Goal: Task Accomplishment & Management: Manage account settings

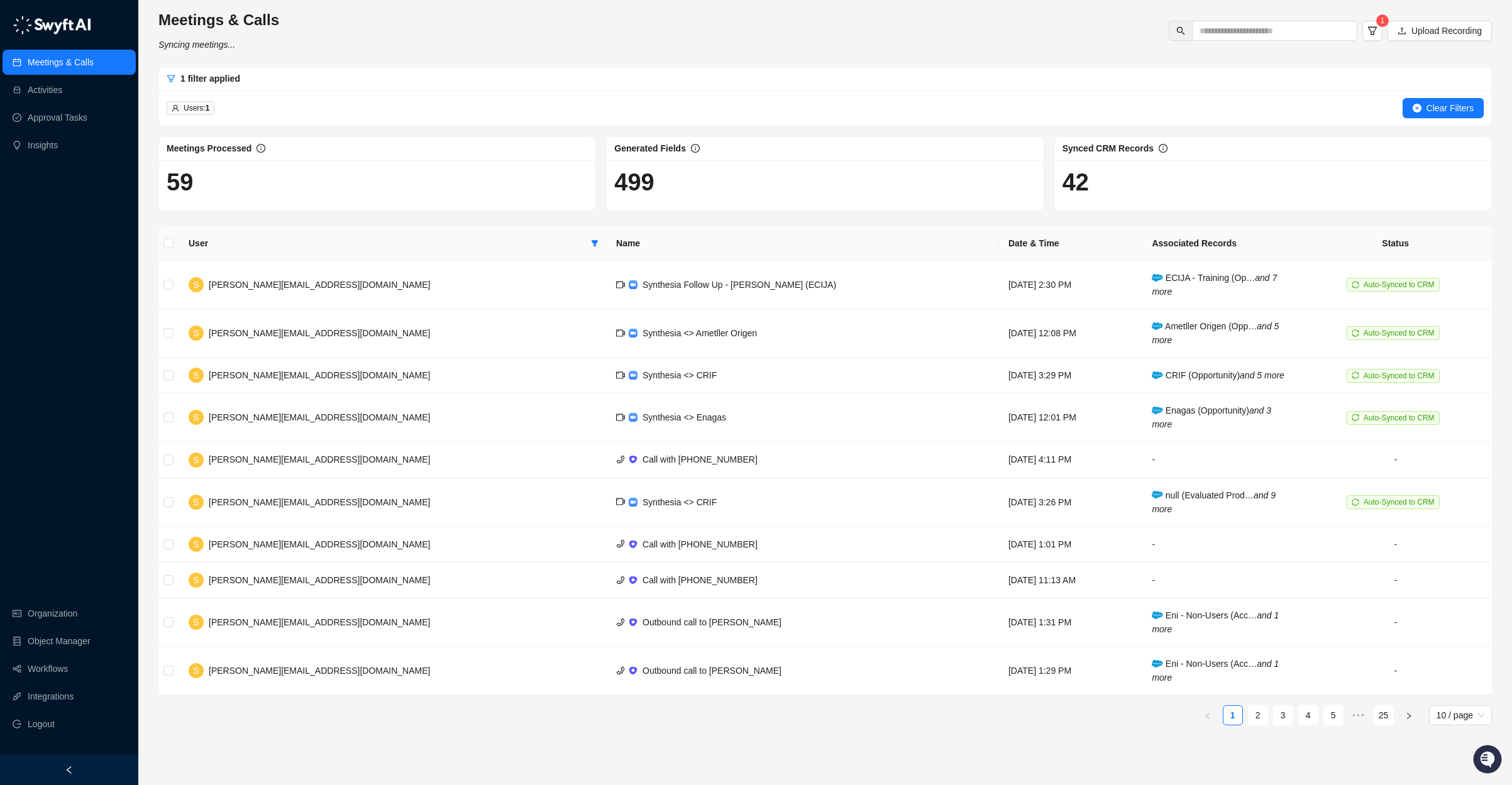
click at [84, 55] on link "Meetings & Calls" at bounding box center [61, 62] width 66 height 25
click at [61, 667] on link "Workflows" at bounding box center [48, 669] width 41 height 25
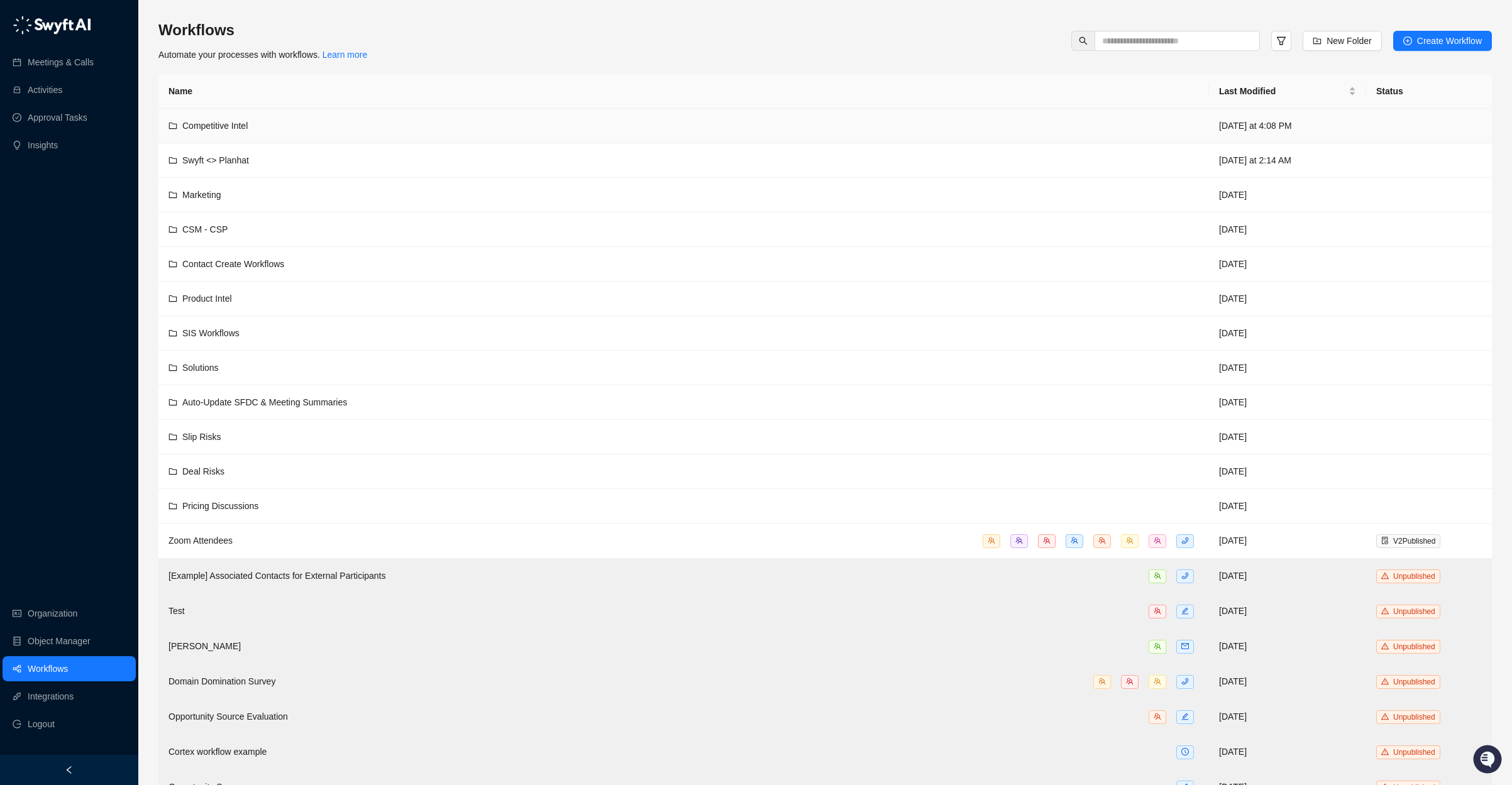
click at [403, 134] on td "Competitive Intel" at bounding box center [683, 127] width 1051 height 35
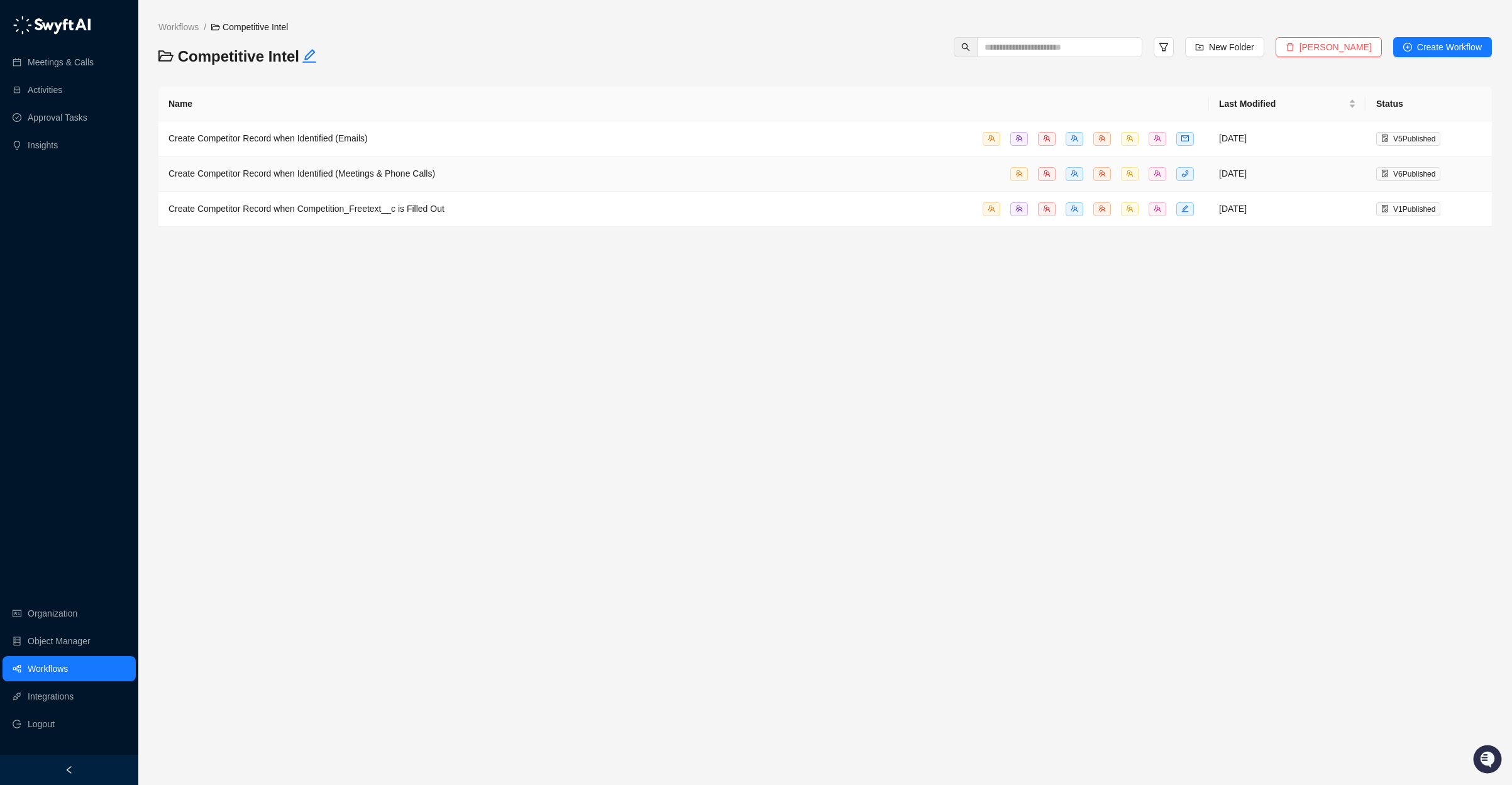
click at [323, 175] on span "Create Competitor Record when Identified (Meetings & Phone Calls)" at bounding box center [302, 173] width 267 height 10
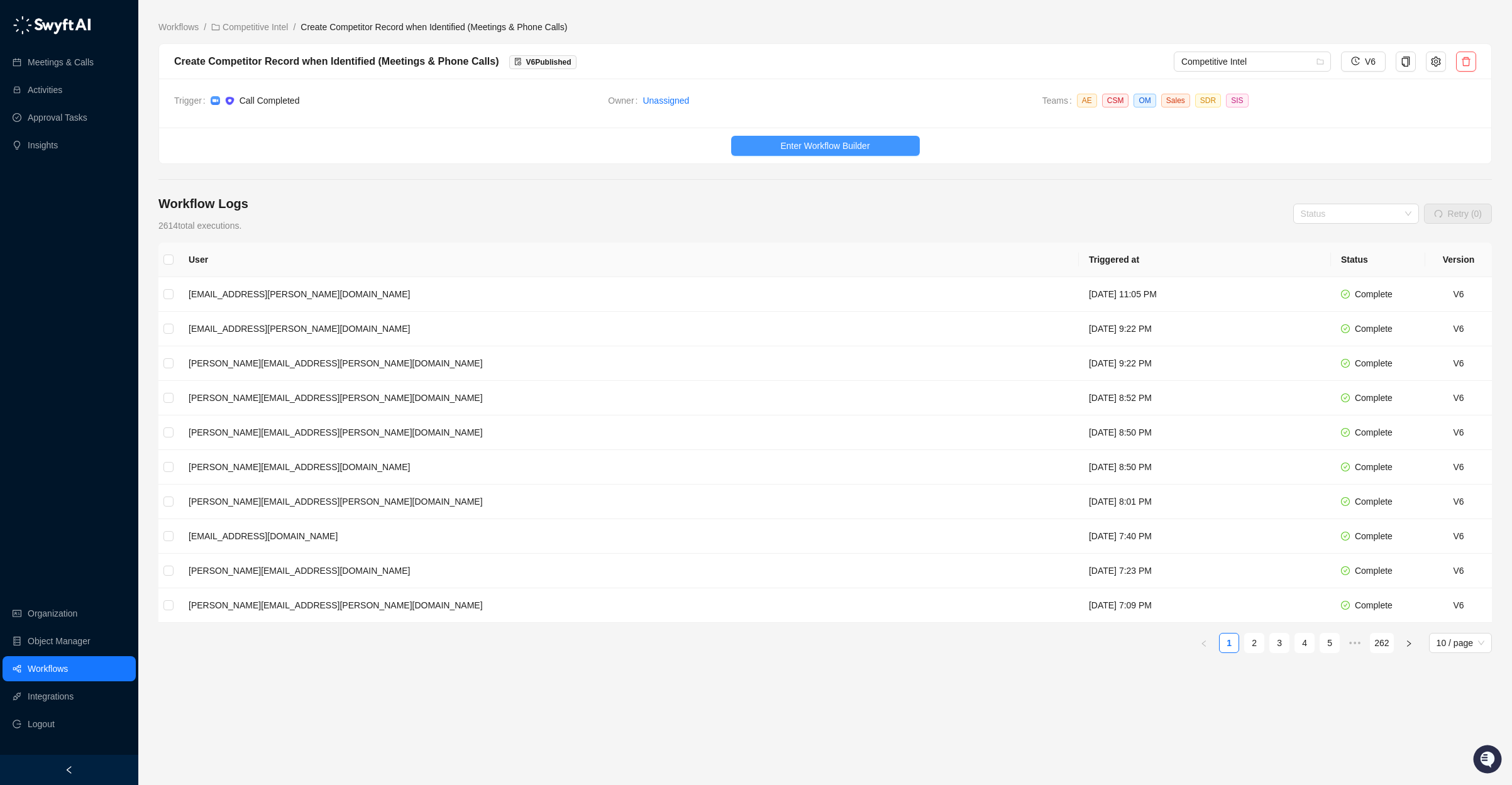
click at [810, 142] on span "Enter Workflow Builder" at bounding box center [825, 146] width 89 height 14
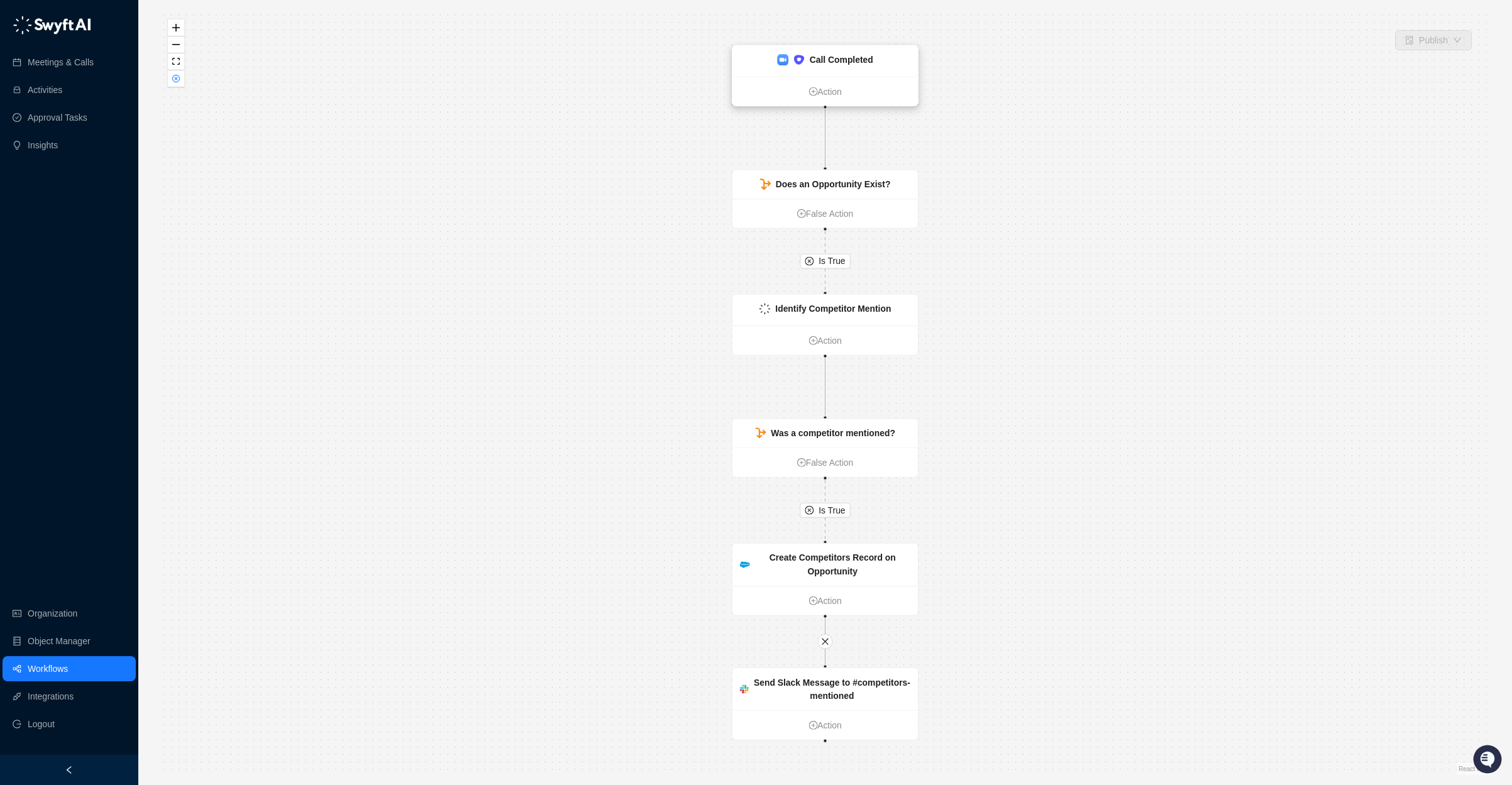
click at [835, 64] on strong "Call Completed" at bounding box center [842, 60] width 64 height 10
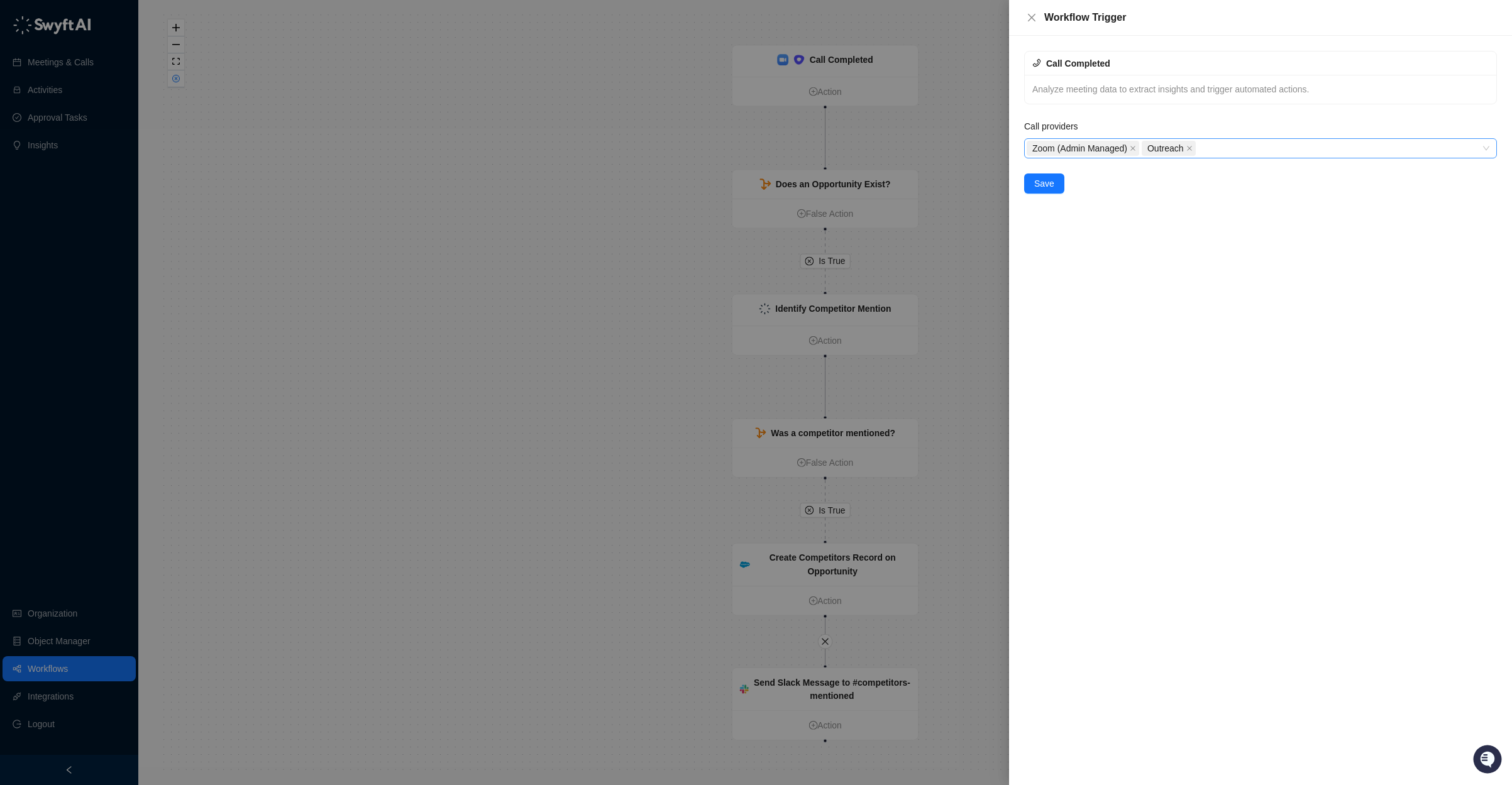
click at [1253, 143] on div "Zoom (Admin Managed) Outreach" at bounding box center [1254, 148] width 454 height 17
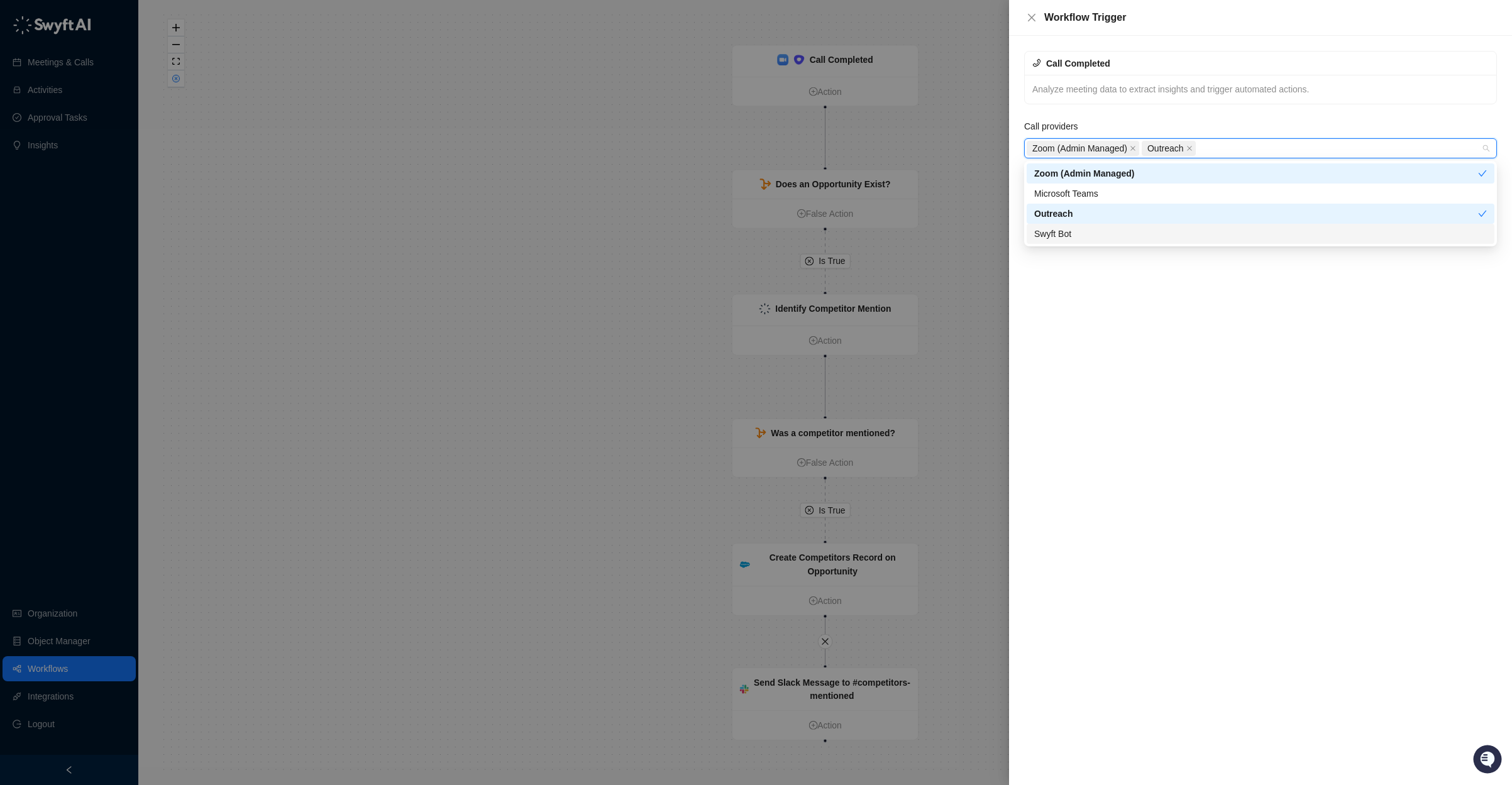
click at [1138, 227] on div "Swyft Bot" at bounding box center [1261, 234] width 452 height 14
click at [1150, 288] on div "Call Completed Analyze meeting data to extract insights and trigger automated a…" at bounding box center [1261, 410] width 503 height 749
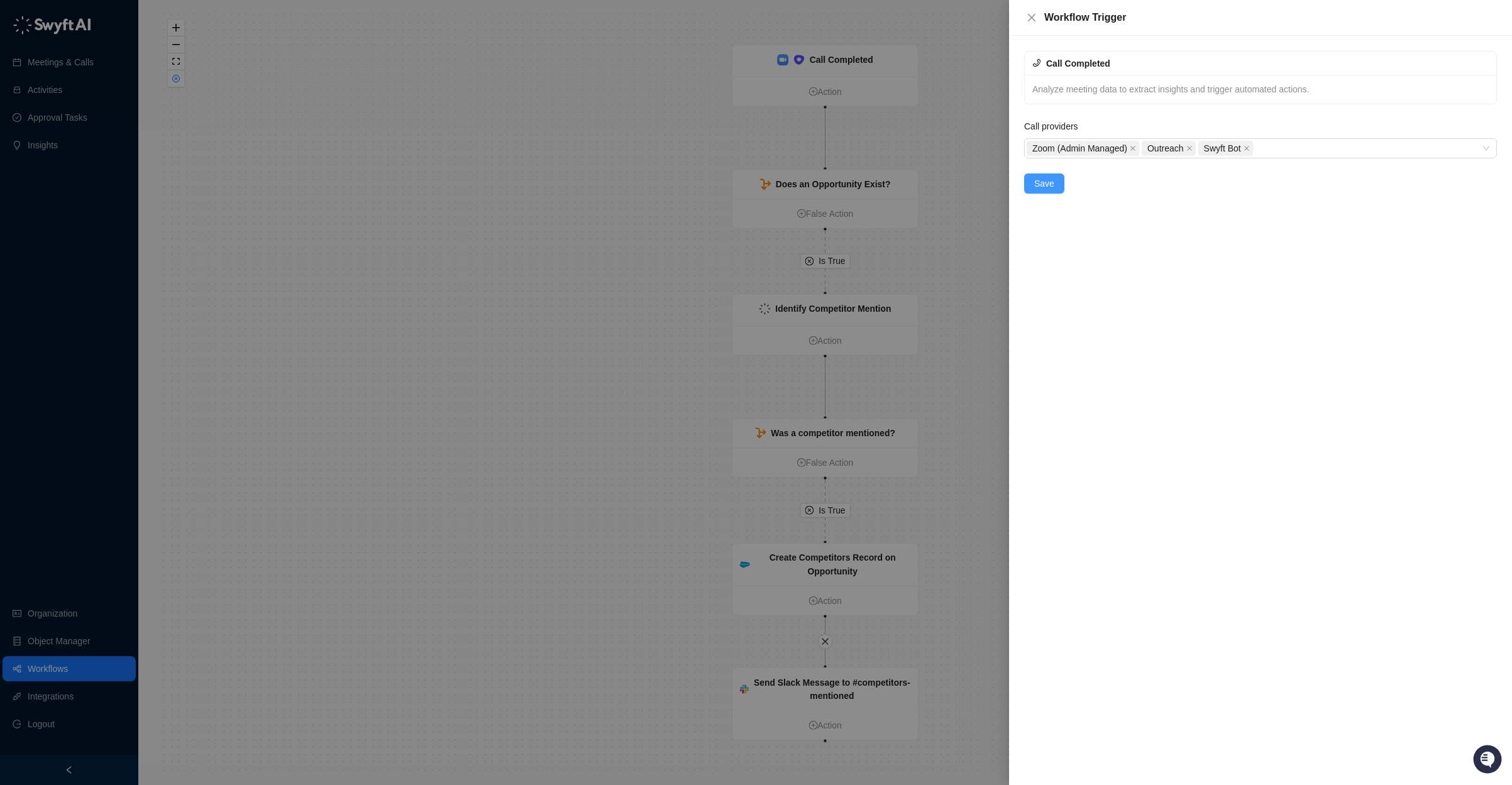
click at [1053, 185] on span "Save" at bounding box center [1044, 184] width 20 height 14
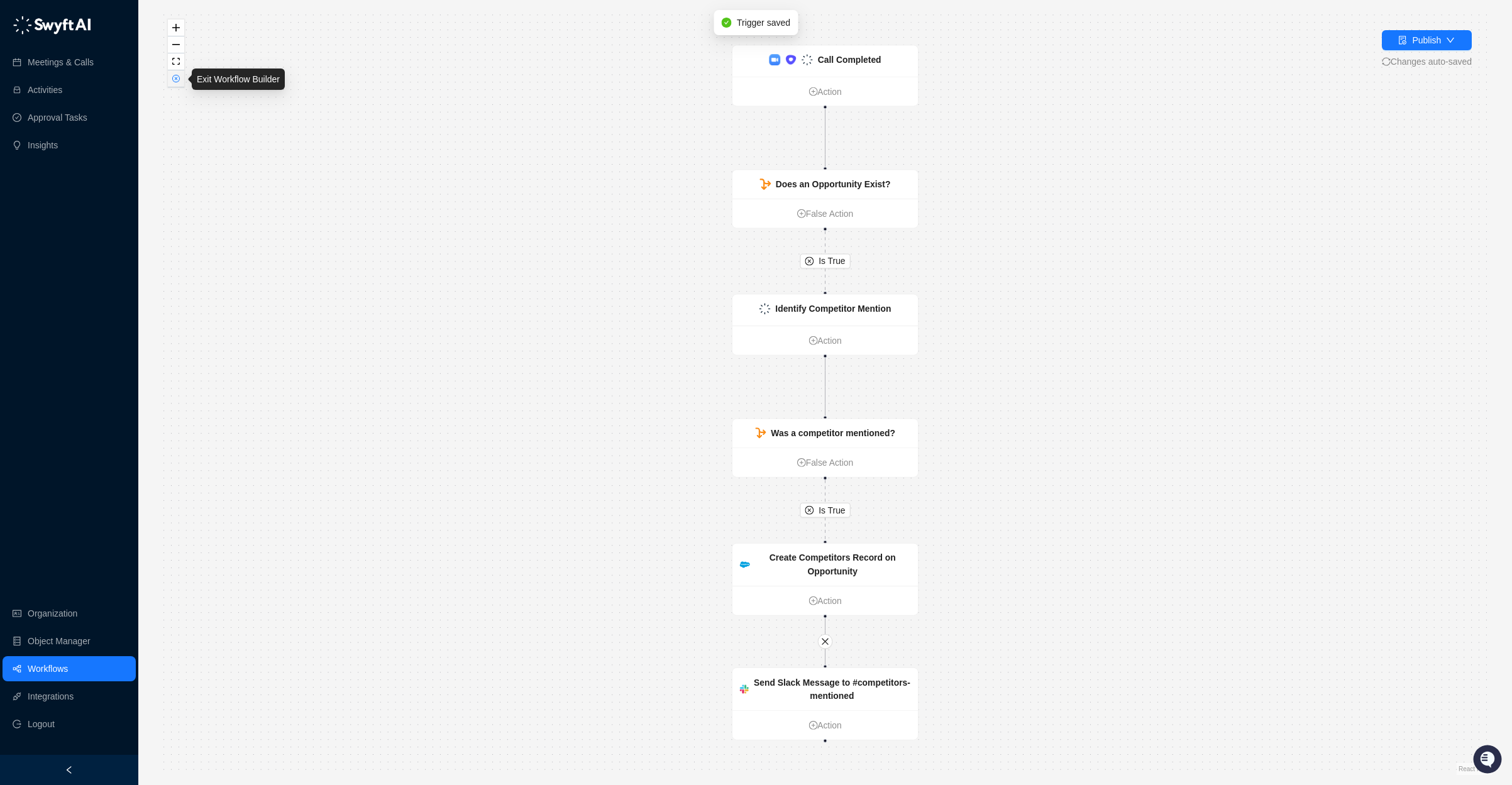
click at [176, 81] on icon "close-circle" at bounding box center [176, 78] width 7 height 7
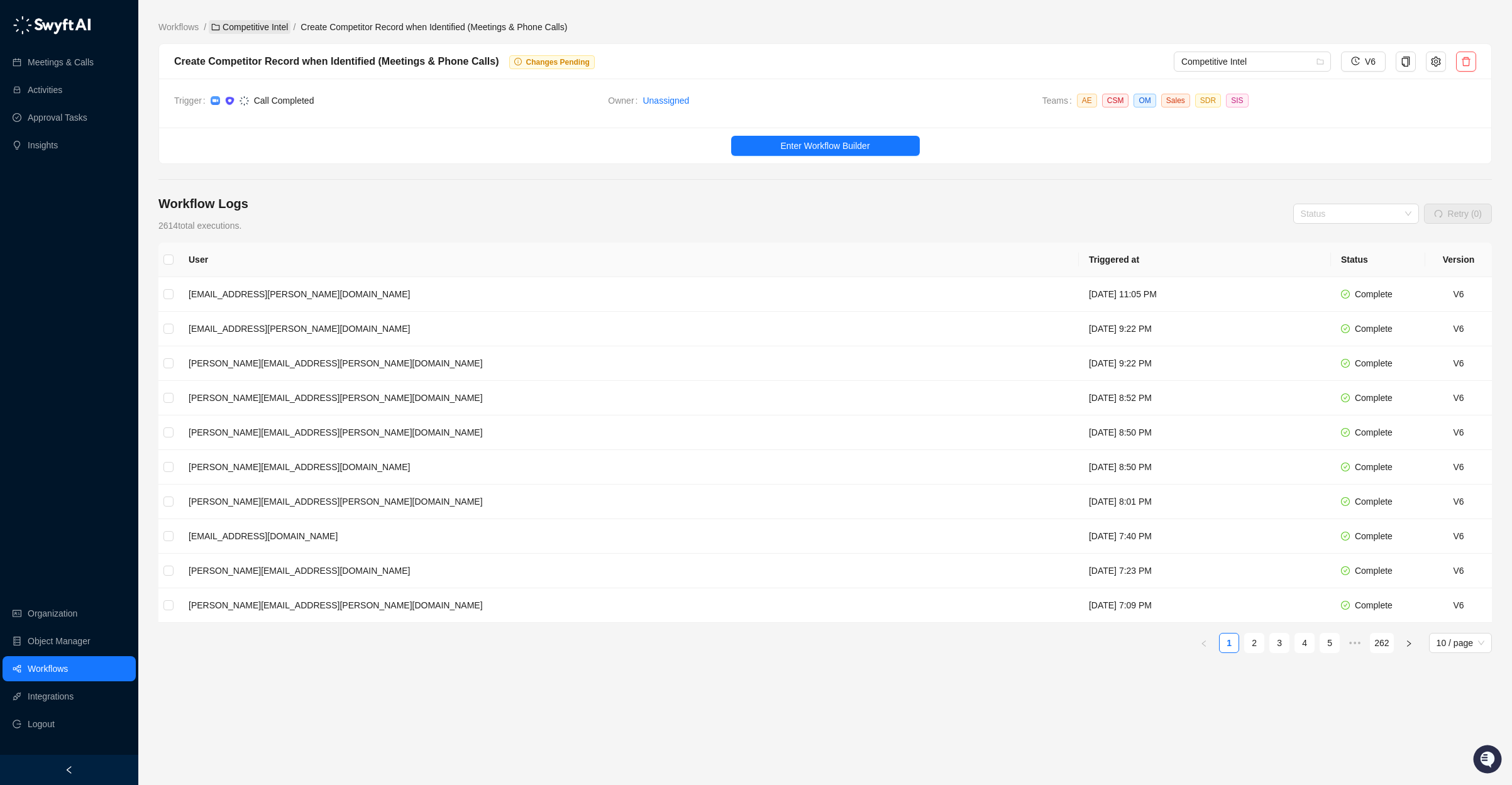
click at [245, 30] on link "Competitive Intel" at bounding box center [249, 27] width 82 height 14
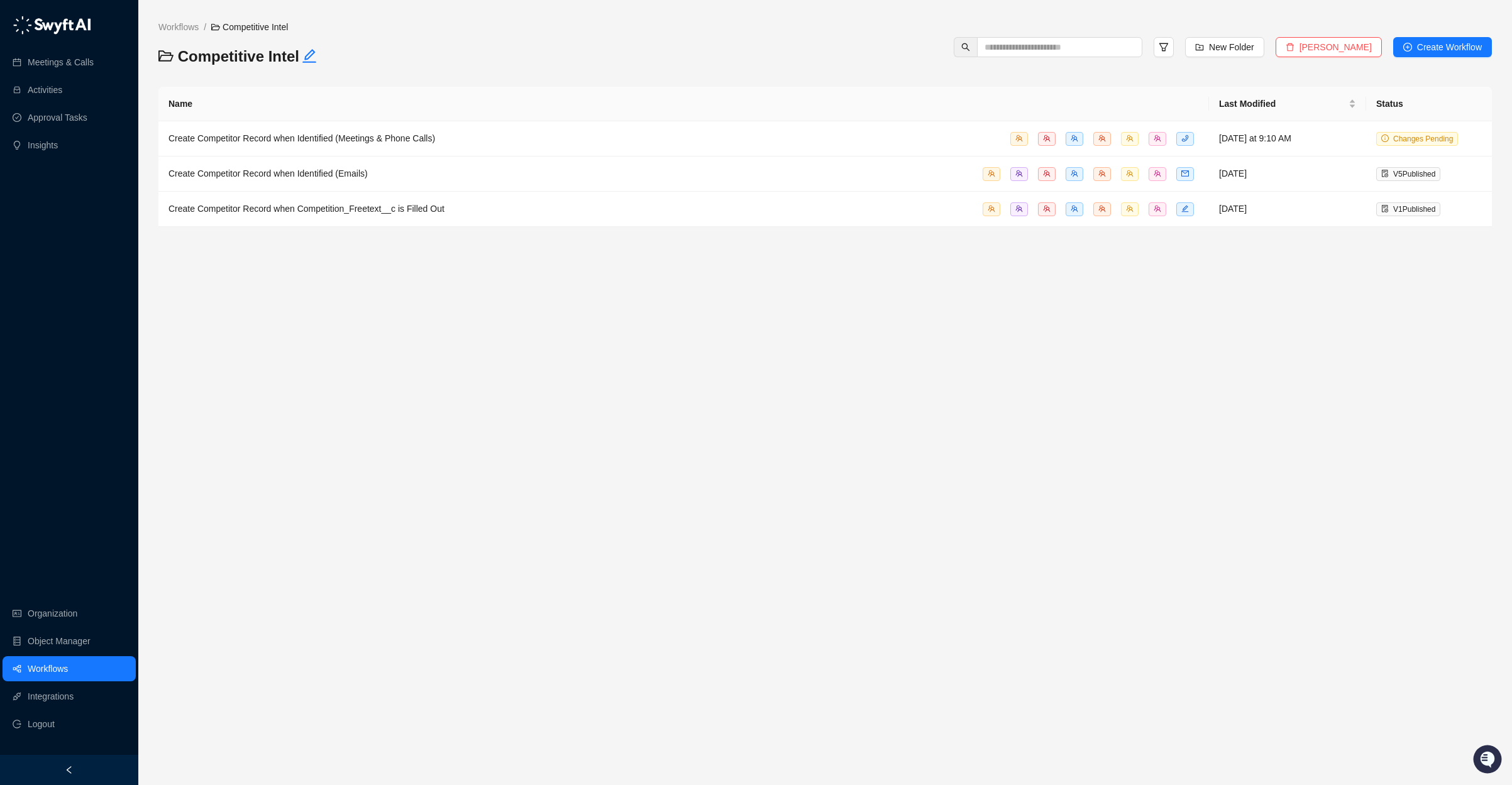
click at [184, 35] on div "Workflows / Competitive Intel" at bounding box center [307, 33] width 310 height 26
click at [182, 25] on link "Workflows" at bounding box center [178, 27] width 45 height 14
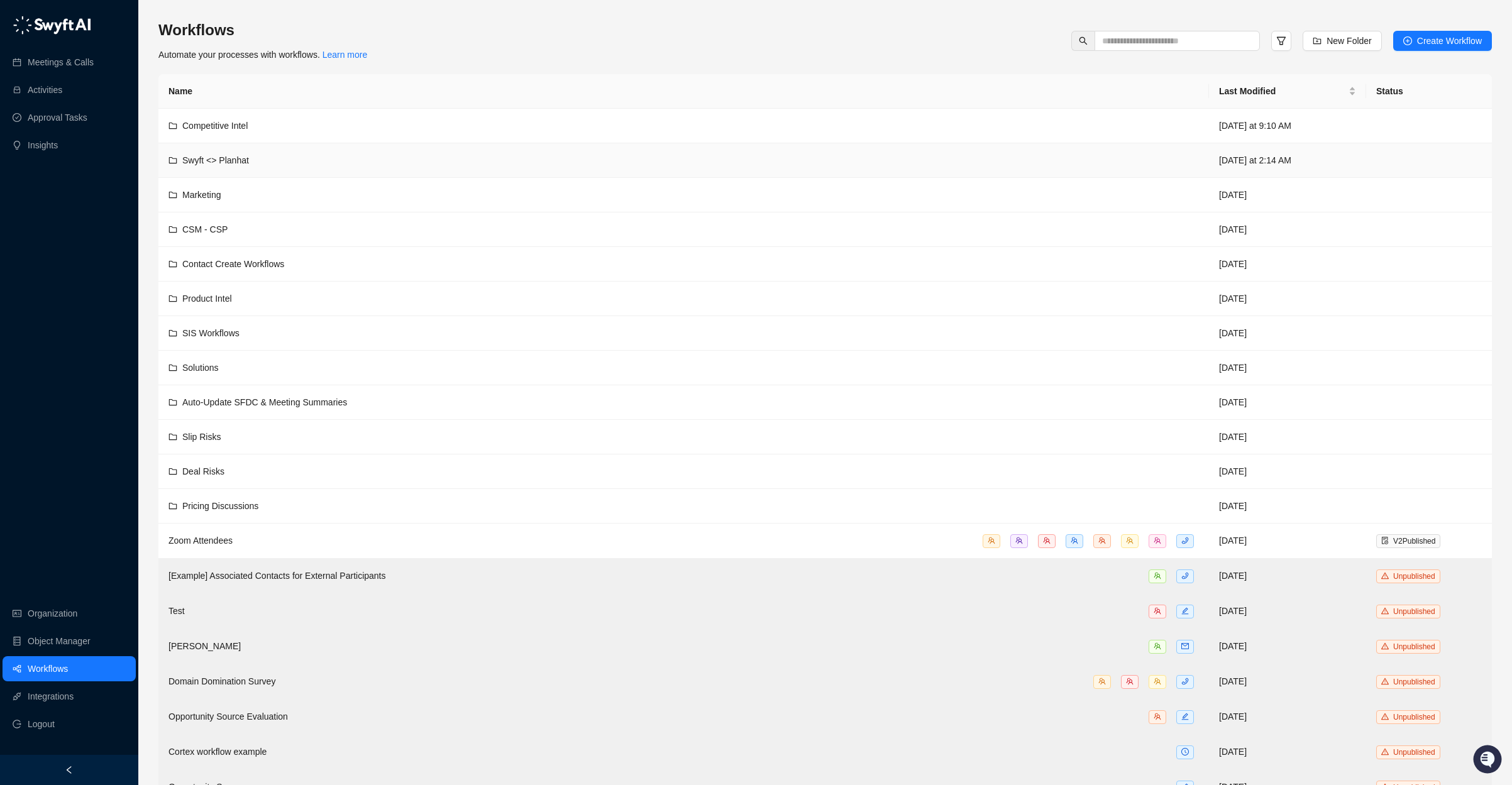
click at [368, 164] on div "Swyft <> Planhat" at bounding box center [683, 160] width 1031 height 14
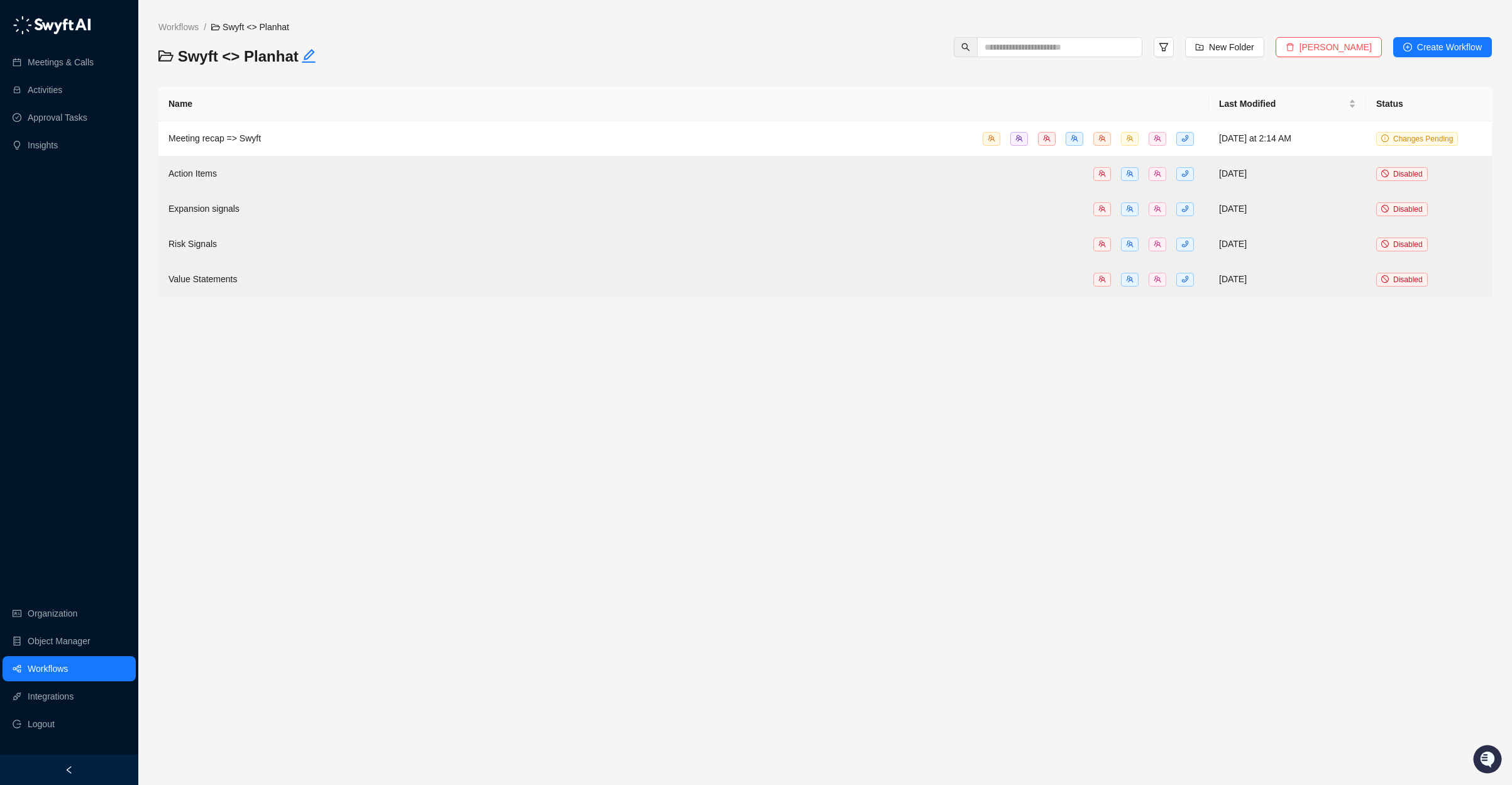
click at [329, 129] on td "Meeting recap => Swyft" at bounding box center [683, 139] width 1051 height 35
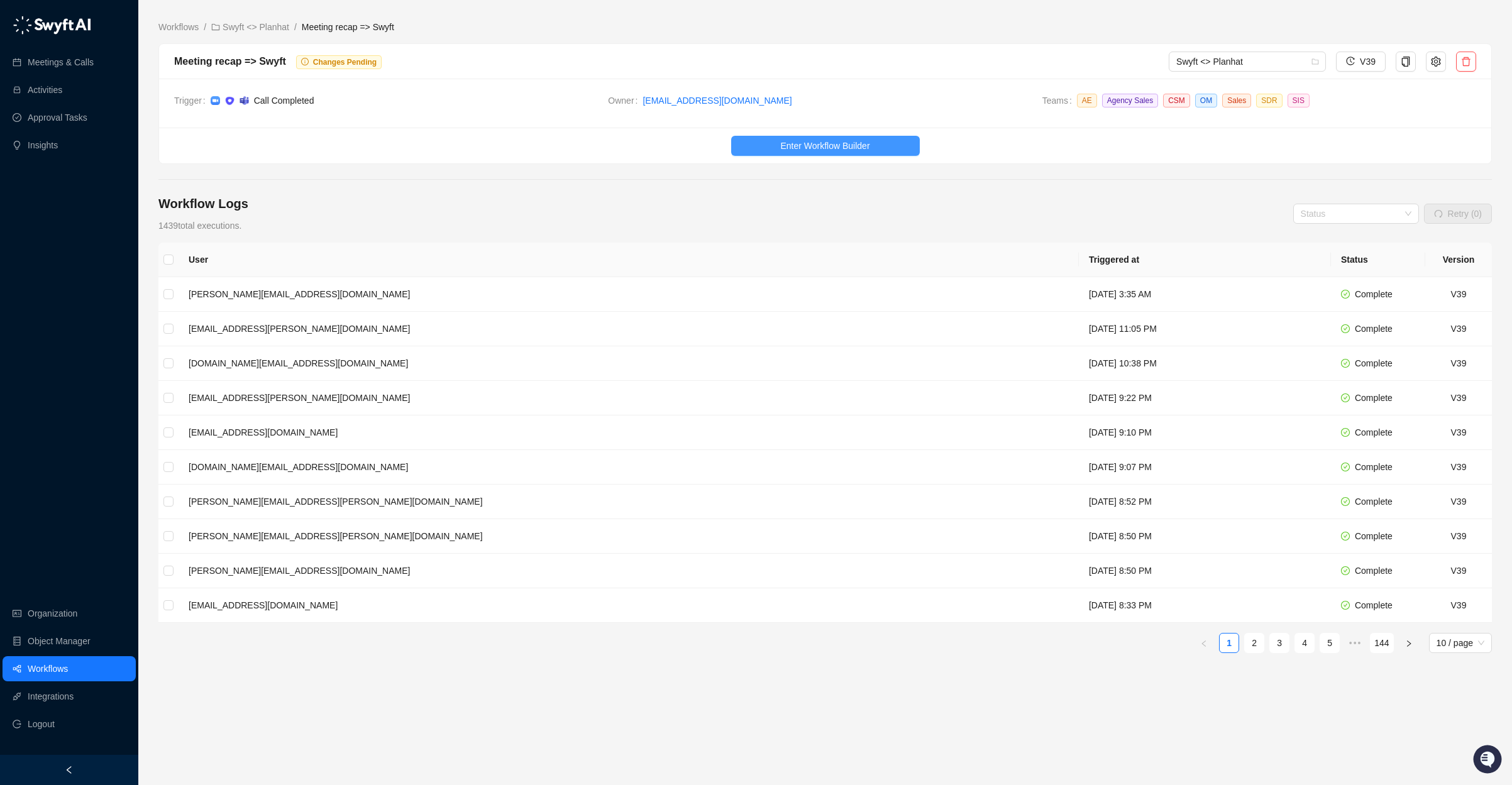
click at [801, 143] on span "Enter Workflow Builder" at bounding box center [825, 146] width 89 height 14
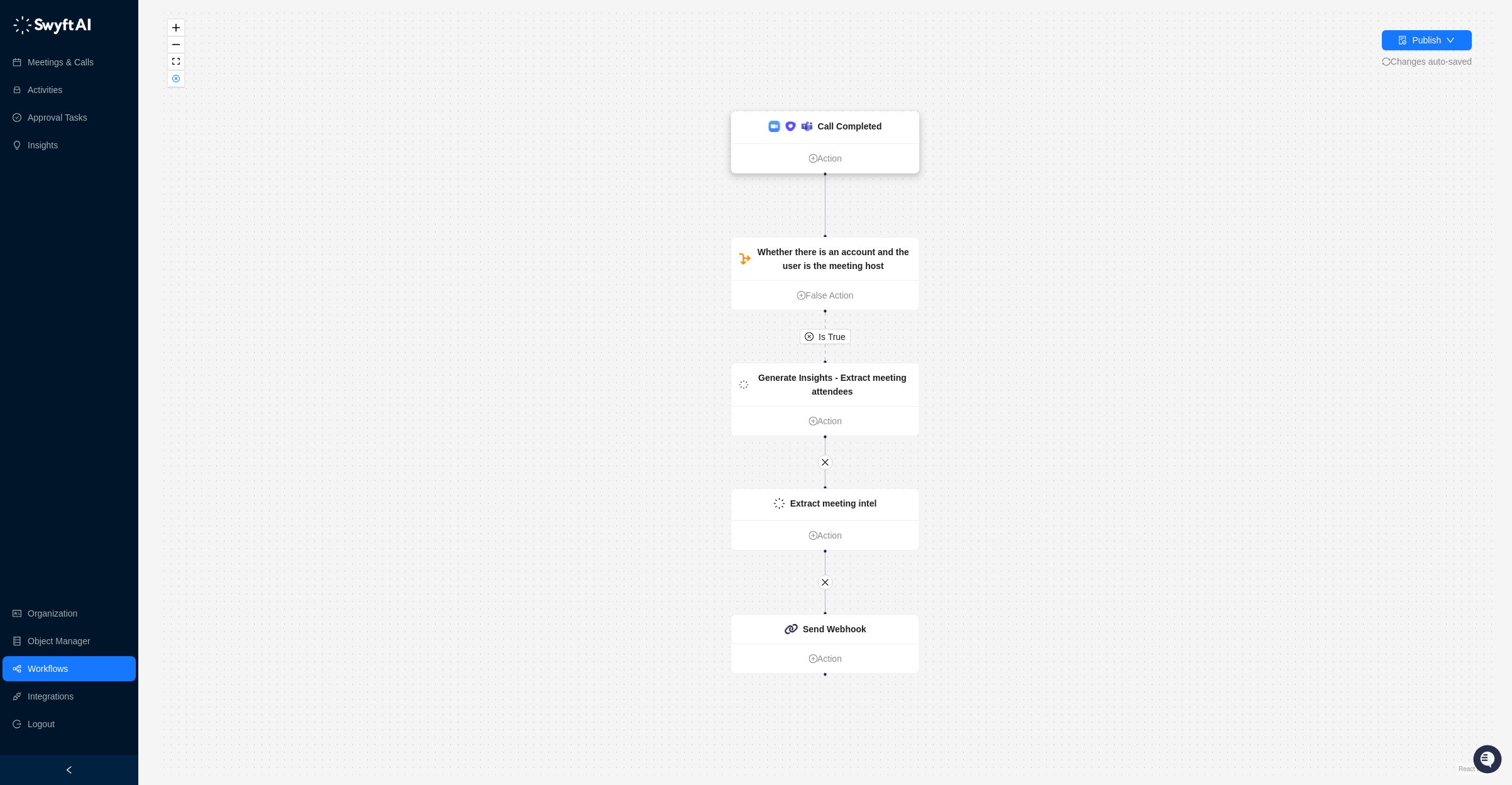
click at [839, 122] on strong "Call Completed" at bounding box center [850, 127] width 64 height 10
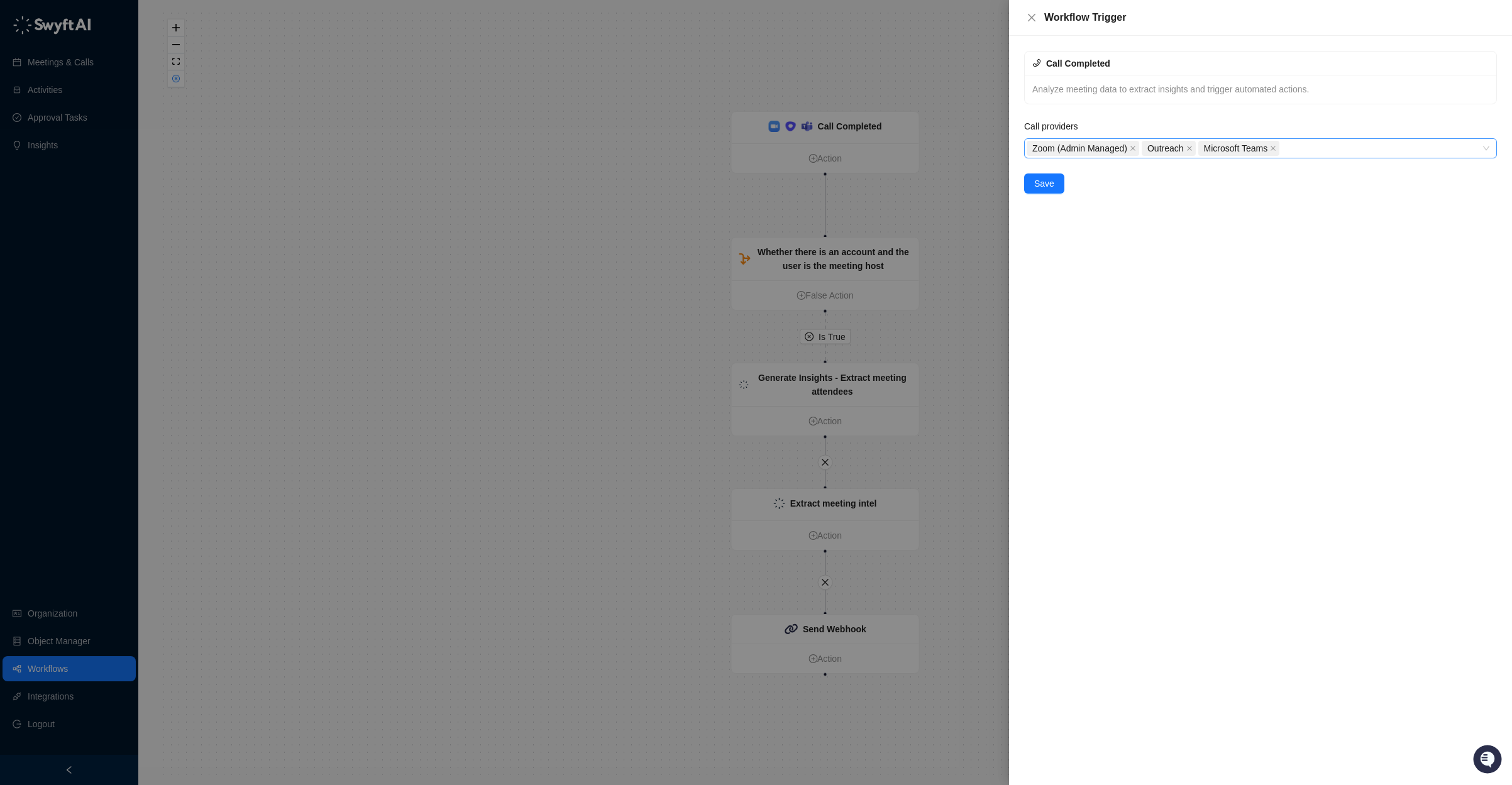
click at [1319, 150] on div "Zoom (Admin Managed) Outreach Microsoft Teams" at bounding box center [1254, 148] width 454 height 17
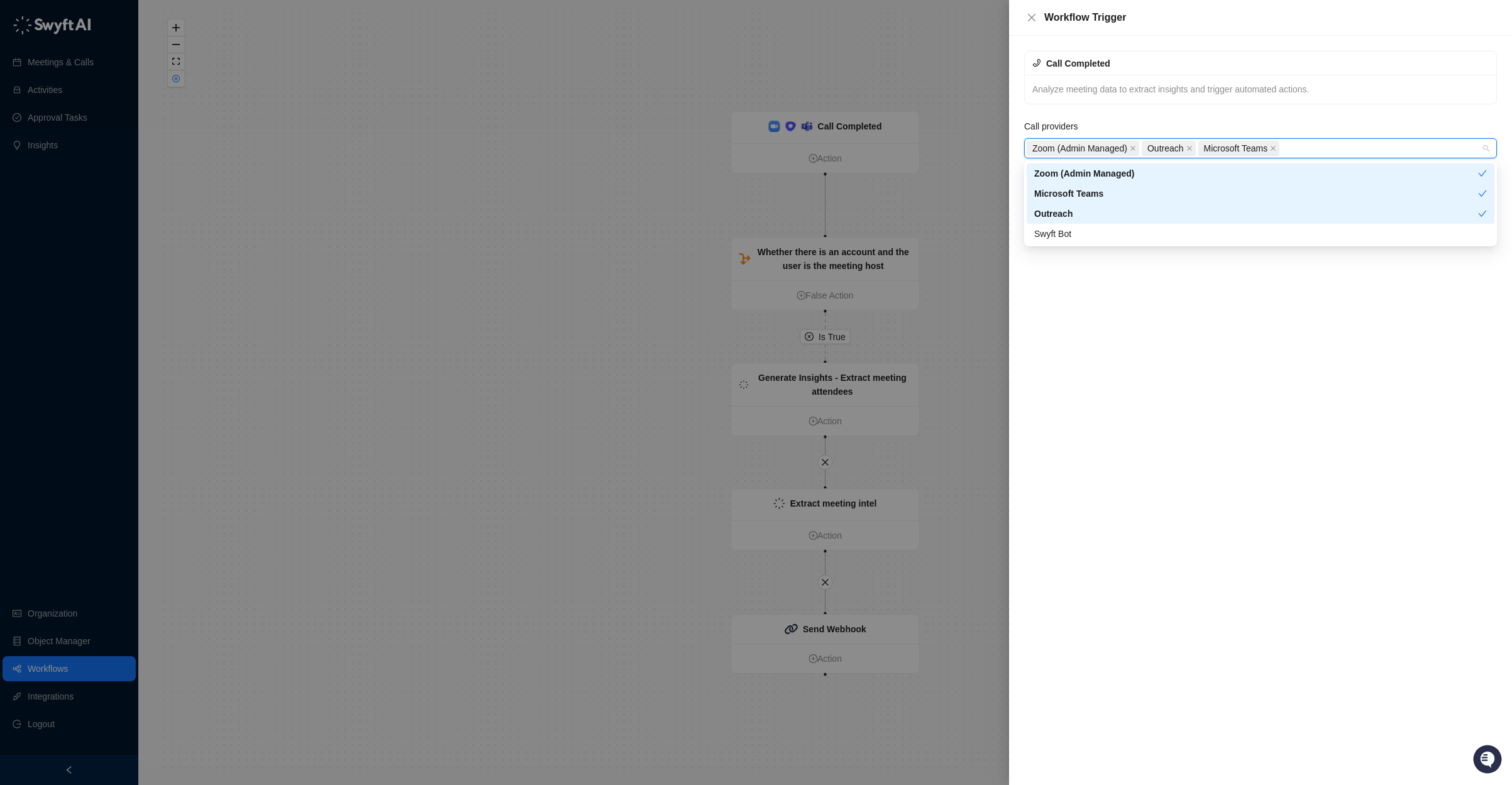
click at [1117, 194] on div "Microsoft Teams" at bounding box center [1256, 193] width 444 height 14
click at [1111, 235] on div "Swyft Bot" at bounding box center [1261, 234] width 452 height 14
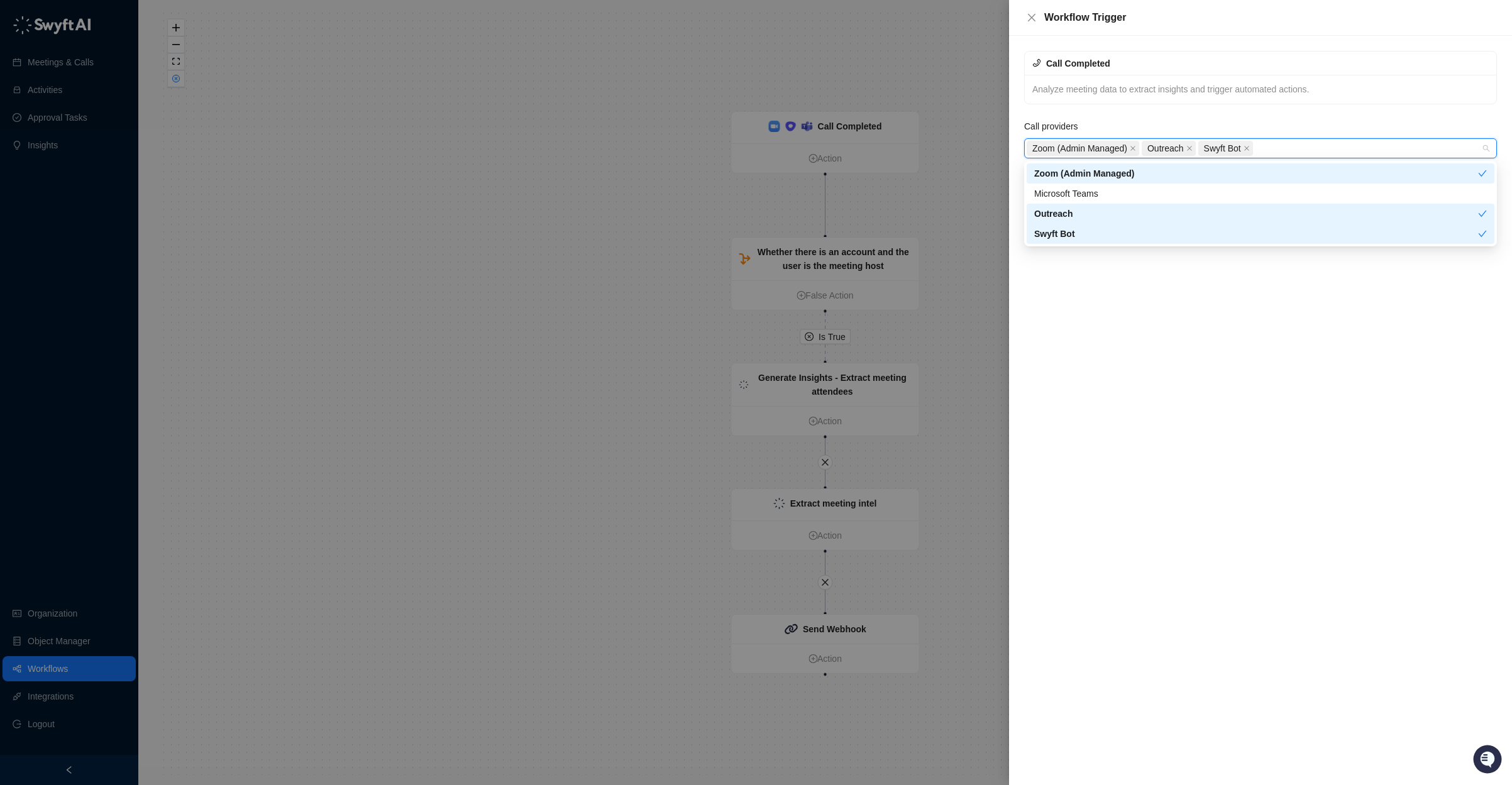
click at [1121, 290] on div "Call Completed Analyze meeting data to extract insights and trigger automated a…" at bounding box center [1261, 410] width 503 height 749
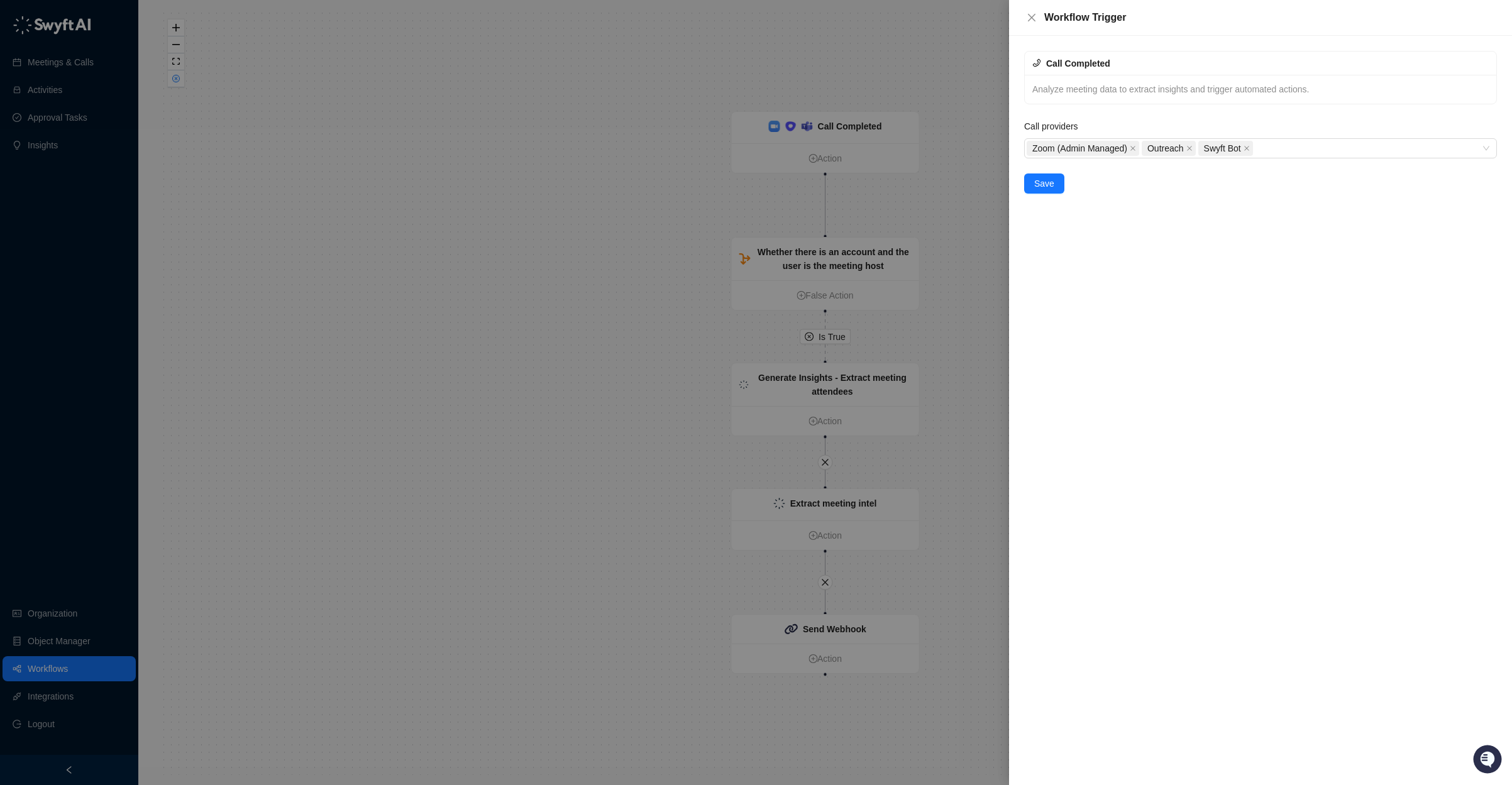
click at [1044, 197] on div "Call Completed Analyze meeting data to extract insights and trigger automated a…" at bounding box center [1261, 410] width 503 height 749
click at [1053, 186] on span "Save" at bounding box center [1044, 184] width 20 height 14
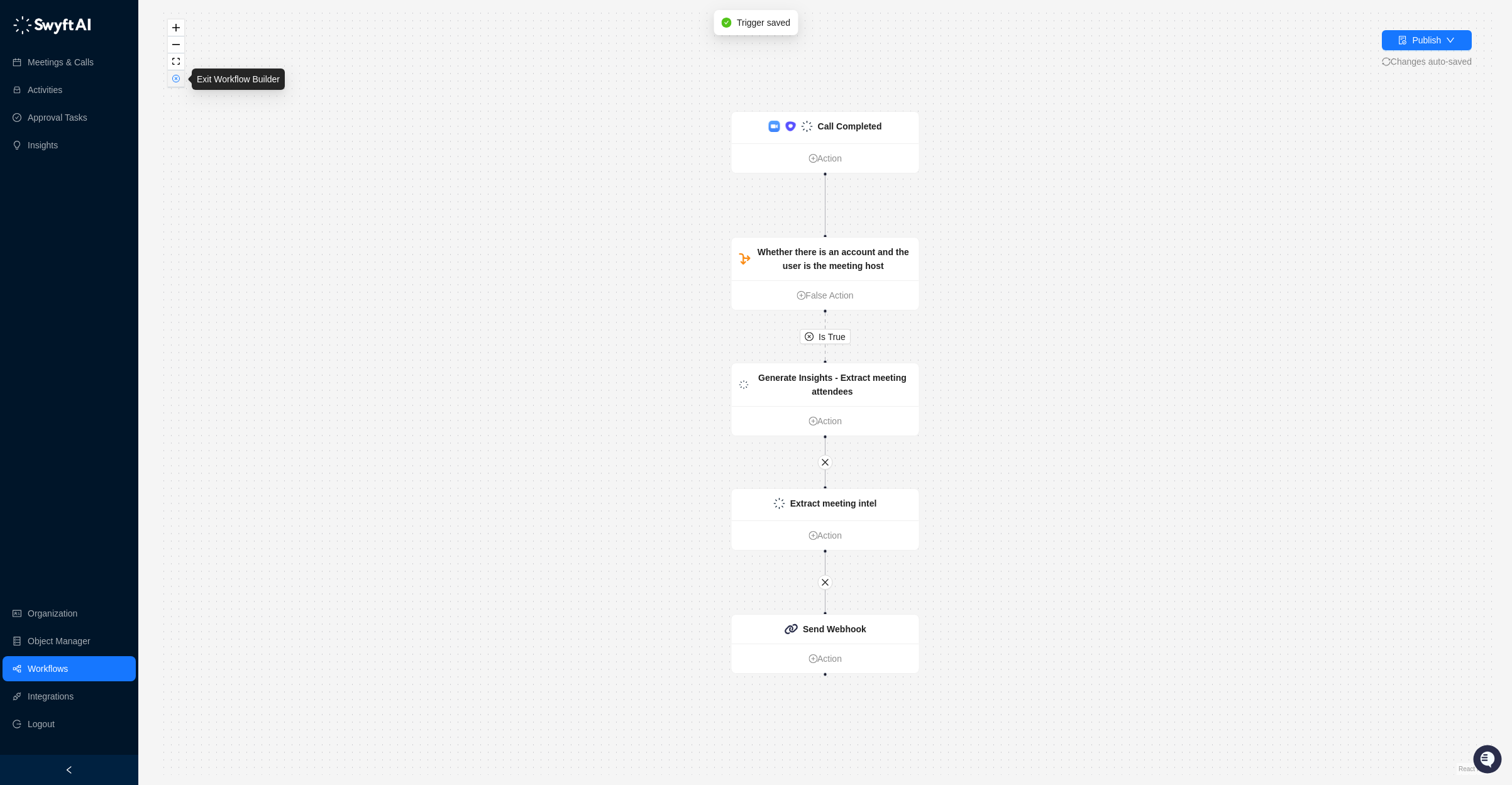
click at [175, 84] on button "button" at bounding box center [176, 79] width 16 height 17
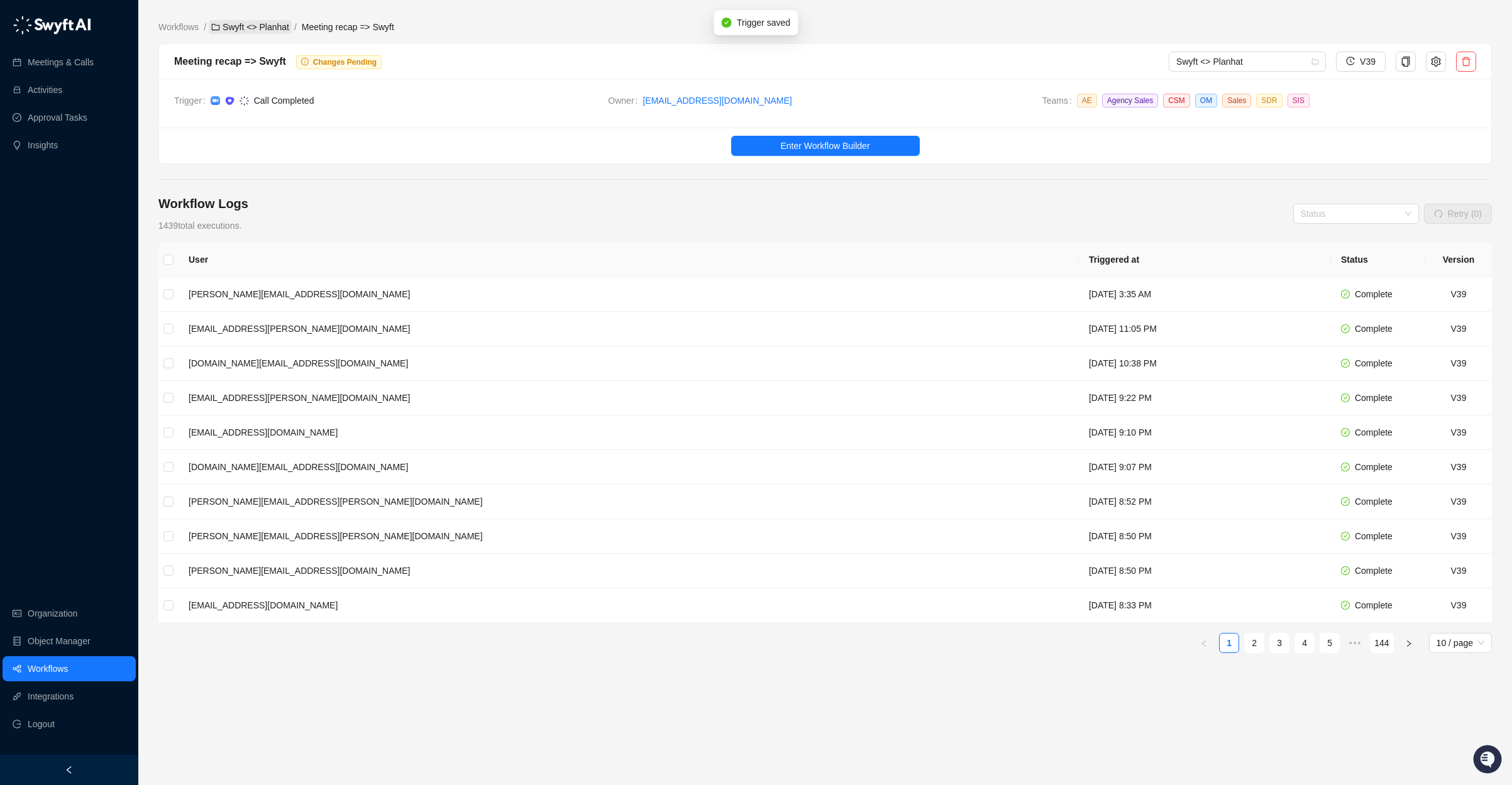
click at [257, 31] on link "Swyft <> Planhat" at bounding box center [250, 27] width 83 height 14
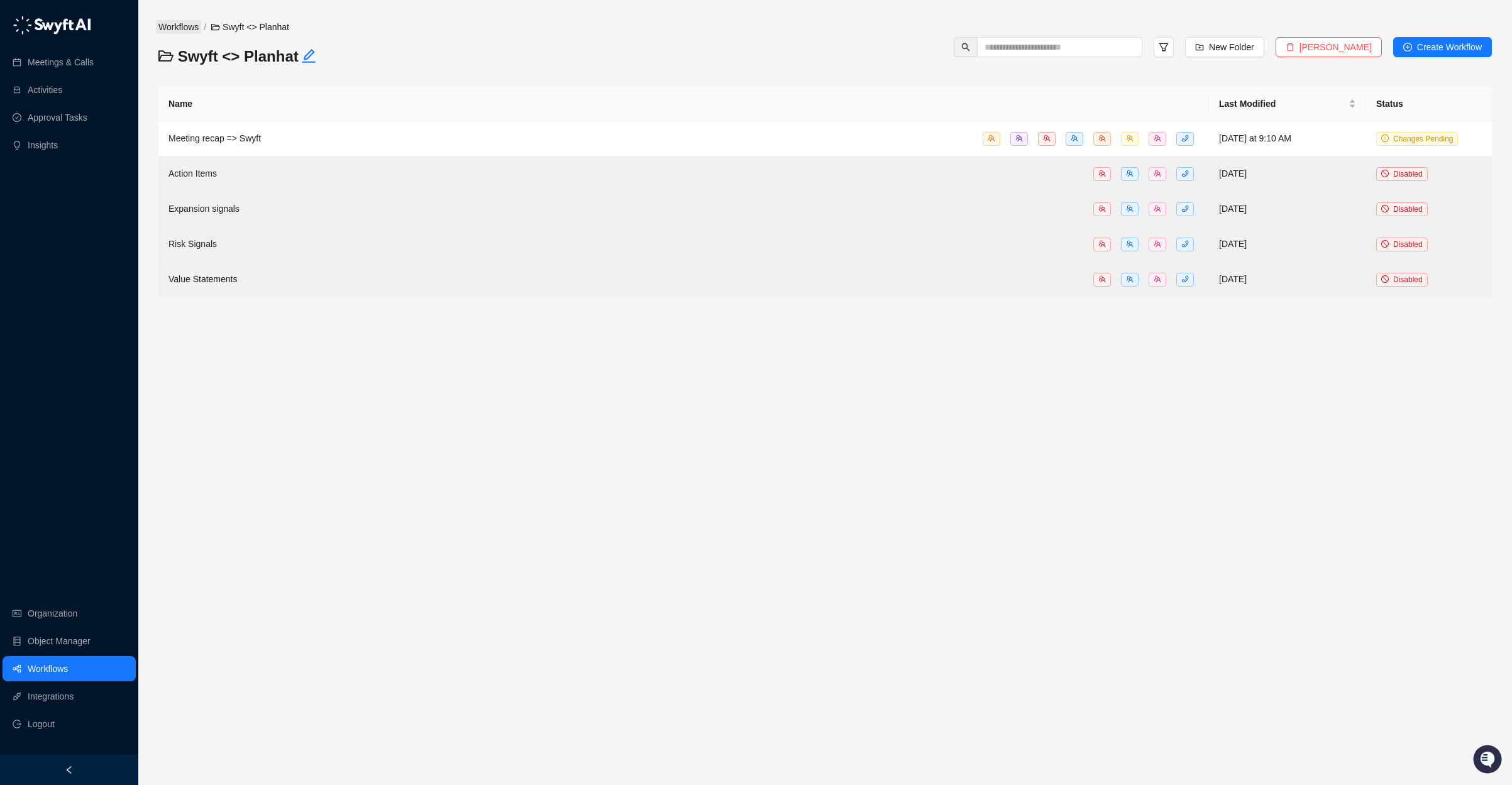
click at [183, 30] on link "Workflows" at bounding box center [178, 27] width 45 height 14
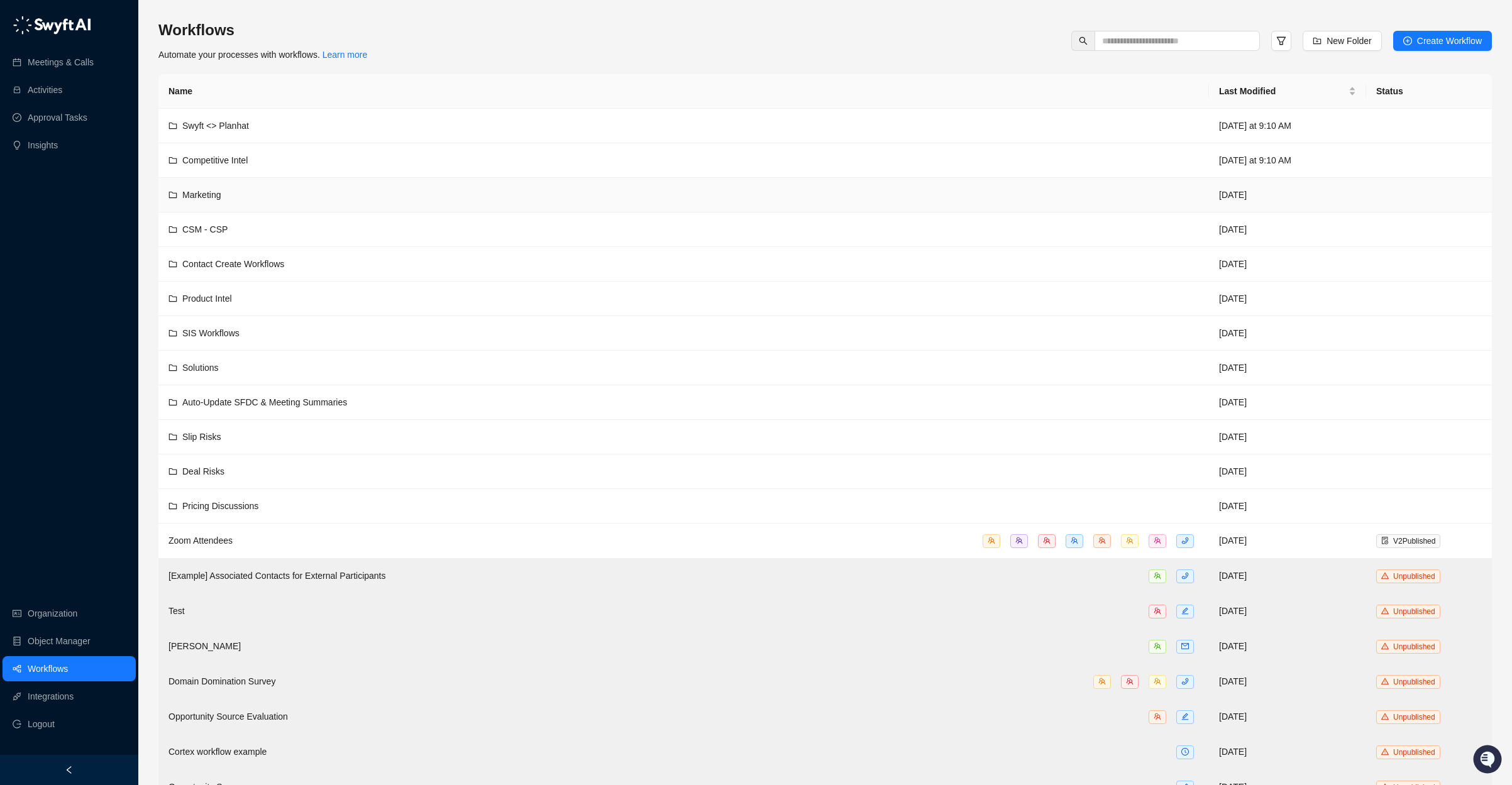
click at [293, 196] on div "Marketing" at bounding box center [683, 194] width 1031 height 14
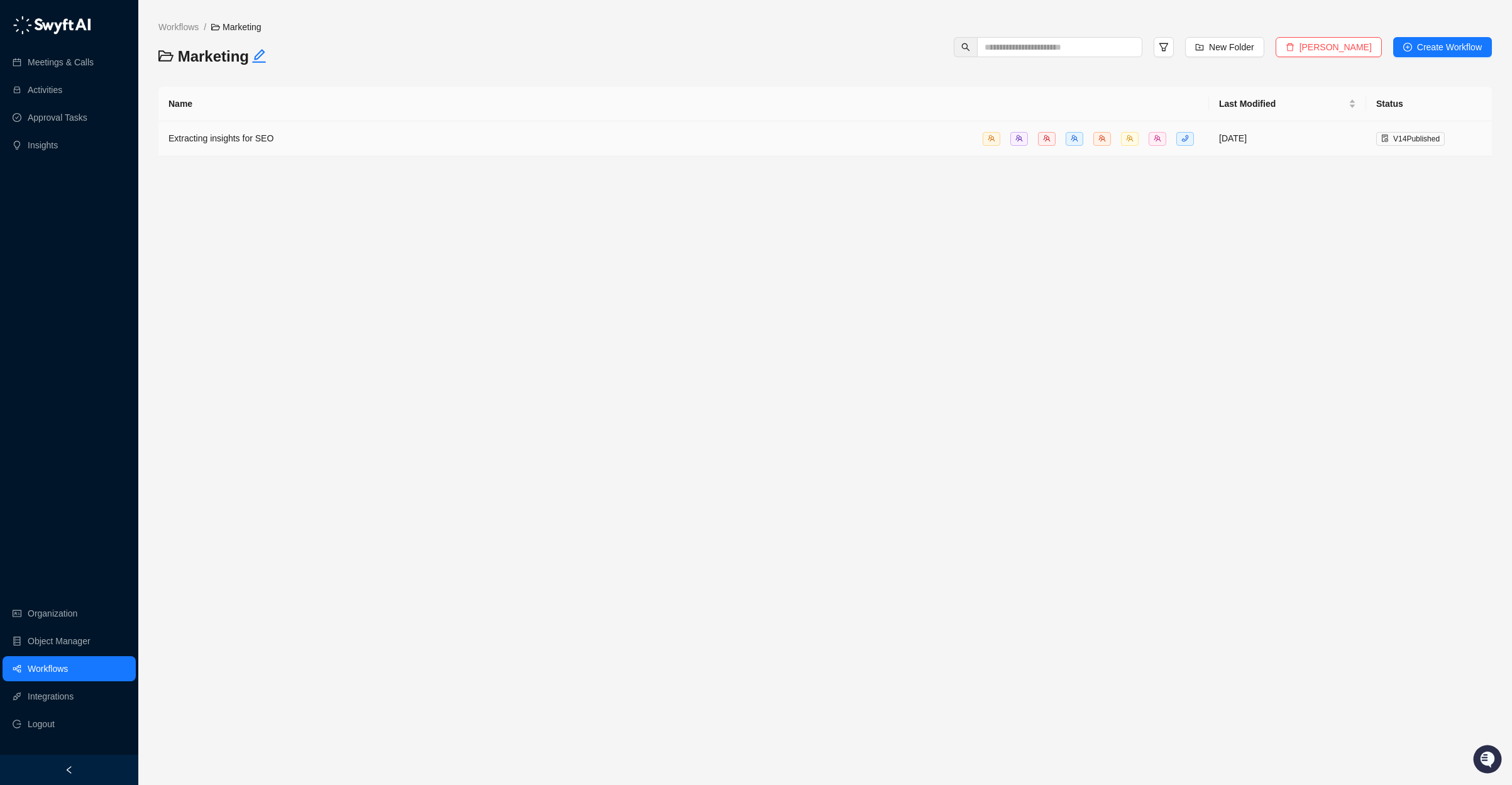
click at [358, 136] on div "Extracting insights for SEO" at bounding box center [683, 138] width 1031 height 15
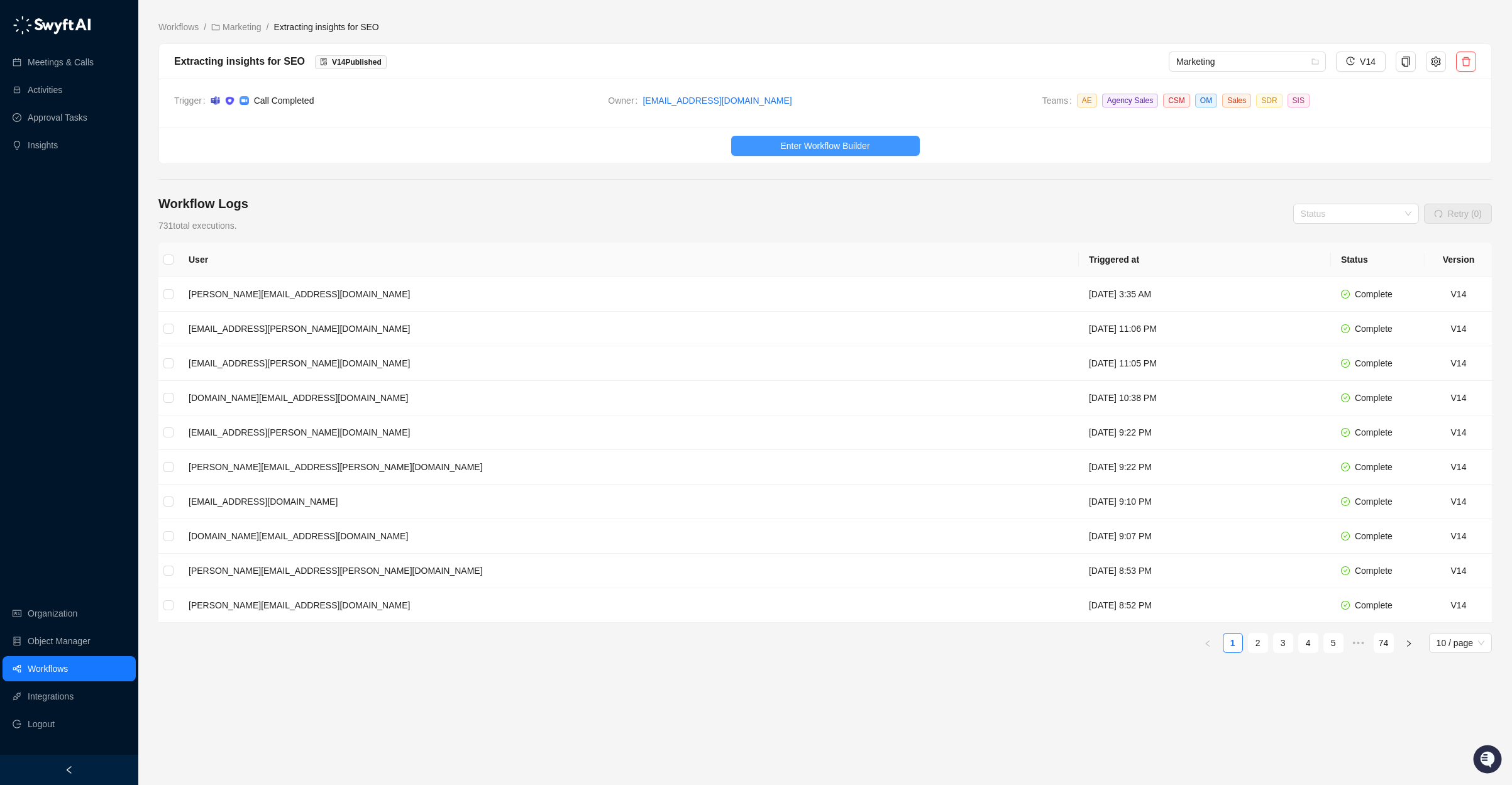
click at [847, 150] on span "Enter Workflow Builder" at bounding box center [825, 146] width 89 height 14
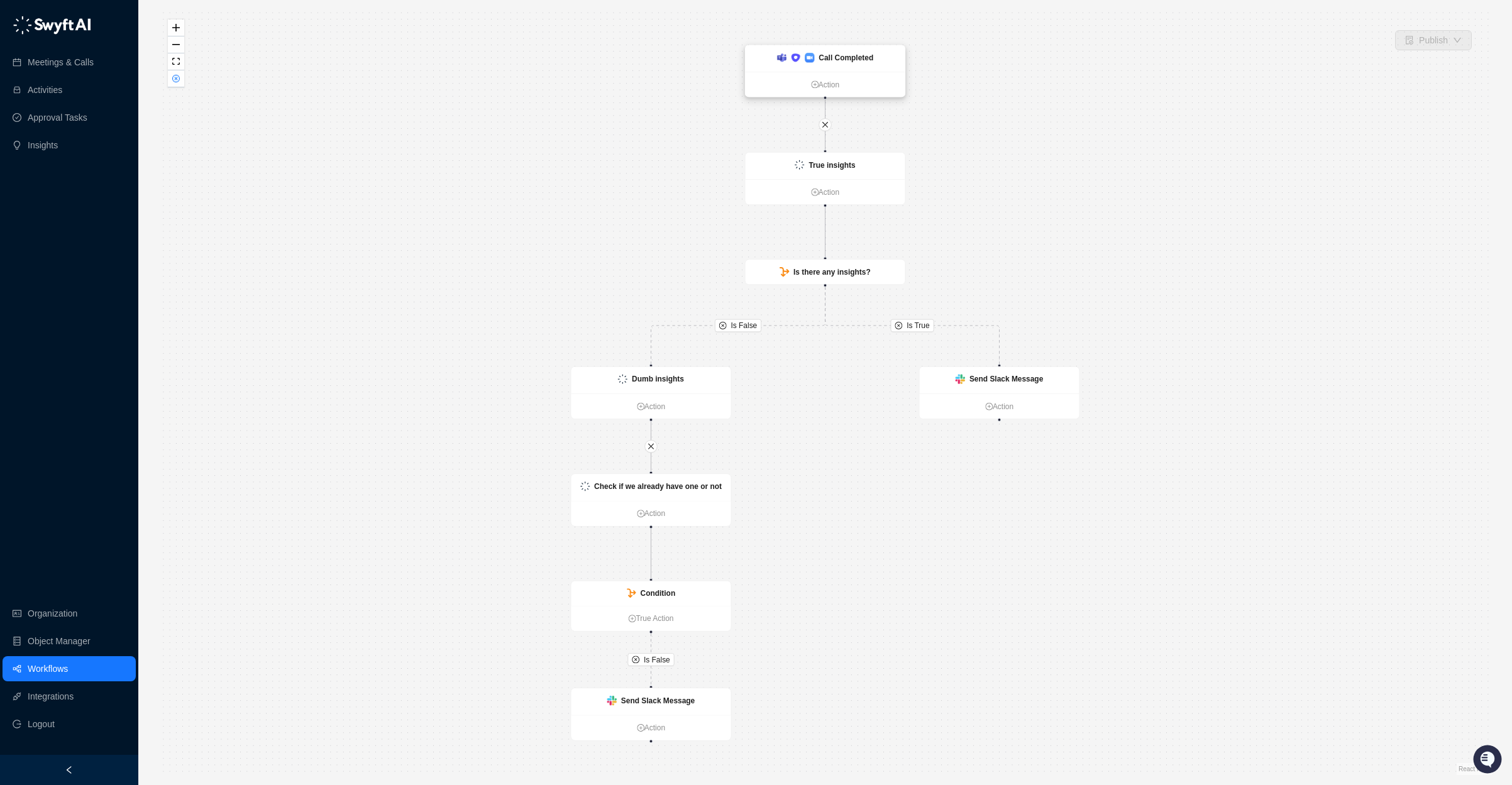
click at [860, 64] on div "Call Completed" at bounding box center [825, 58] width 160 height 26
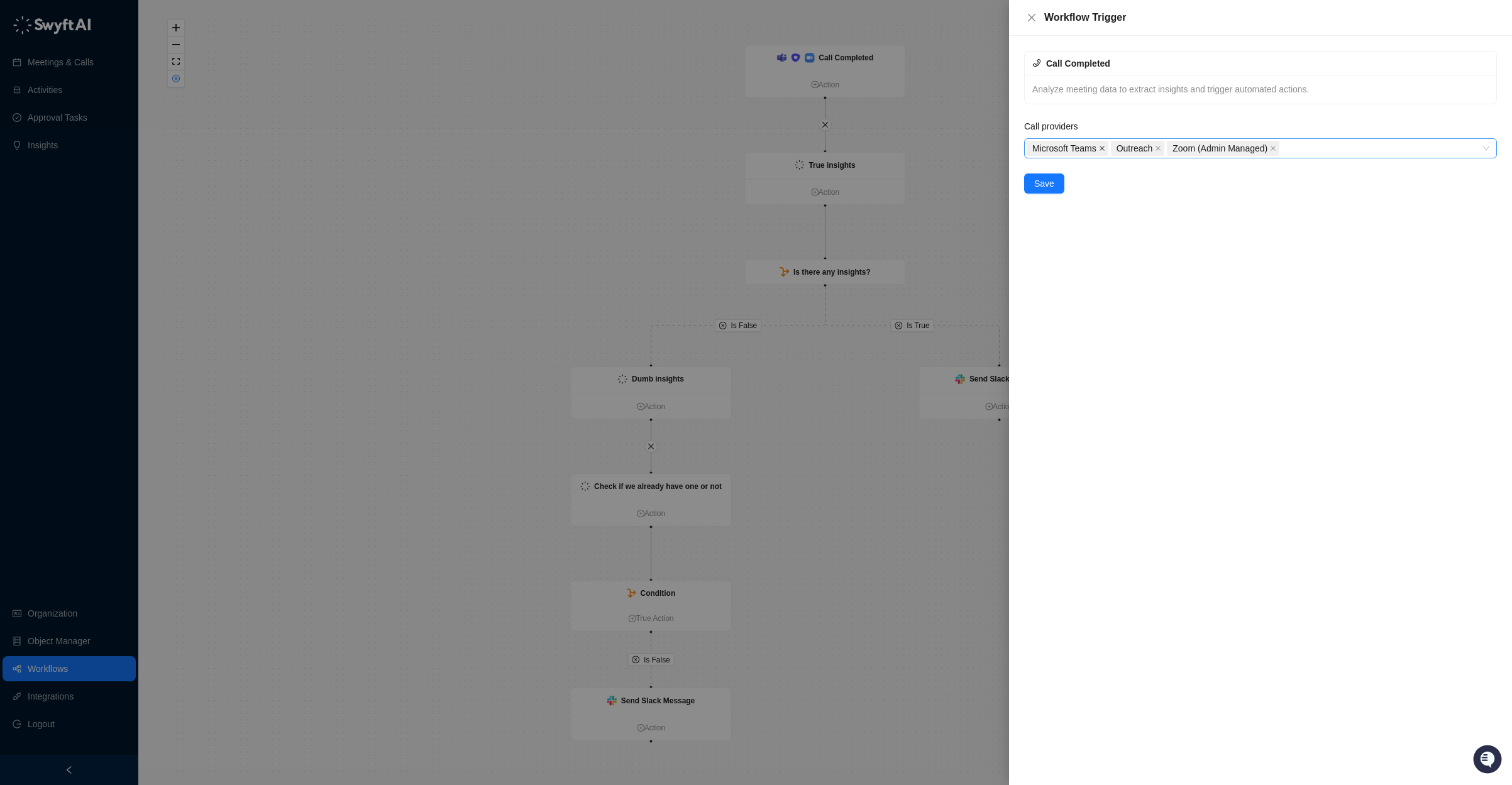
click at [1102, 148] on icon "close" at bounding box center [1102, 148] width 7 height 7
click at [1233, 152] on div "Outreach Zoom (Admin Managed)" at bounding box center [1254, 148] width 454 height 17
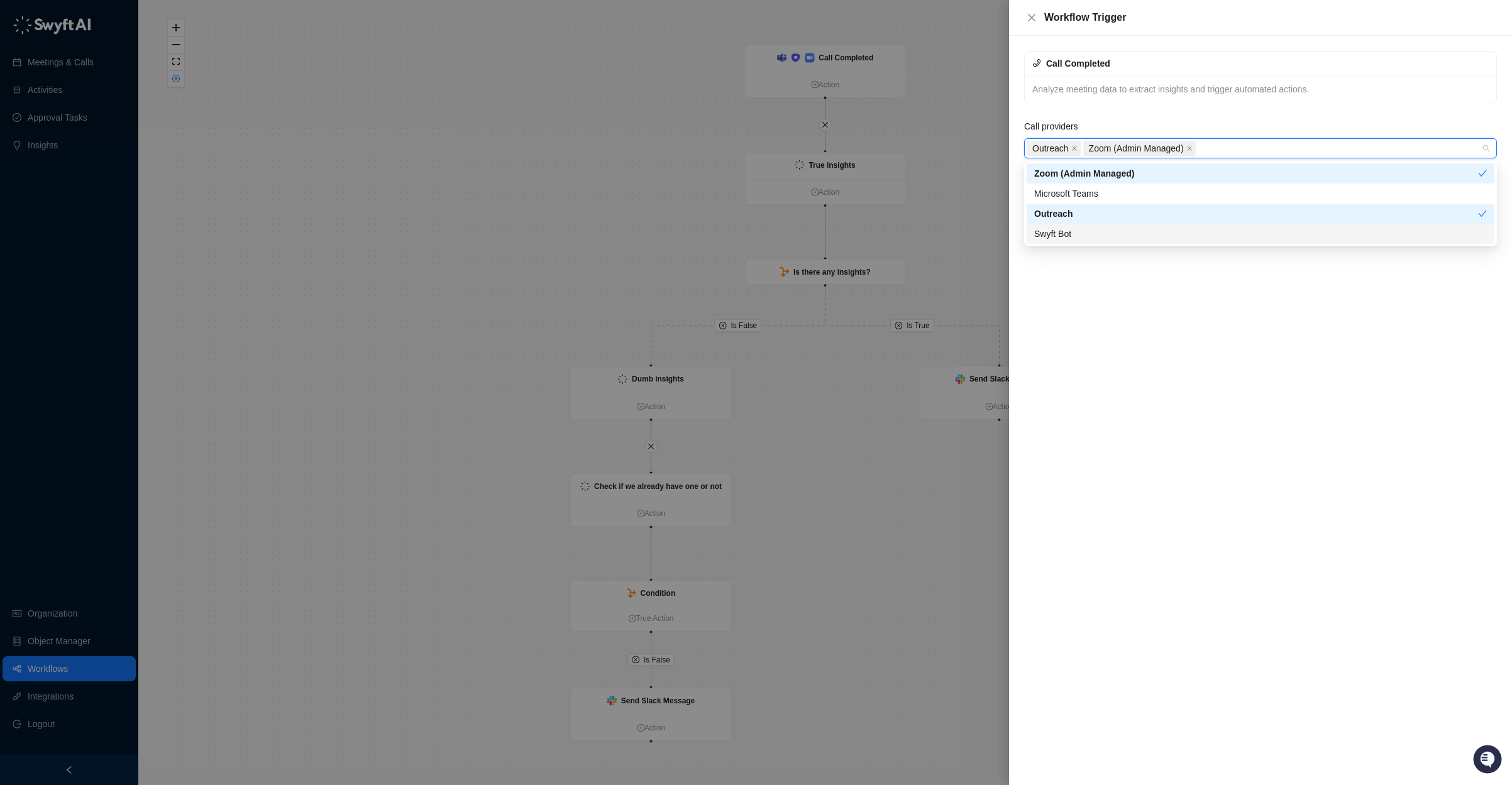
click at [1102, 229] on div "Swyft Bot" at bounding box center [1261, 234] width 452 height 14
click at [1102, 261] on div "Call Completed Analyze meeting data to extract insights and trigger automated a…" at bounding box center [1261, 410] width 503 height 749
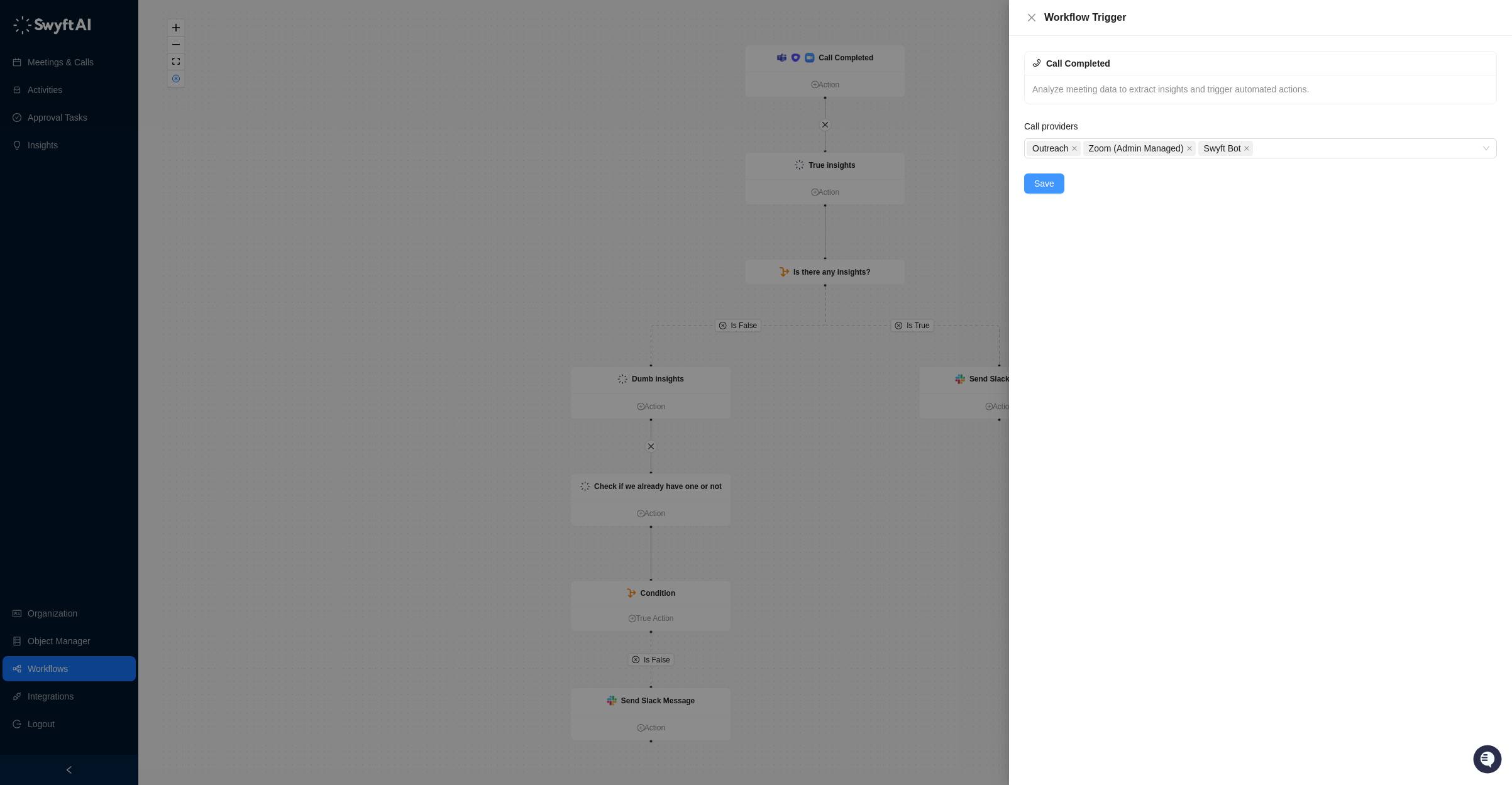
click at [1044, 191] on button "Save" at bounding box center [1045, 184] width 41 height 20
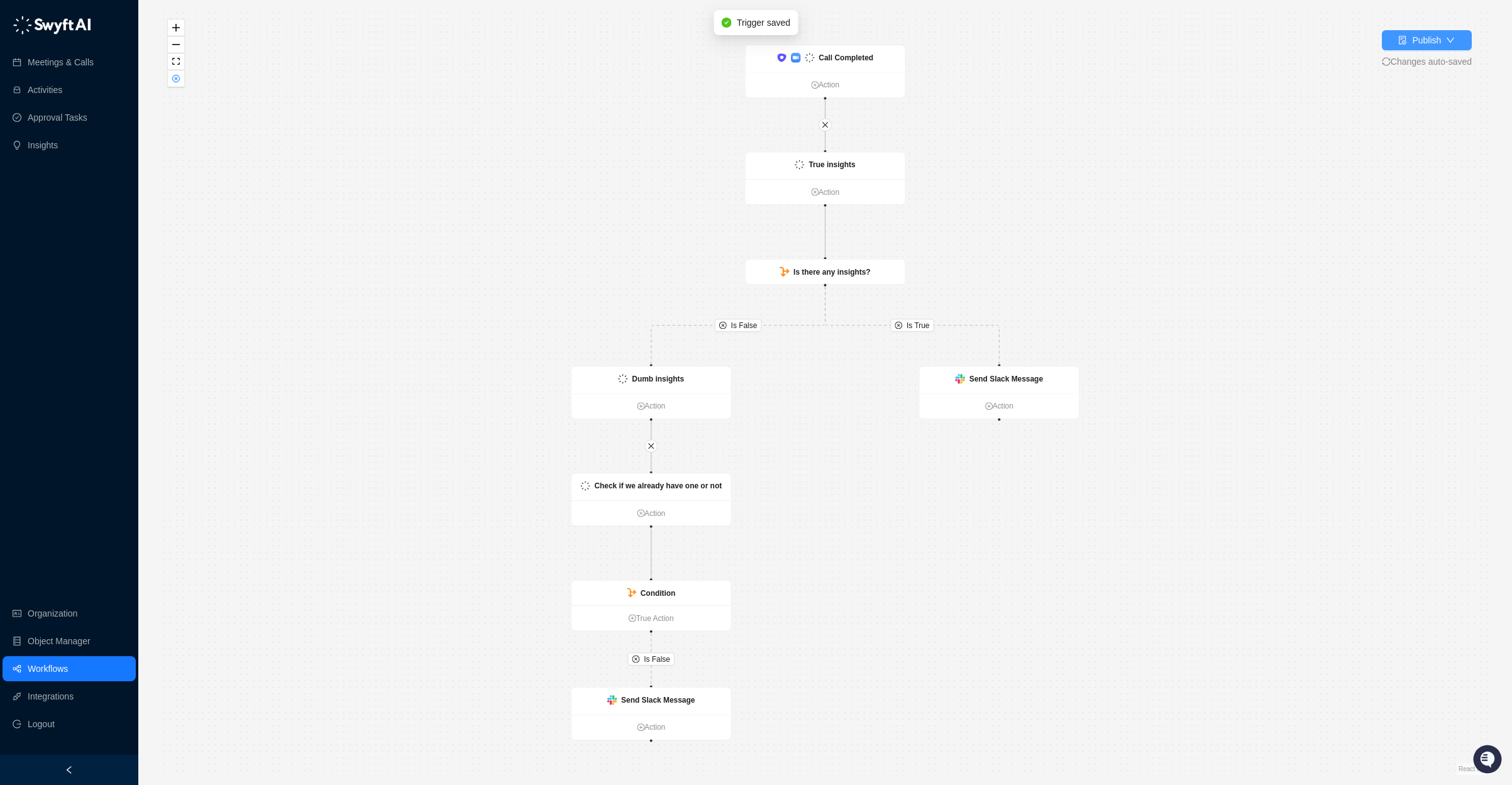
click at [1441, 48] on button "Publish" at bounding box center [1427, 40] width 90 height 20
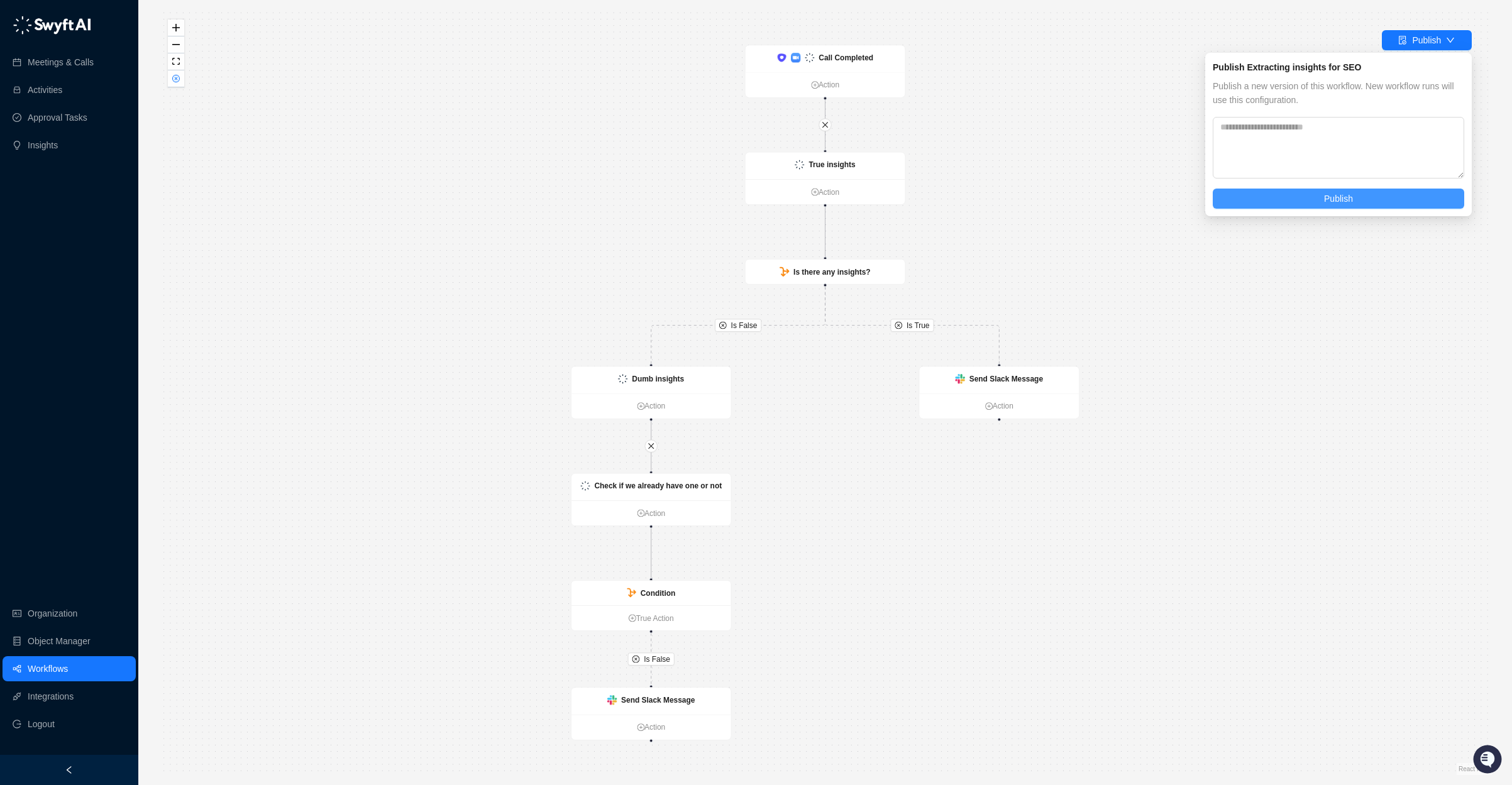
click at [1318, 194] on button "Publish" at bounding box center [1339, 198] width 251 height 20
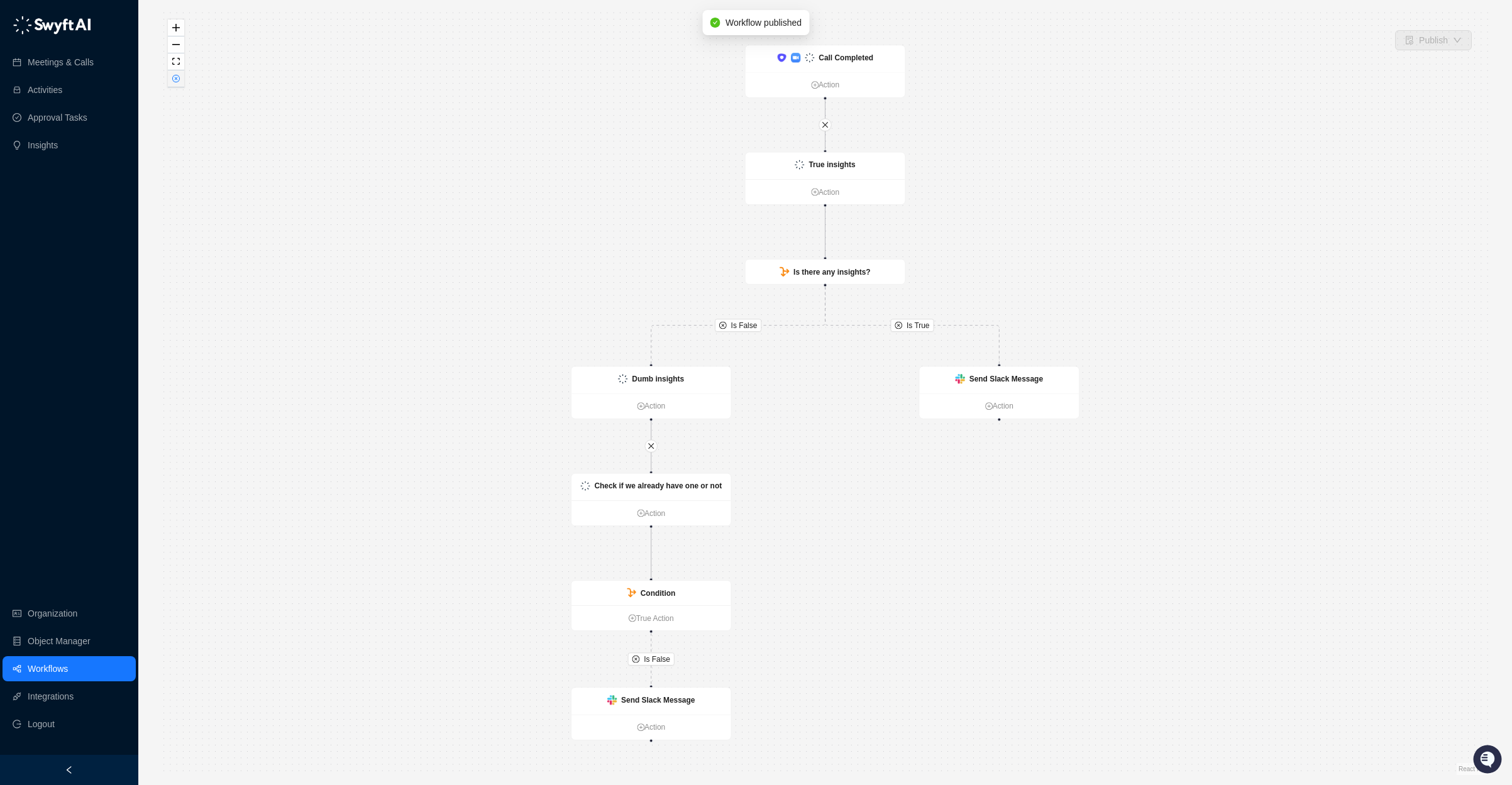
click at [169, 85] on button "button" at bounding box center [176, 79] width 16 height 17
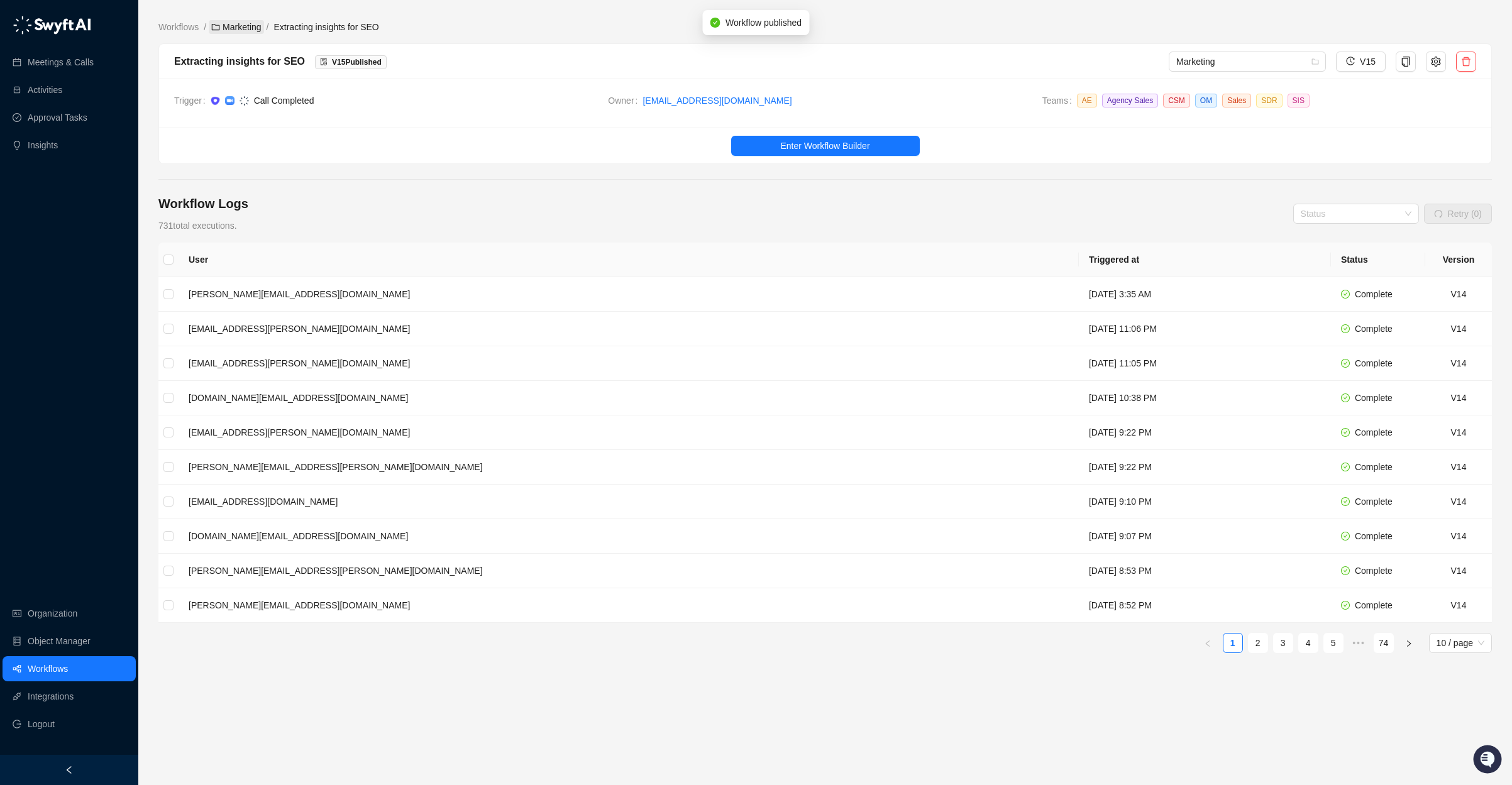
click at [242, 24] on link "Marketing" at bounding box center [236, 27] width 55 height 14
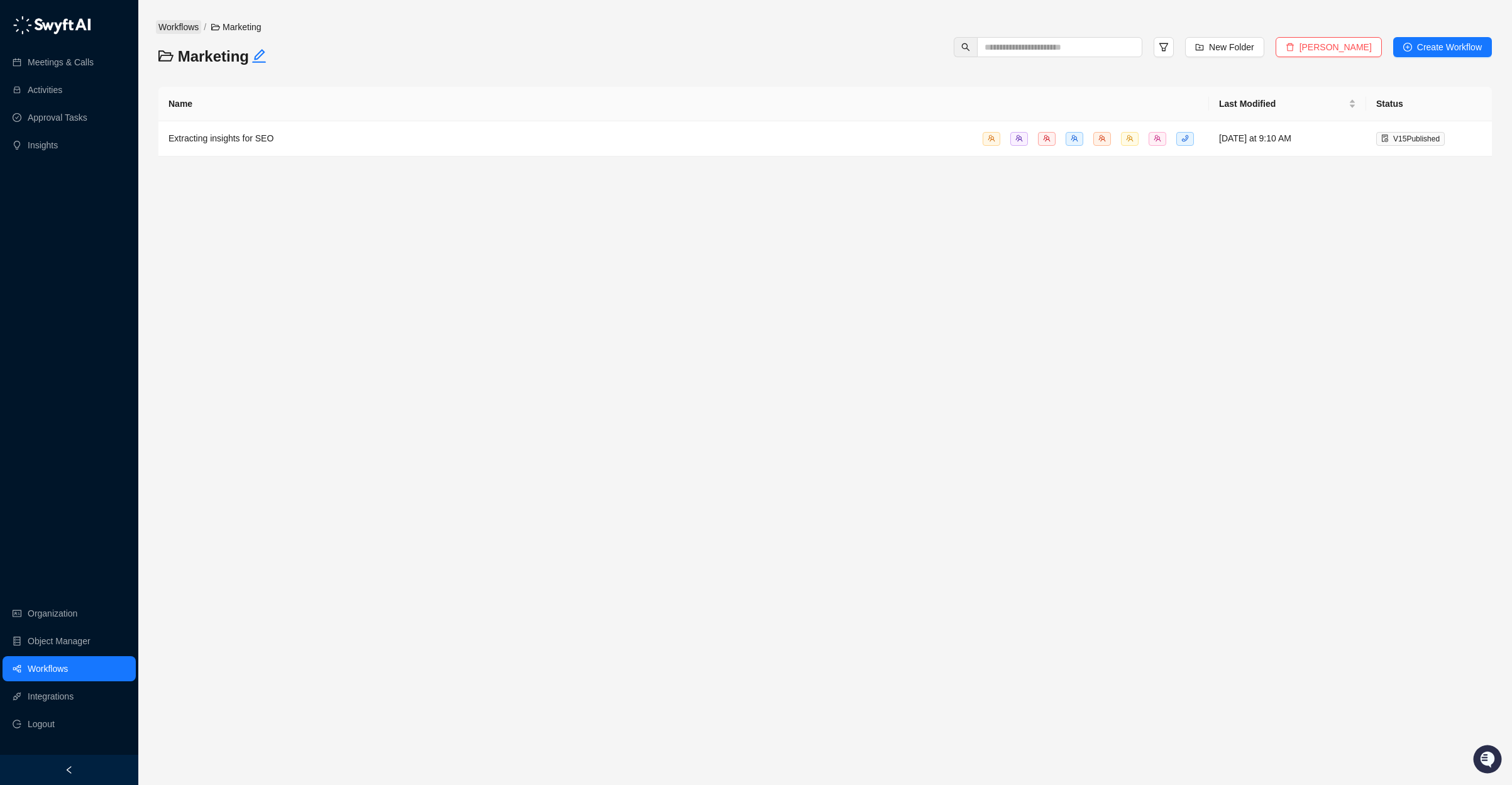
click at [184, 23] on link "Workflows" at bounding box center [178, 27] width 45 height 14
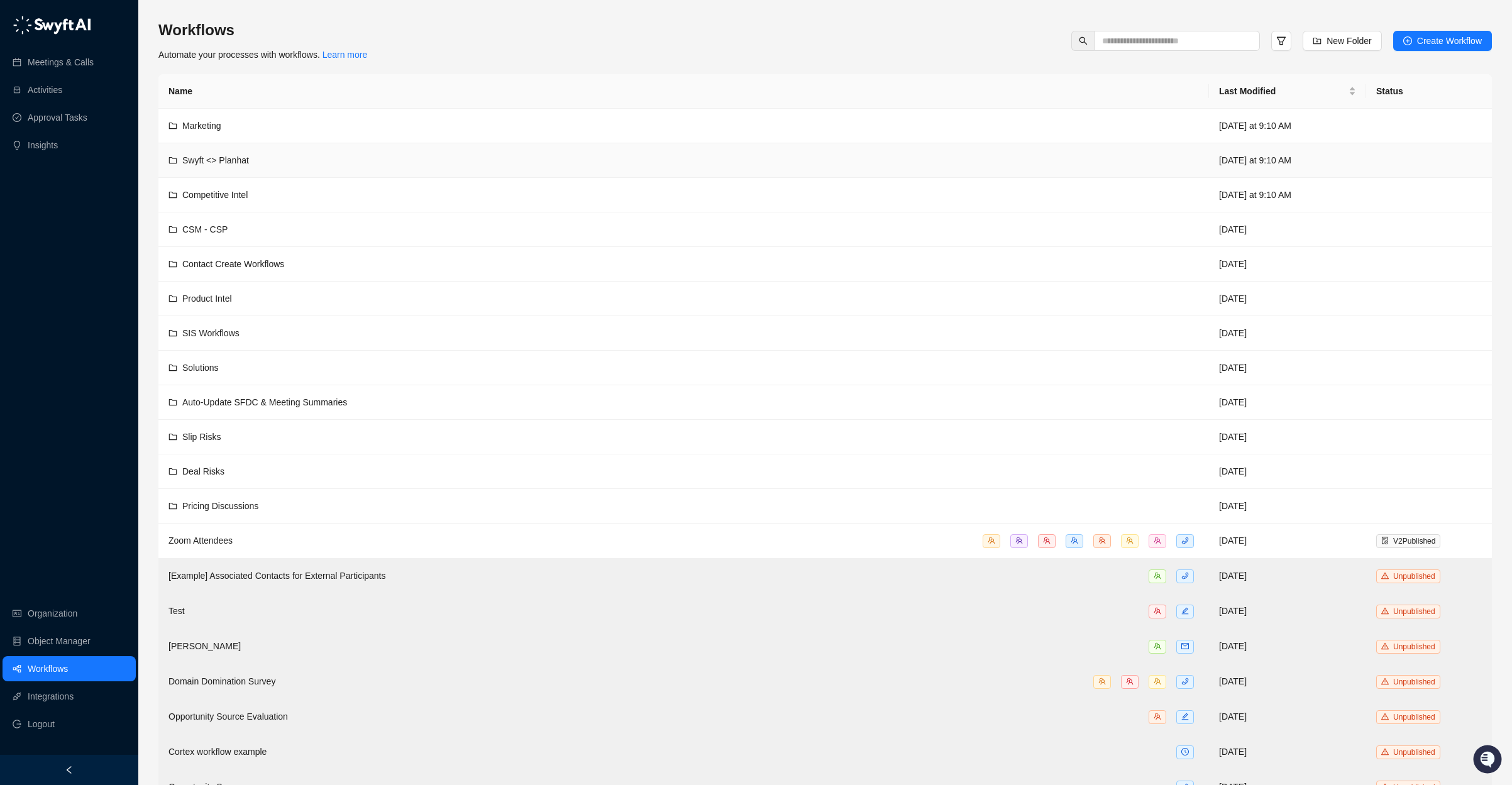
click at [325, 158] on div "Swyft <> Planhat" at bounding box center [683, 160] width 1031 height 14
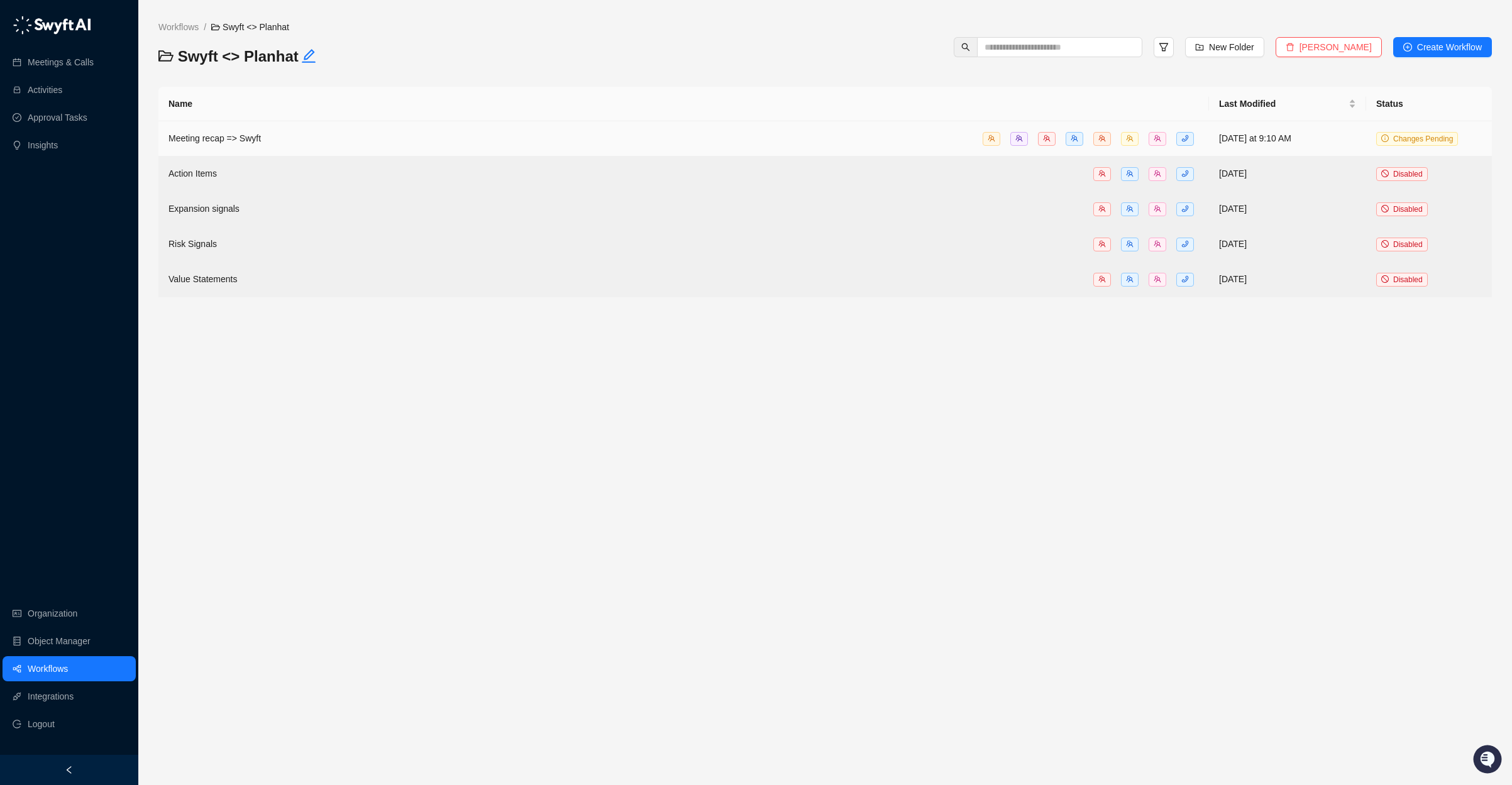
click at [252, 136] on span "Meeting recap => Swyft" at bounding box center [215, 138] width 93 height 10
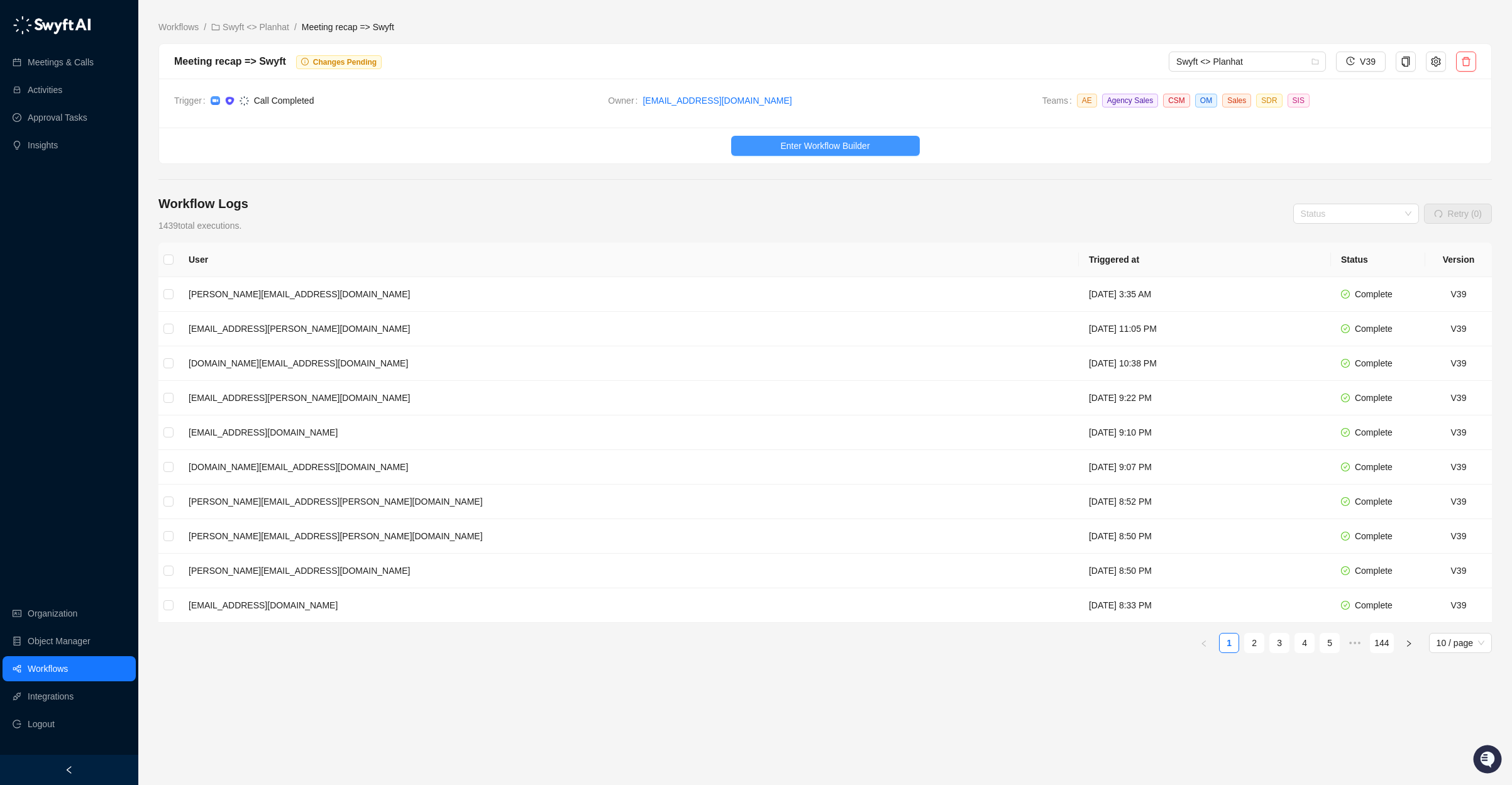
click at [877, 146] on button "Enter Workflow Builder" at bounding box center [825, 145] width 189 height 20
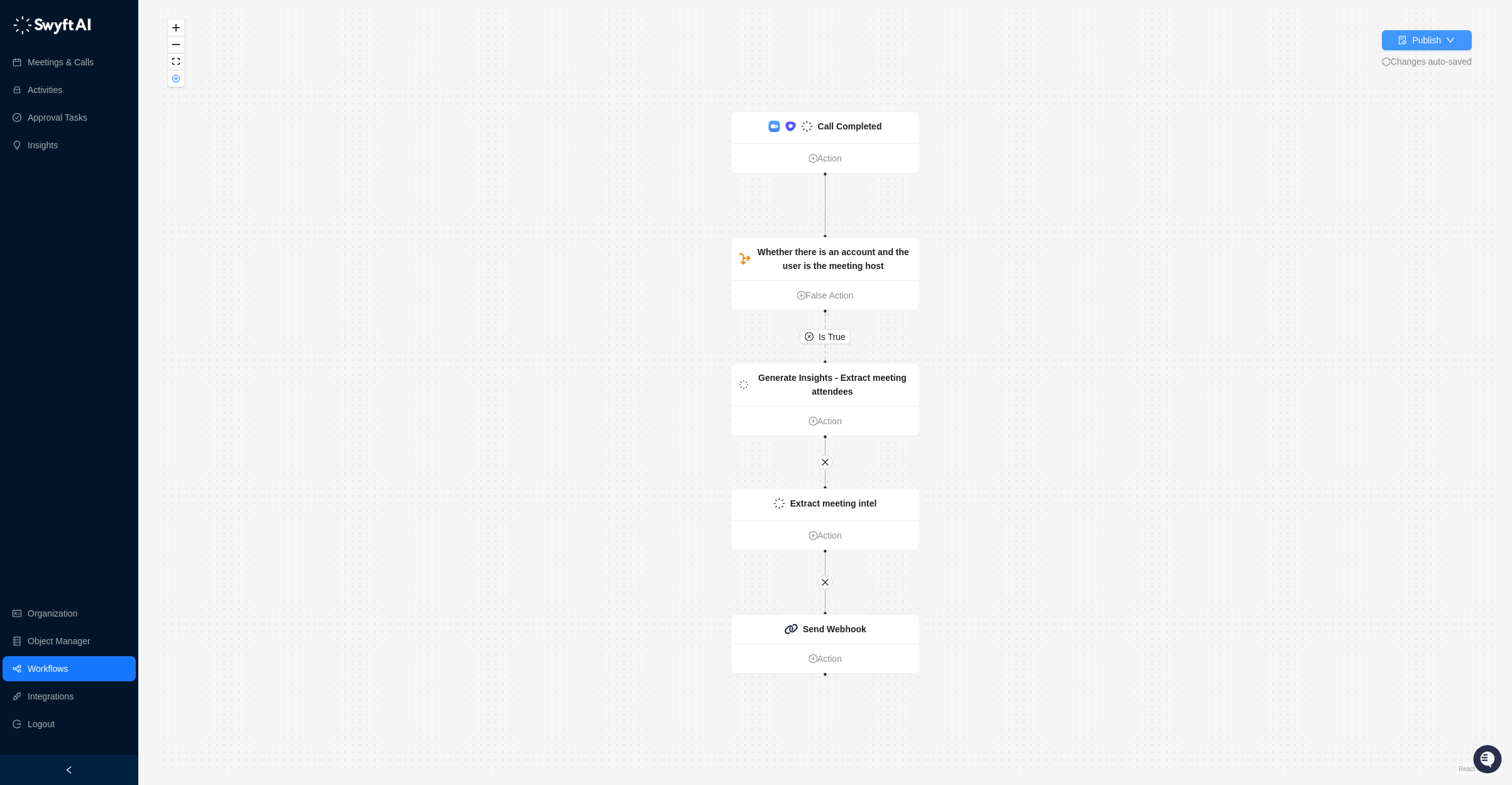
click at [1462, 39] on button "Publish" at bounding box center [1427, 40] width 90 height 20
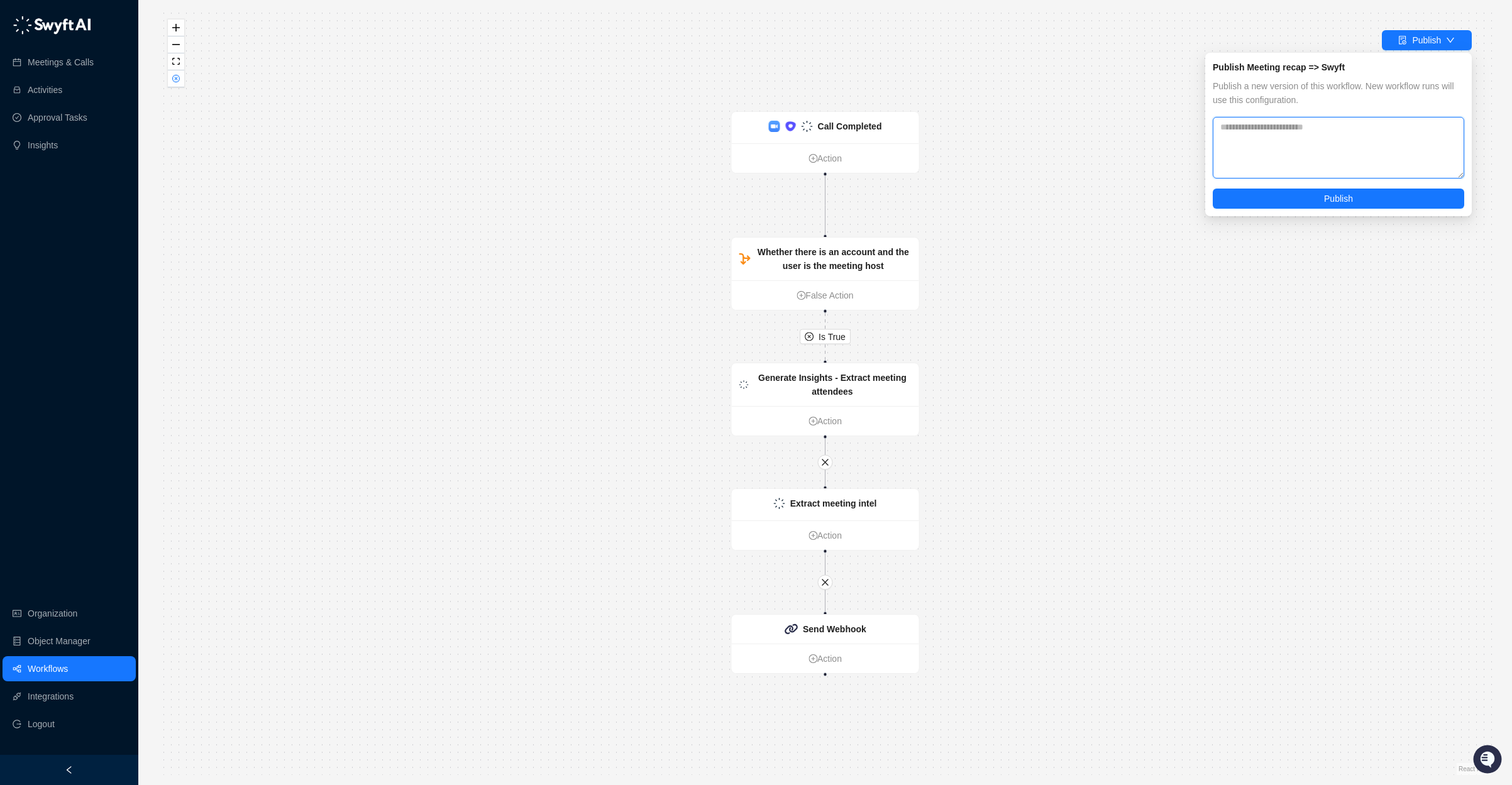
click at [1262, 143] on textarea at bounding box center [1339, 148] width 251 height 62
click at [1120, 211] on div "Is True Call Completed Action Whether there is an account and the user is the m…" at bounding box center [826, 392] width 1334 height 766
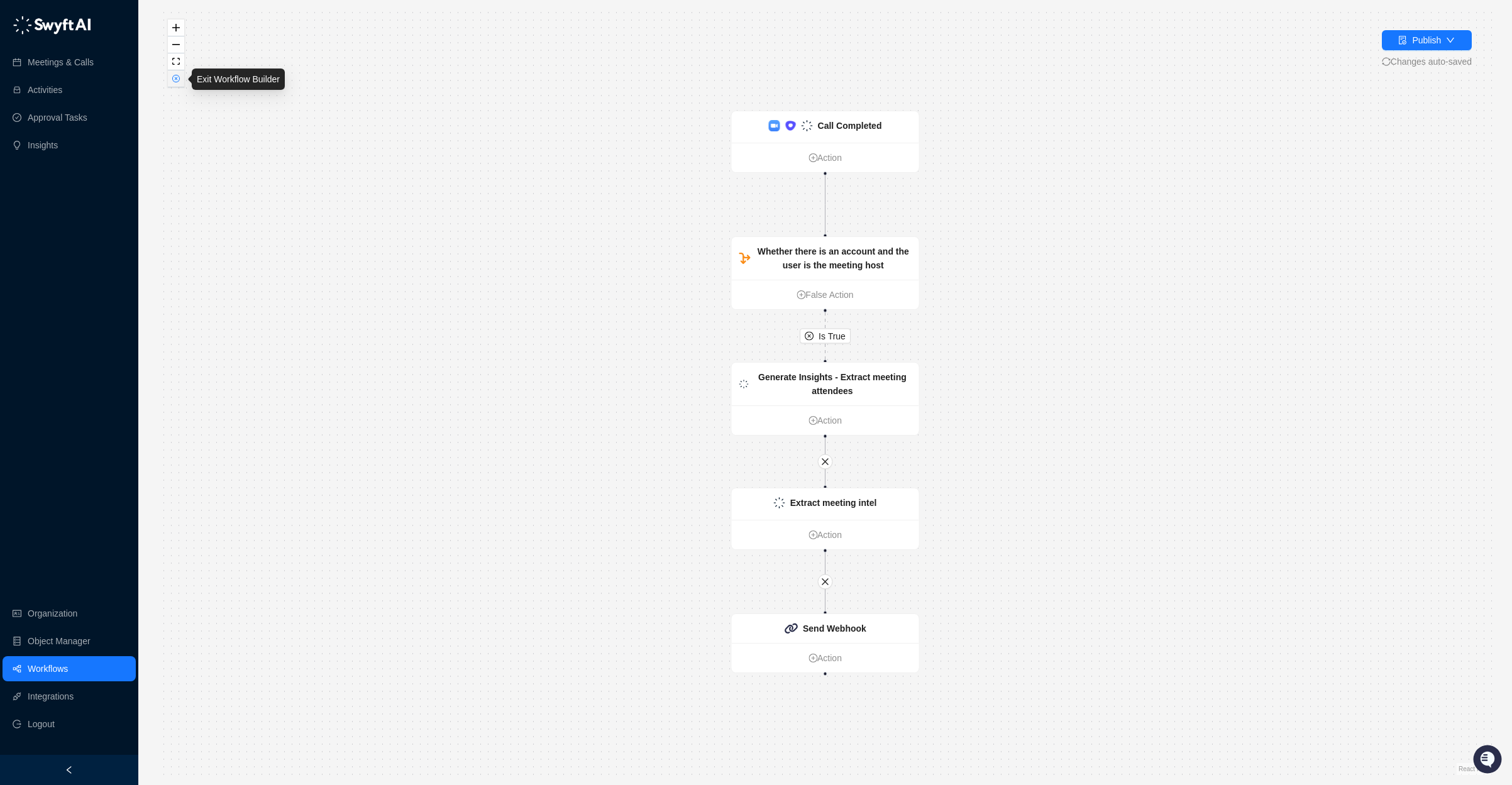
click at [177, 80] on icon "close-circle" at bounding box center [176, 78] width 7 height 7
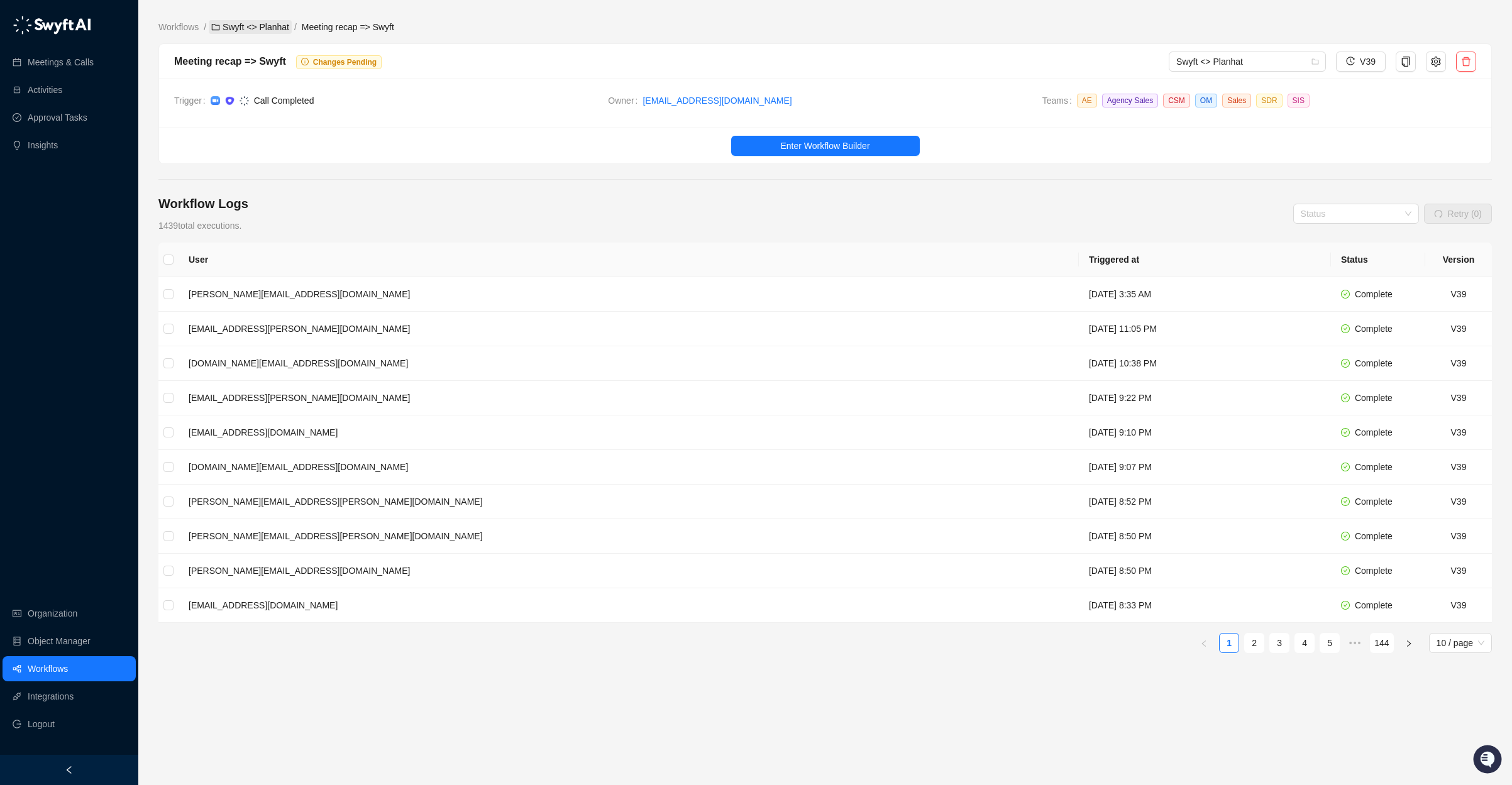
click at [242, 27] on link "Swyft <> Planhat" at bounding box center [250, 27] width 83 height 14
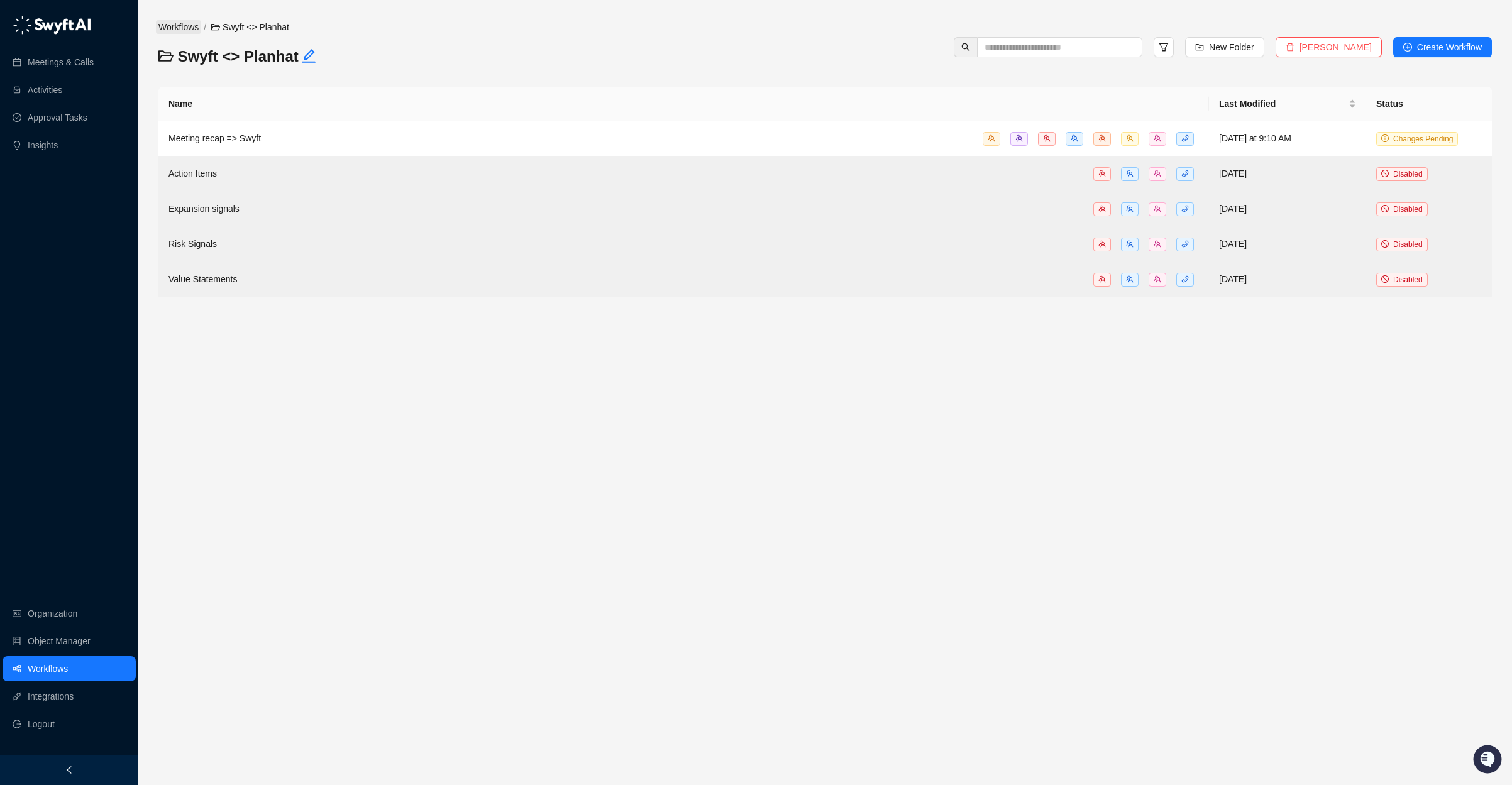
click at [190, 28] on link "Workflows" at bounding box center [178, 27] width 45 height 14
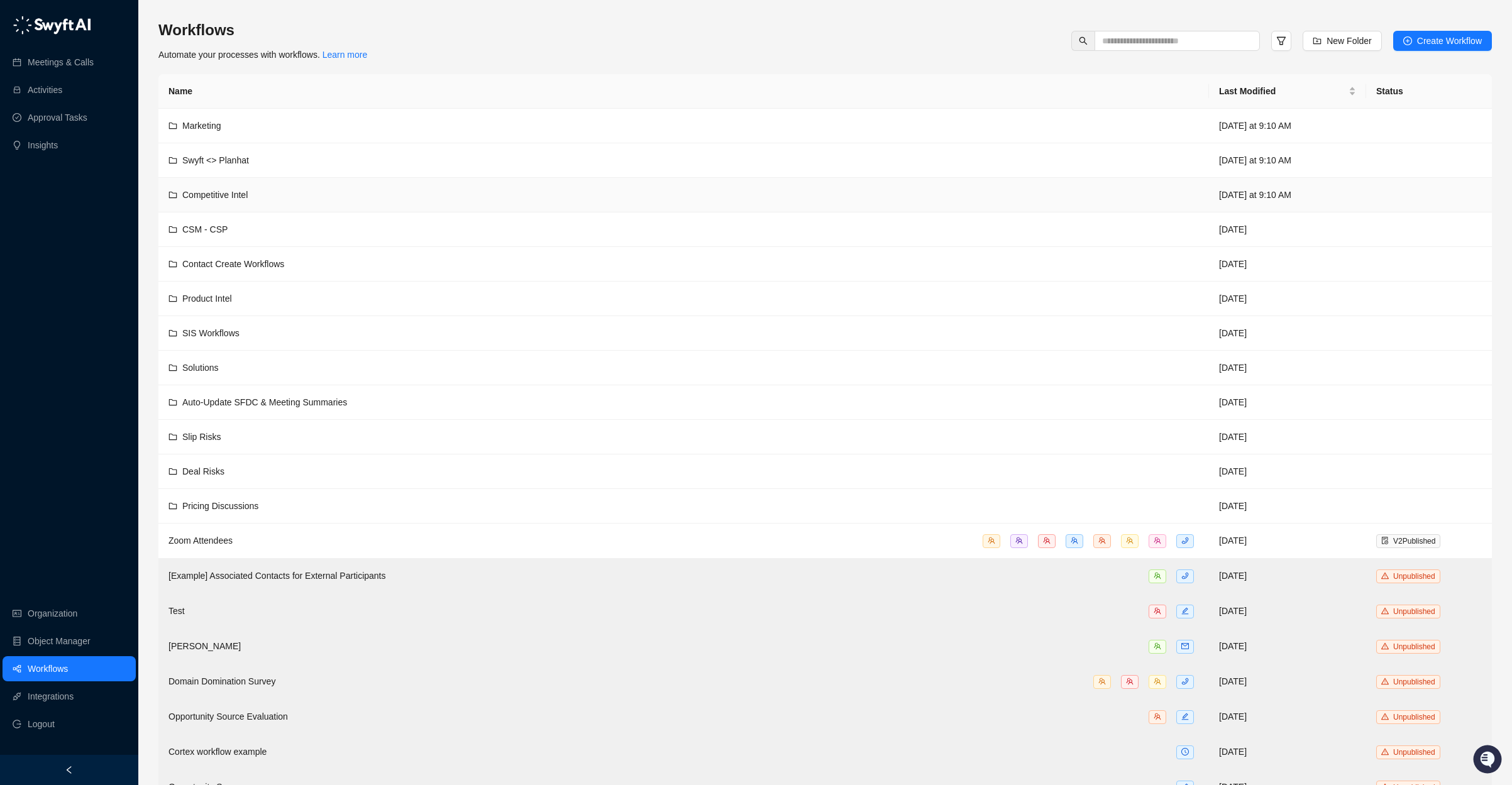
click at [277, 200] on div "Competitive Intel" at bounding box center [683, 194] width 1031 height 14
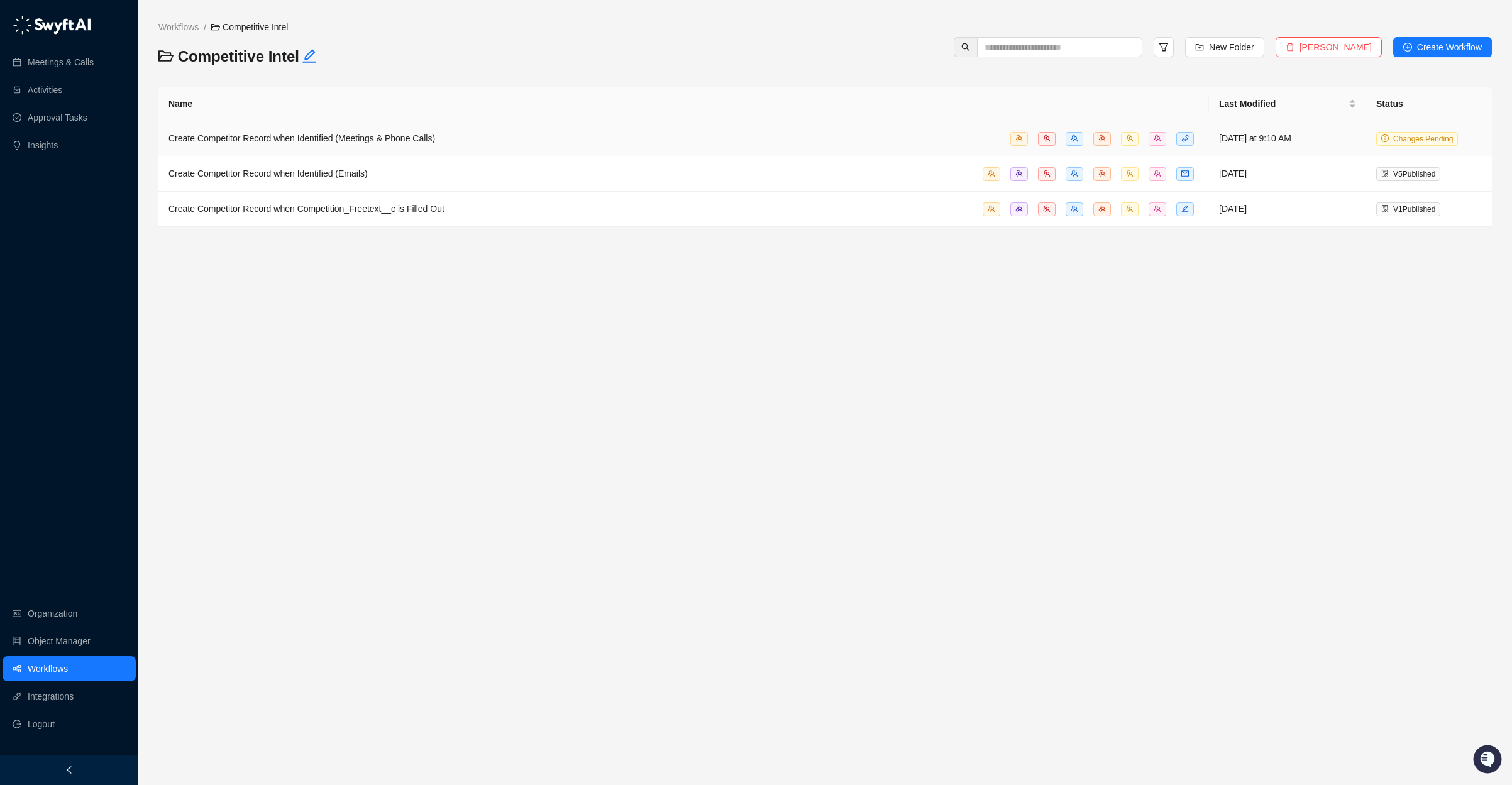
click at [513, 145] on div "Create Competitor Record when Identified (Meetings & Phone Calls)" at bounding box center [683, 138] width 1031 height 15
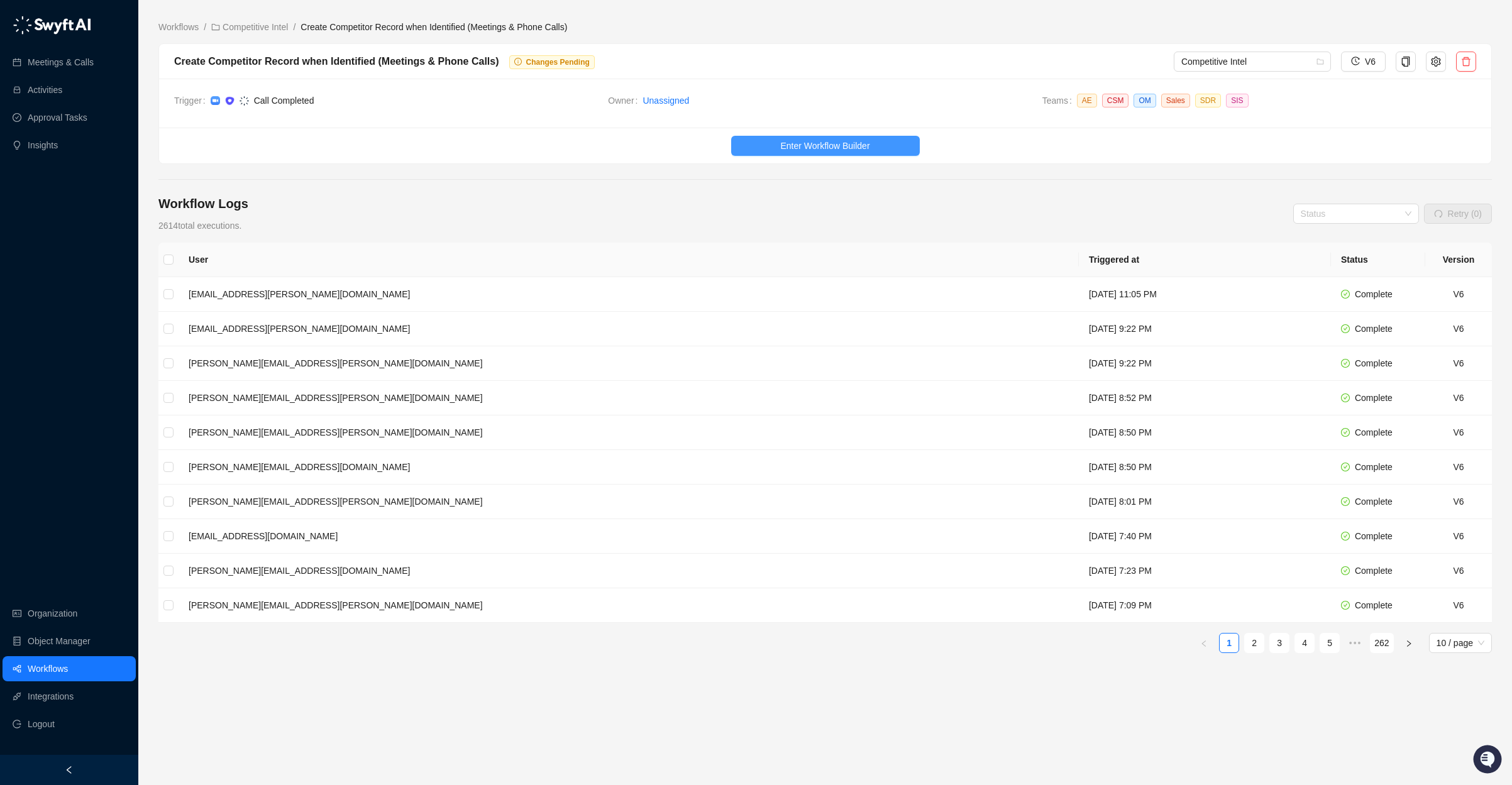
click at [829, 149] on span "Enter Workflow Builder" at bounding box center [825, 146] width 89 height 14
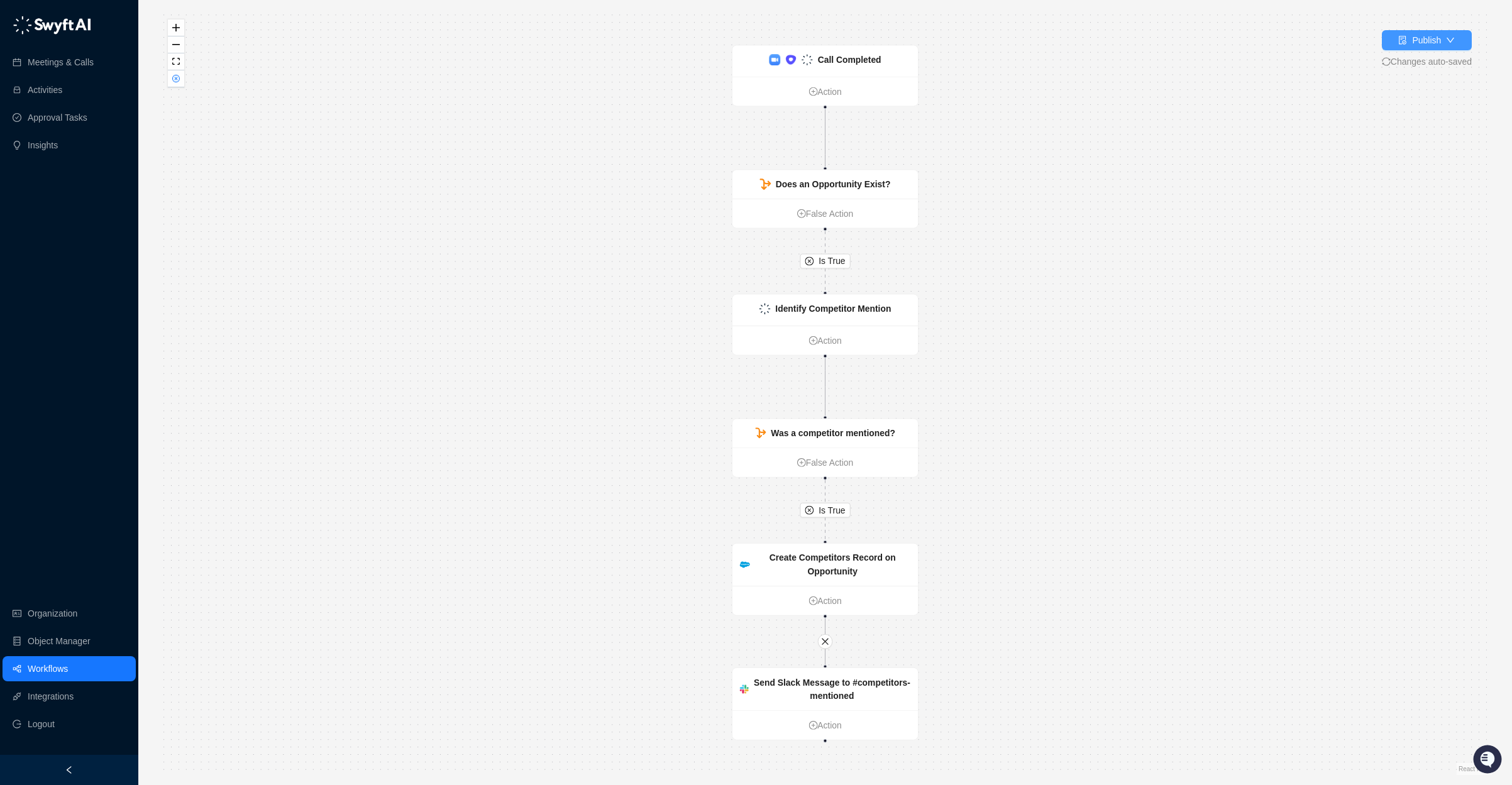
click at [1447, 38] on icon "down" at bounding box center [1450, 40] width 9 height 9
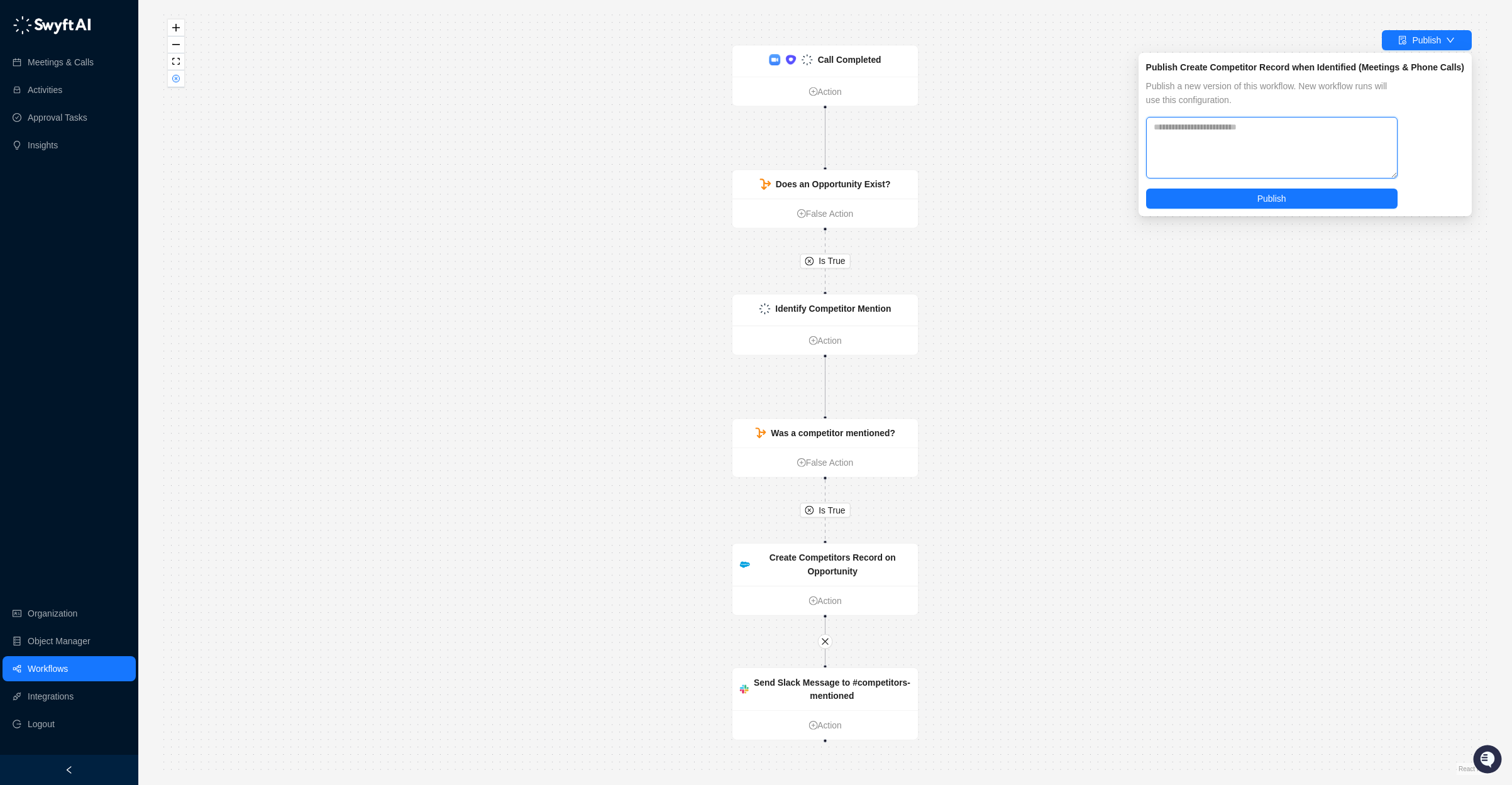
click at [1294, 161] on textarea at bounding box center [1272, 148] width 251 height 62
click at [1282, 151] on textarea "**********" at bounding box center [1272, 148] width 251 height 62
paste textarea "**********"
type textarea "**********"
click at [1285, 199] on button "Publish" at bounding box center [1272, 198] width 251 height 20
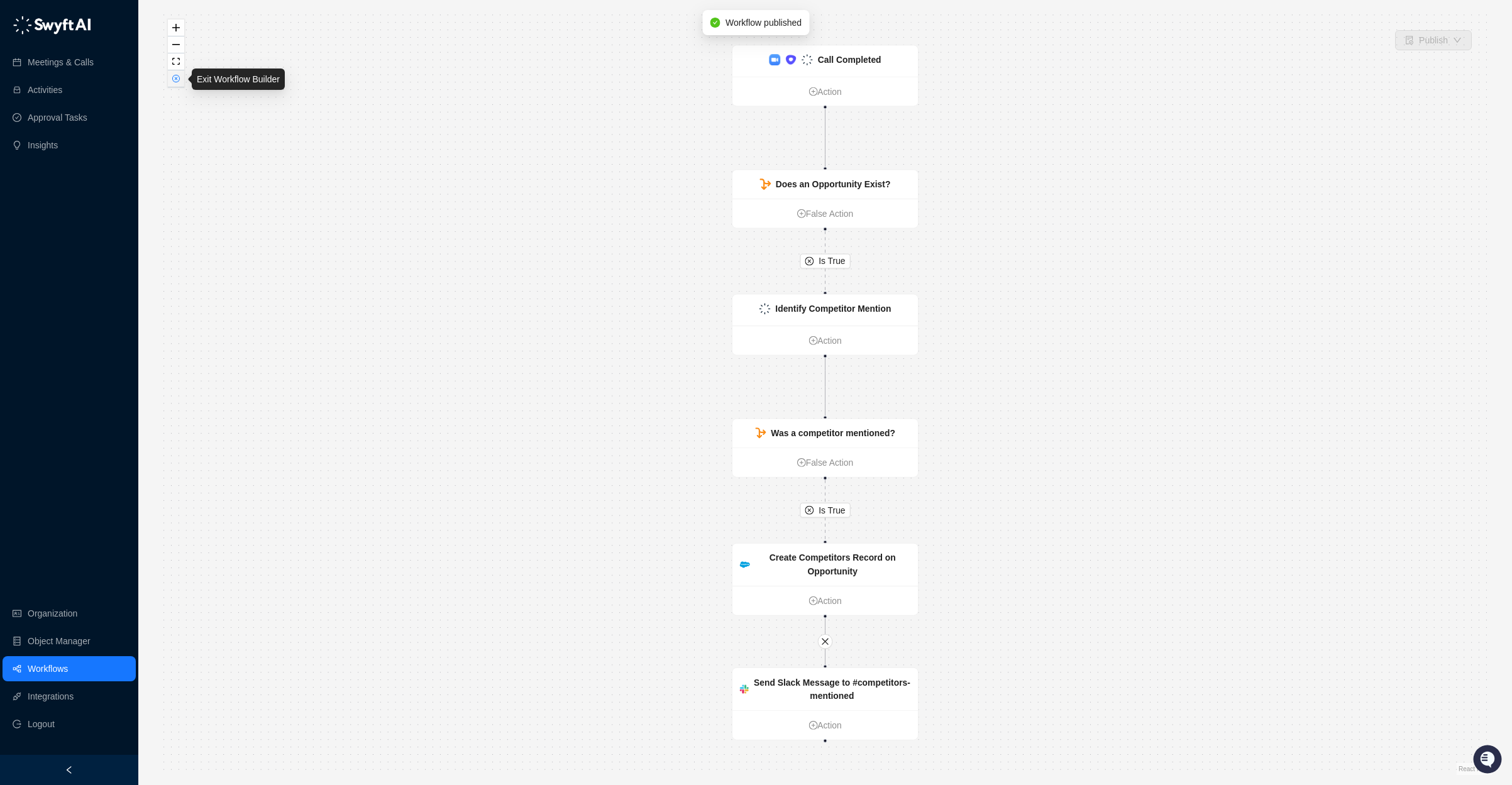
click at [176, 82] on button "button" at bounding box center [176, 79] width 16 height 17
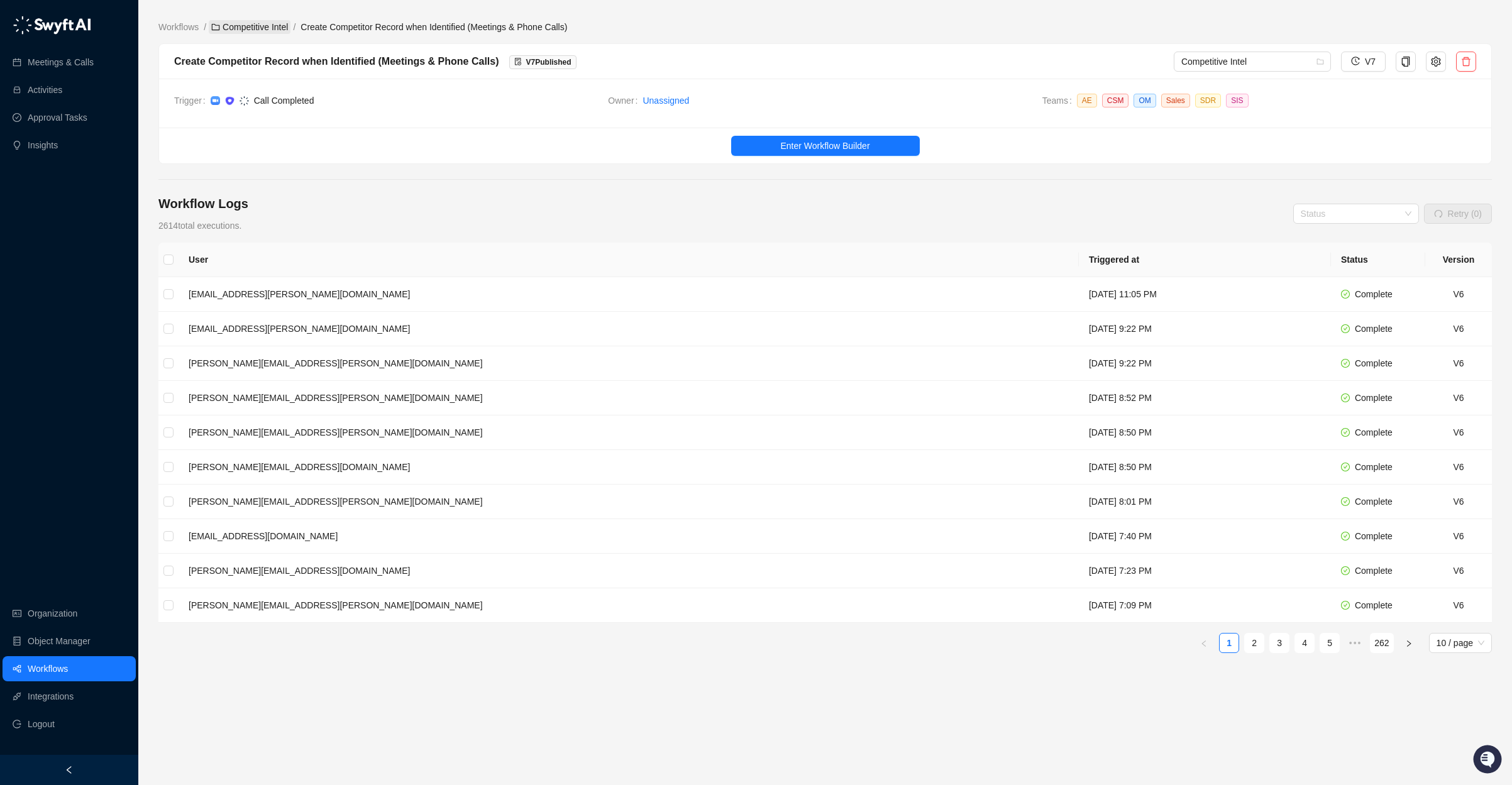
click at [289, 30] on link "Competitive Intel" at bounding box center [249, 27] width 82 height 14
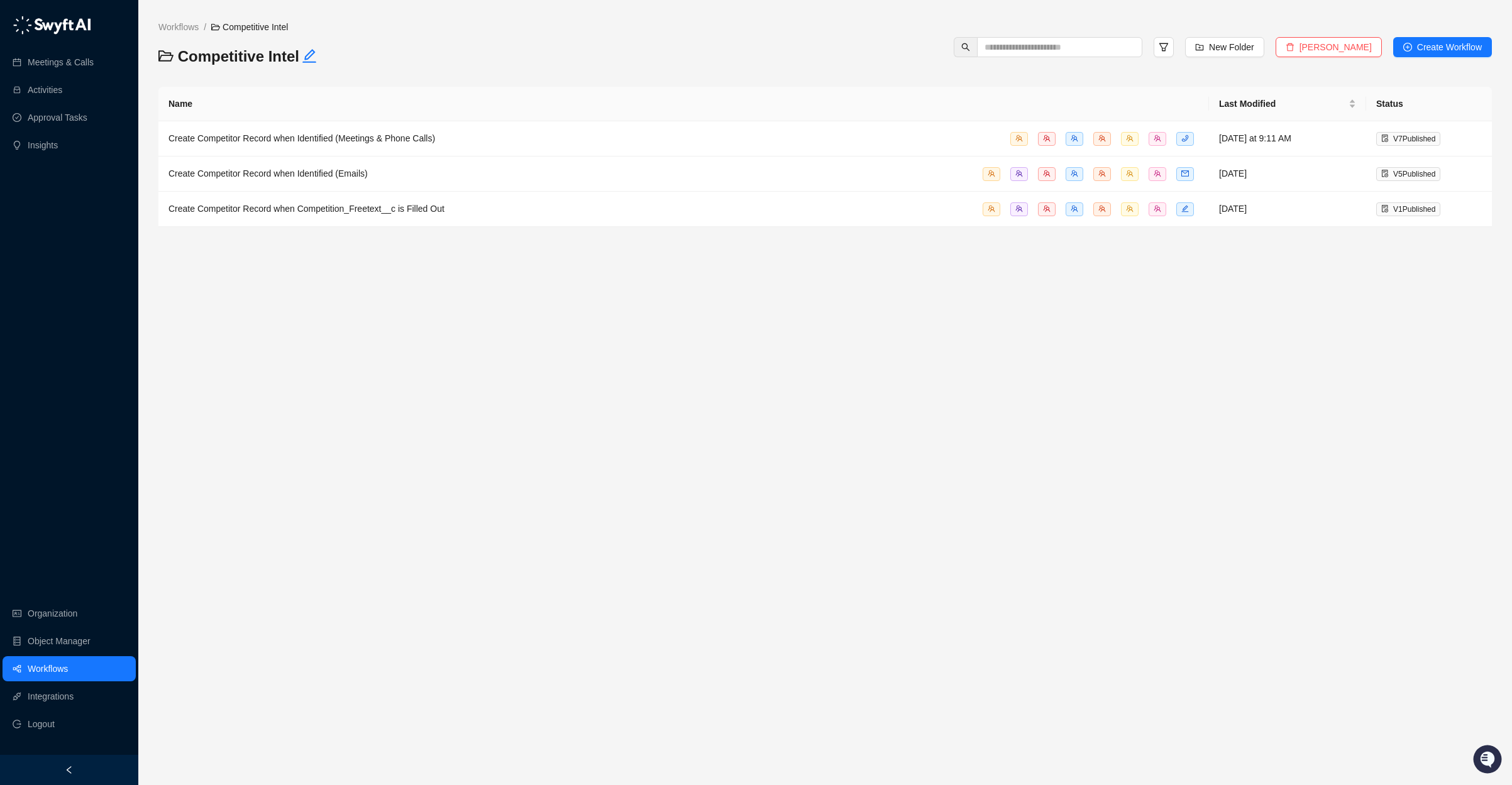
click at [725, 273] on main "Workflows / Competitive Intel Competitive Intel New Folder Delete Folder Create…" at bounding box center [826, 397] width 1334 height 755
click at [186, 24] on link "Workflows" at bounding box center [178, 27] width 45 height 14
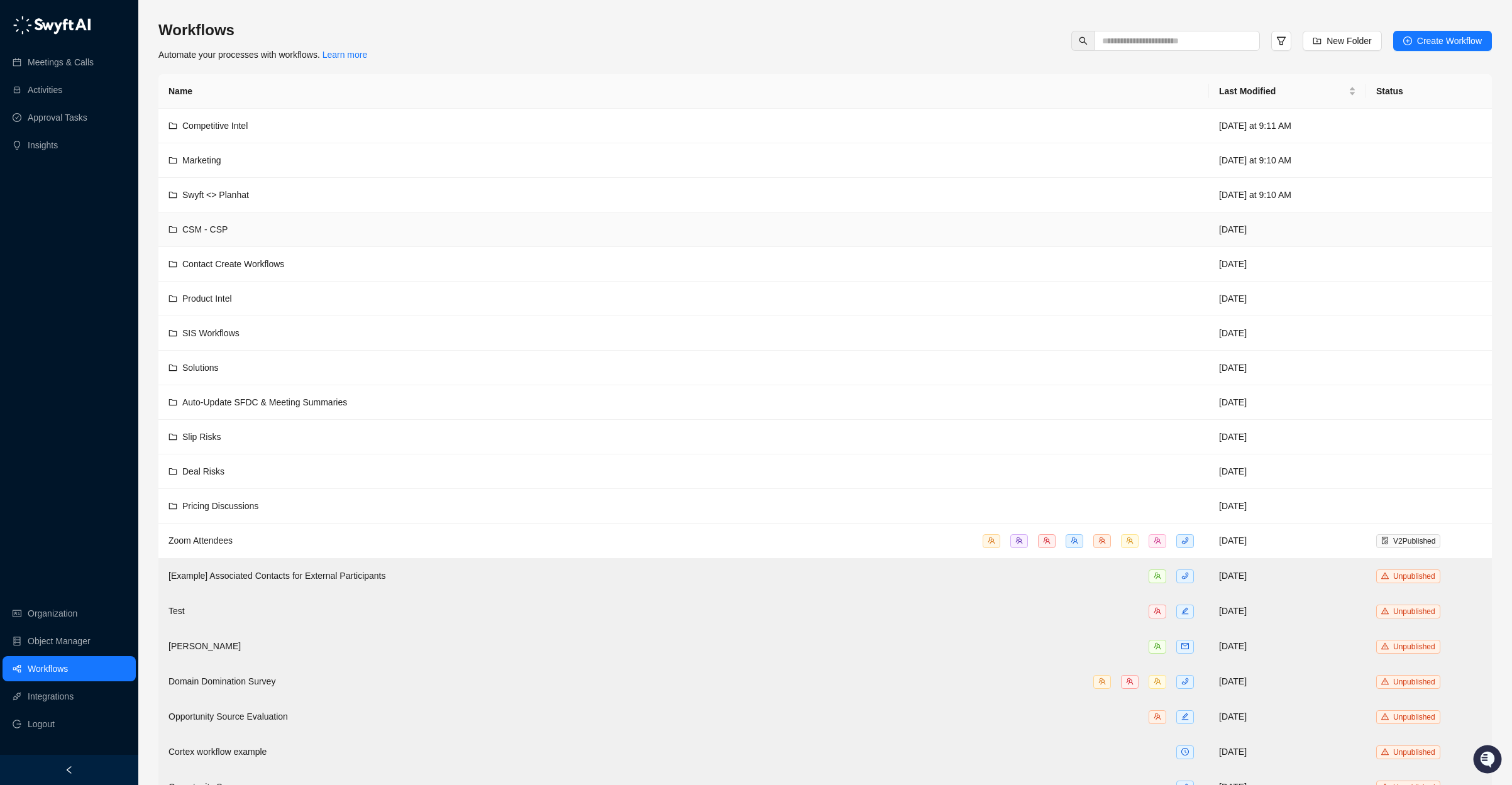
click at [319, 240] on td "CSM - CSP" at bounding box center [683, 230] width 1051 height 35
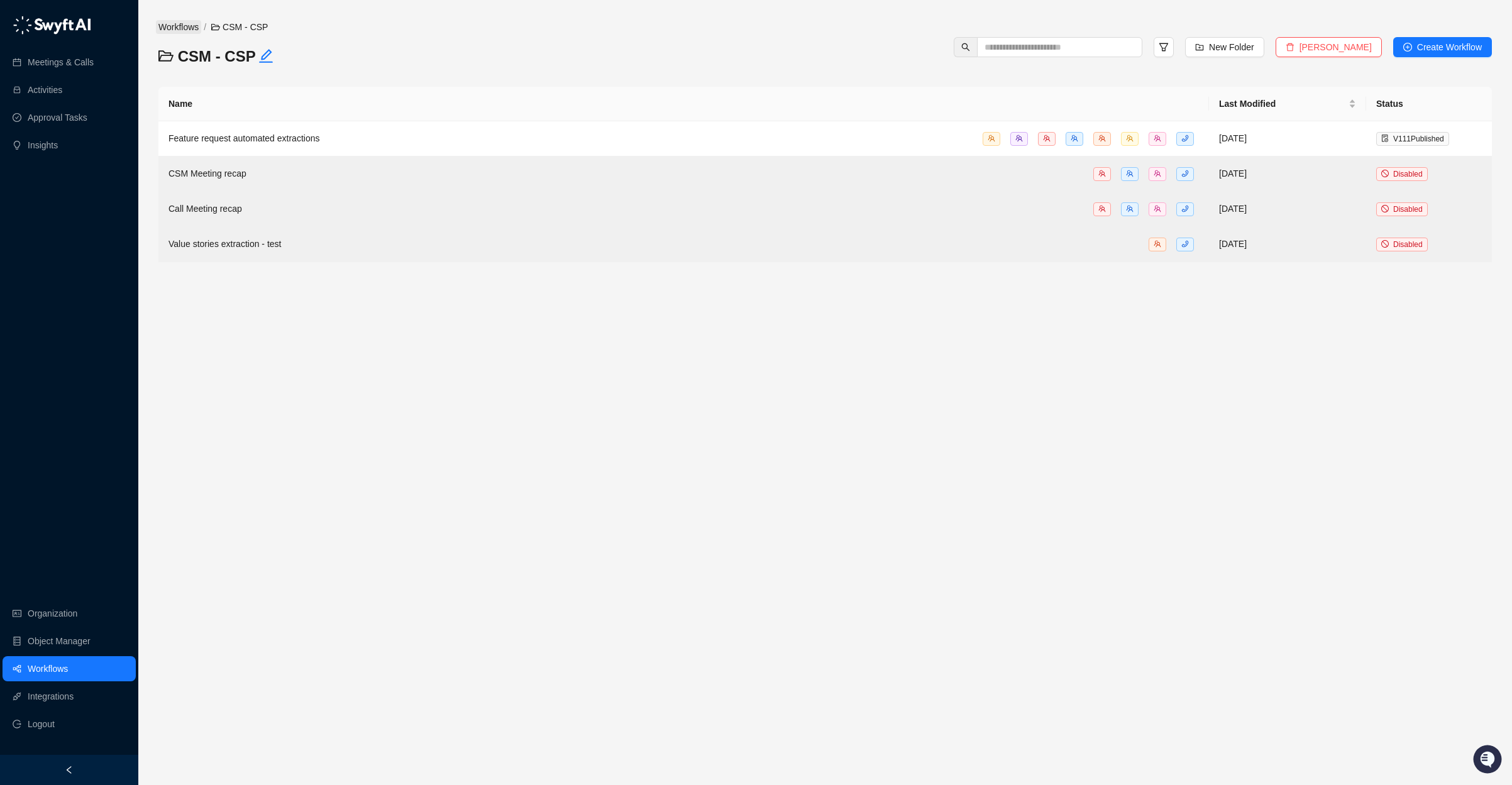
click at [183, 24] on link "Workflows" at bounding box center [178, 27] width 45 height 14
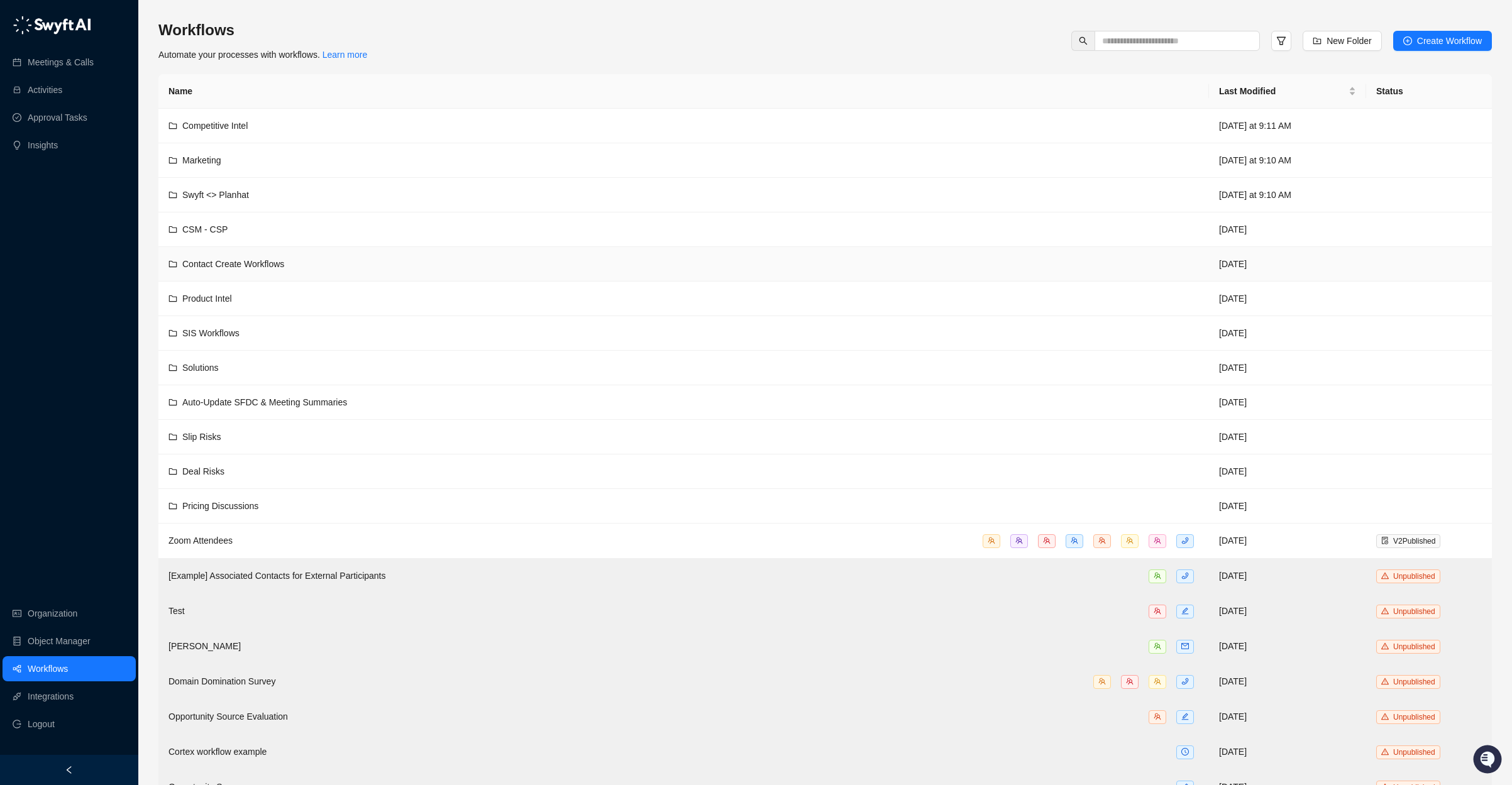
click at [350, 262] on div "Contact Create Workflows" at bounding box center [683, 264] width 1031 height 14
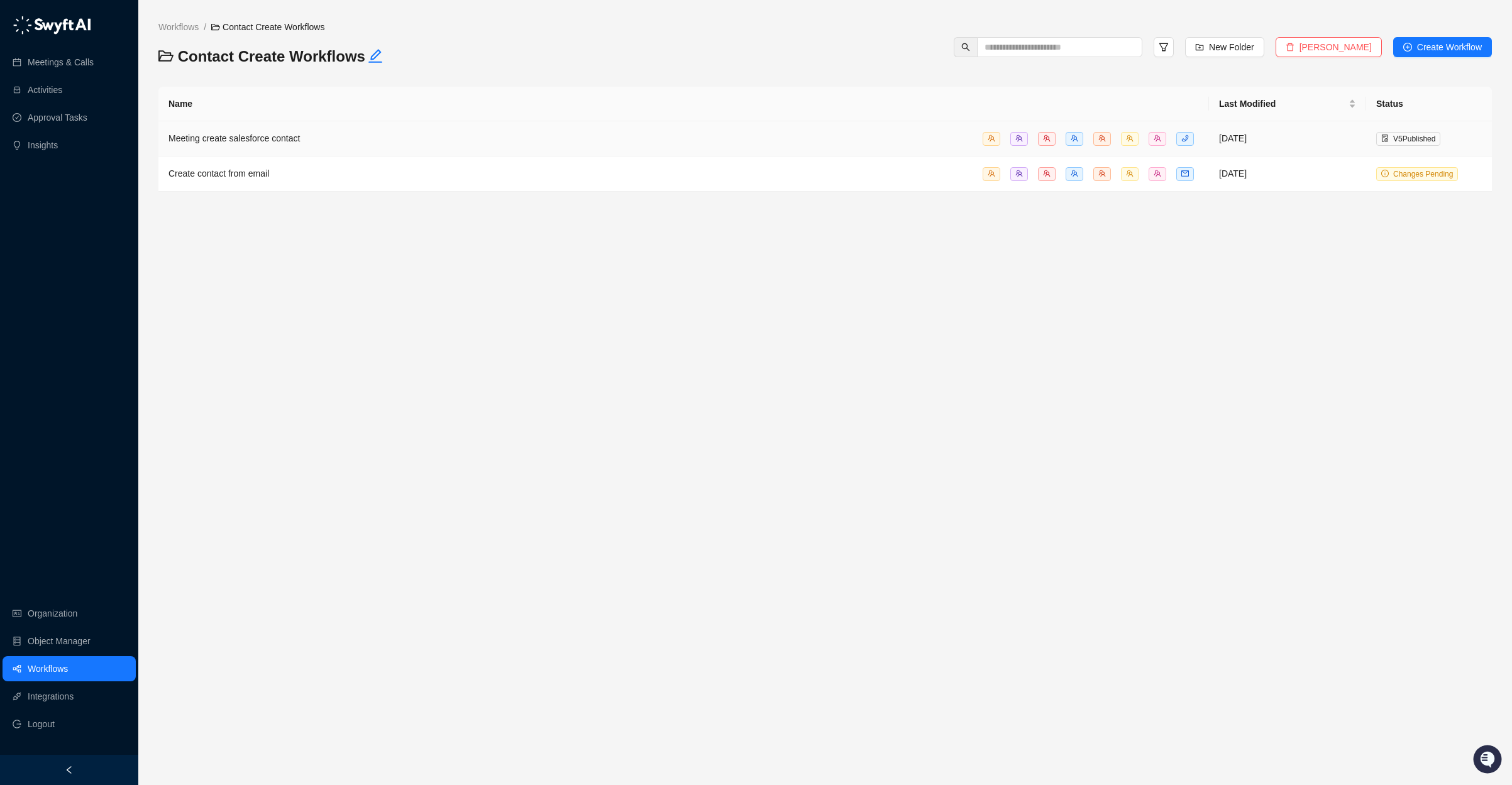
click at [325, 134] on div "Meeting create salesforce contact" at bounding box center [683, 138] width 1031 height 15
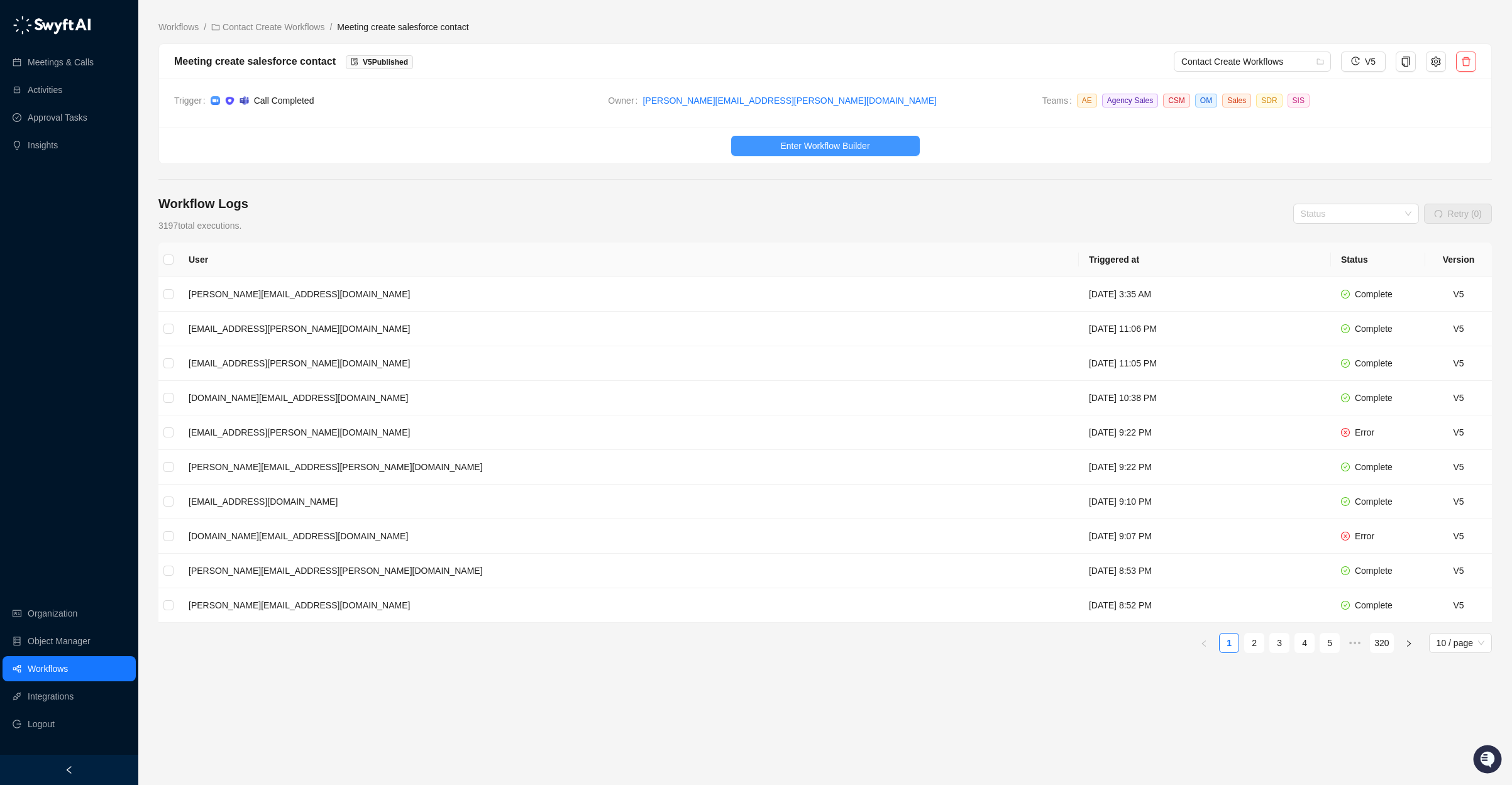
click at [858, 141] on span "Enter Workflow Builder" at bounding box center [825, 146] width 89 height 14
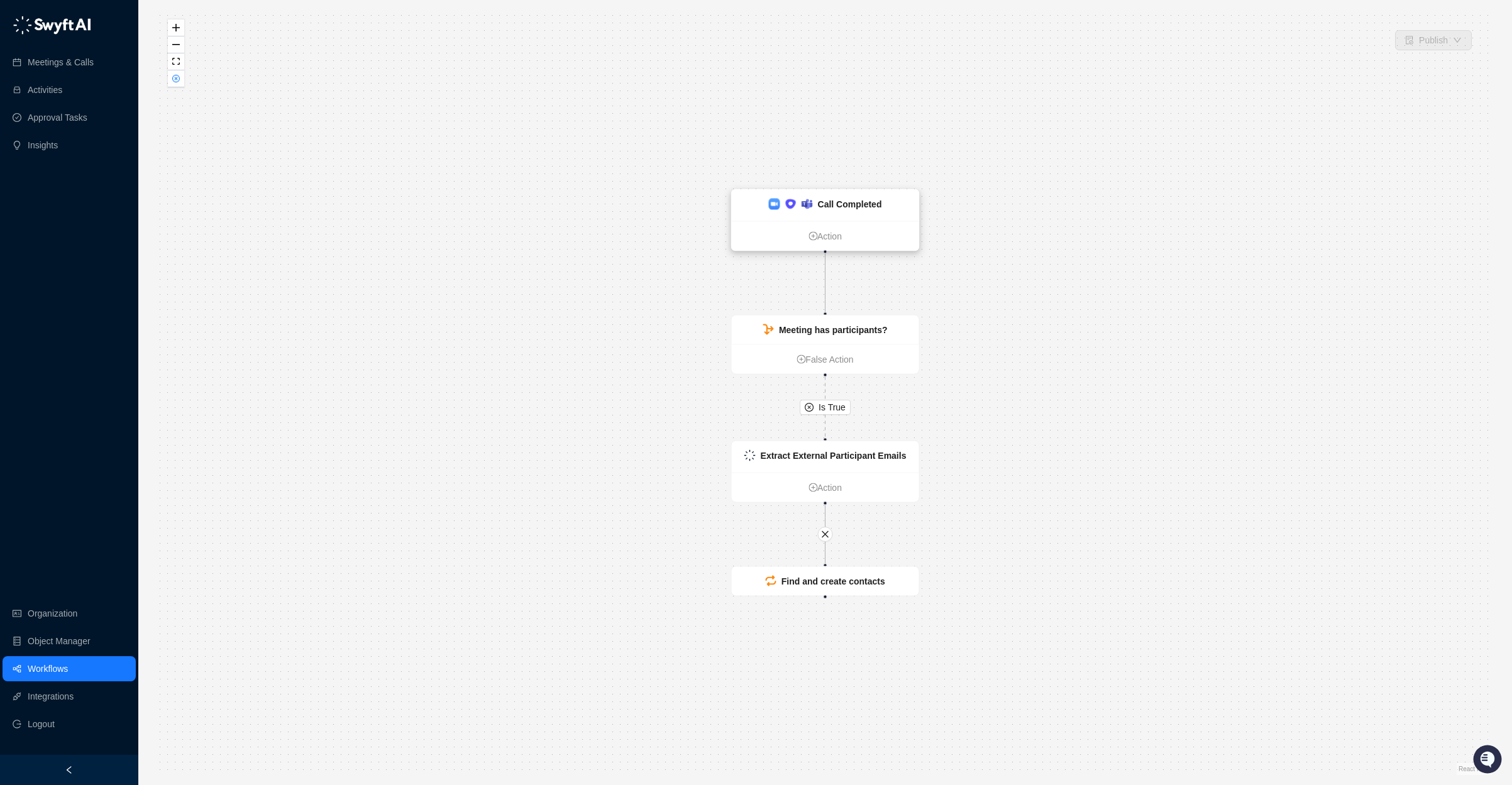
click at [873, 204] on strong "Call Completed" at bounding box center [850, 204] width 64 height 10
click at [833, 210] on div "Call Completed" at bounding box center [850, 204] width 64 height 14
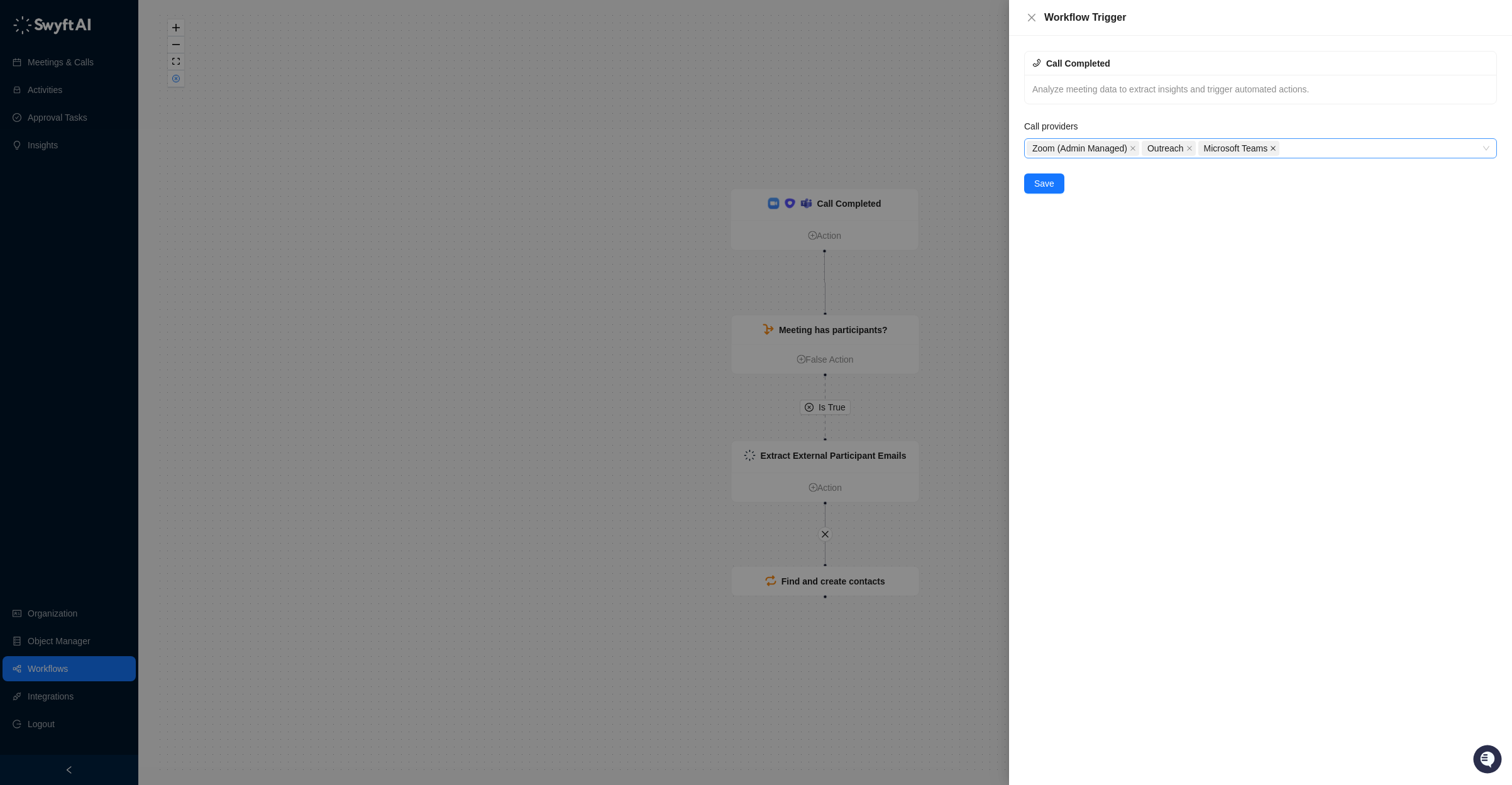
click at [1276, 148] on icon "close" at bounding box center [1273, 148] width 5 height 5
click at [1280, 148] on div "Zoom (Admin Managed) Outreach" at bounding box center [1254, 148] width 454 height 17
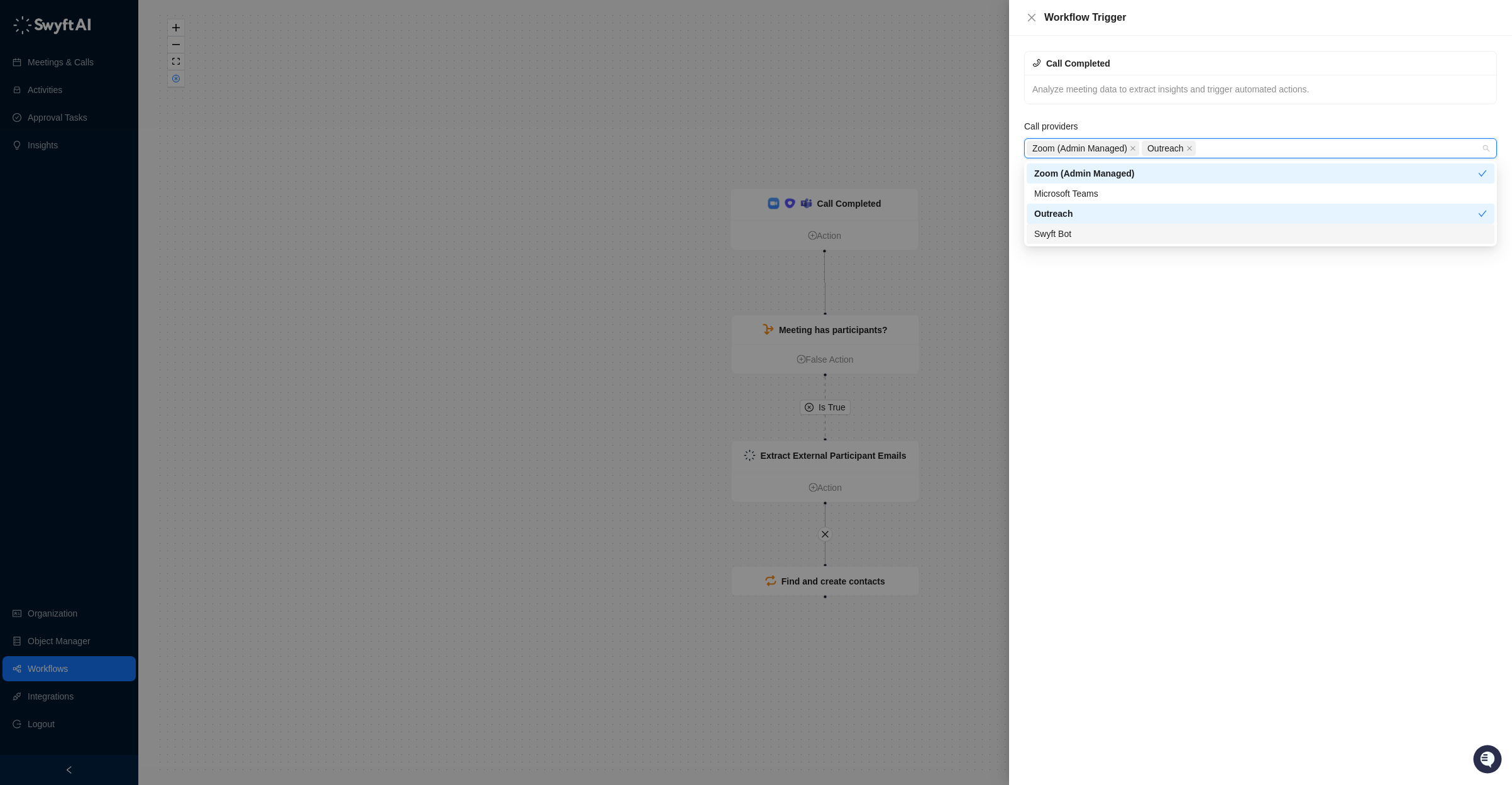
click at [1213, 227] on div "Swyft Bot" at bounding box center [1261, 234] width 452 height 14
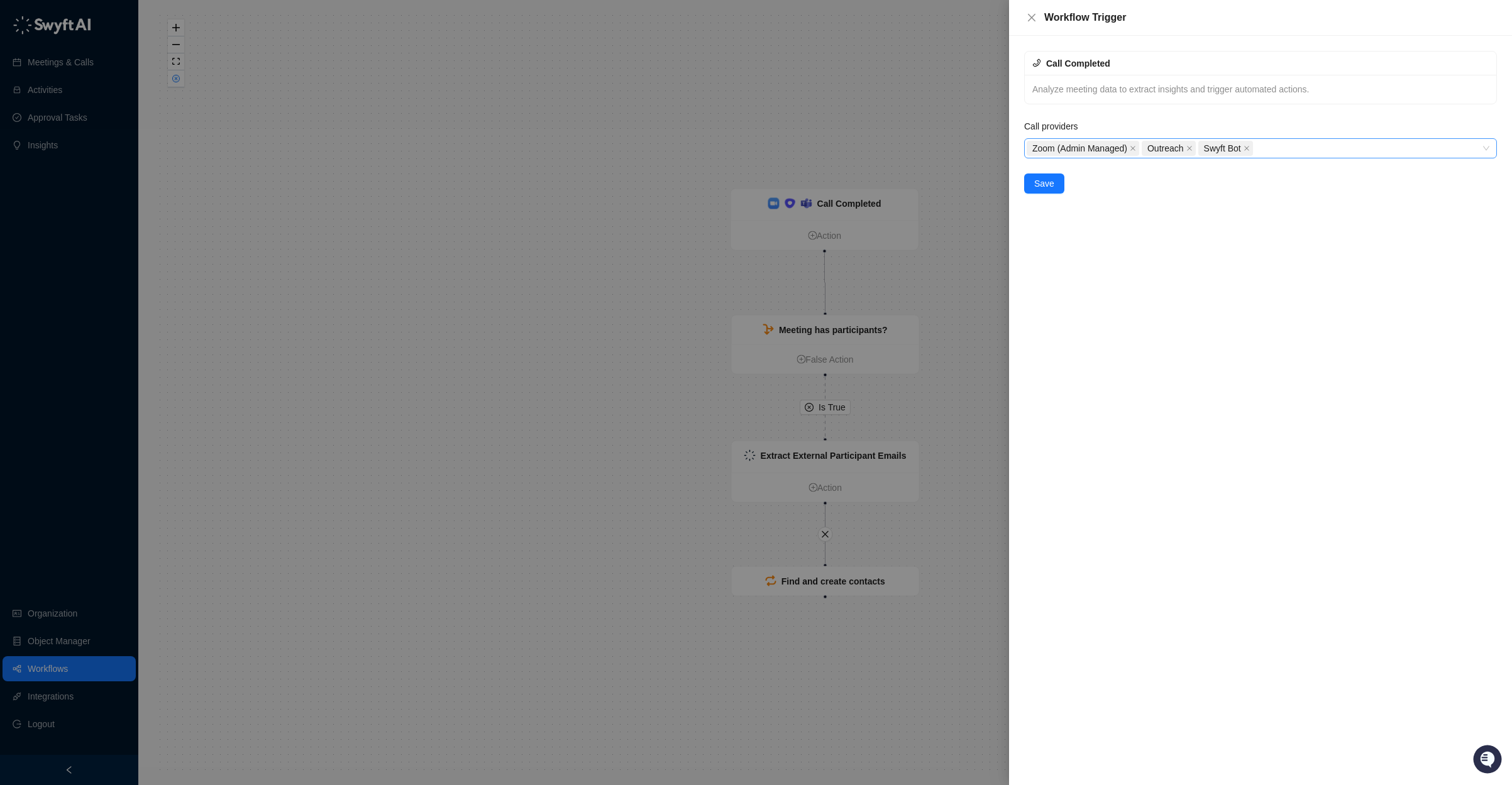
click at [1209, 264] on div "Call Completed Analyze meeting data to extract insights and trigger automated a…" at bounding box center [1261, 410] width 503 height 749
click at [1048, 192] on button "Save" at bounding box center [1045, 184] width 41 height 20
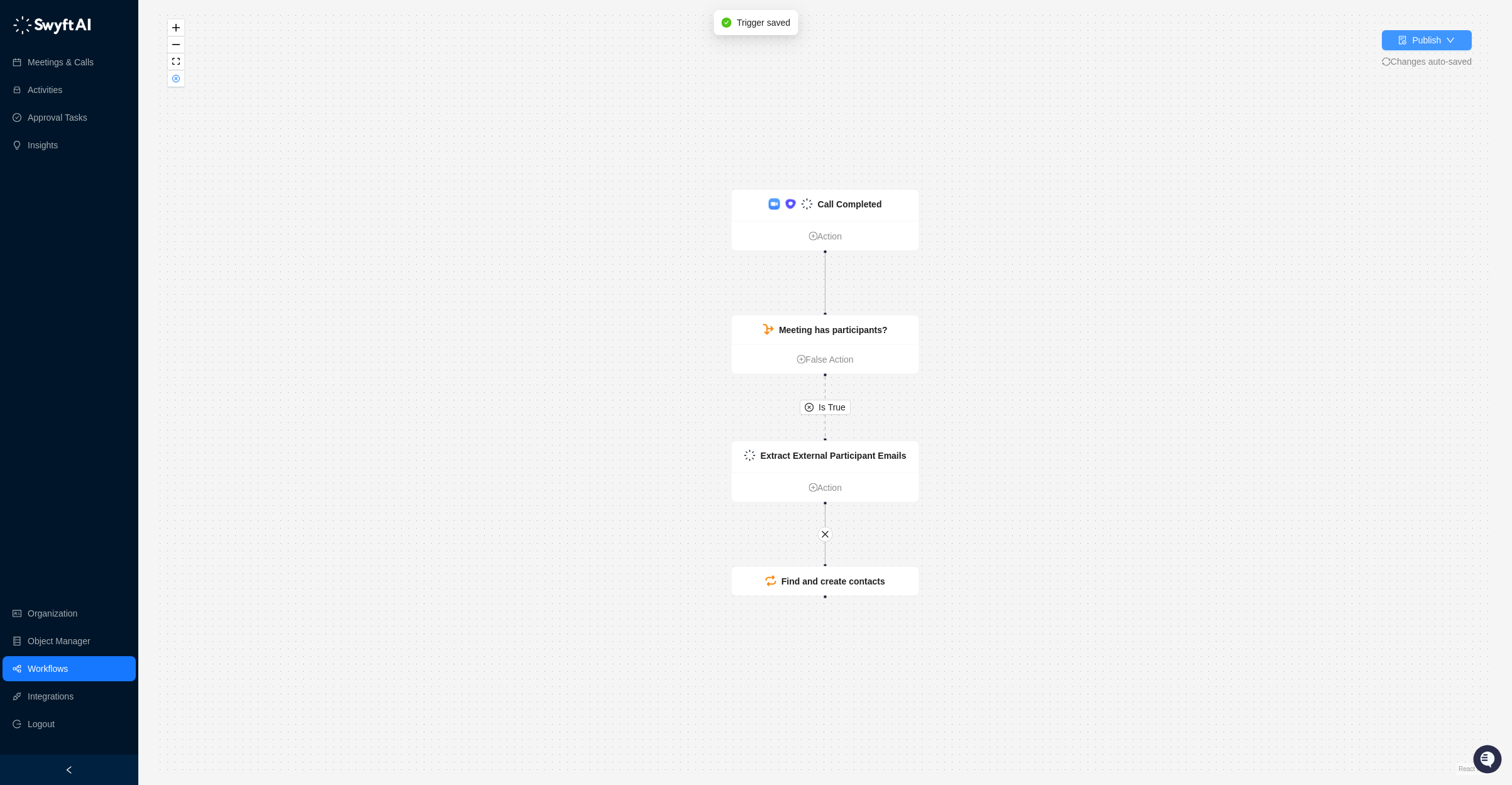
click at [1416, 47] on button "Publish" at bounding box center [1427, 40] width 90 height 20
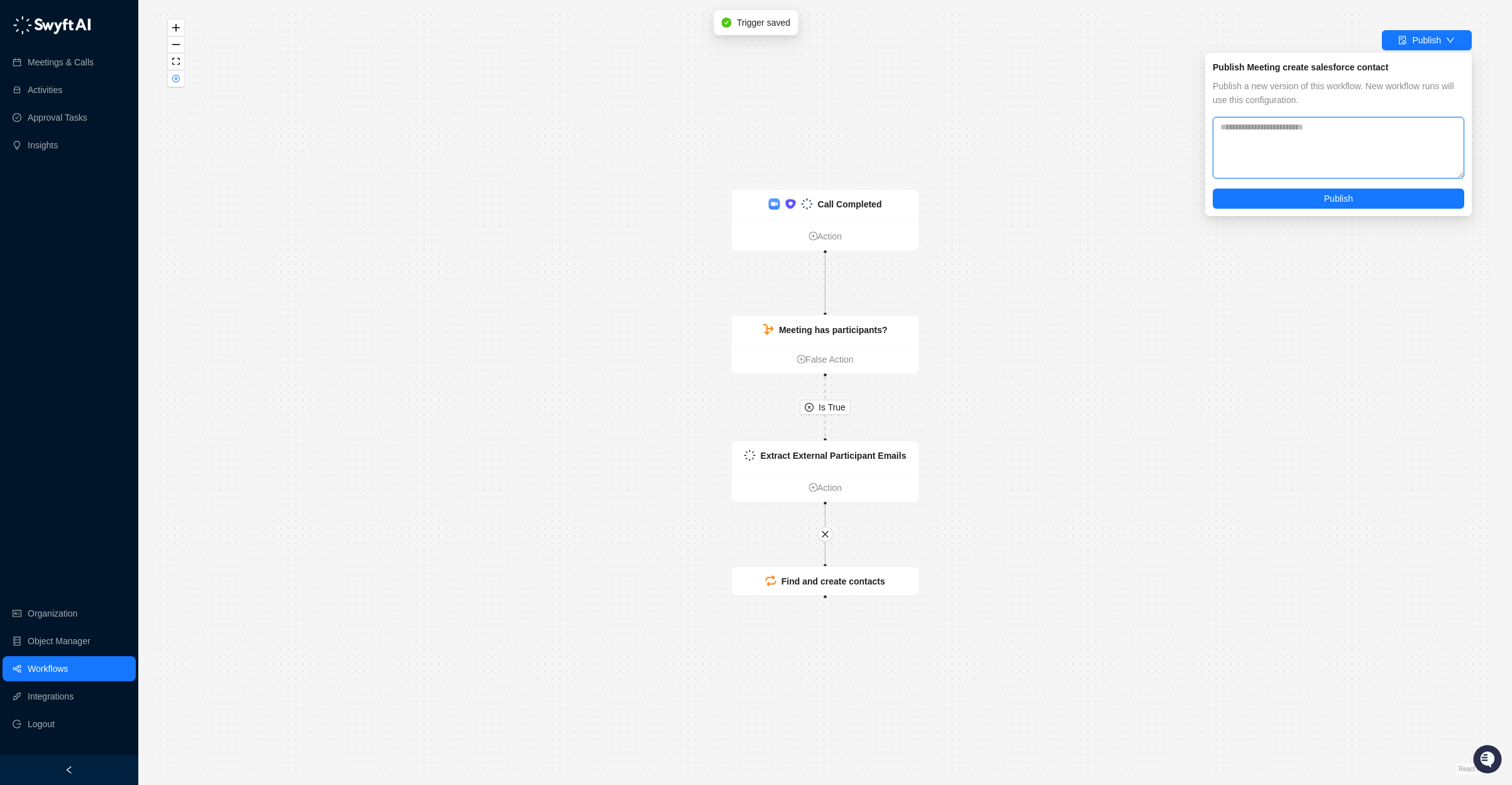
click at [1344, 129] on textarea at bounding box center [1339, 148] width 251 height 62
type textarea "*"
paste textarea "**********"
type textarea "**********"
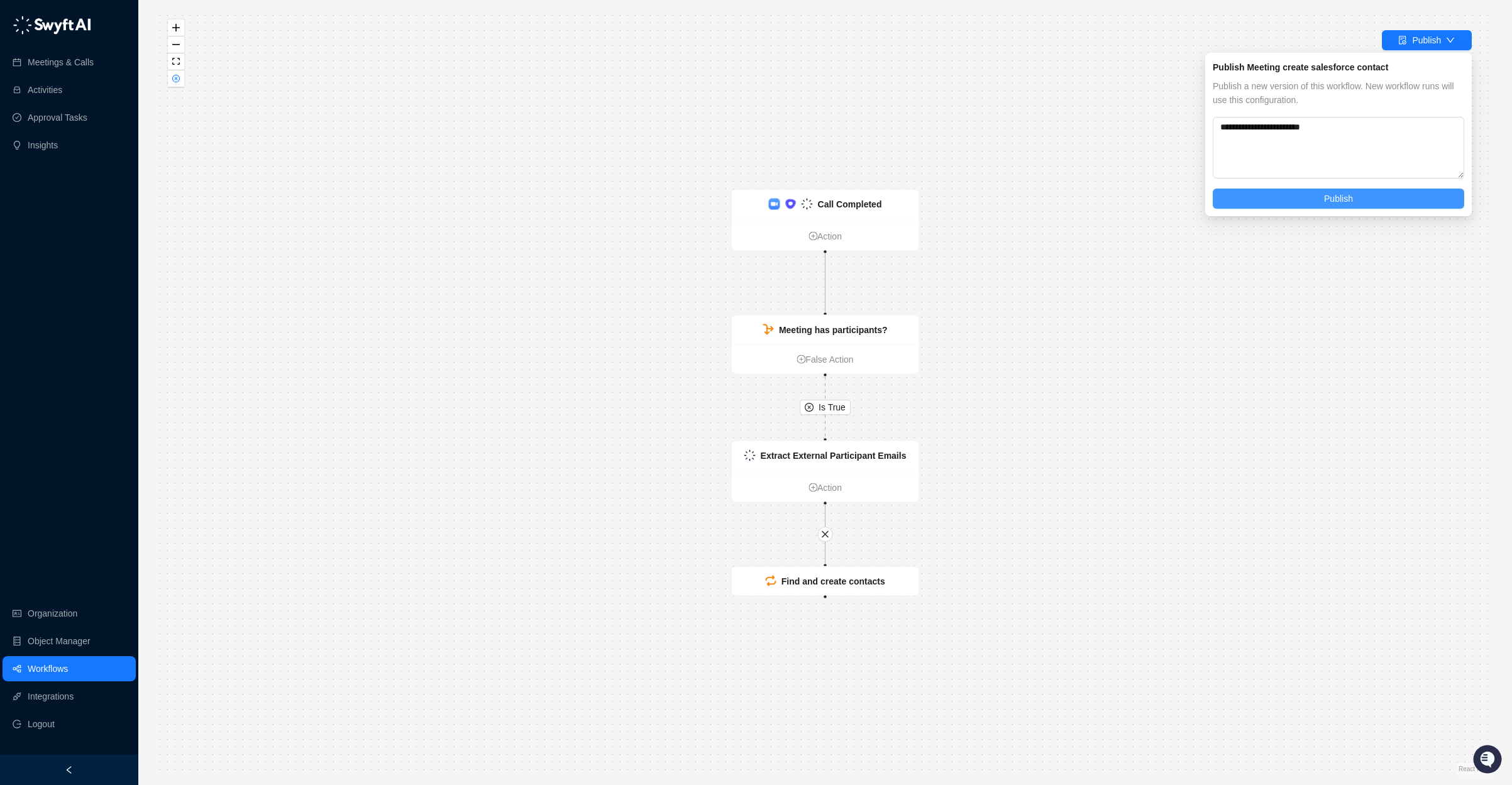
click at [1319, 204] on button "Publish" at bounding box center [1339, 198] width 251 height 20
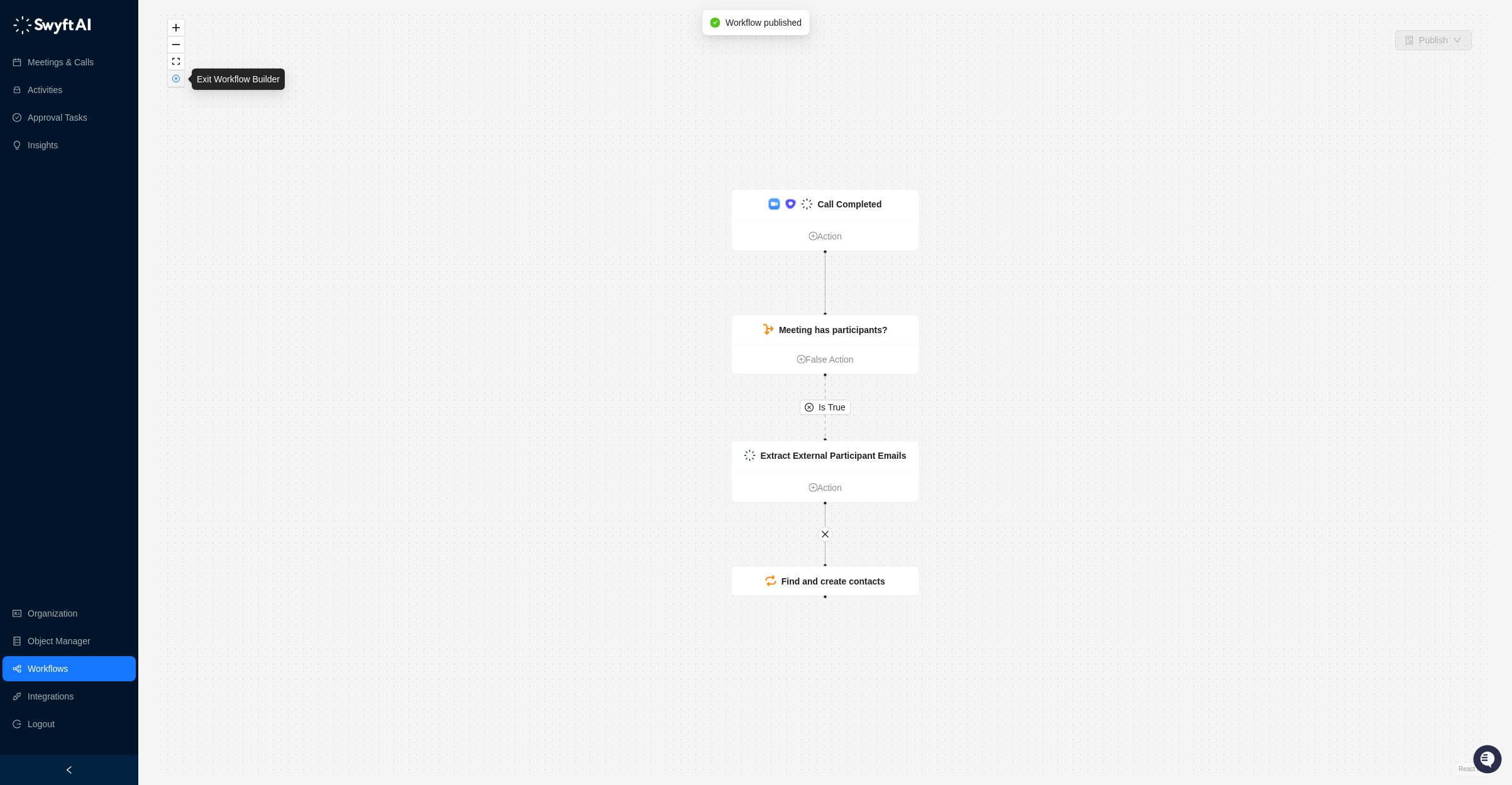
click at [177, 77] on icon "close-circle" at bounding box center [176, 78] width 3 height 3
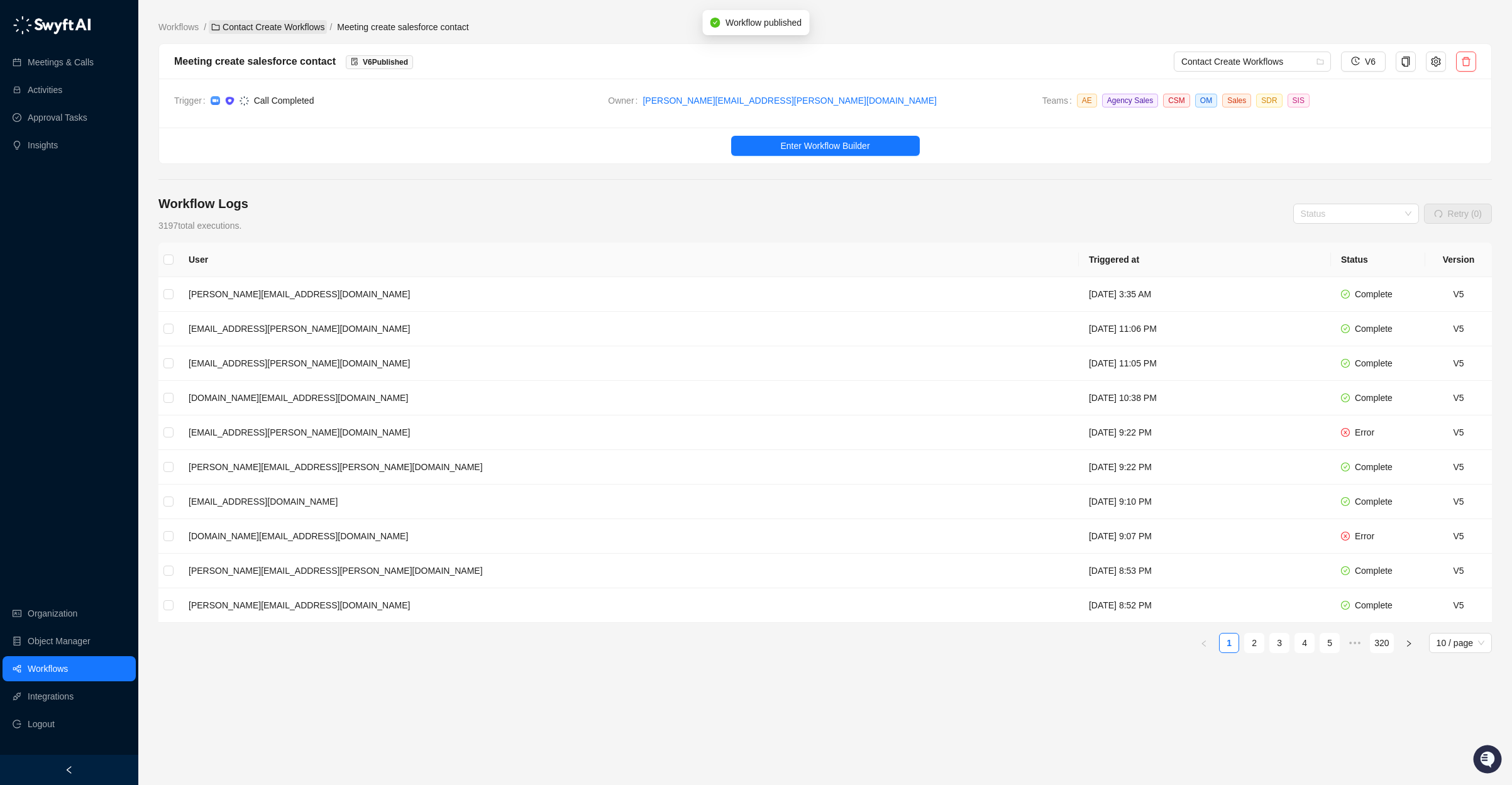
click at [277, 27] on link "Contact Create Workflows" at bounding box center [268, 27] width 118 height 14
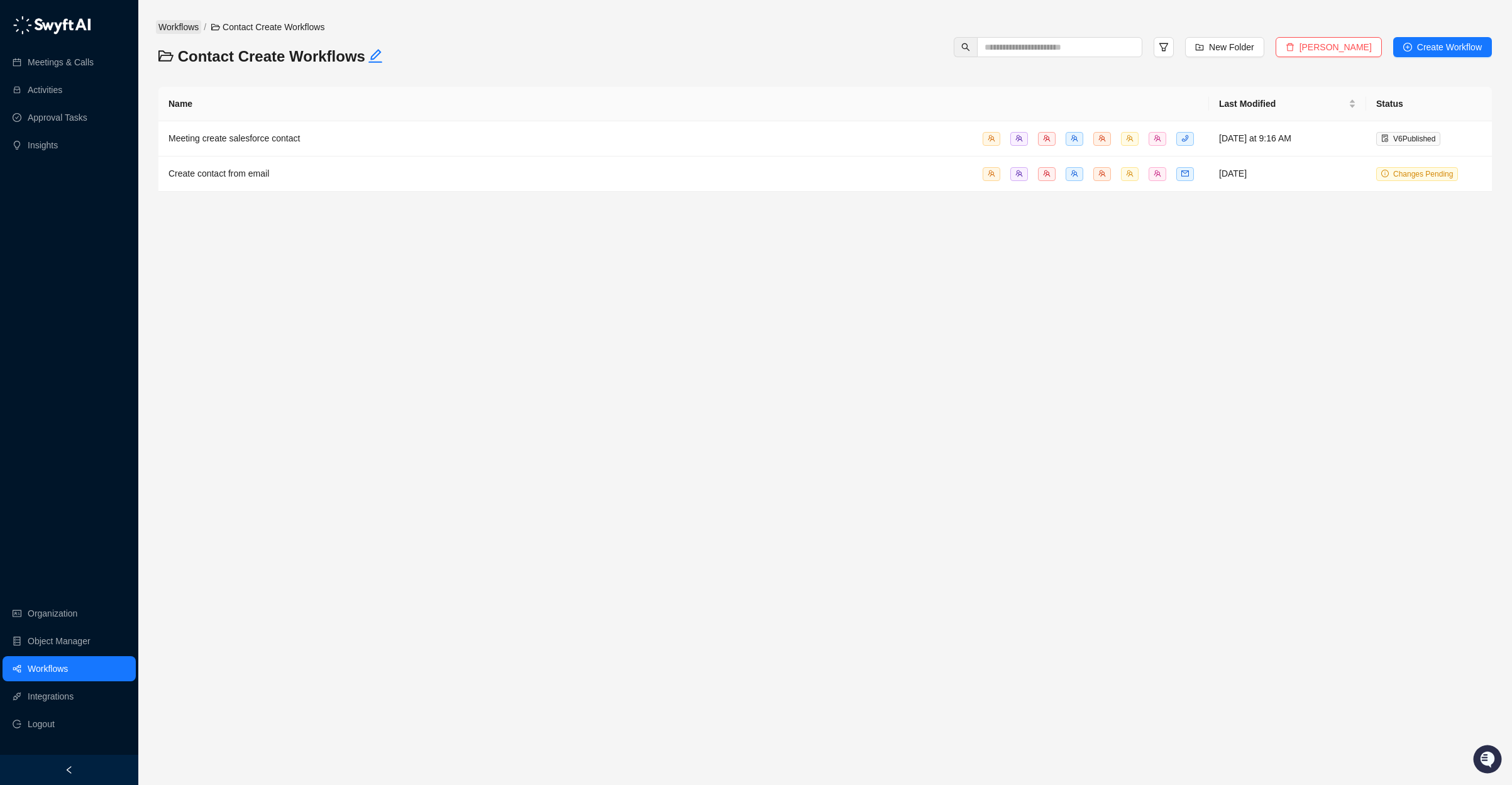
click at [188, 27] on link "Workflows" at bounding box center [178, 27] width 45 height 14
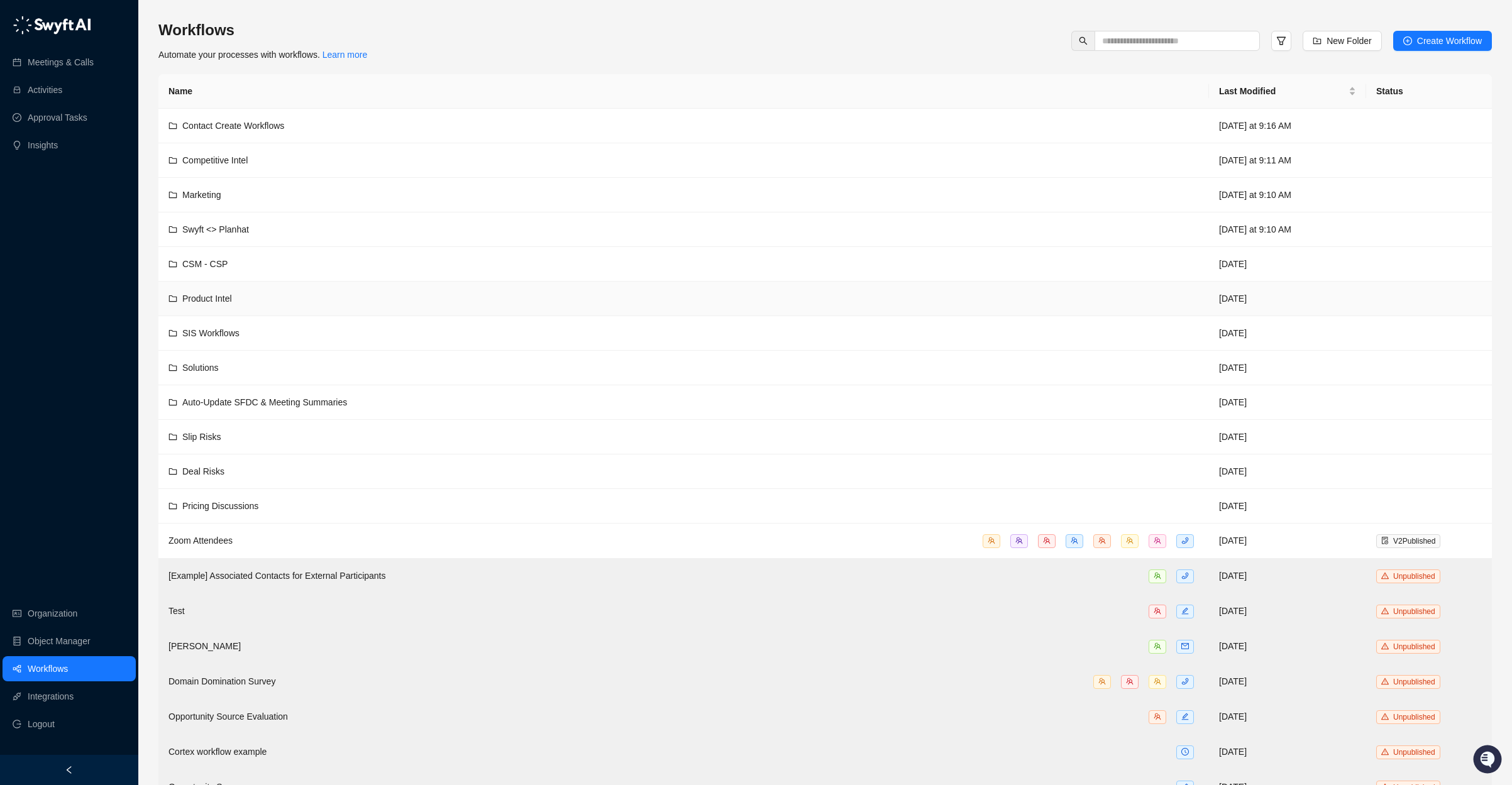
click at [394, 305] on div "Product Intel" at bounding box center [683, 299] width 1031 height 14
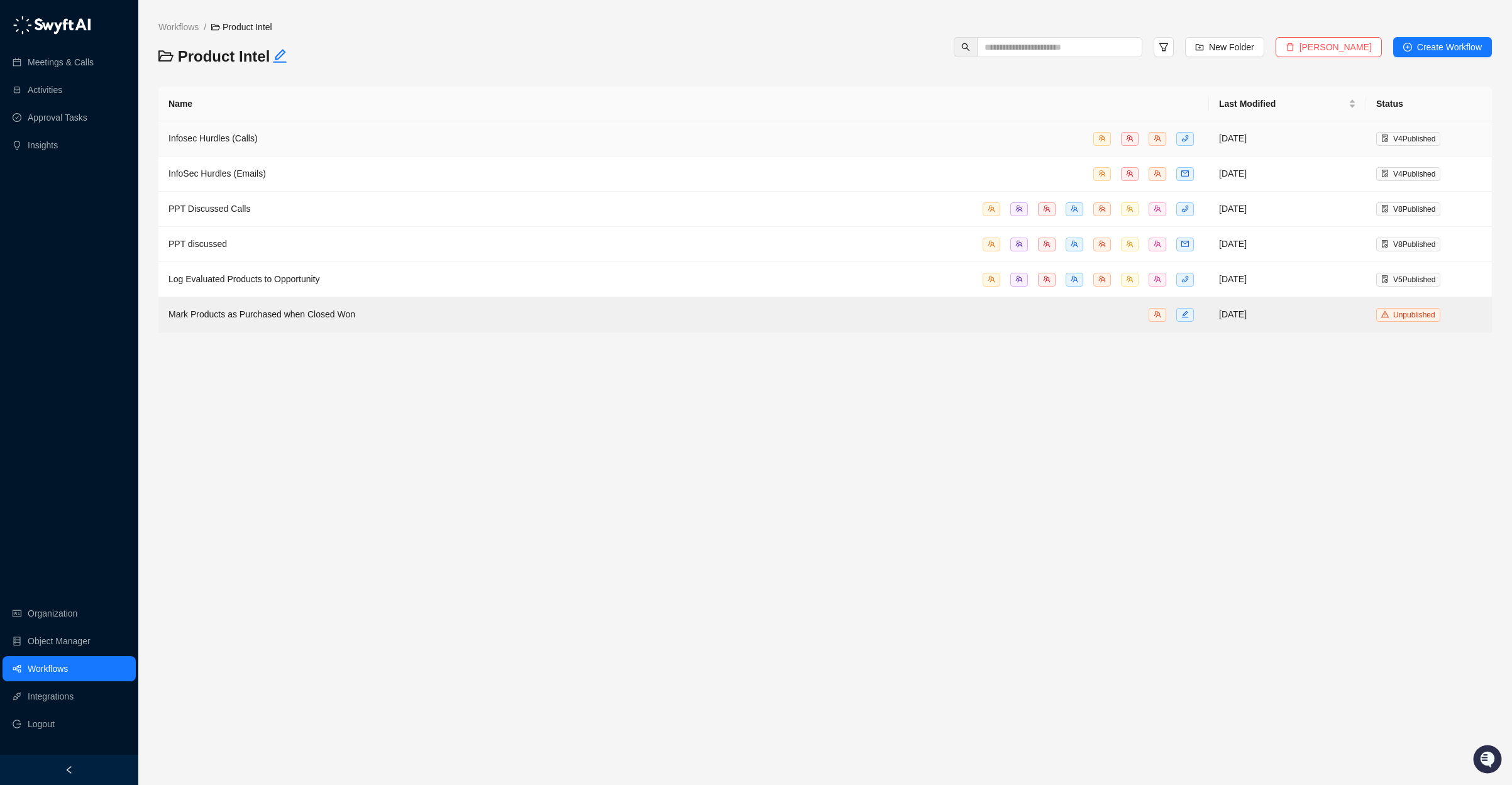
click at [354, 142] on div "Infosec Hurdles (Calls)" at bounding box center [683, 138] width 1031 height 15
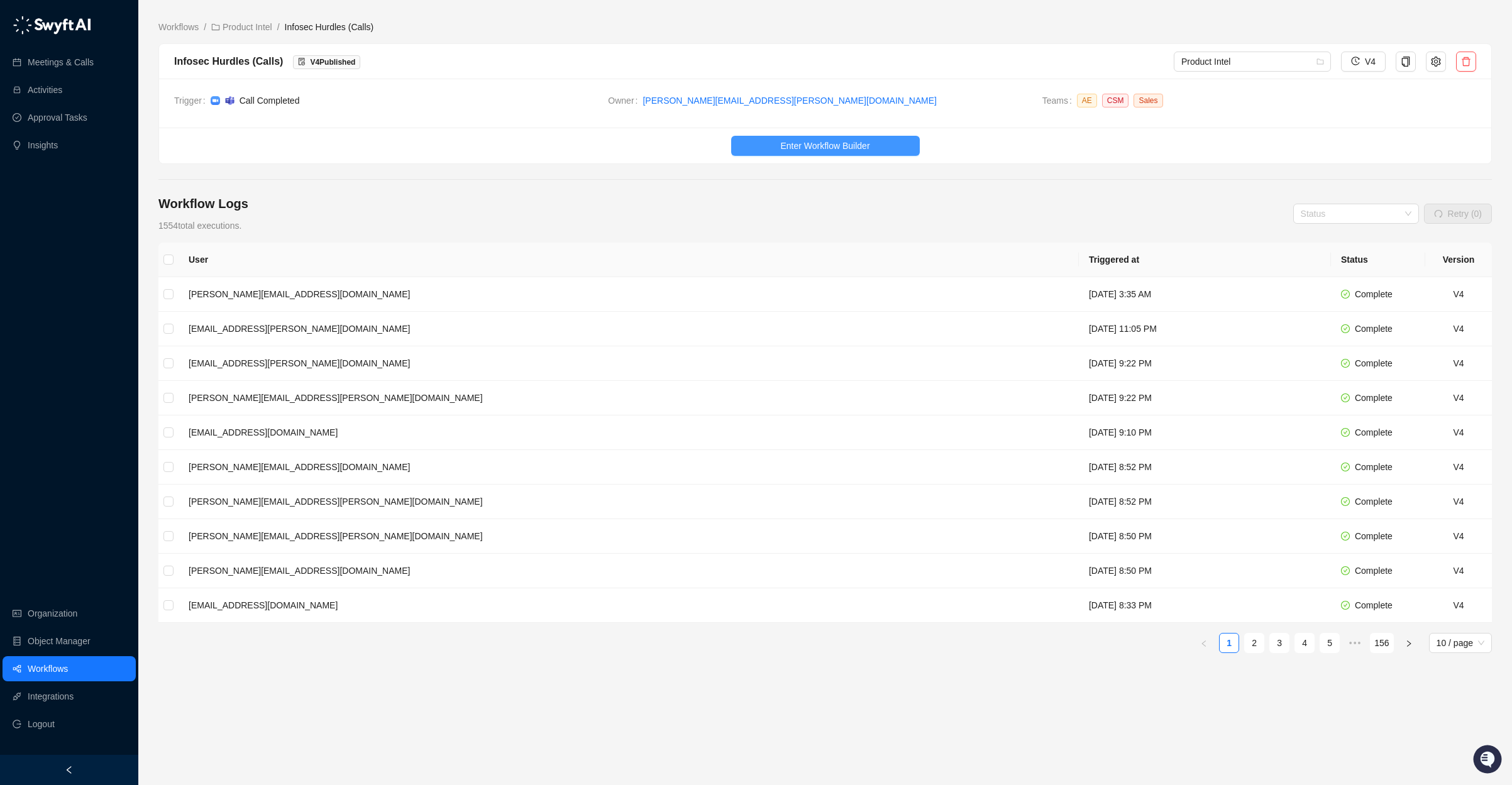
click at [889, 144] on button "Enter Workflow Builder" at bounding box center [825, 145] width 189 height 20
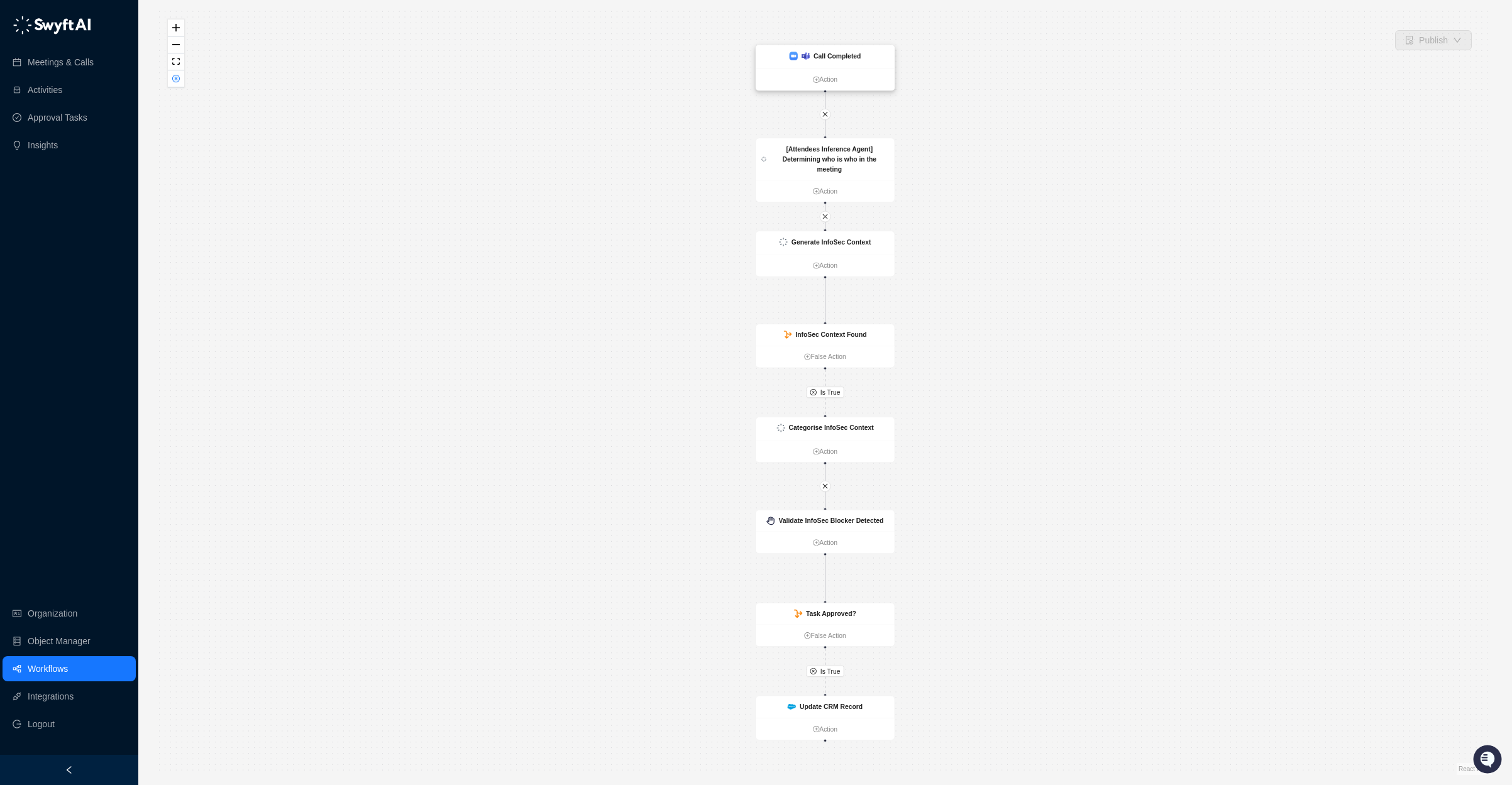
click at [804, 57] on img at bounding box center [805, 56] width 8 height 8
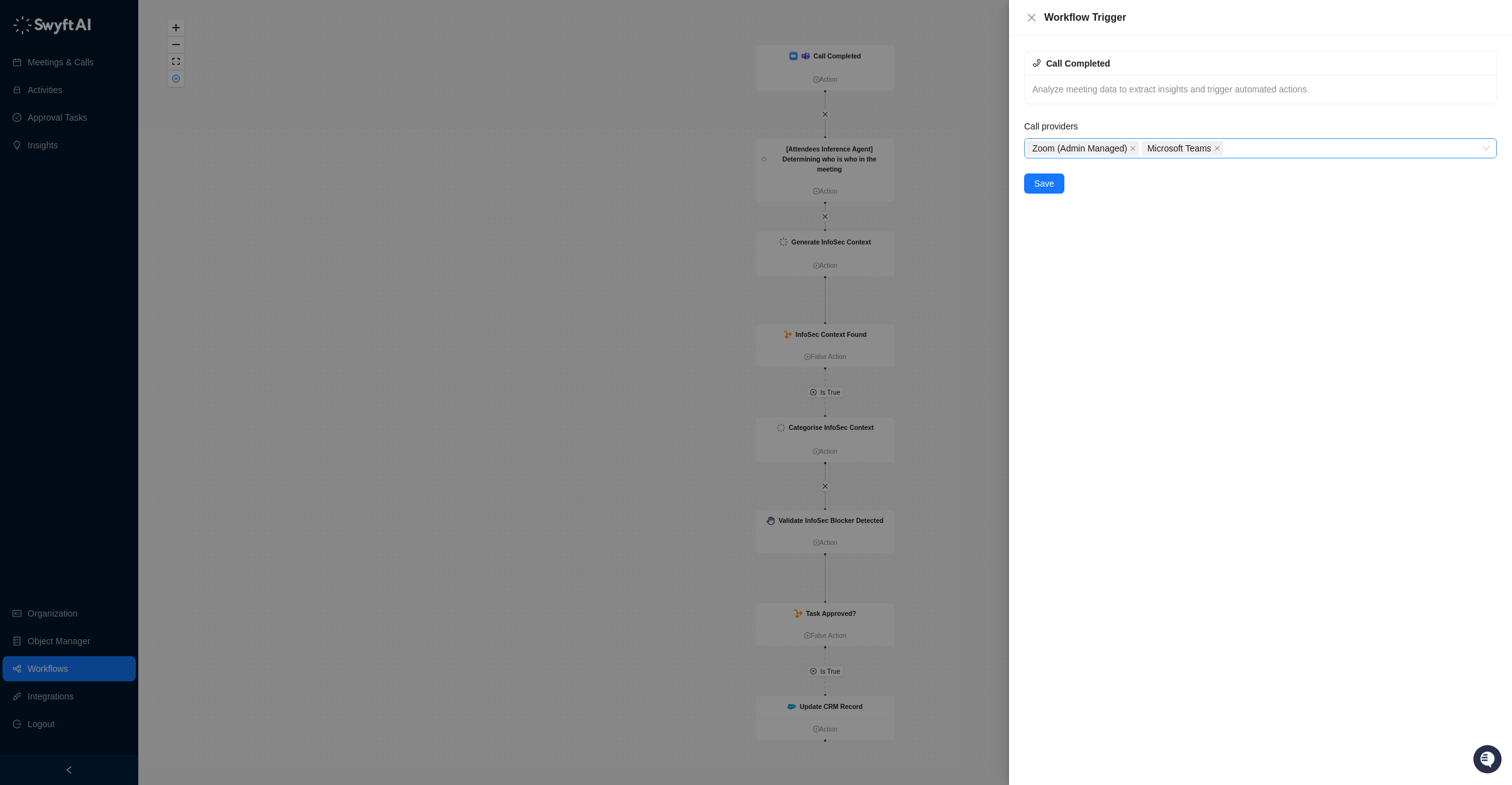
click at [1285, 150] on div "Zoom (Admin Managed) Microsoft Teams" at bounding box center [1254, 148] width 454 height 17
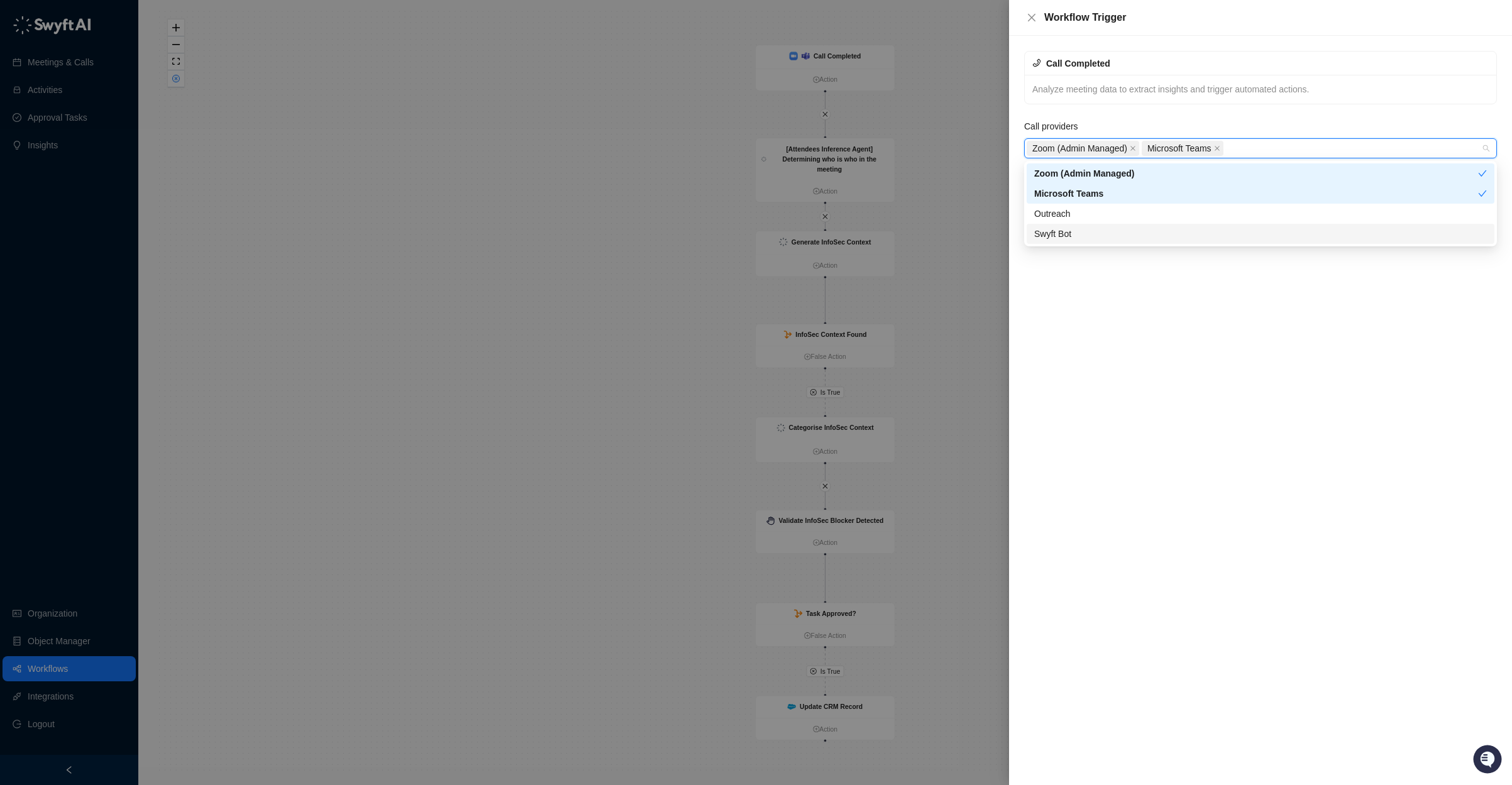
click at [1105, 235] on div "Swyft Bot" at bounding box center [1261, 234] width 452 height 14
click at [1109, 219] on div "Outreach" at bounding box center [1261, 214] width 452 height 14
click at [1101, 215] on div "Outreach" at bounding box center [1256, 214] width 444 height 14
click at [1221, 147] on icon "close" at bounding box center [1217, 148] width 7 height 7
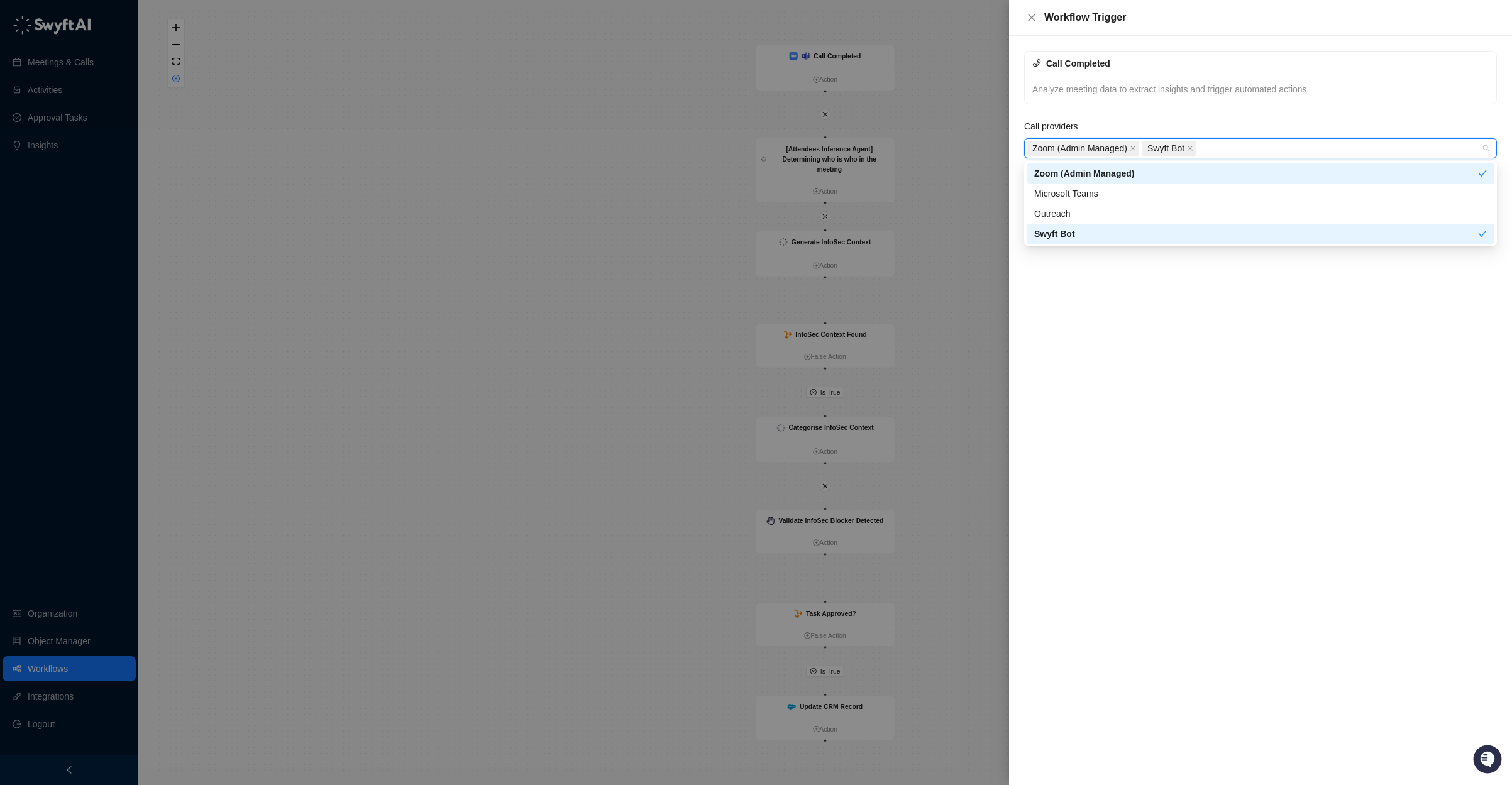
click at [1231, 116] on div "Call Completed Analyze meeting data to extract insights and trigger automated a…" at bounding box center [1261, 123] width 483 height 143
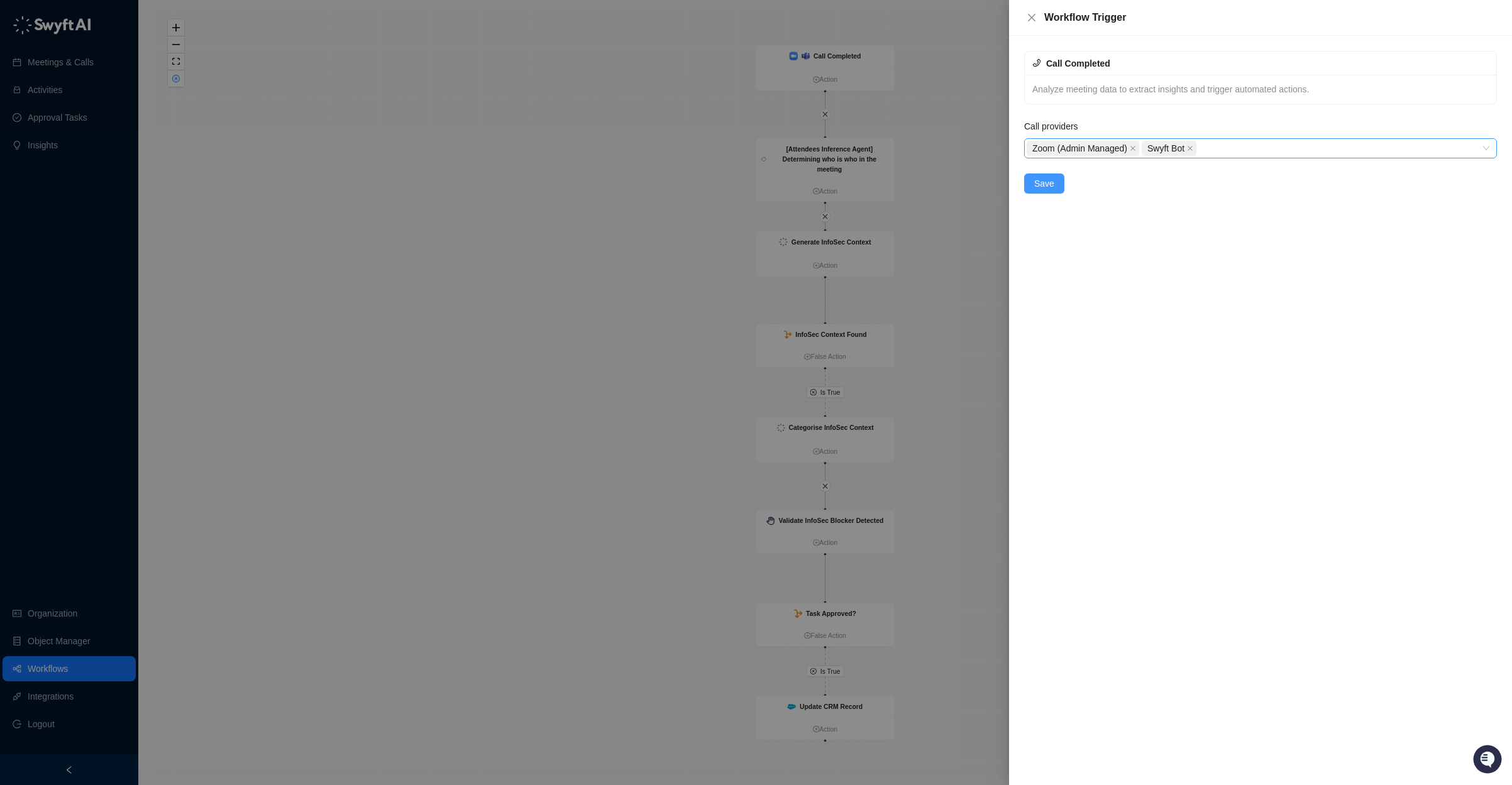
click at [1046, 178] on span "Save" at bounding box center [1044, 184] width 20 height 14
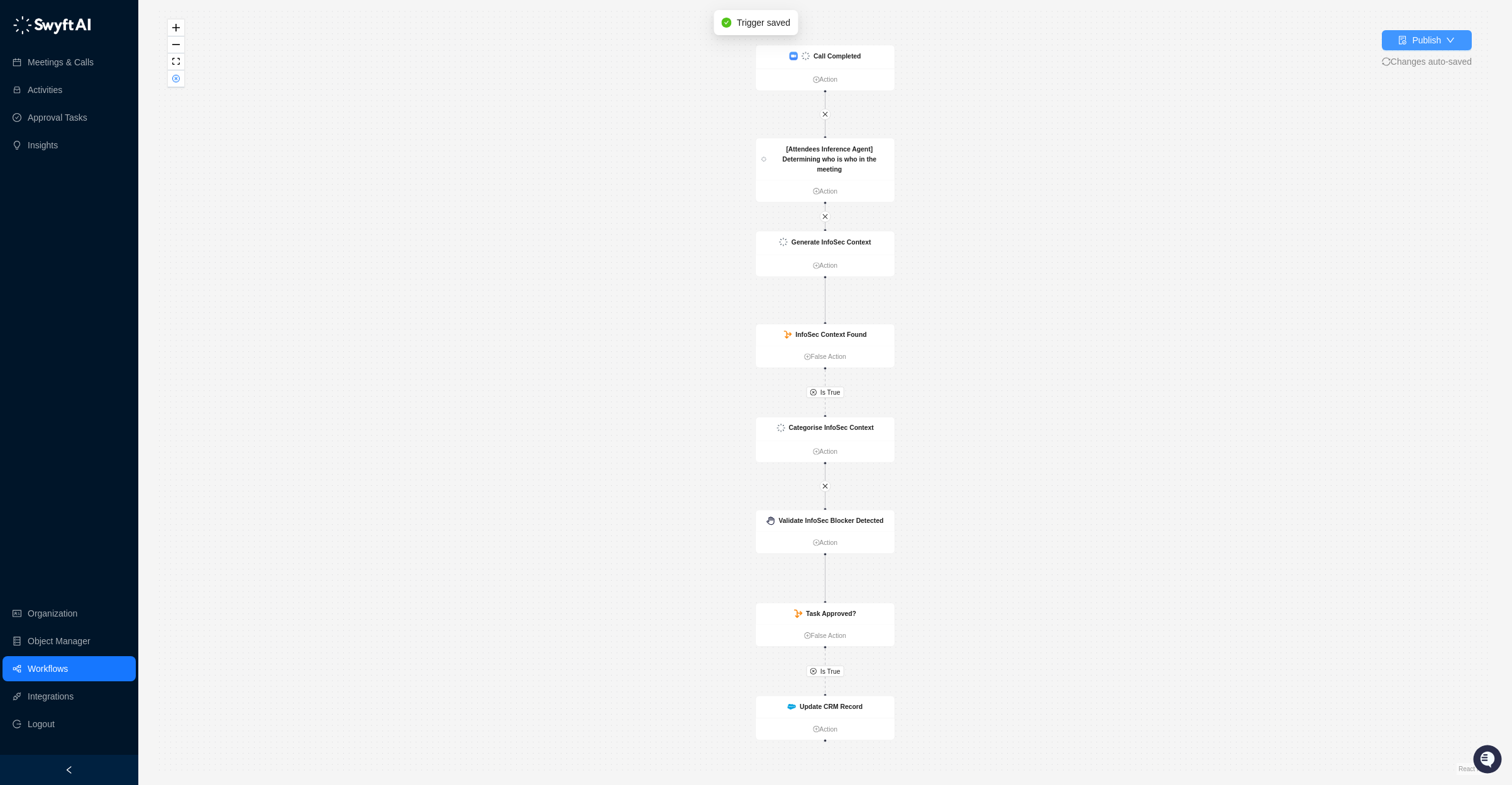
drag, startPoint x: 1442, startPoint y: 37, endPoint x: 1440, endPoint y: 45, distance: 8.2
click at [1441, 37] on button "Publish" at bounding box center [1427, 40] width 90 height 20
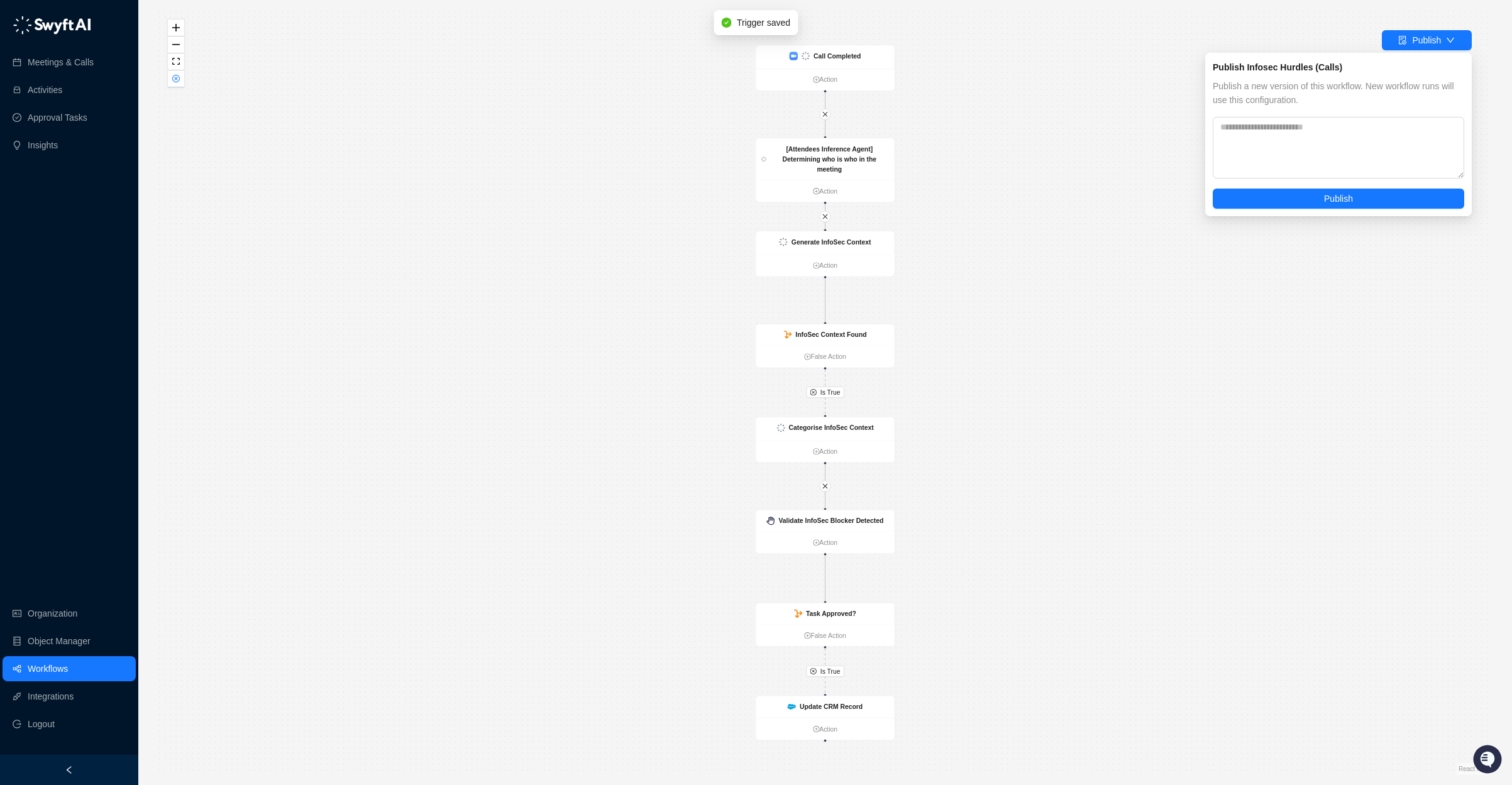
click at [1389, 186] on div "Publish a new version of this workflow. New workflow runs will use this configu…" at bounding box center [1339, 144] width 251 height 130
click at [1397, 154] on textarea at bounding box center [1339, 148] width 251 height 62
paste textarea "**********"
type textarea "**********"
click at [1347, 202] on span "Publish" at bounding box center [1339, 198] width 29 height 14
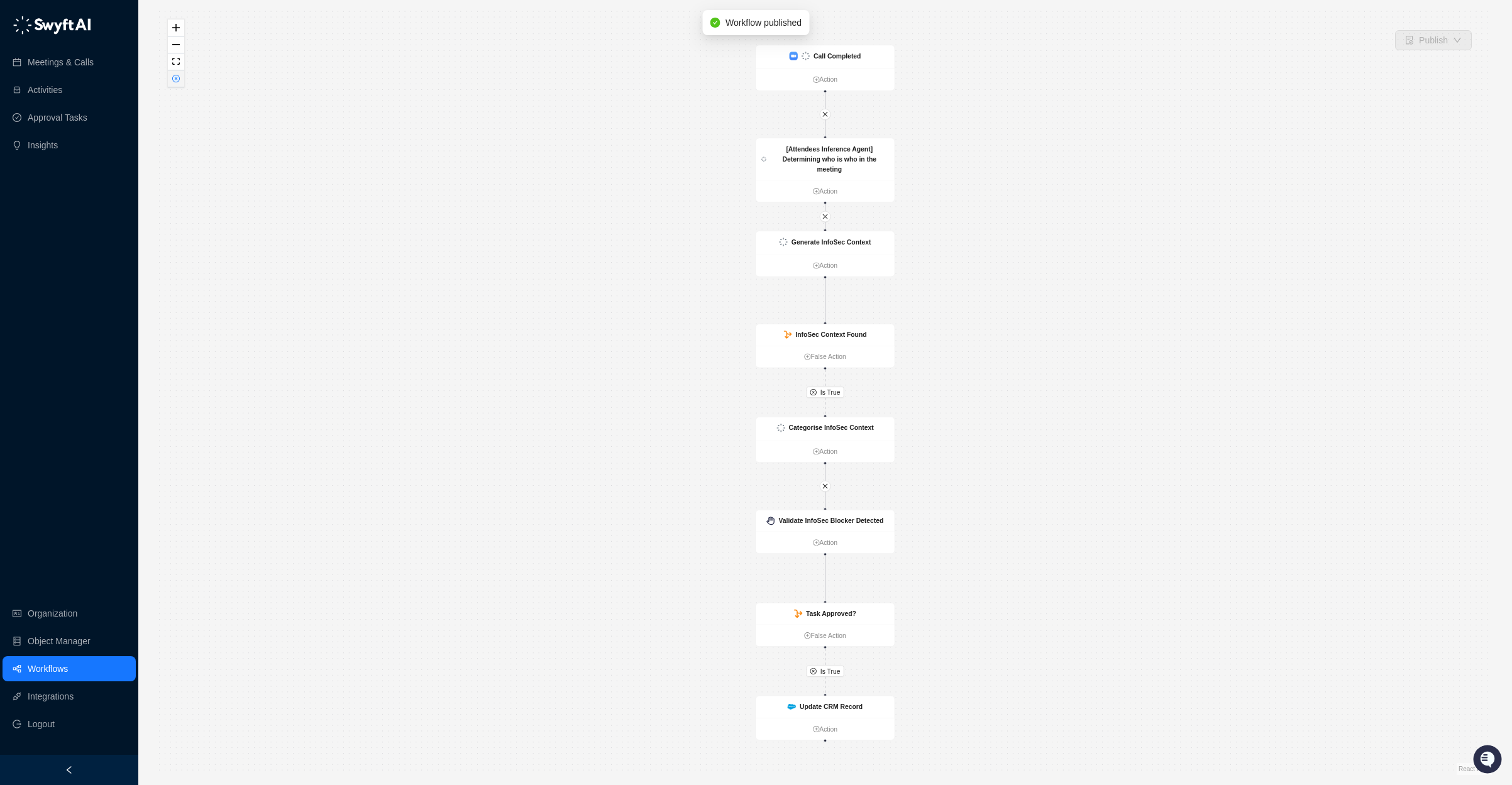
click at [175, 80] on icon "close-circle" at bounding box center [176, 78] width 7 height 7
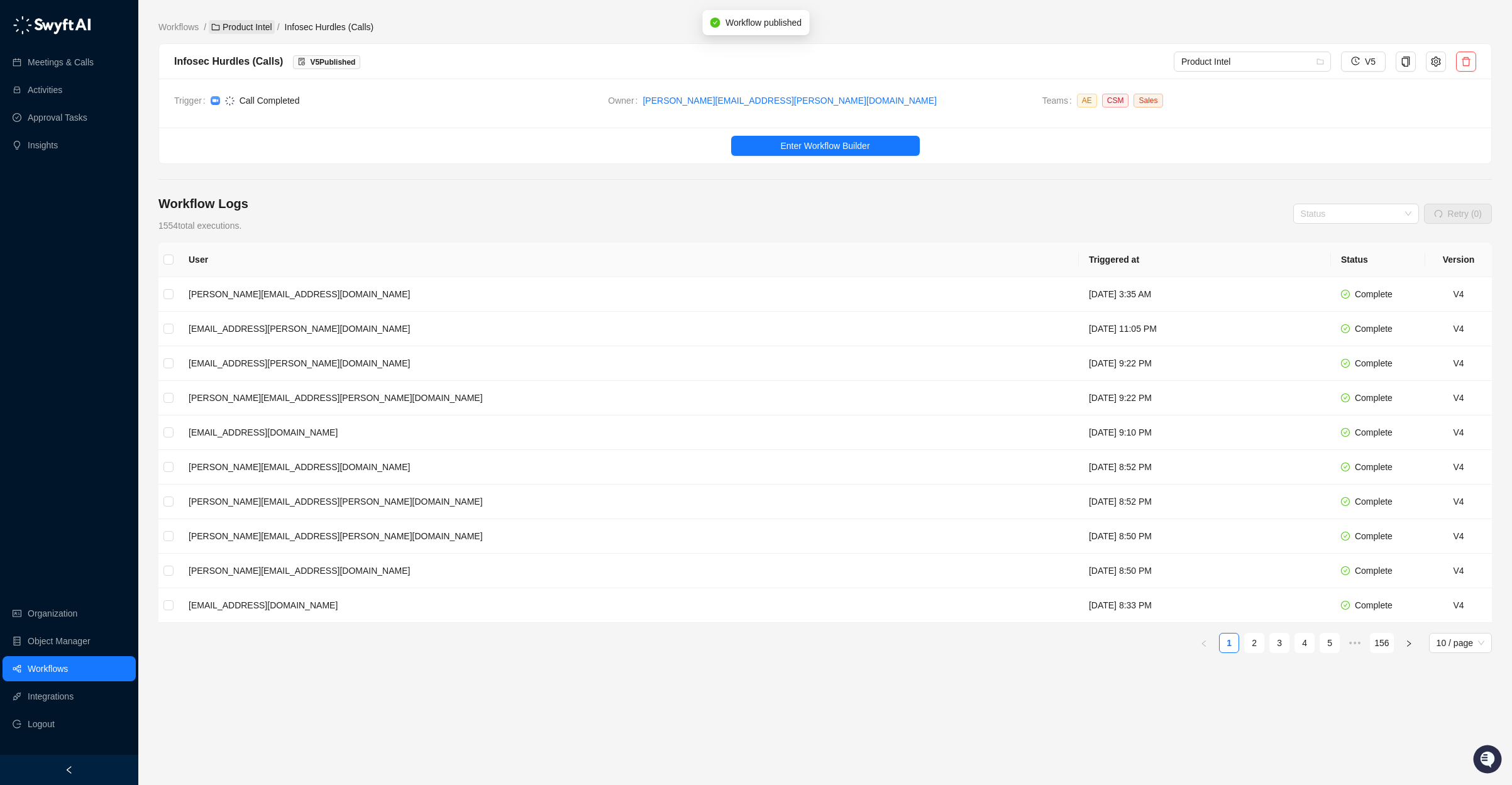
click at [244, 30] on link "Product Intel" at bounding box center [242, 27] width 66 height 14
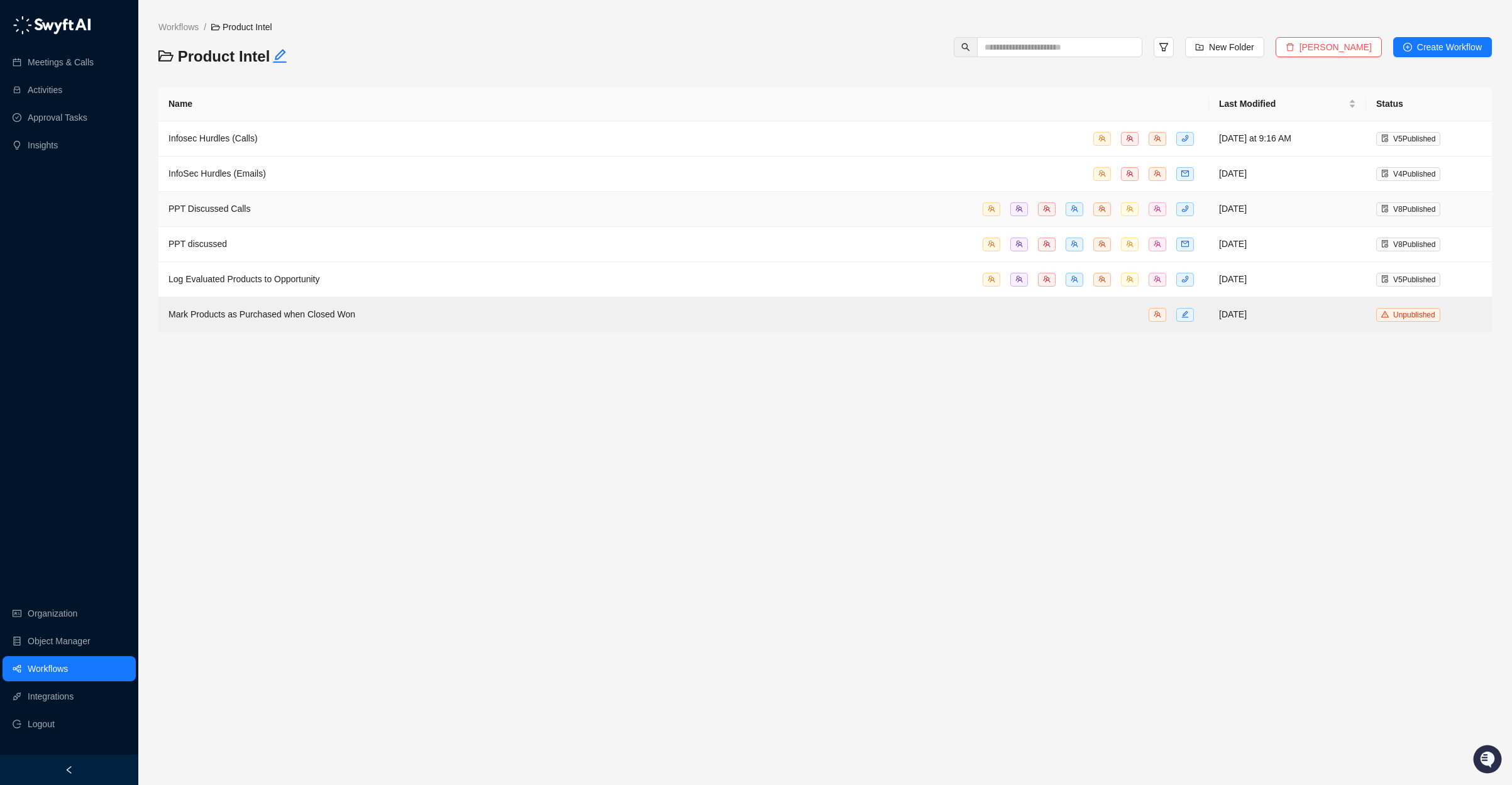
click at [274, 213] on div "PPT Discussed Calls" at bounding box center [683, 209] width 1031 height 15
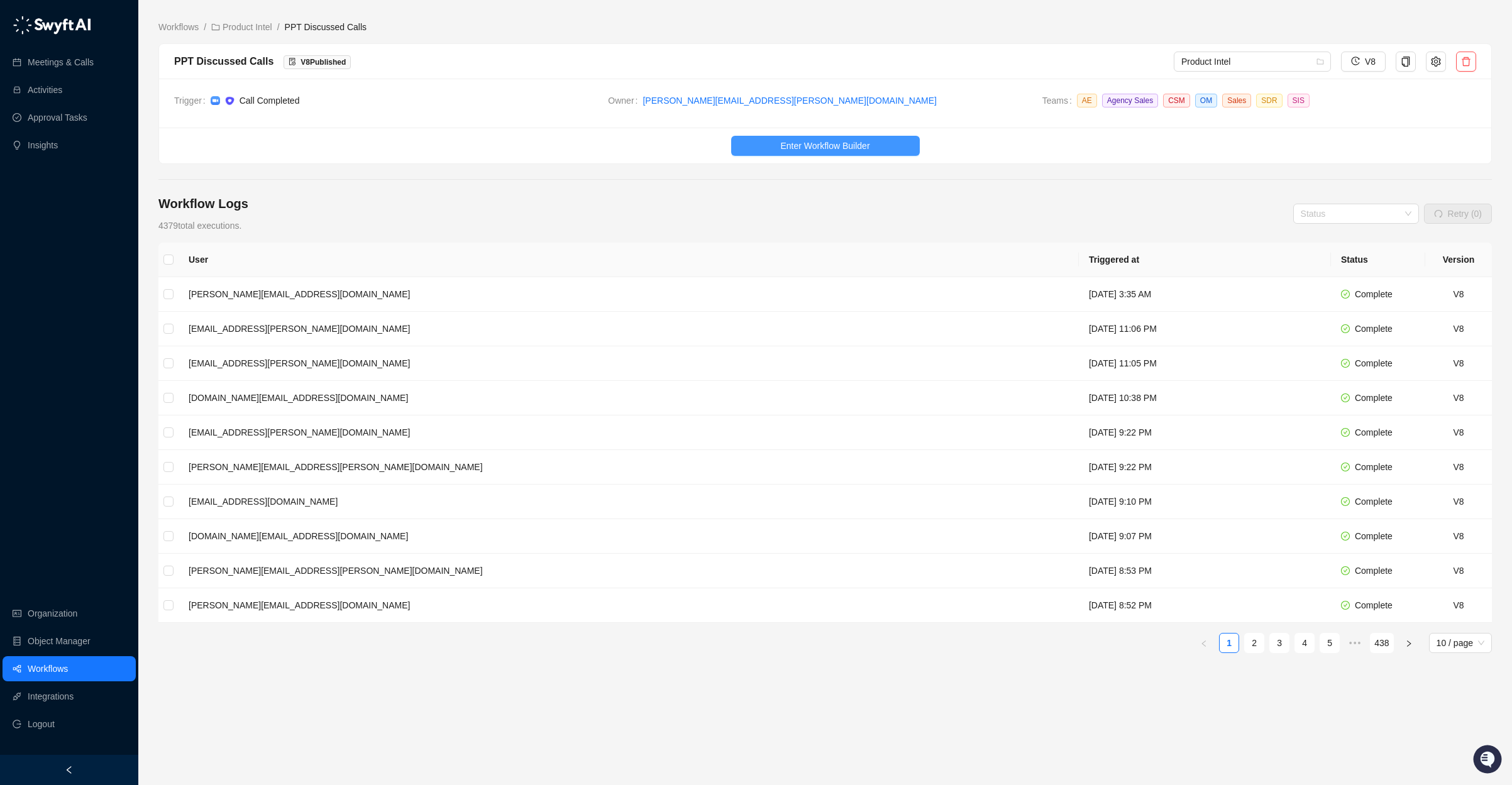
click at [829, 142] on span "Enter Workflow Builder" at bounding box center [825, 146] width 89 height 14
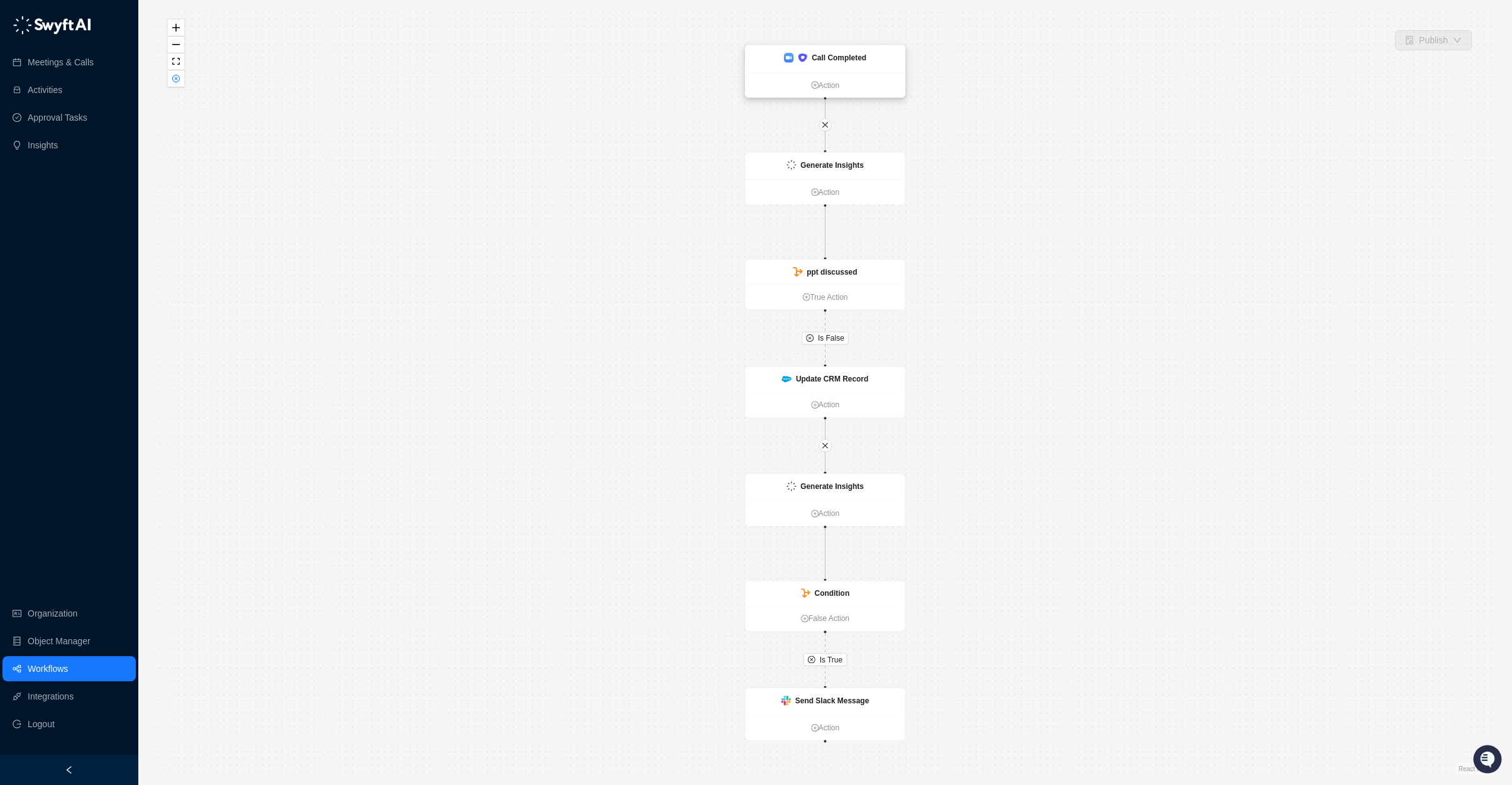
click at [848, 55] on strong "Call Completed" at bounding box center [839, 57] width 55 height 9
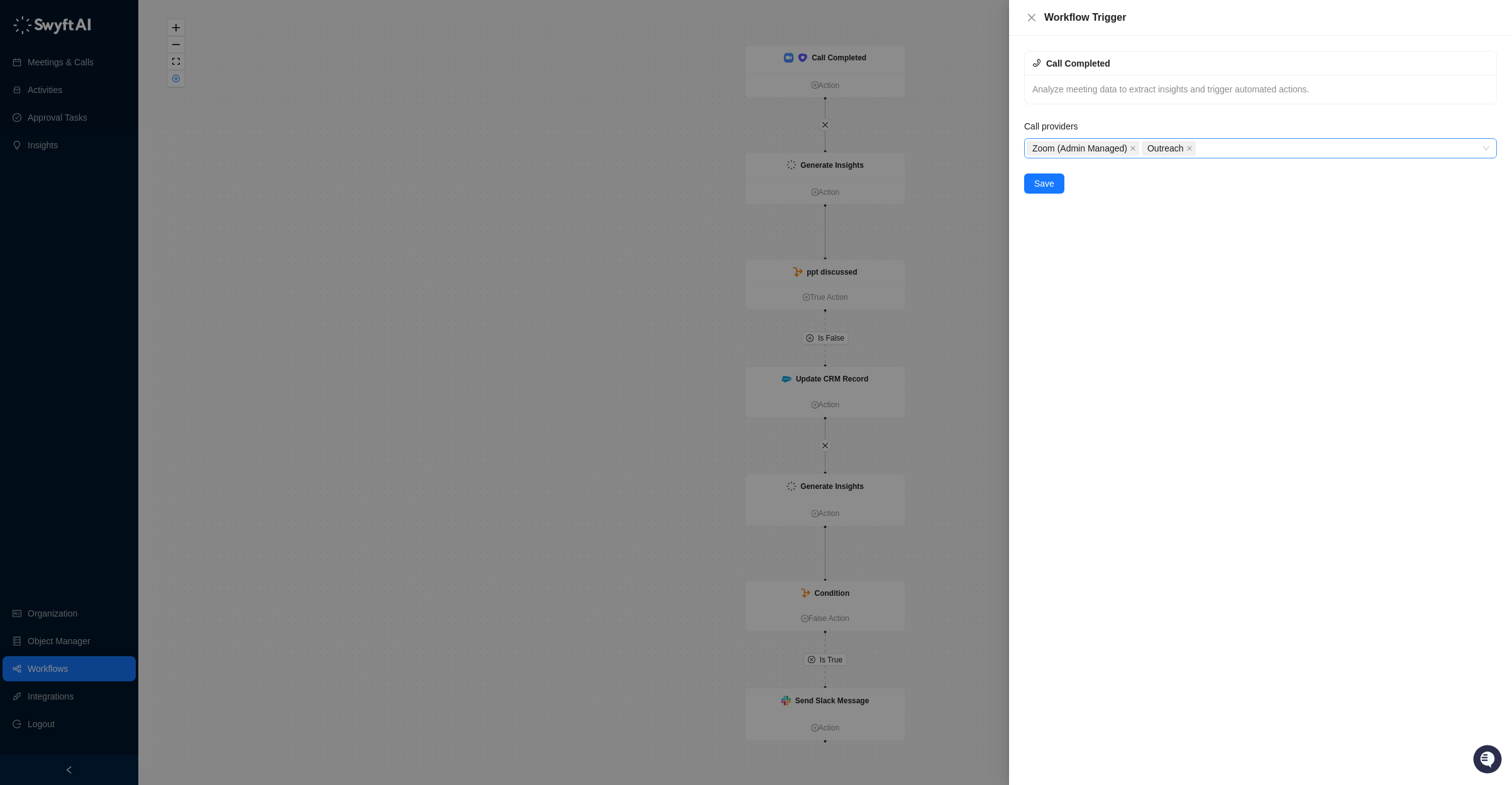
click at [1253, 146] on div "Zoom (Admin Managed) Outreach" at bounding box center [1254, 148] width 454 height 17
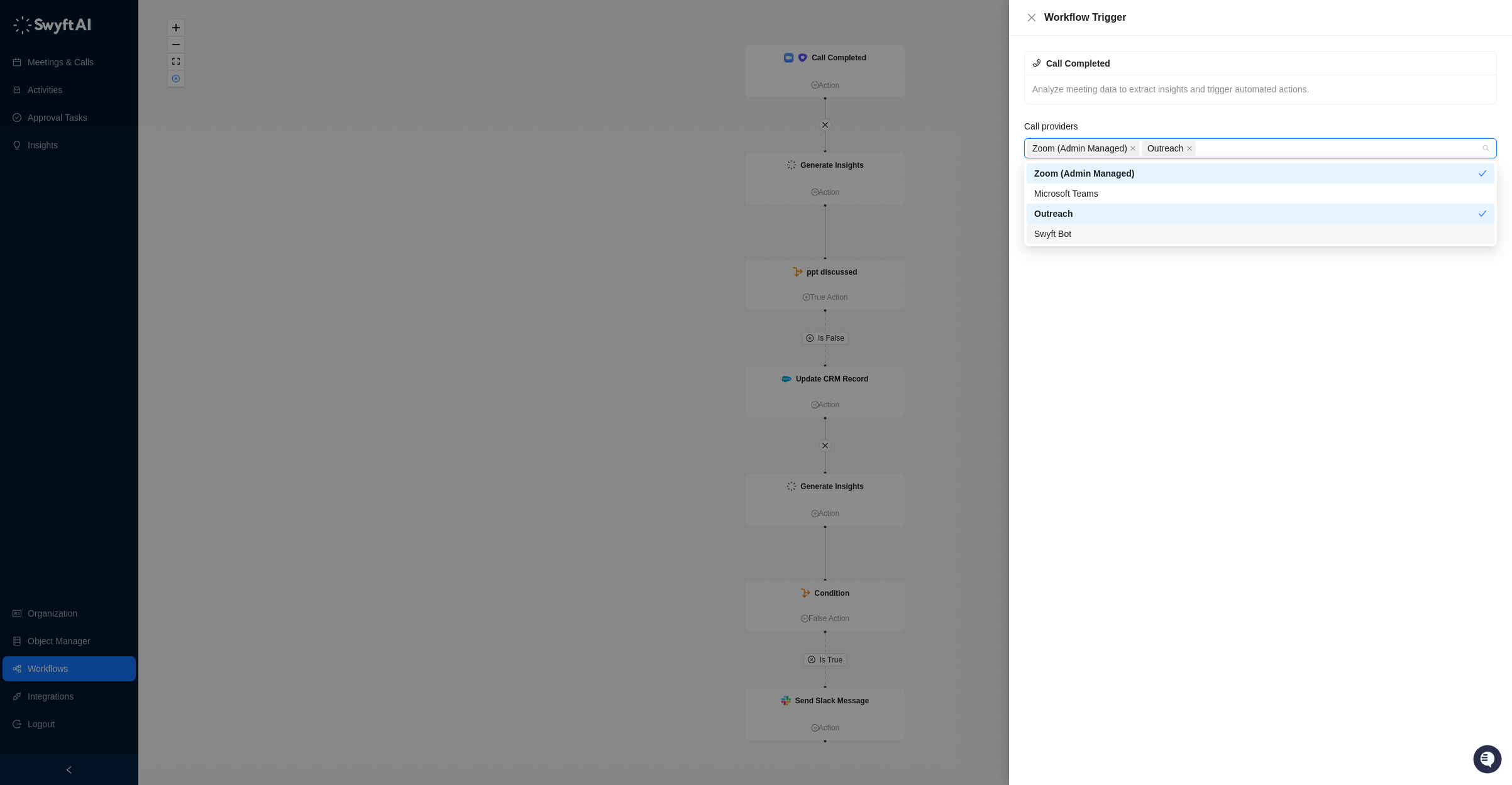
click at [1109, 236] on div "Swyft Bot" at bounding box center [1261, 234] width 452 height 14
click at [1188, 147] on span "Outreach" at bounding box center [1169, 149] width 54 height 15
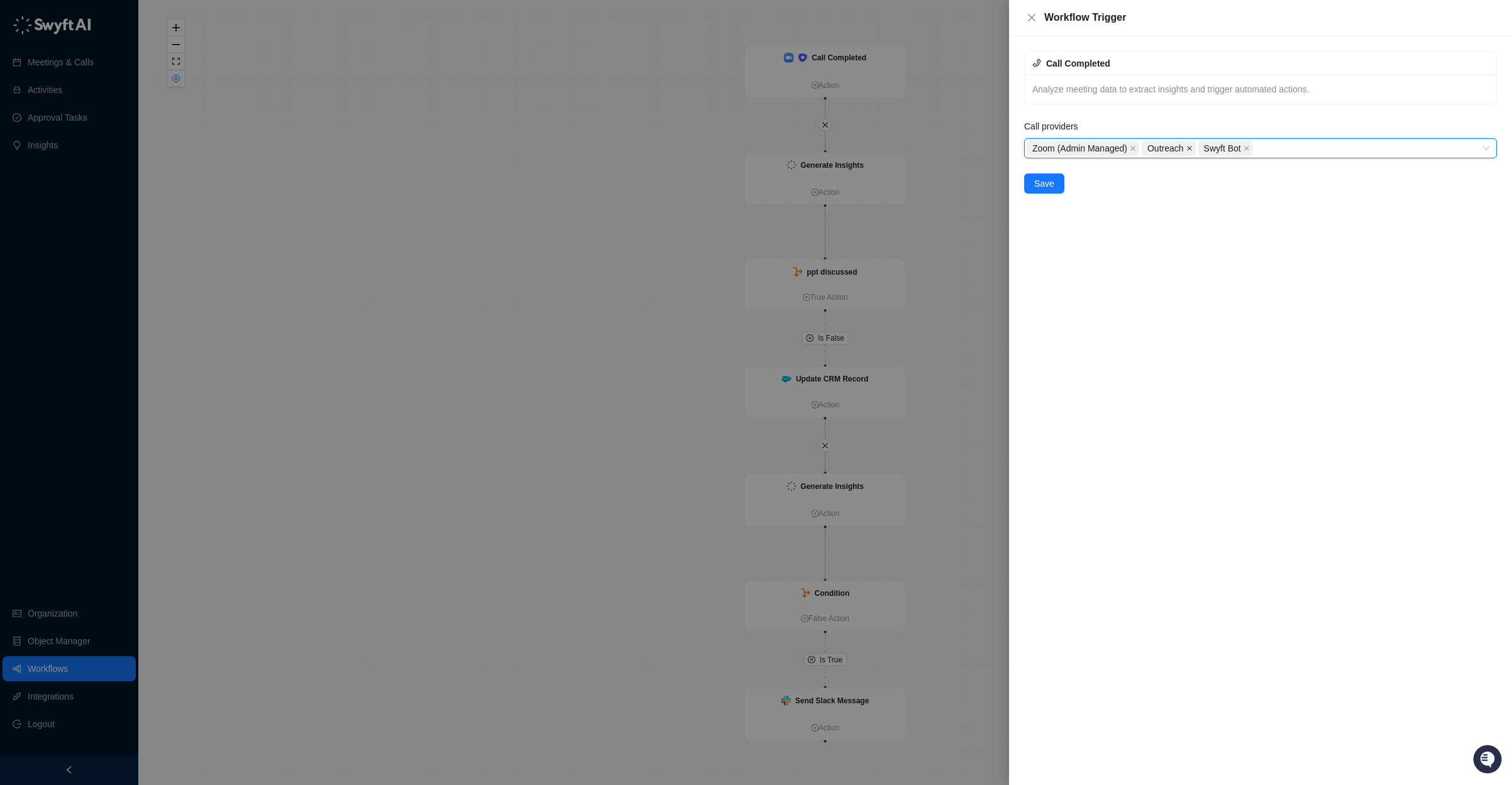
click at [1193, 149] on icon "close" at bounding box center [1189, 148] width 7 height 7
click at [1048, 185] on span "Save" at bounding box center [1044, 184] width 20 height 14
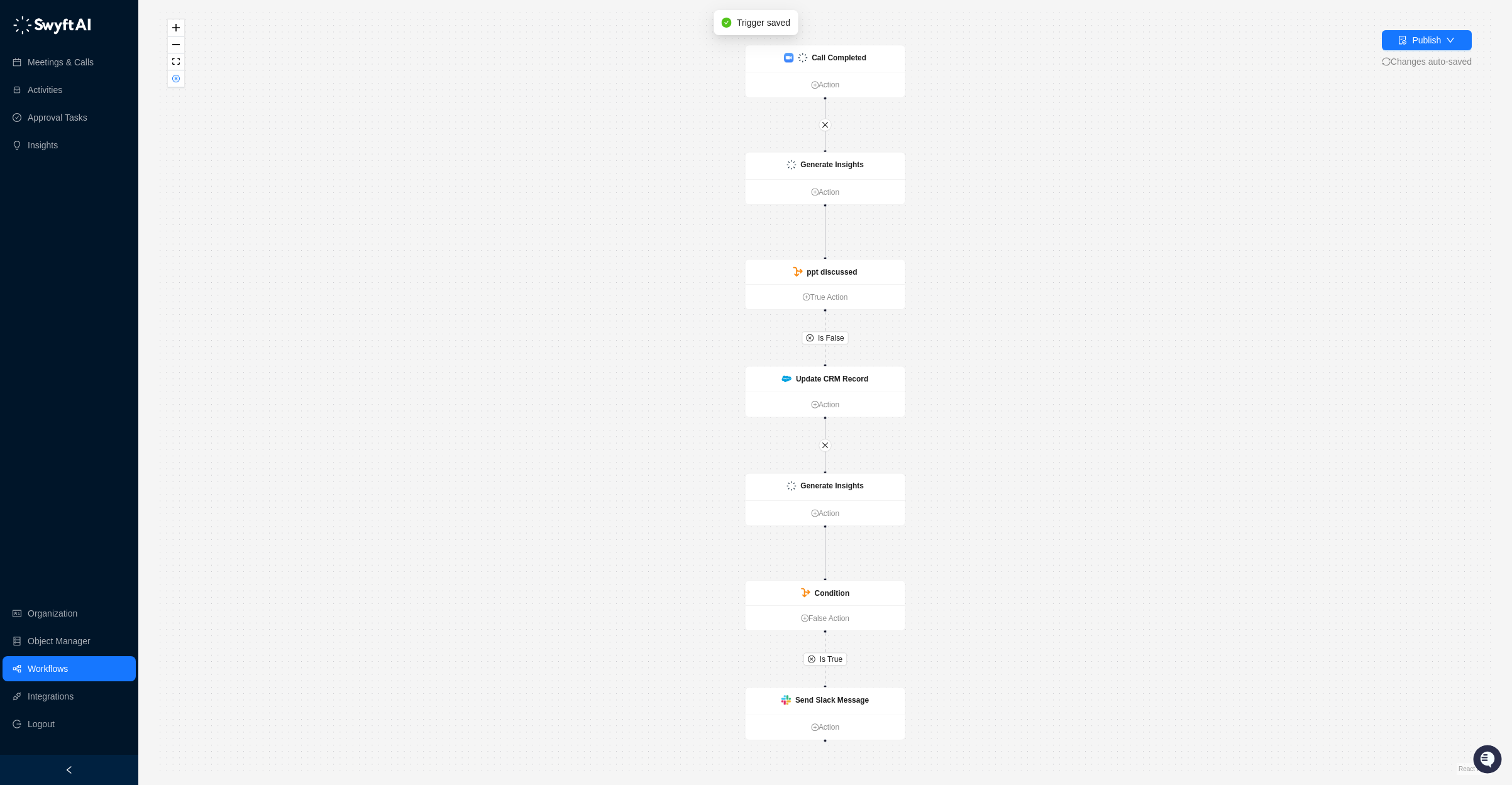
click at [1413, 51] on div "Publish Changes auto-saved" at bounding box center [1427, 49] width 90 height 39
click at [1430, 44] on div "Publish" at bounding box center [1427, 40] width 29 height 14
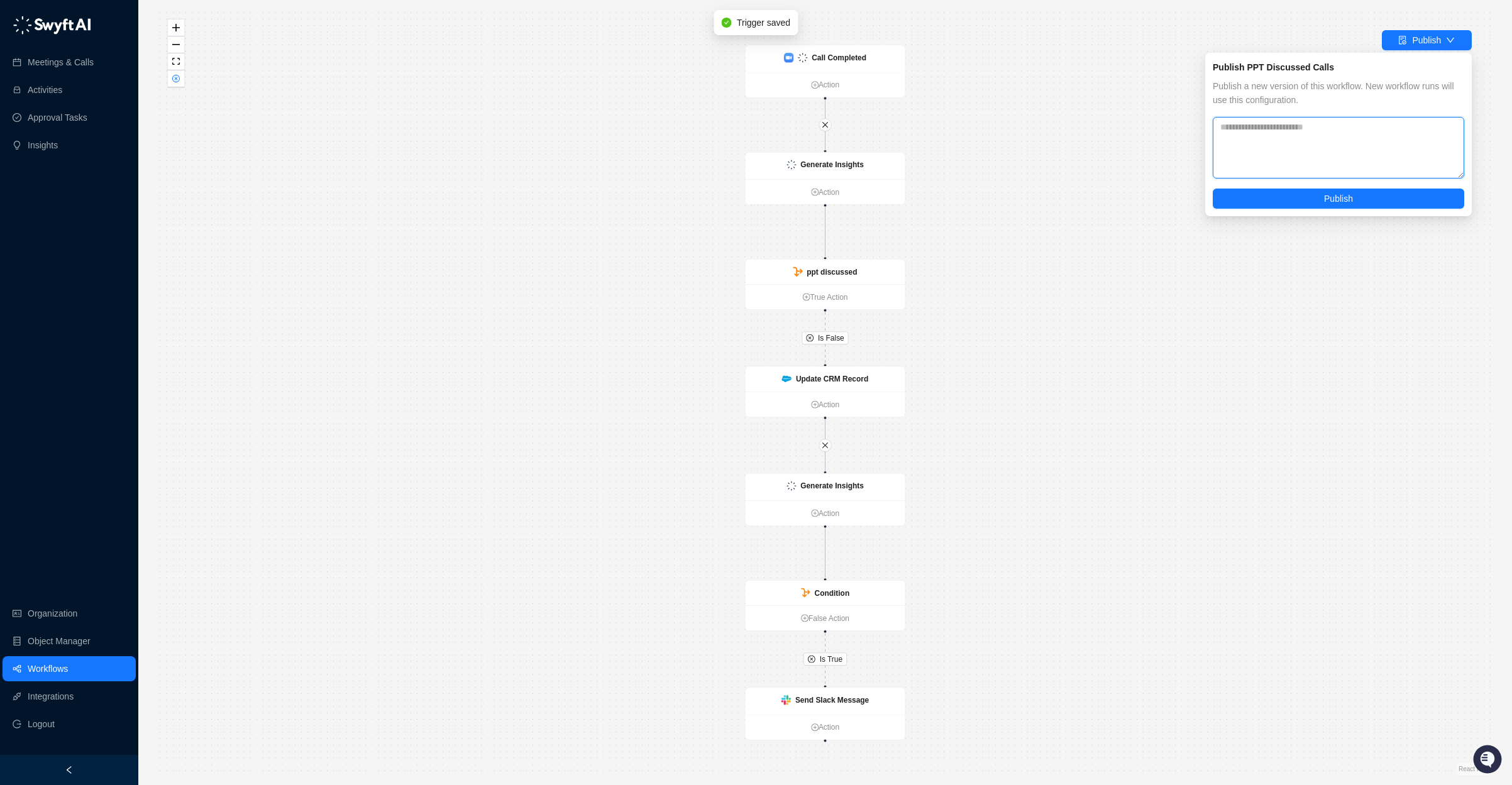
click at [1345, 139] on textarea at bounding box center [1339, 148] width 251 height 62
paste textarea "**********"
type textarea "**********"
click at [1296, 198] on button "Publish" at bounding box center [1339, 198] width 251 height 20
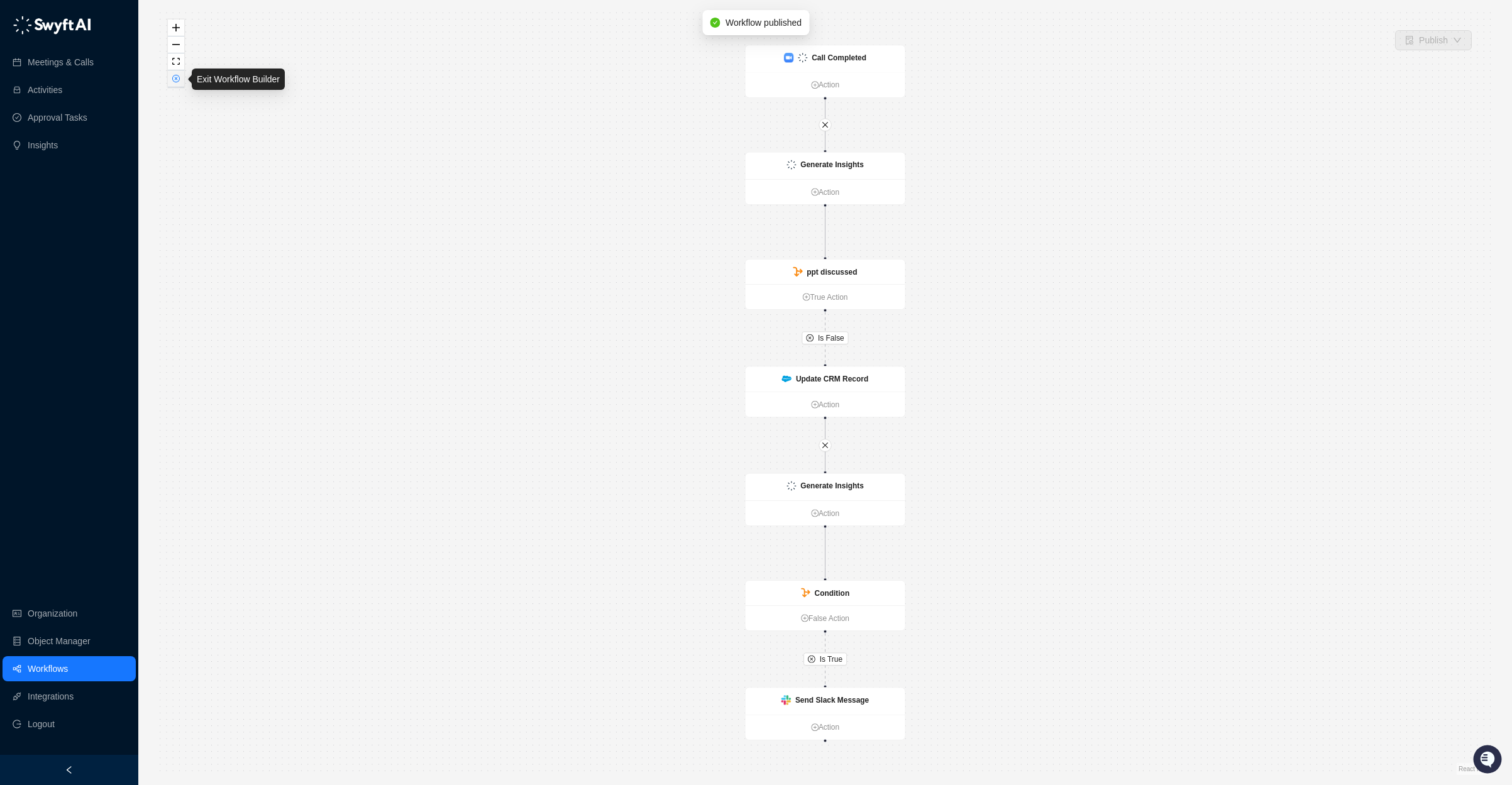
click at [177, 83] on button "button" at bounding box center [176, 79] width 16 height 17
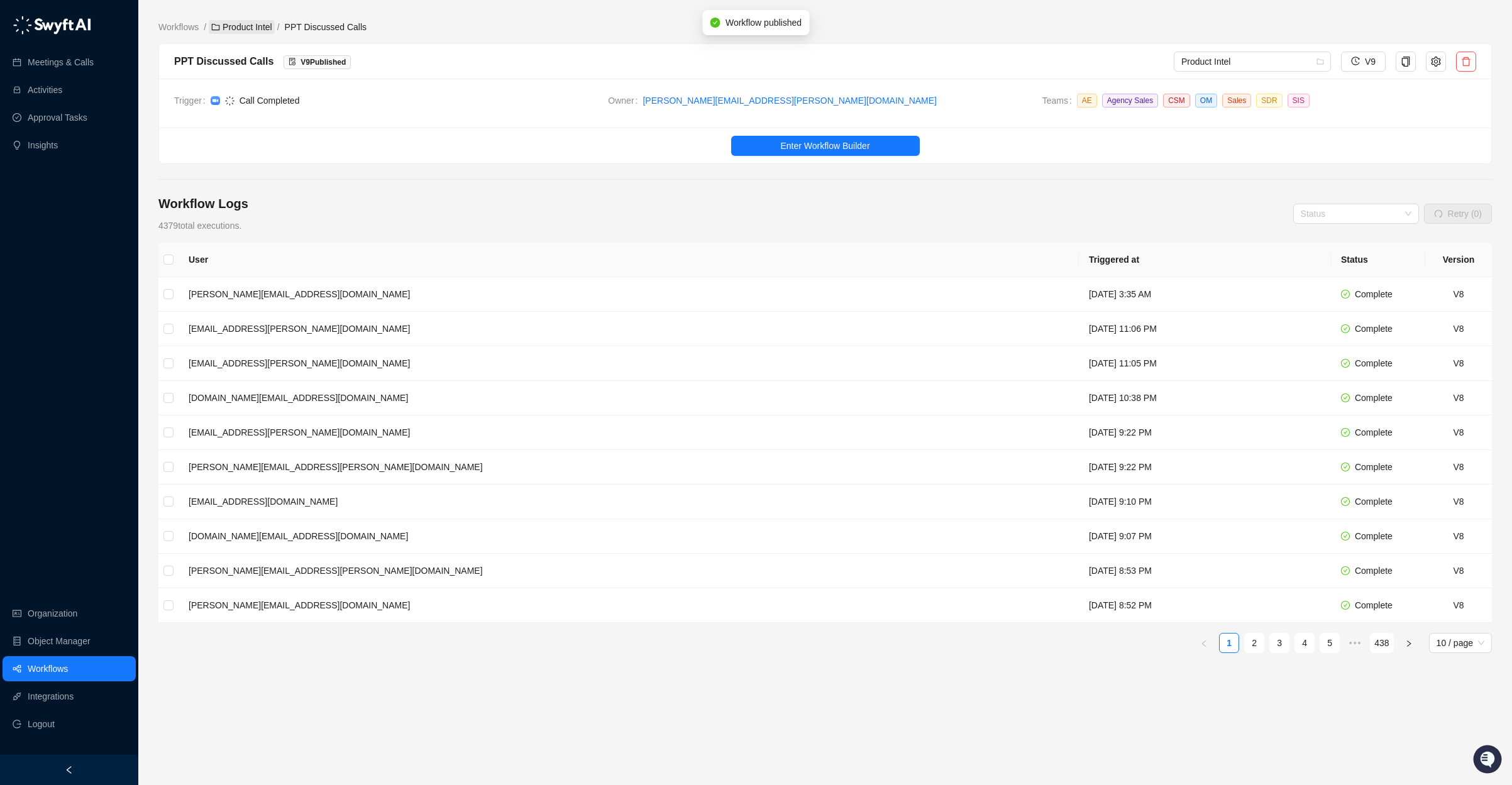
click at [247, 25] on link "Product Intel" at bounding box center [242, 27] width 66 height 14
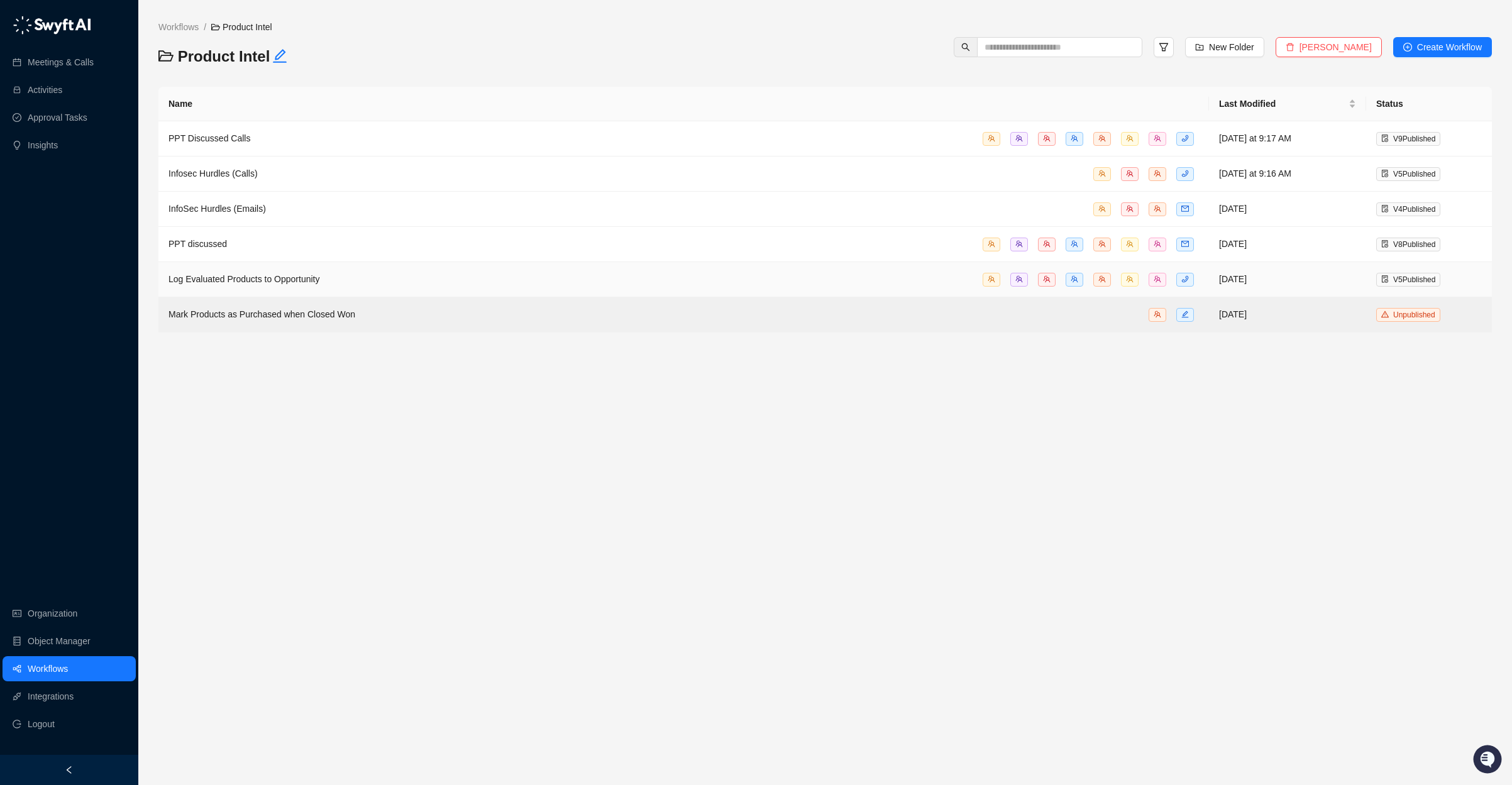
click at [357, 278] on div "Log Evaluated Products to Opportunity" at bounding box center [683, 279] width 1031 height 15
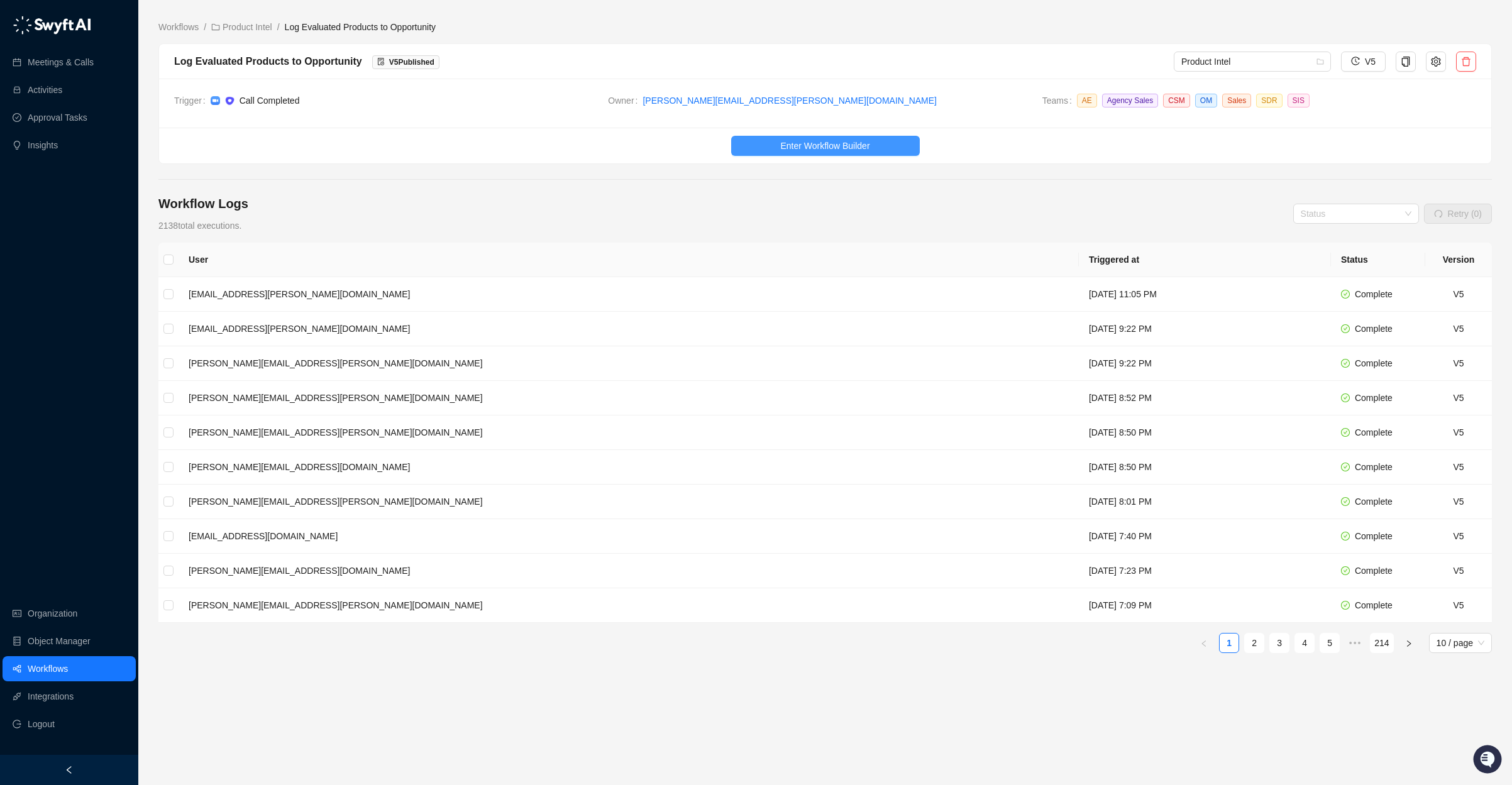
click at [853, 149] on span "Enter Workflow Builder" at bounding box center [825, 146] width 89 height 14
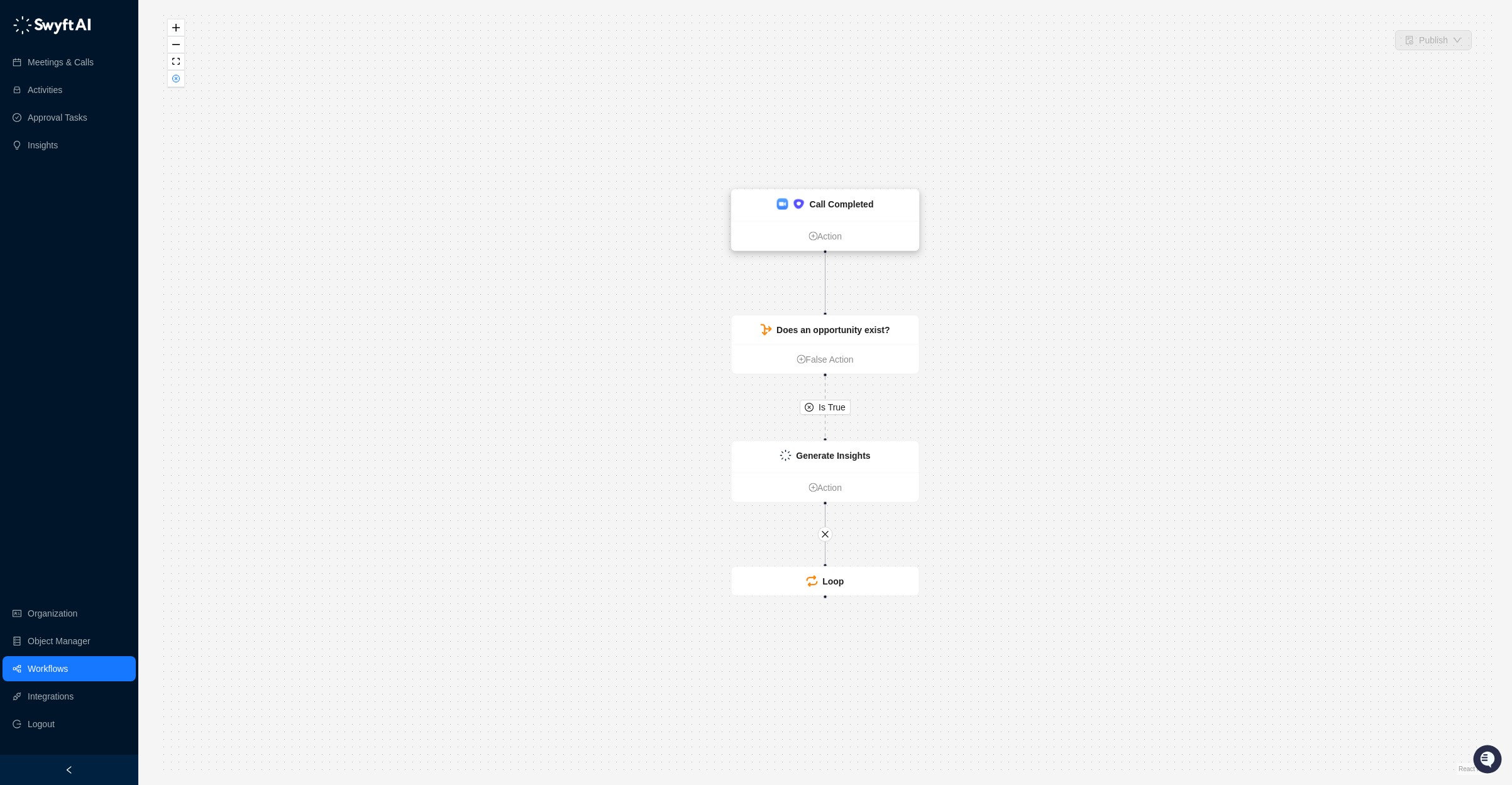
click at [879, 205] on div "Call Completed" at bounding box center [826, 205] width 188 height 32
click at [883, 198] on div "Call Completed" at bounding box center [826, 205] width 188 height 32
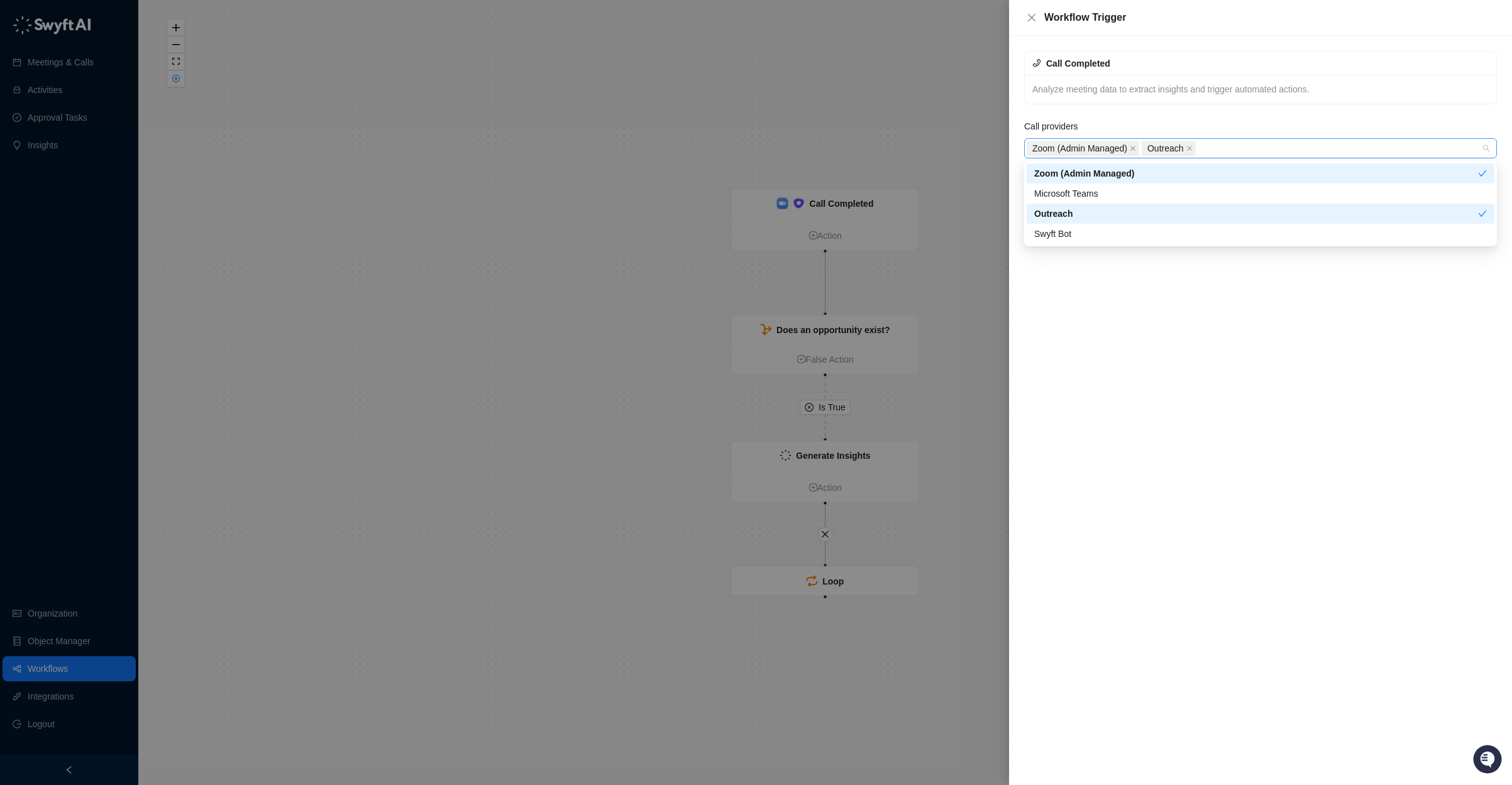
click at [1242, 147] on div "Zoom (Admin Managed) Outreach" at bounding box center [1254, 148] width 454 height 17
click at [1088, 234] on div "Swyft Bot" at bounding box center [1261, 234] width 452 height 14
click at [1193, 146] on icon "close" at bounding box center [1189, 148] width 7 height 7
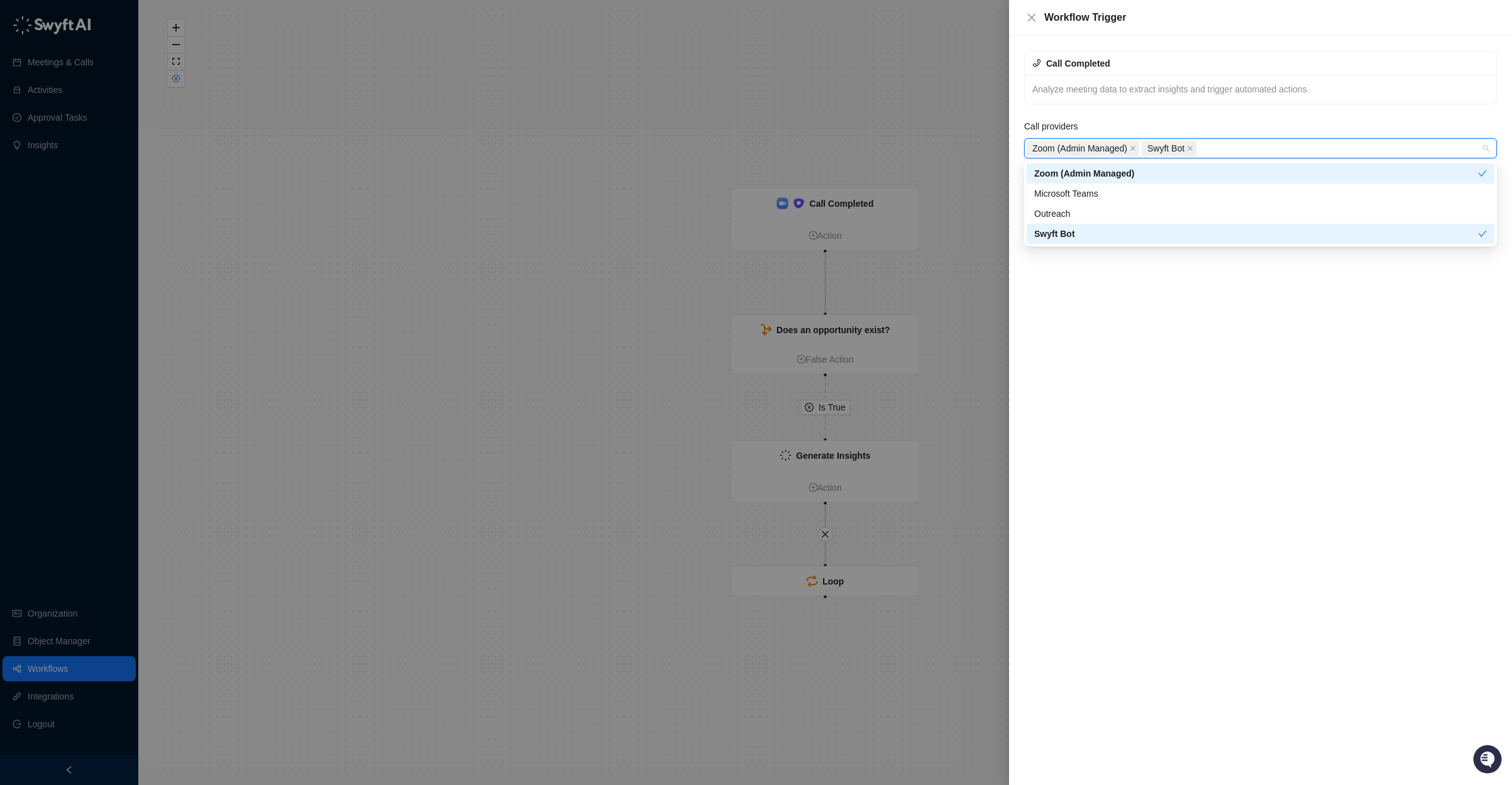
click at [1251, 123] on div "Call providers" at bounding box center [1261, 130] width 473 height 19
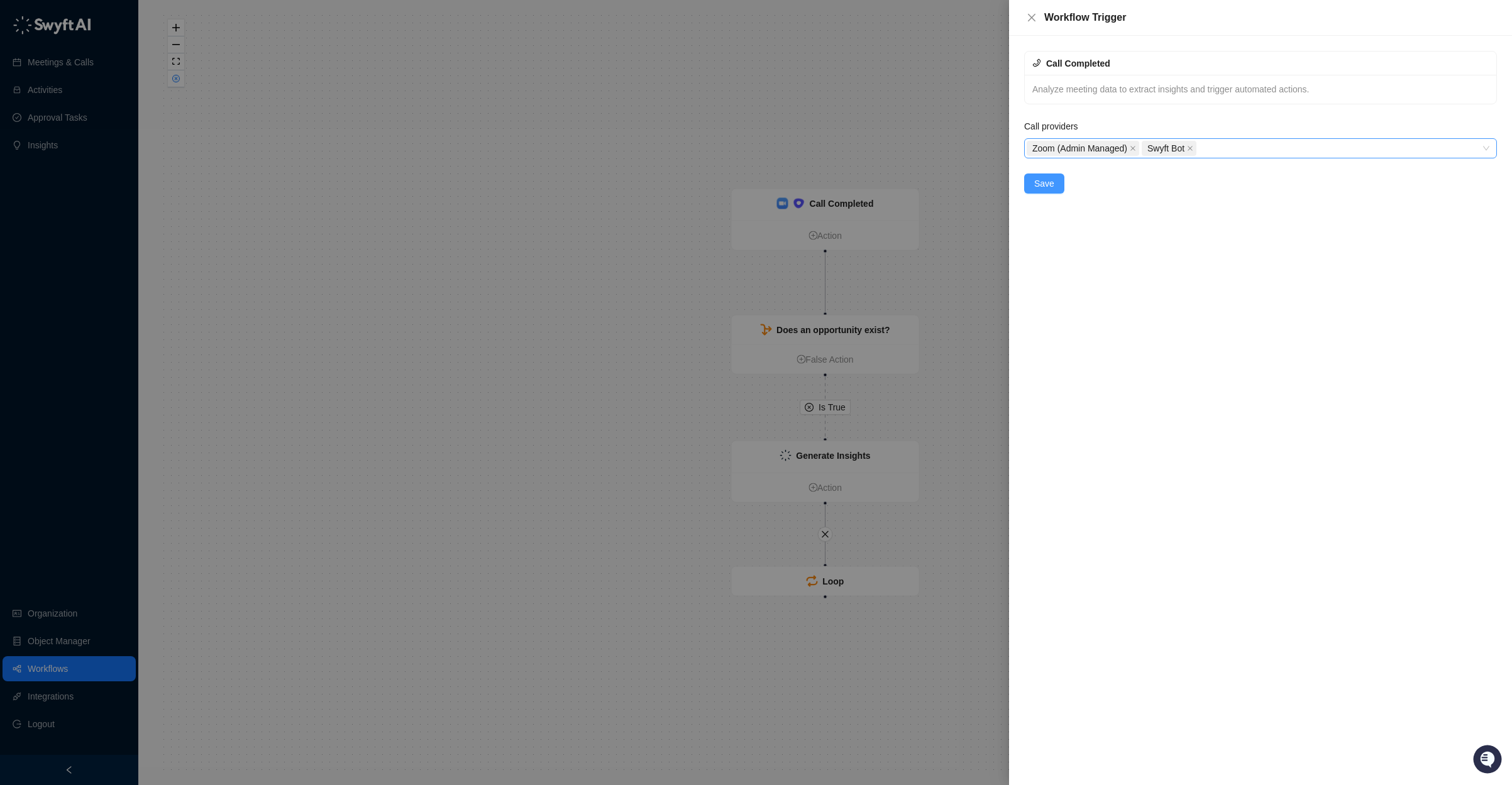
click at [1039, 189] on span "Save" at bounding box center [1044, 184] width 20 height 14
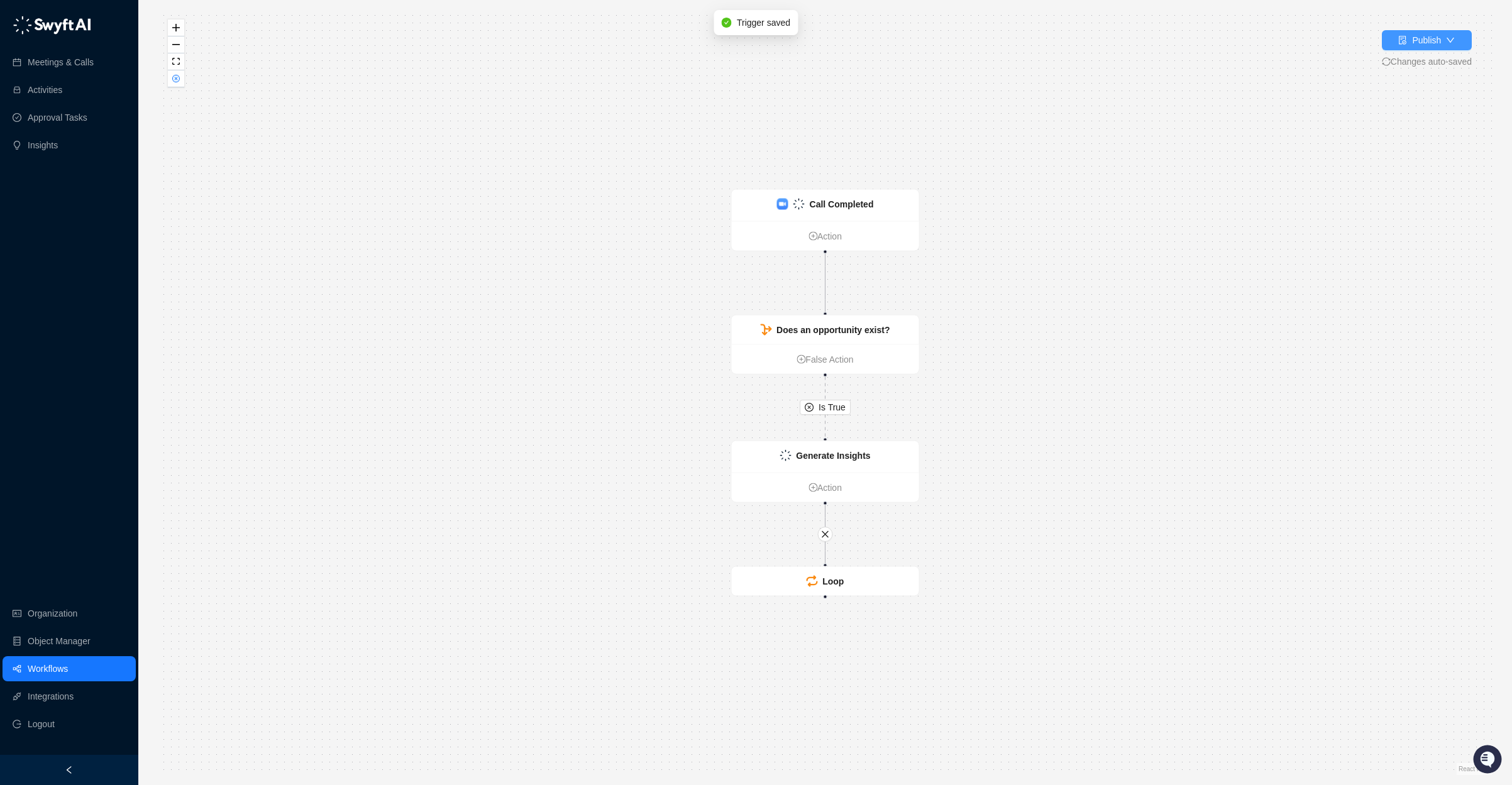
click at [1425, 38] on div "Publish" at bounding box center [1427, 40] width 29 height 14
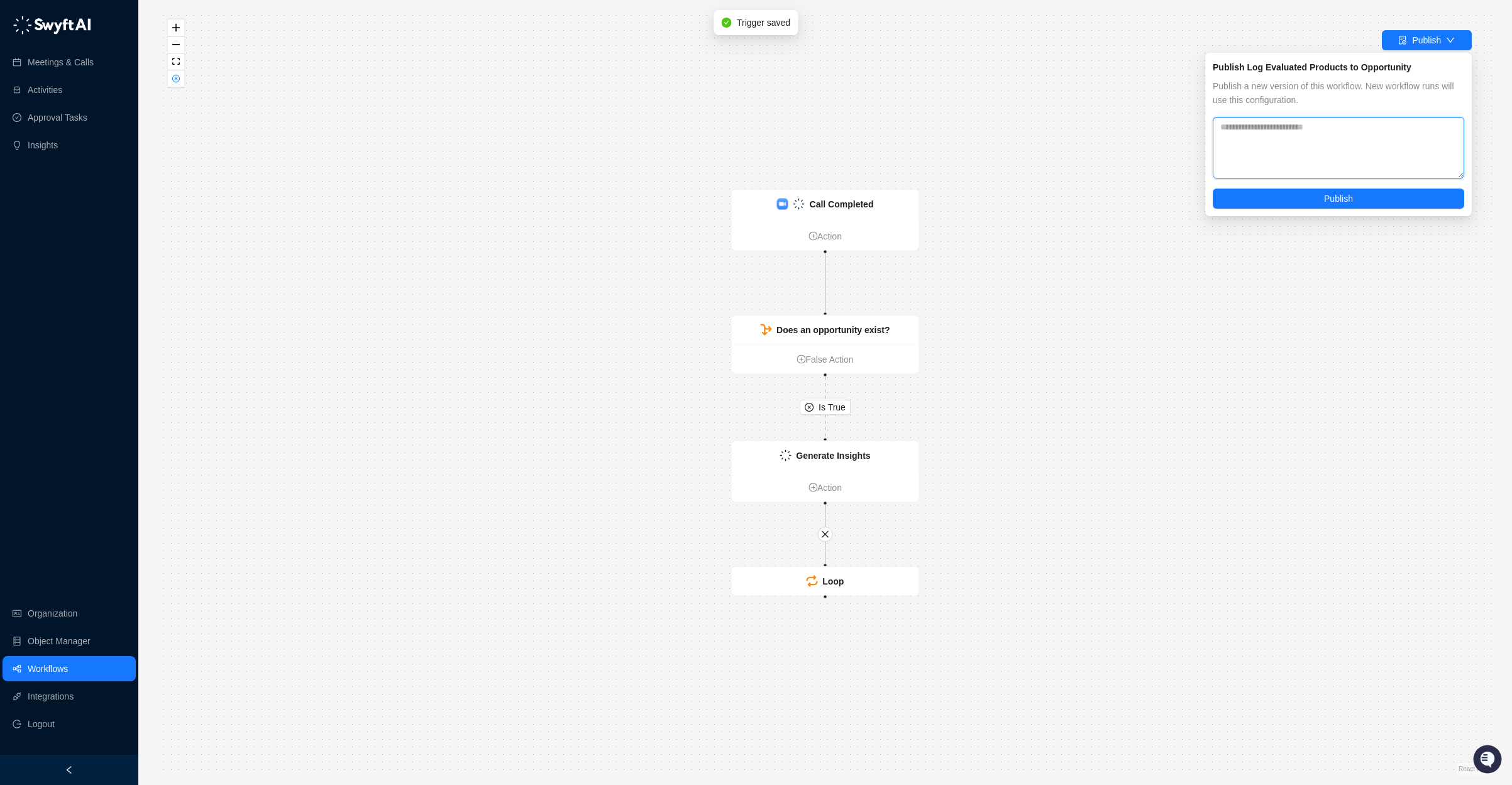
click at [1350, 139] on textarea at bounding box center [1339, 148] width 251 height 62
paste textarea "**********"
type textarea "**********"
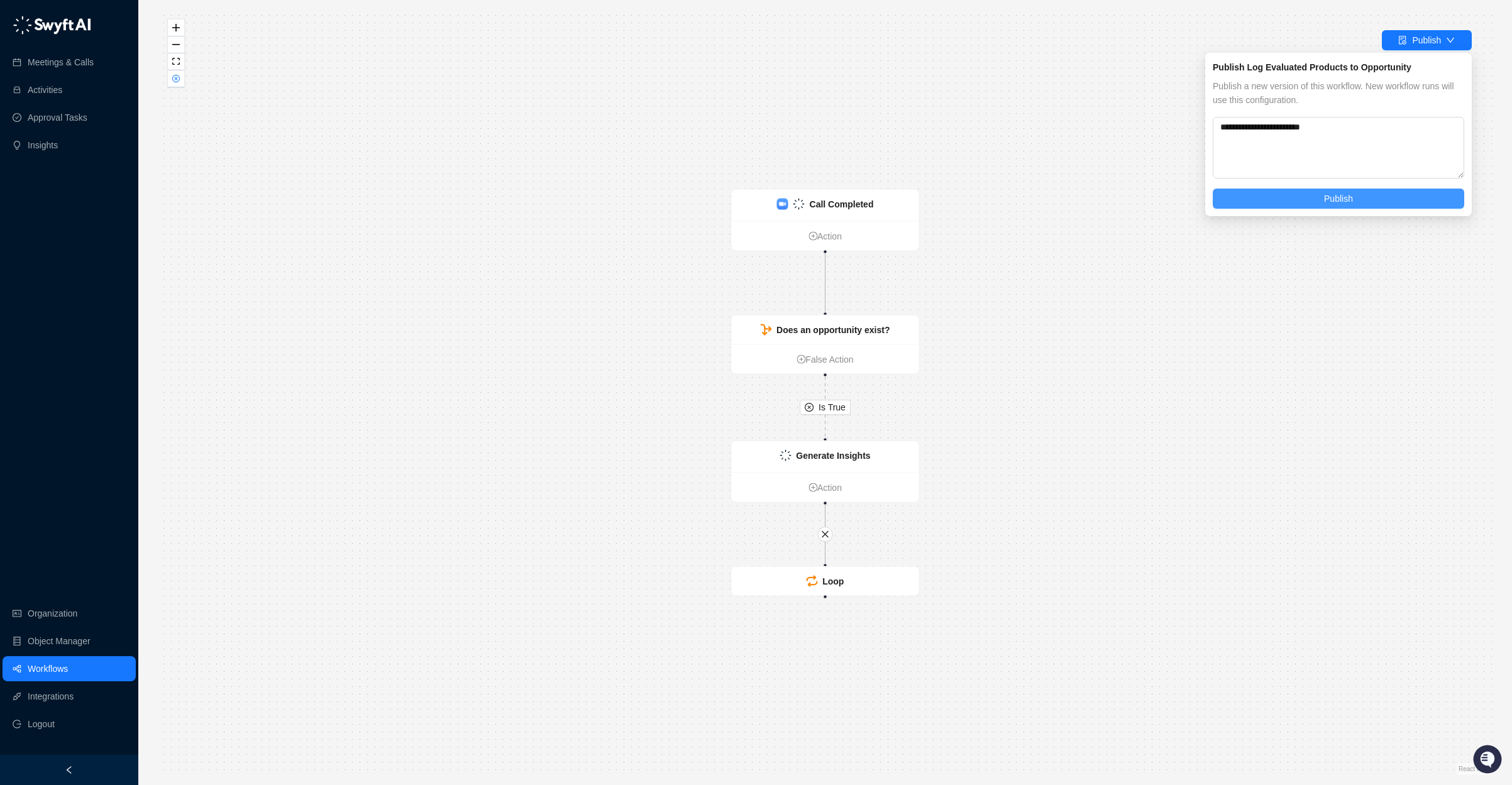
click at [1317, 202] on button "Publish" at bounding box center [1339, 198] width 251 height 20
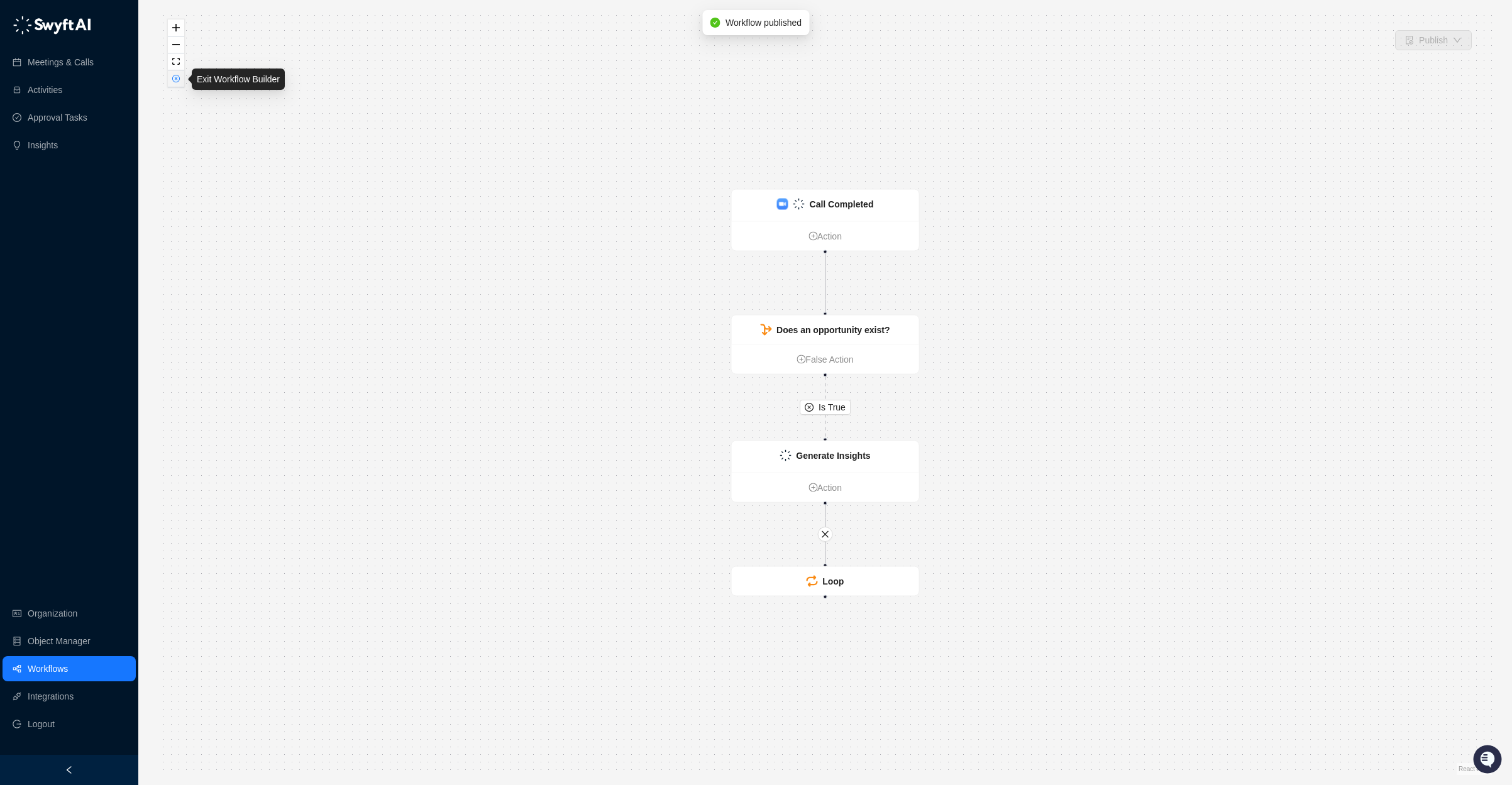
click at [175, 81] on icon "close-circle" at bounding box center [176, 78] width 7 height 7
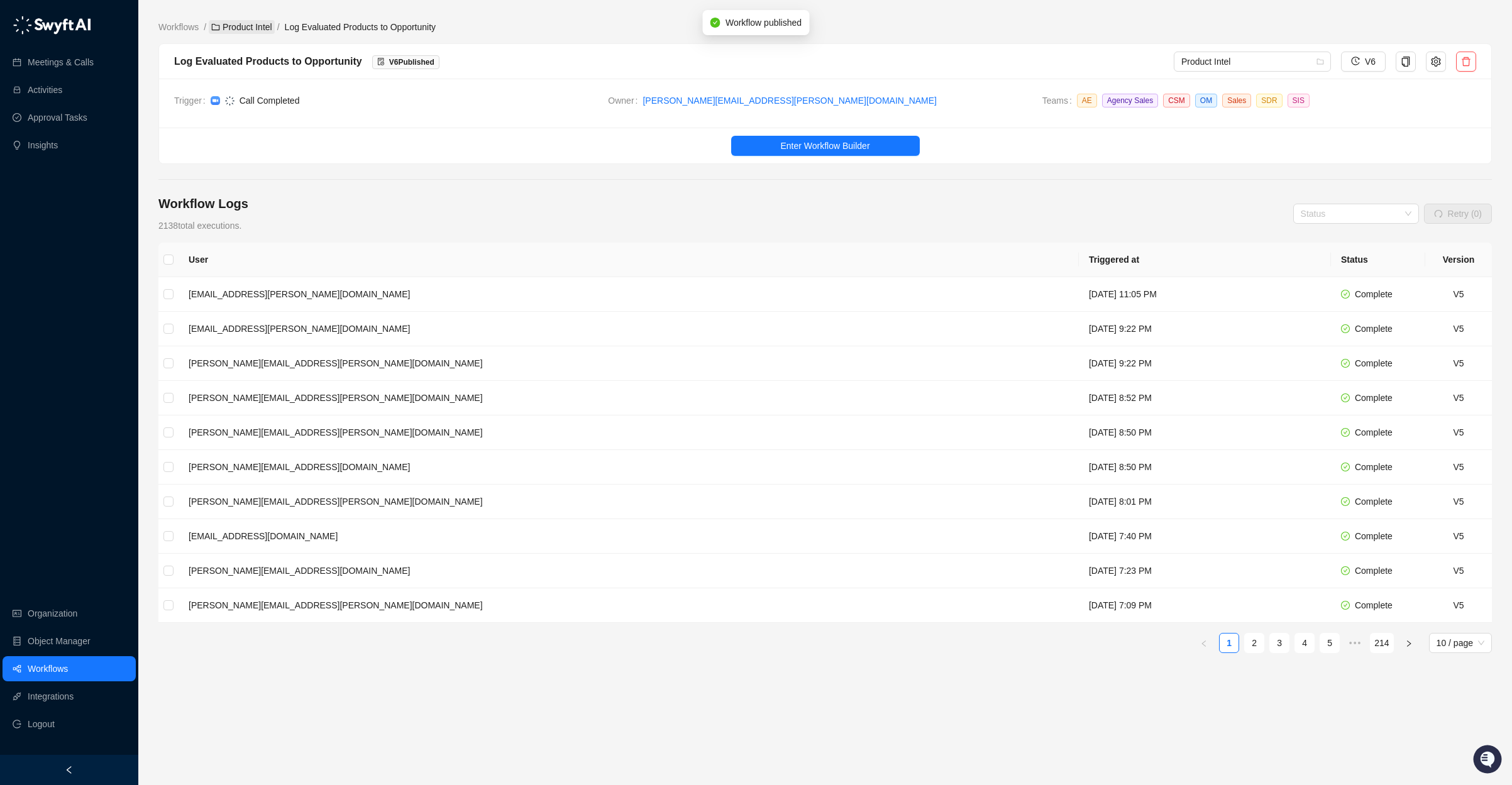
click at [258, 20] on link "Product Intel" at bounding box center [242, 27] width 66 height 14
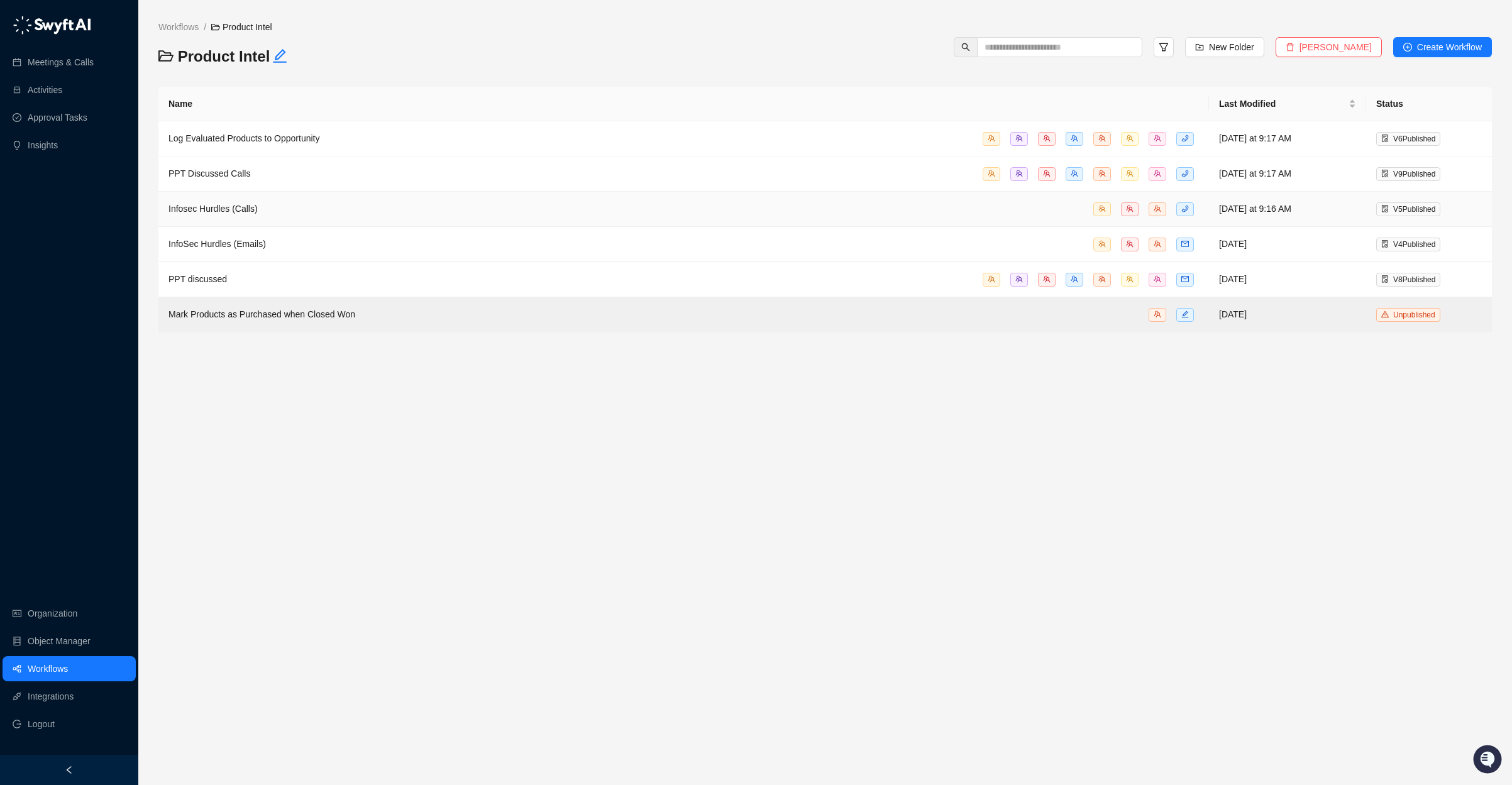
click at [651, 208] on div "Infosec Hurdles (Calls)" at bounding box center [683, 209] width 1031 height 15
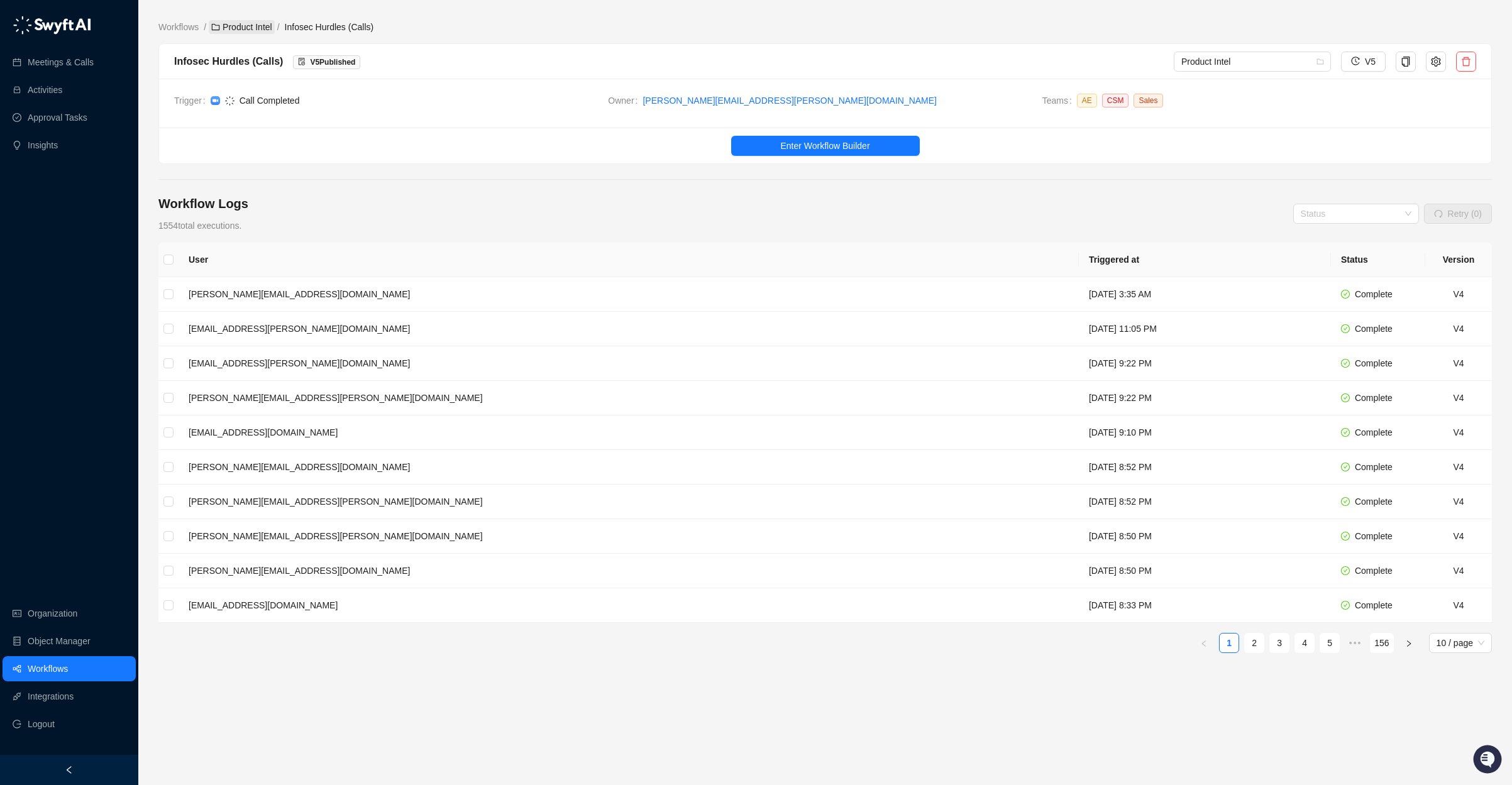
click at [229, 24] on link "Product Intel" at bounding box center [242, 27] width 66 height 14
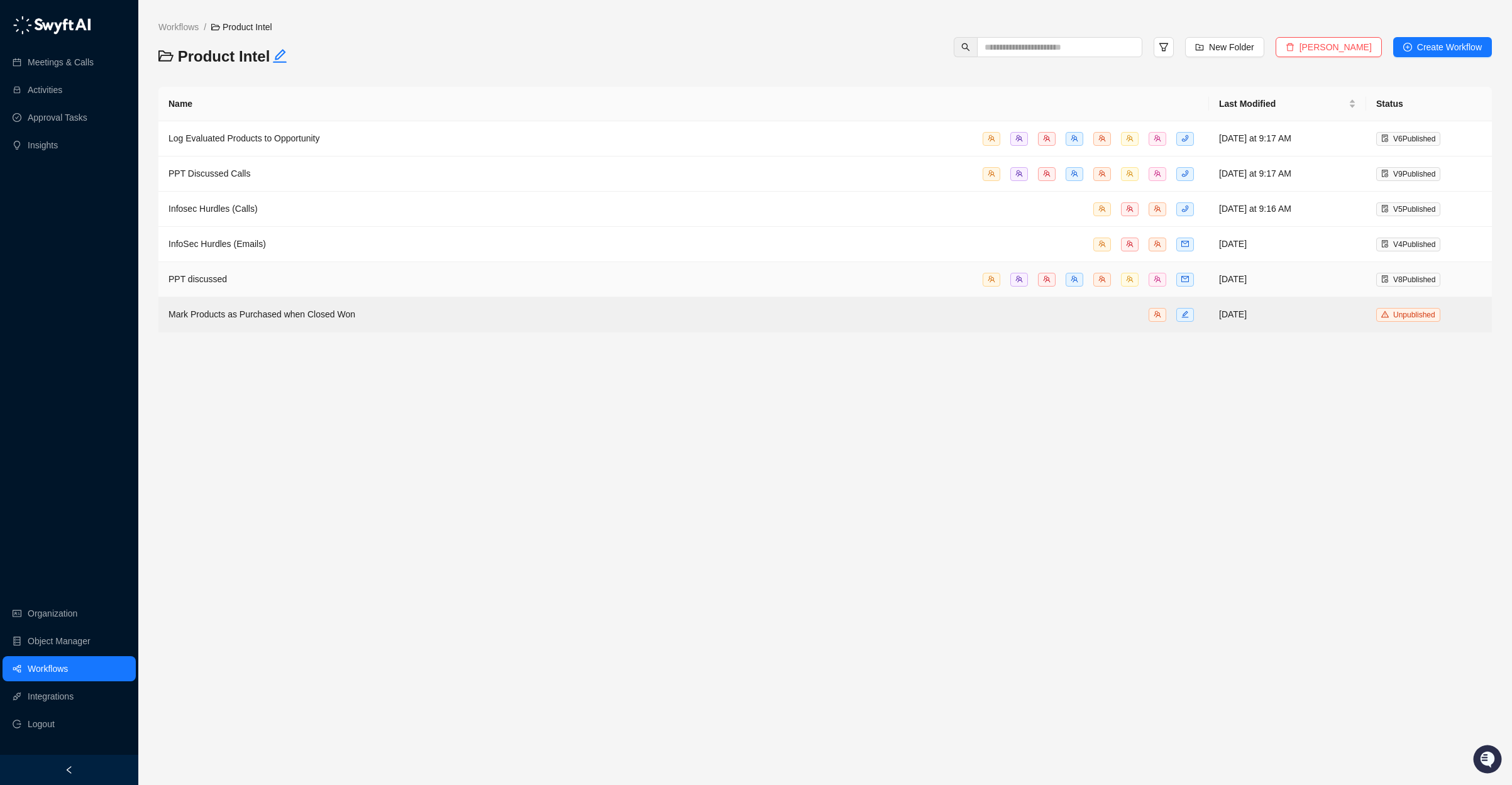
click at [330, 282] on div "PPT discussed" at bounding box center [683, 279] width 1031 height 15
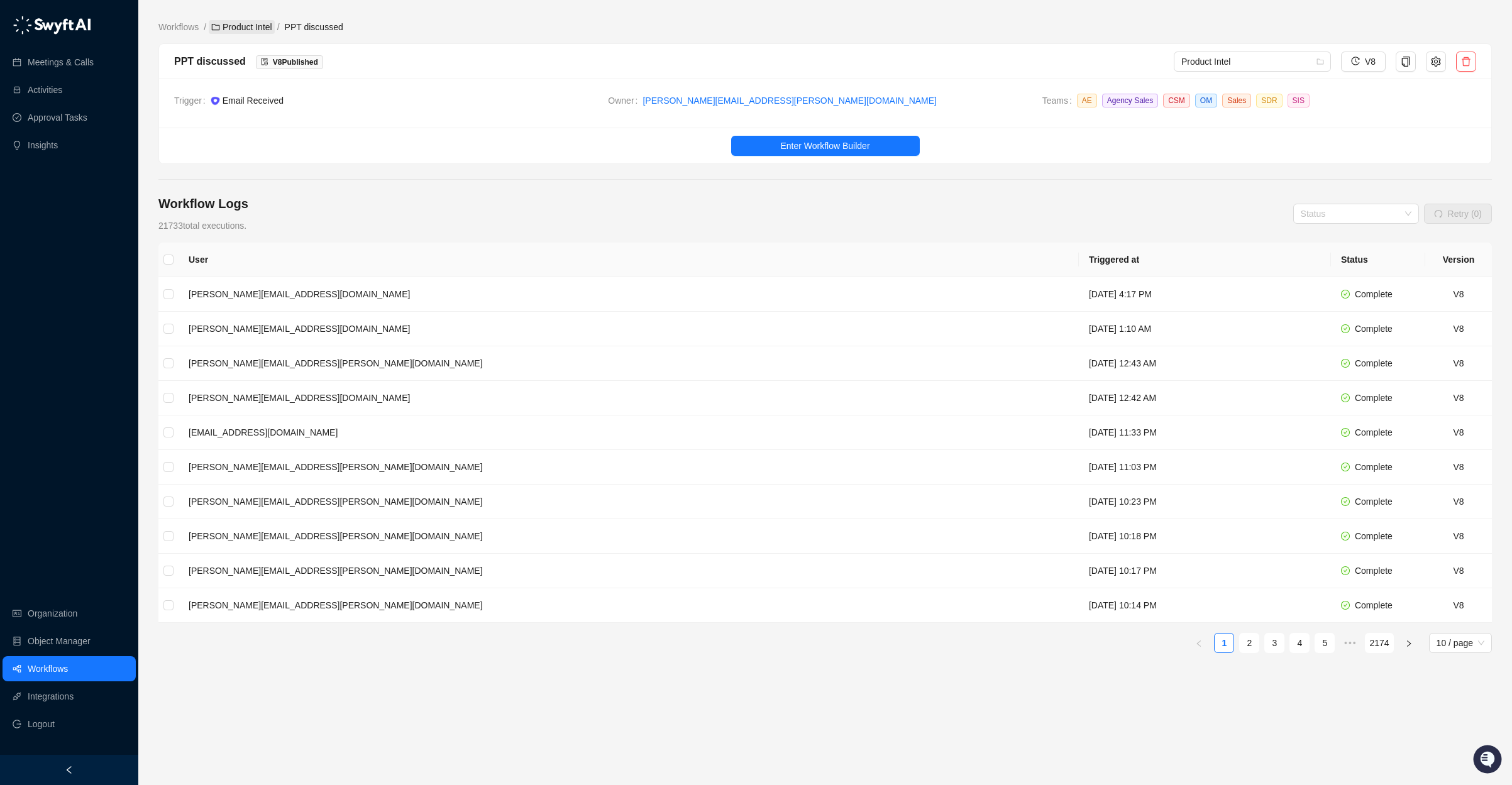
click at [254, 28] on link "Product Intel" at bounding box center [242, 27] width 66 height 14
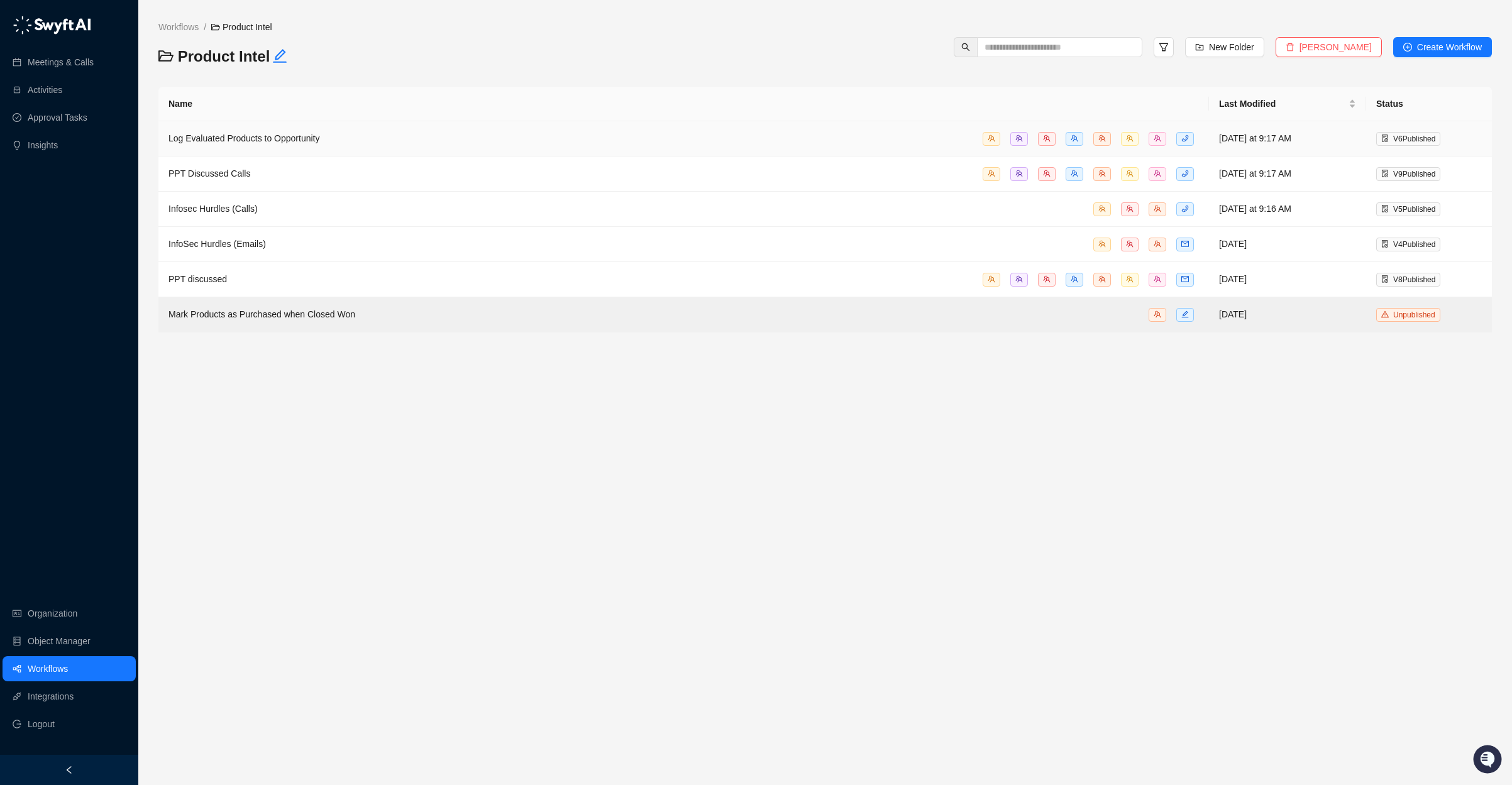
click at [339, 137] on div "Log Evaluated Products to Opportunity" at bounding box center [683, 138] width 1031 height 15
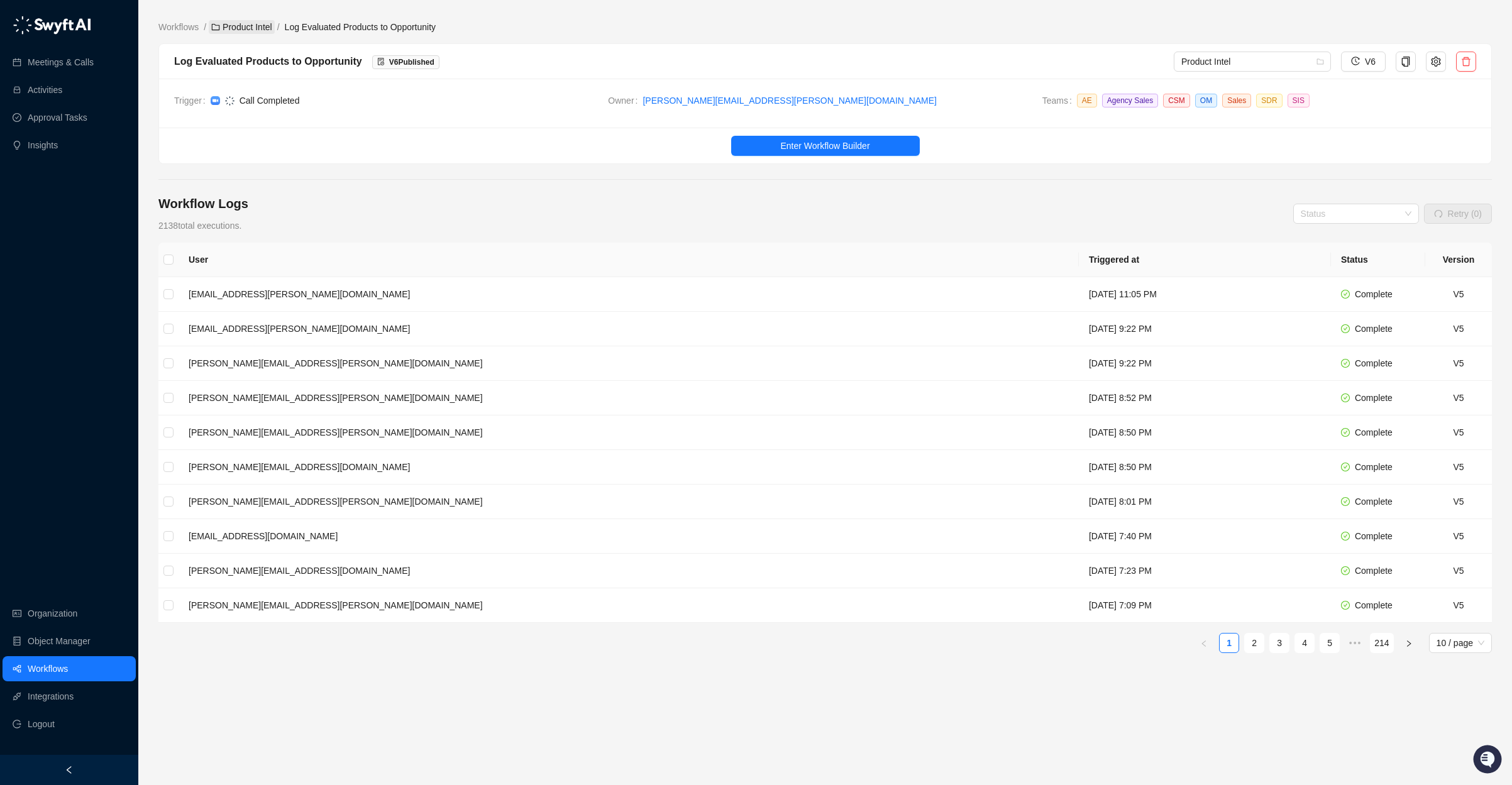
click at [249, 28] on link "Product Intel" at bounding box center [242, 27] width 66 height 14
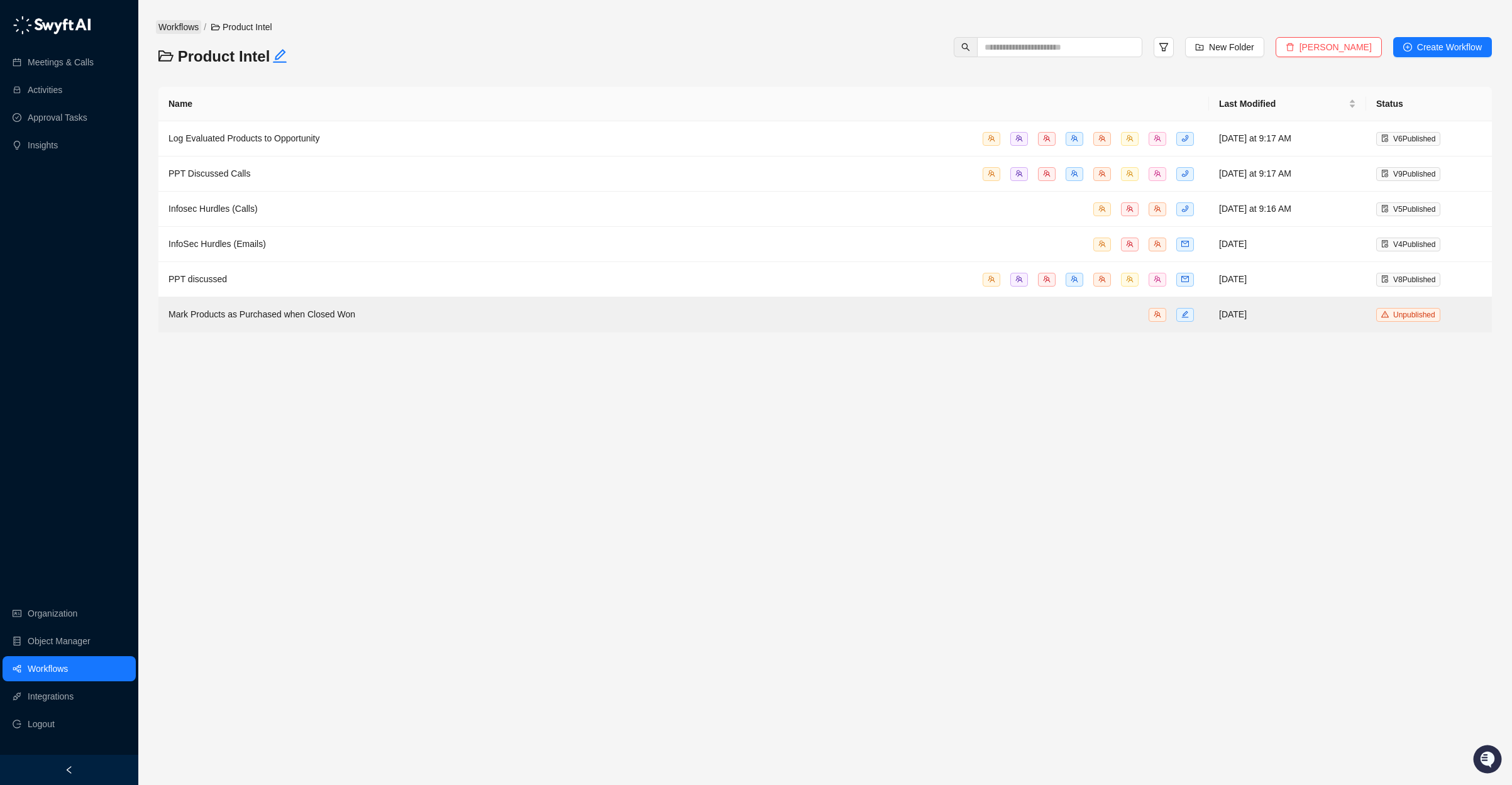
click at [179, 28] on link "Workflows" at bounding box center [178, 27] width 45 height 14
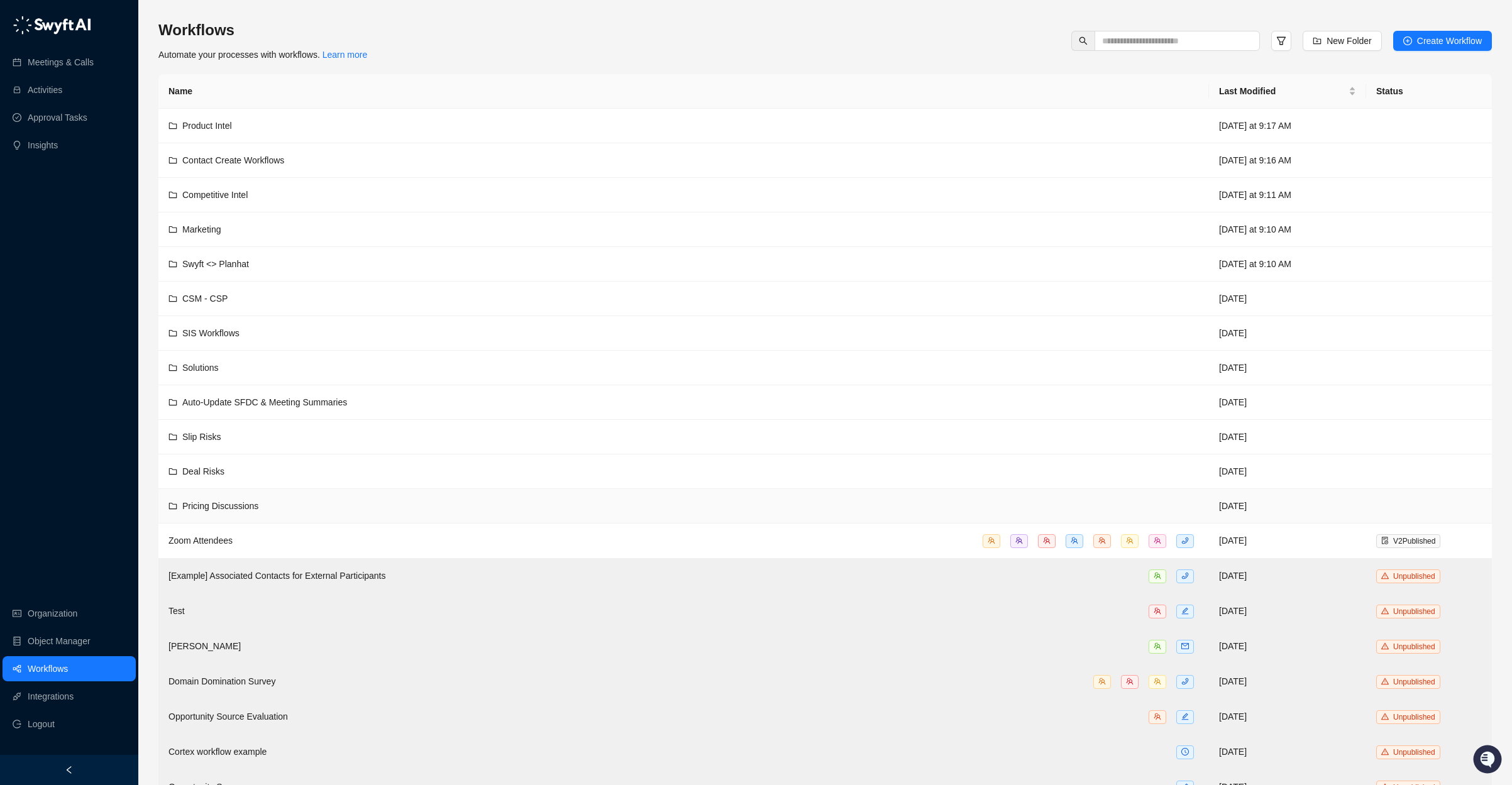
click at [380, 501] on div "Pricing Discussions" at bounding box center [683, 506] width 1031 height 14
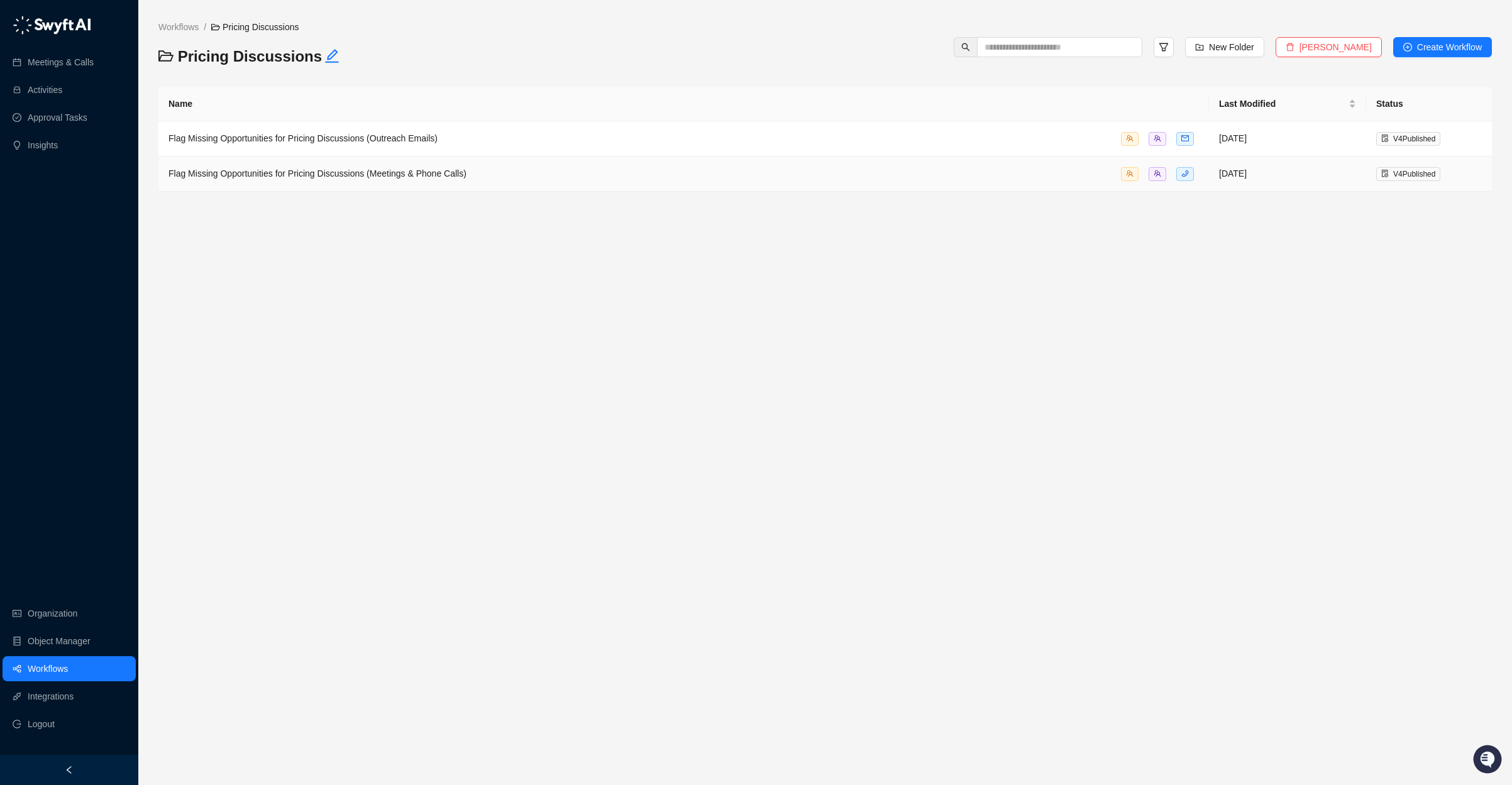
click at [509, 175] on div "Flag Missing Opportunities for Pricing Discussions (Meetings & Phone Calls)" at bounding box center [683, 173] width 1031 height 15
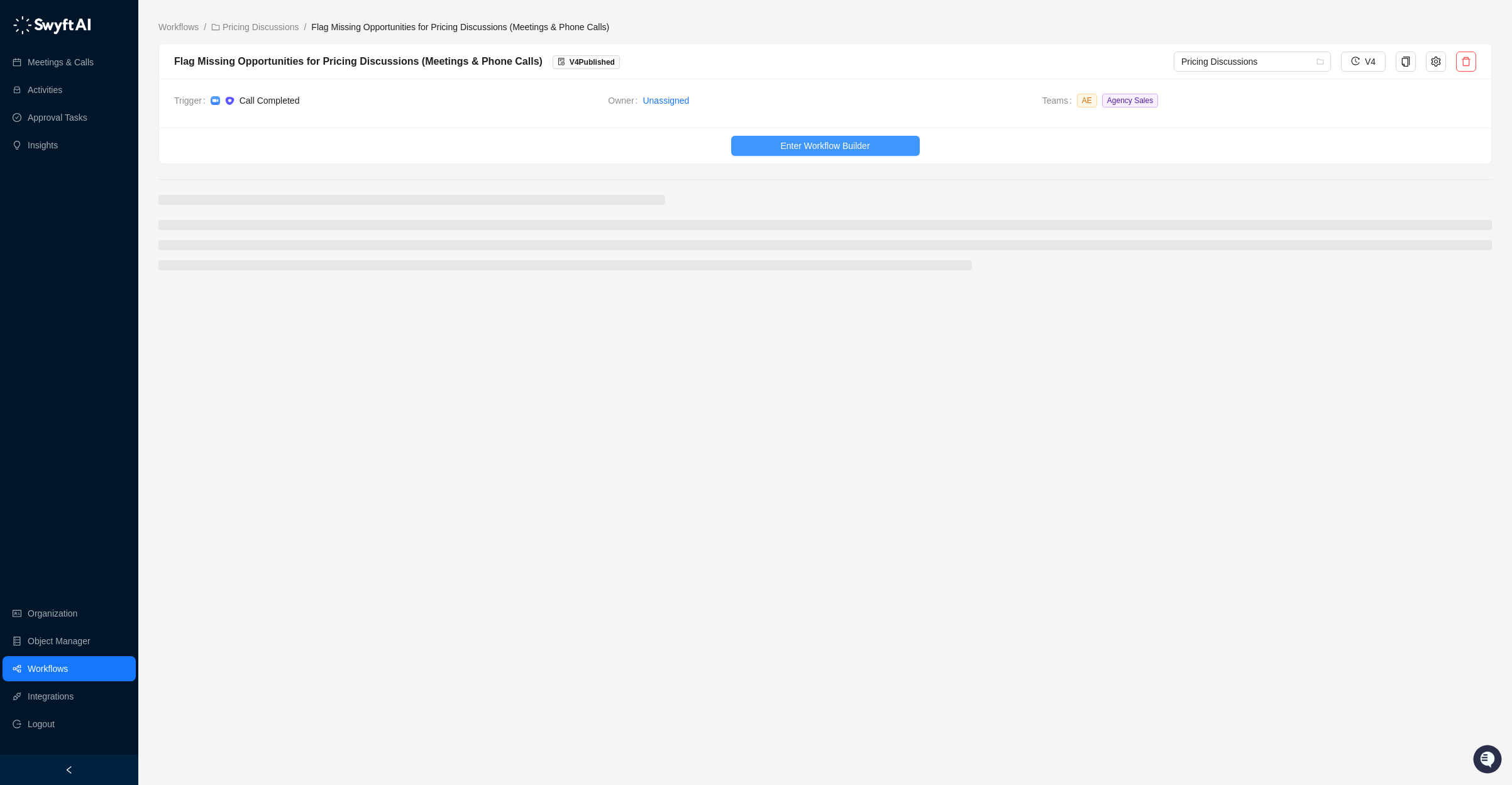
click at [841, 139] on span "Enter Workflow Builder" at bounding box center [825, 146] width 89 height 14
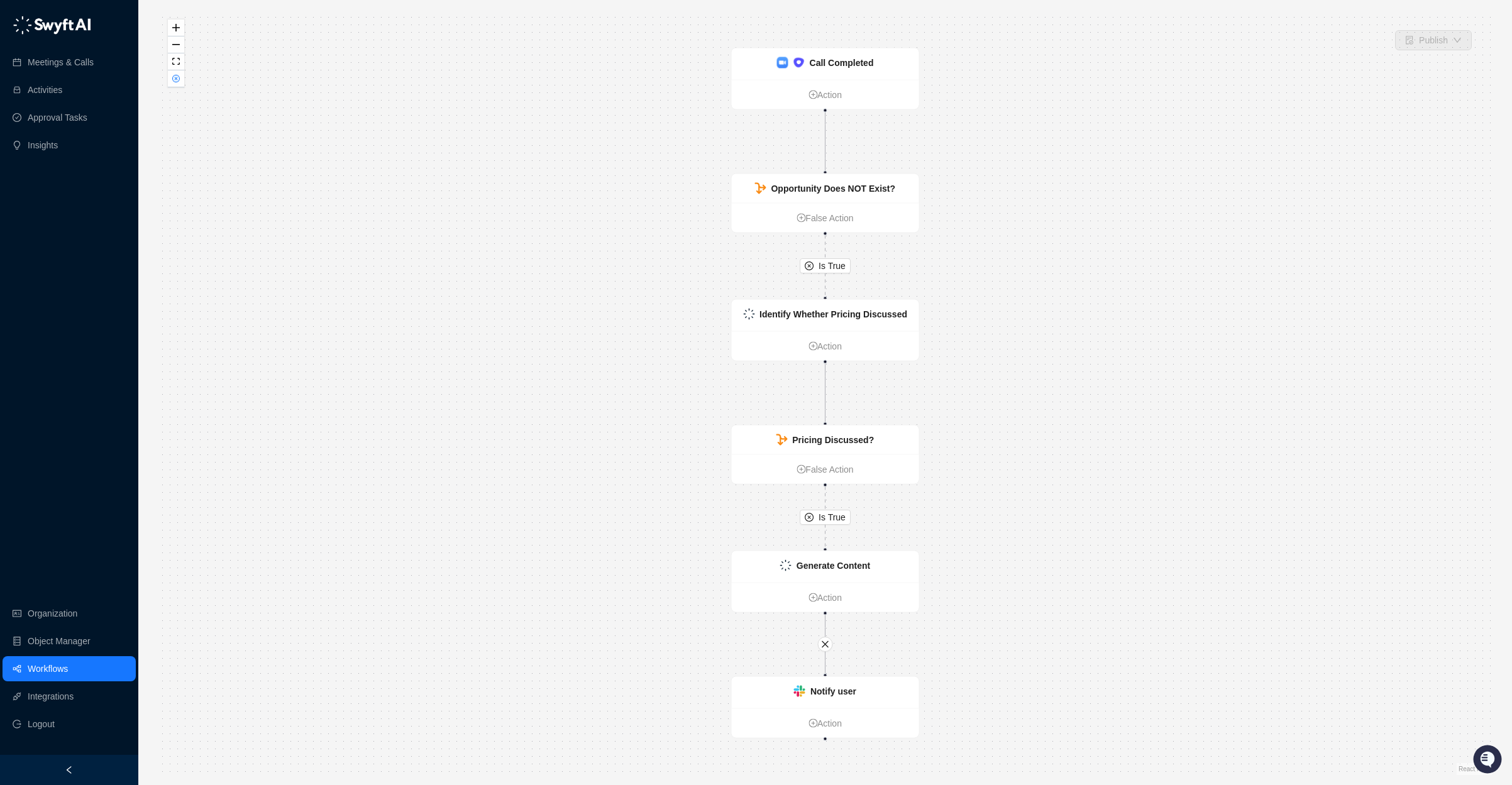
click at [831, 44] on div "Is True Is True Call Completed Action Opportunity Does NOT Exist? False Action …" at bounding box center [826, 392] width 1334 height 766
click at [831, 62] on strong "Call Completed" at bounding box center [842, 63] width 64 height 10
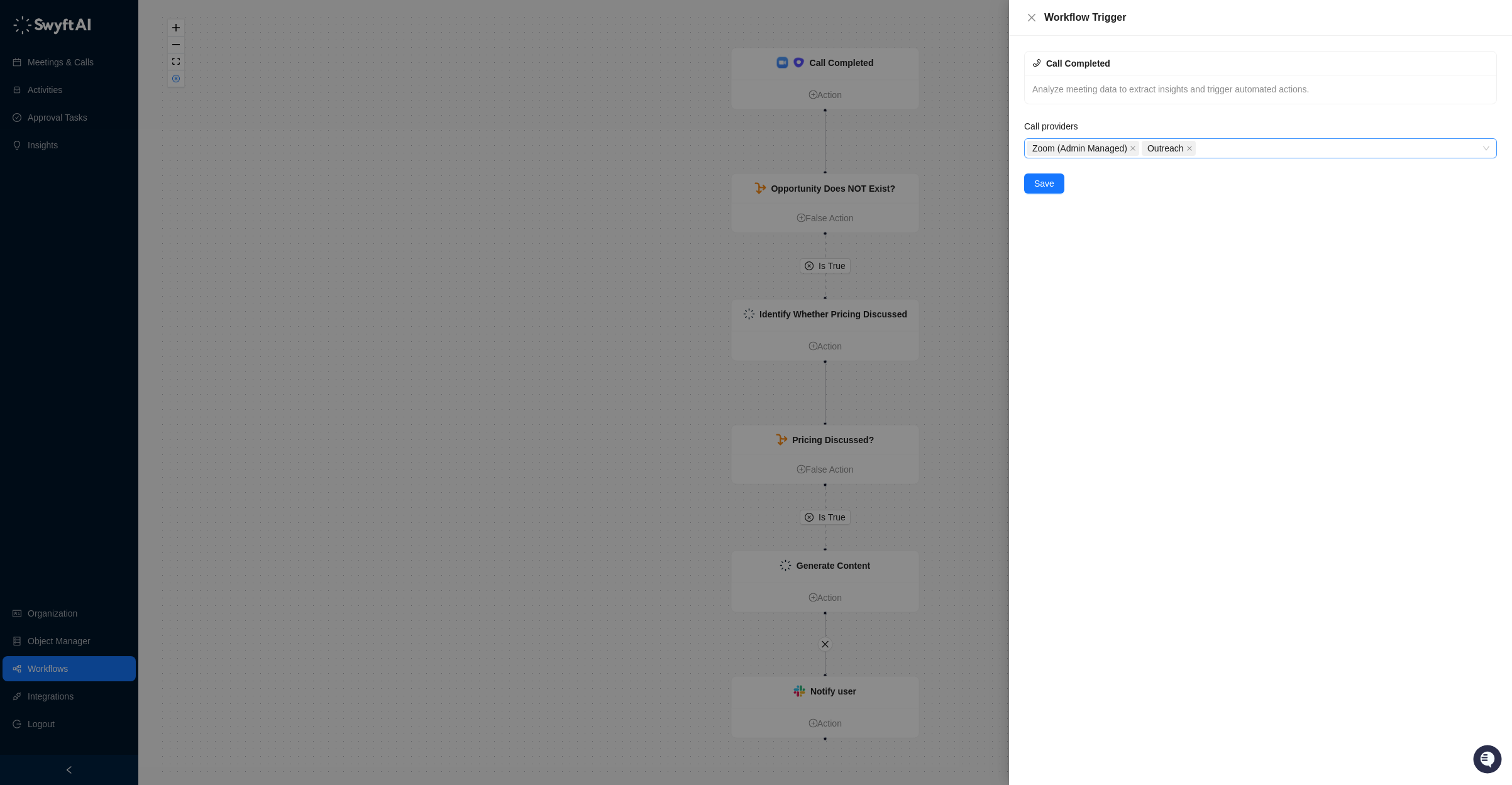
click at [1278, 150] on div "Zoom (Admin Managed) Outreach" at bounding box center [1254, 148] width 454 height 17
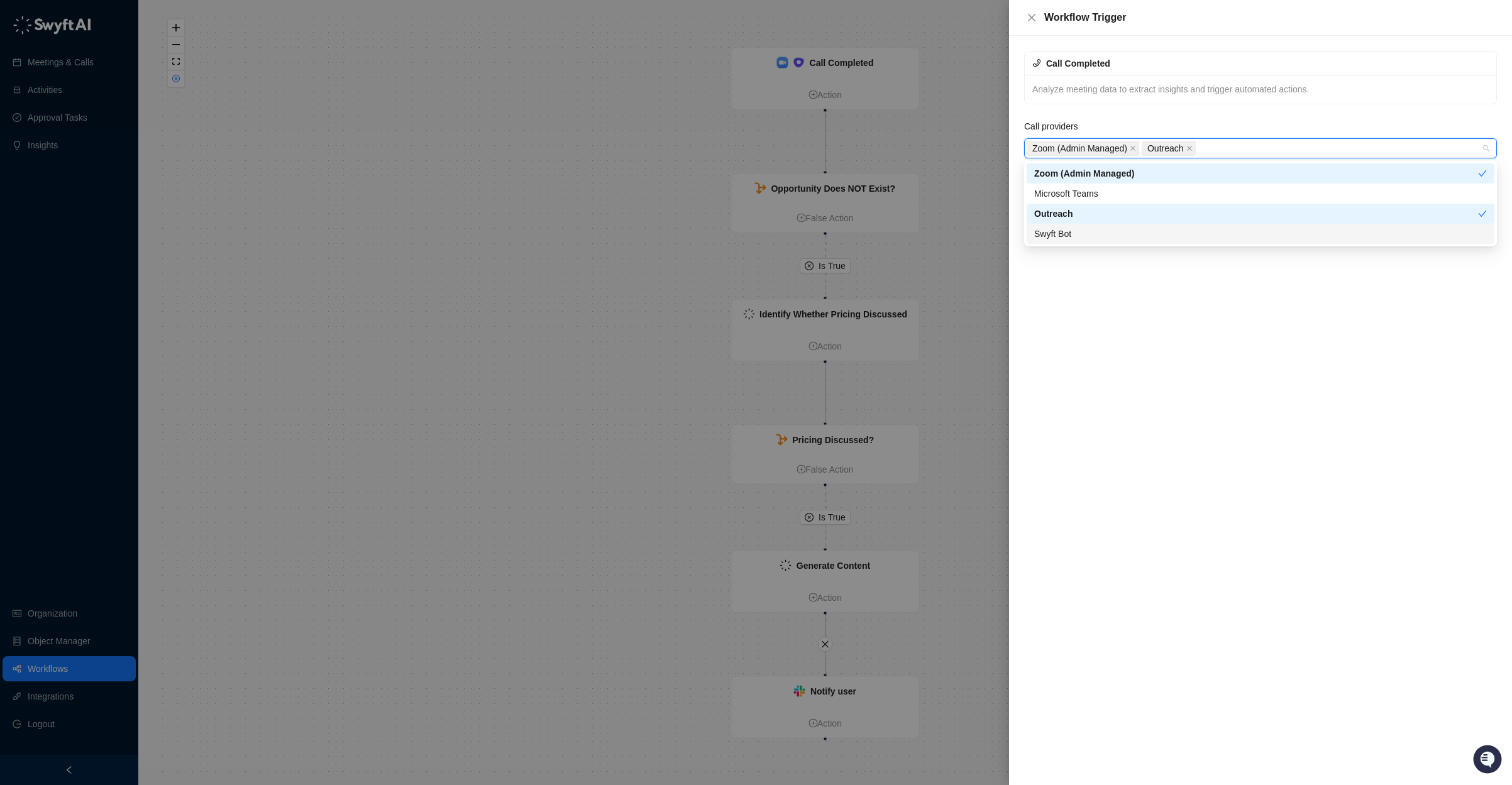
click at [1142, 232] on div "Swyft Bot" at bounding box center [1261, 234] width 452 height 14
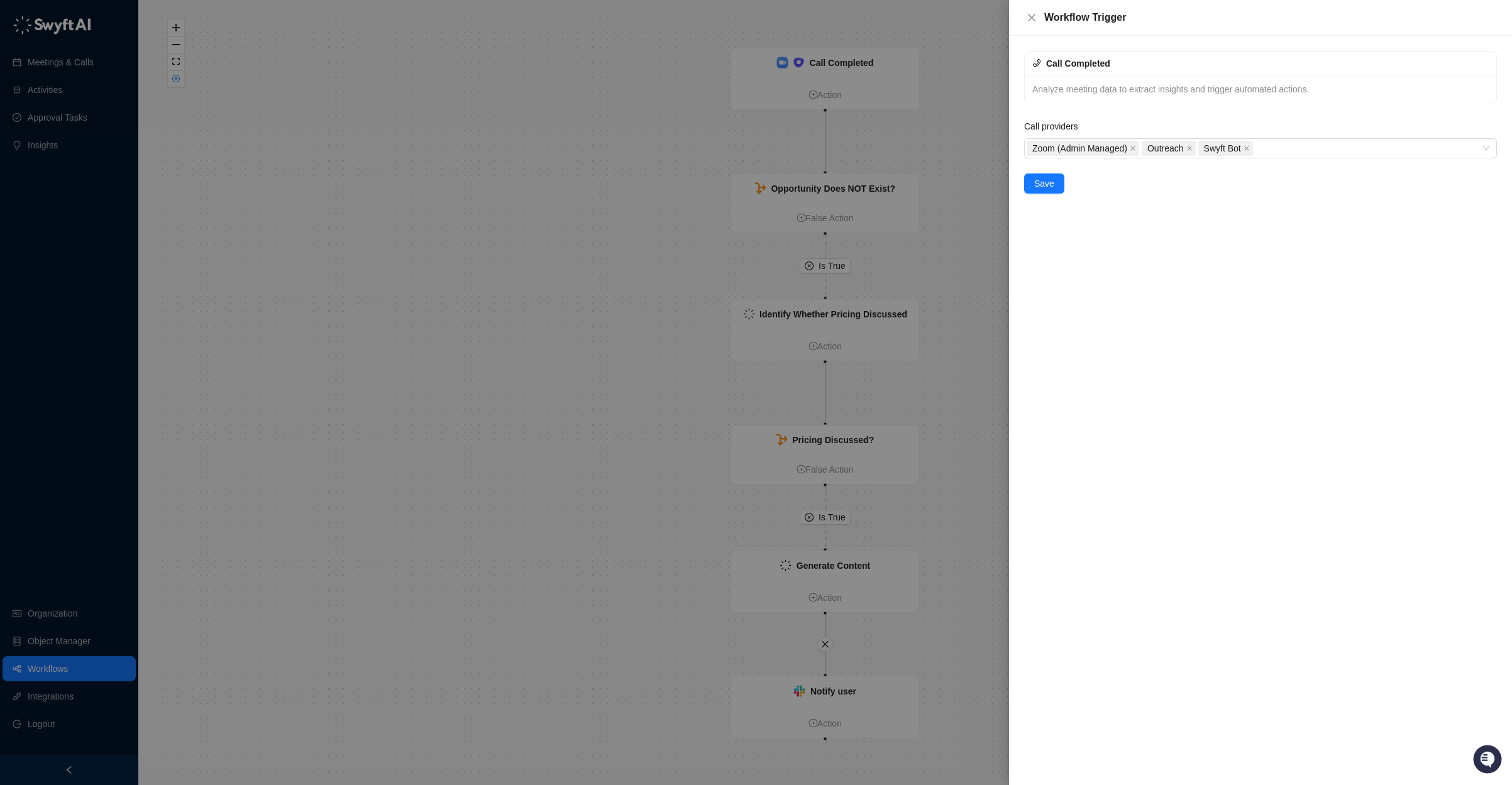
click at [1184, 109] on div "Call Completed Analyze meeting data to extract insights and trigger automated a…" at bounding box center [1261, 123] width 483 height 143
click at [1050, 185] on span "Save" at bounding box center [1044, 184] width 20 height 14
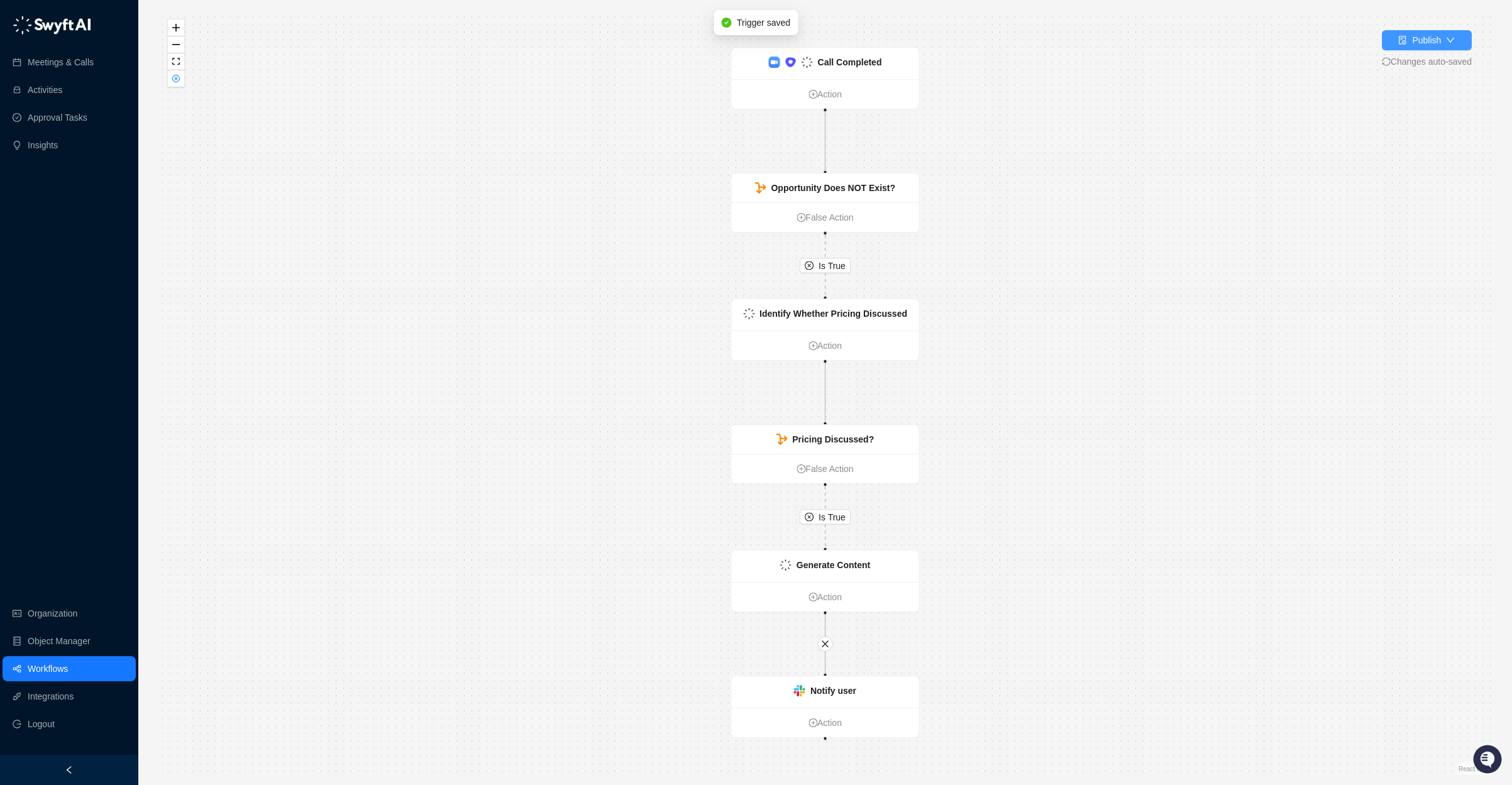
click at [1422, 37] on div "Publish" at bounding box center [1427, 40] width 29 height 14
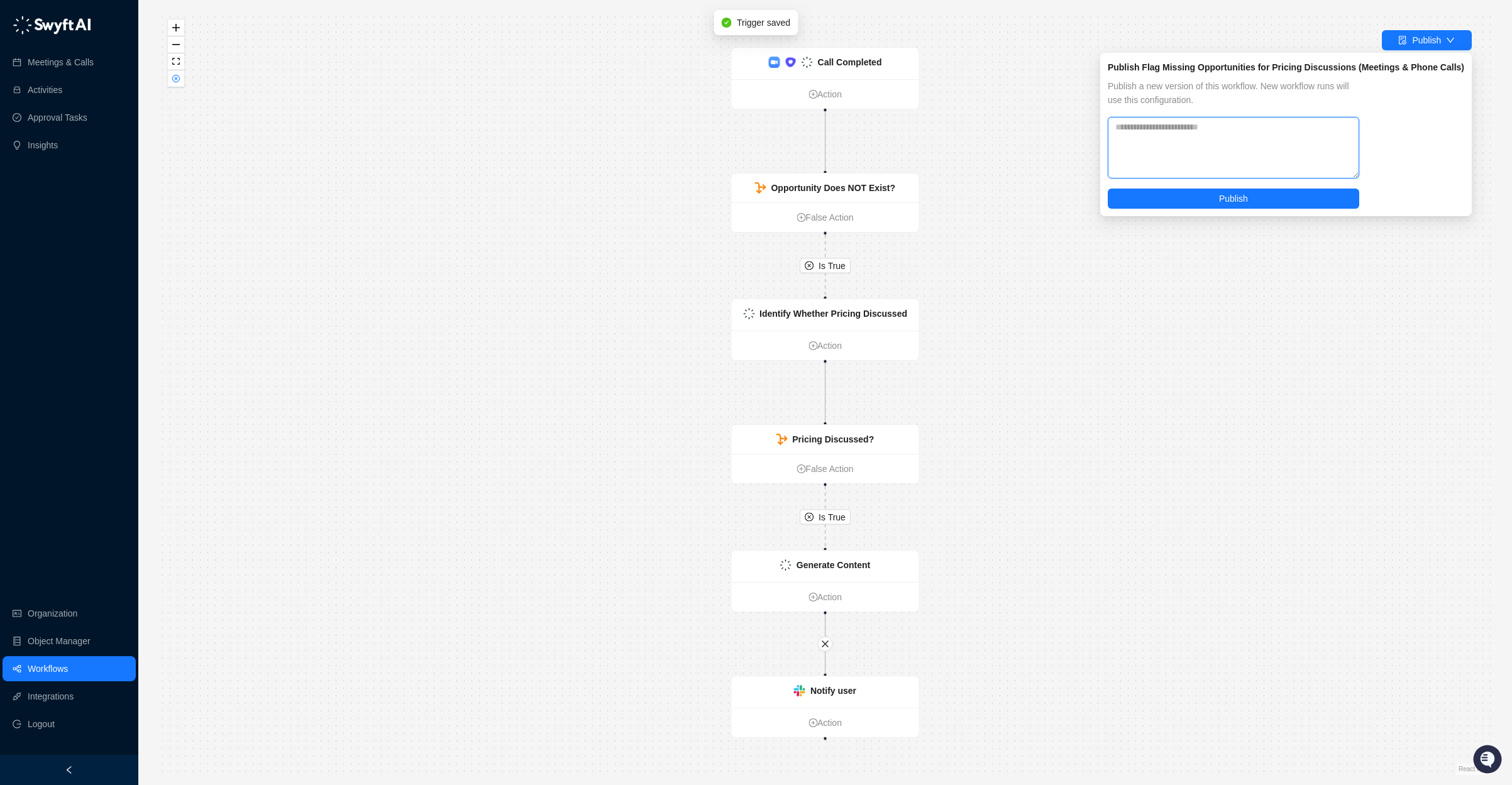
click at [1320, 143] on textarea at bounding box center [1234, 148] width 251 height 62
paste textarea "**********"
type textarea "**********"
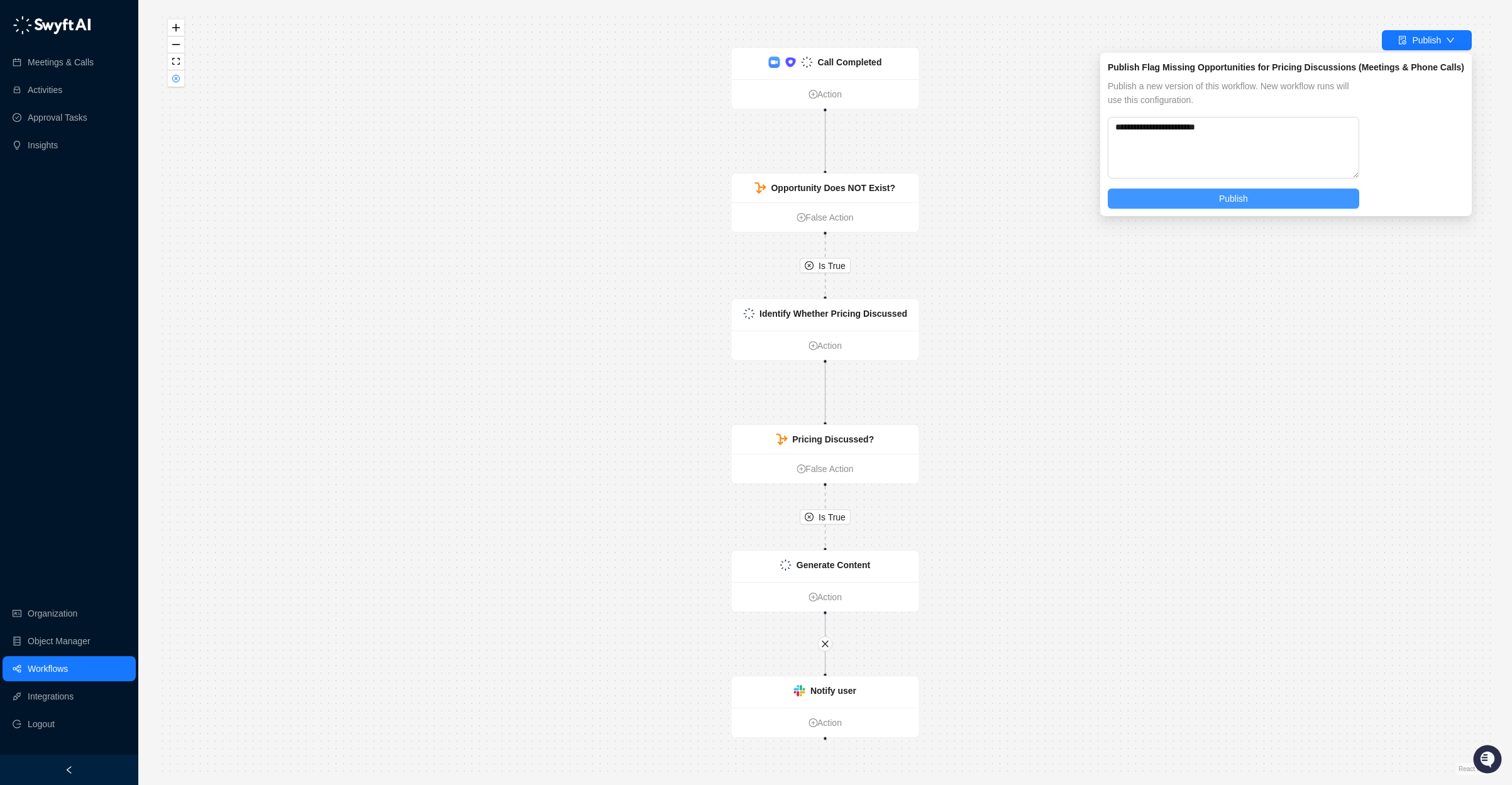
click at [1177, 199] on button "Publish" at bounding box center [1234, 198] width 251 height 20
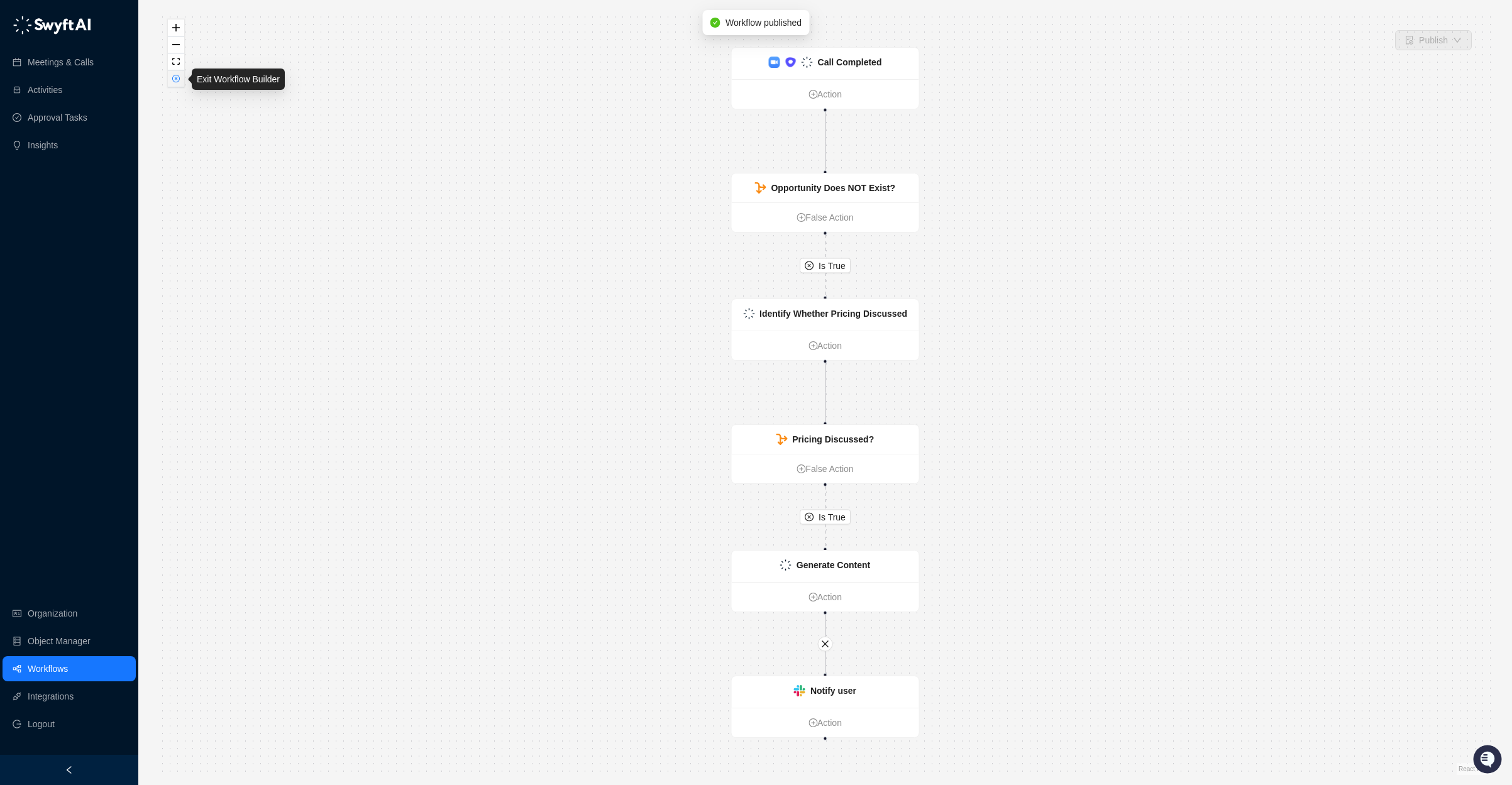
click at [179, 78] on icon "close-circle" at bounding box center [176, 78] width 7 height 7
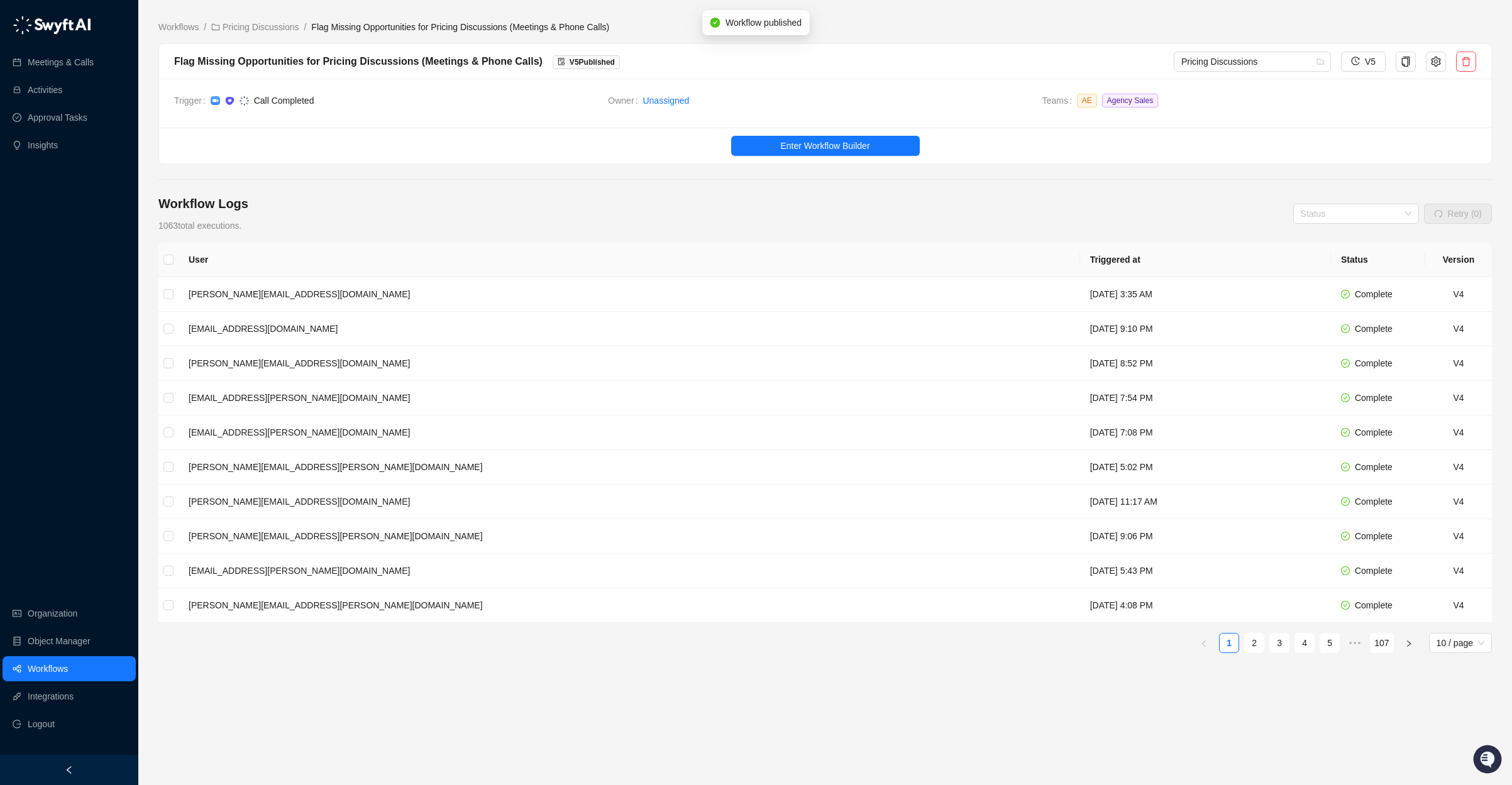
click at [274, 16] on div "Workflows / Pricing Discussions / Flag Missing Opportunities for Pricing Discus…" at bounding box center [826, 392] width 1334 height 766
click at [271, 21] on link "Pricing Discussions" at bounding box center [255, 27] width 93 height 14
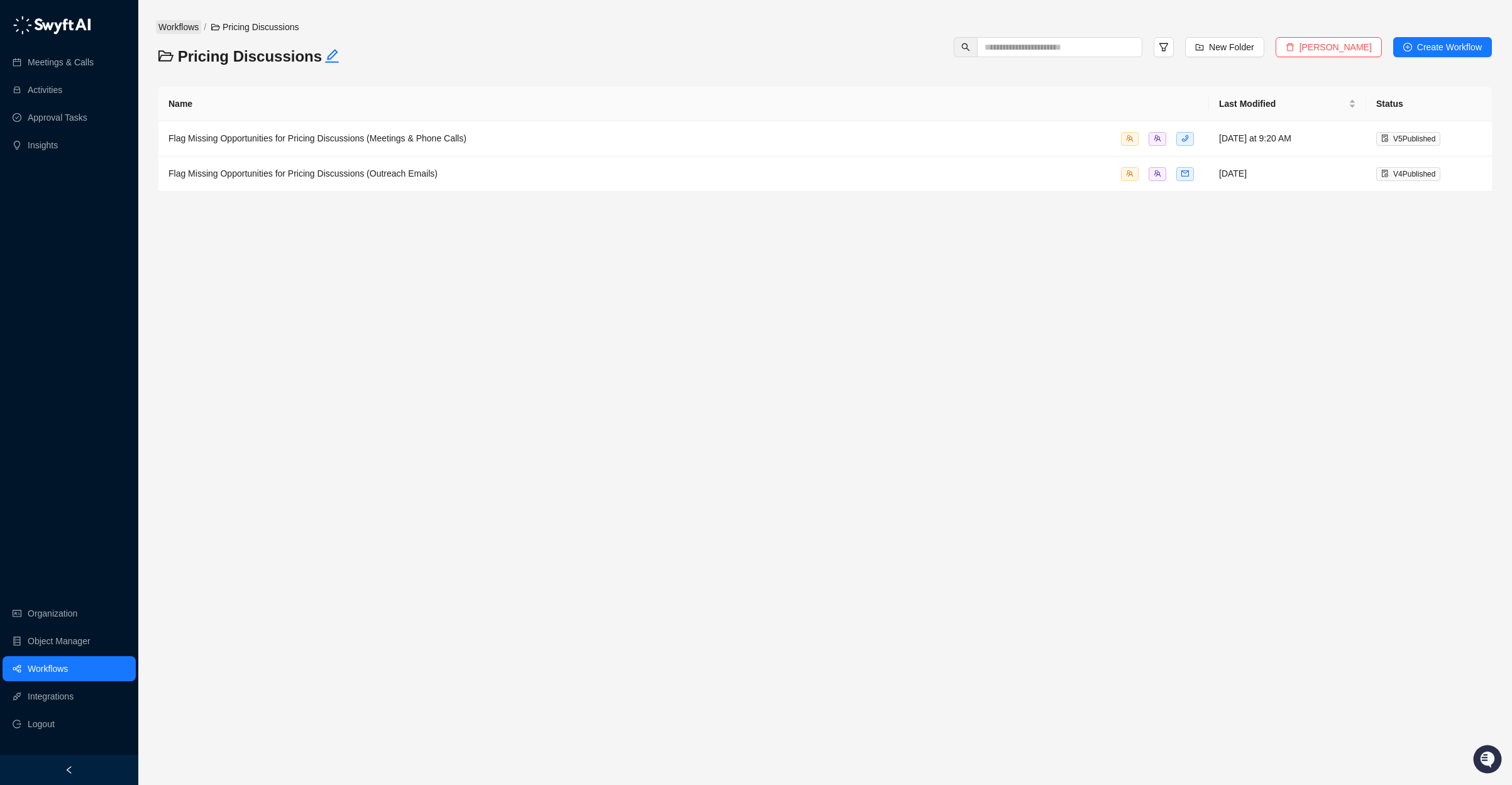
click at [191, 26] on link "Workflows" at bounding box center [178, 27] width 45 height 14
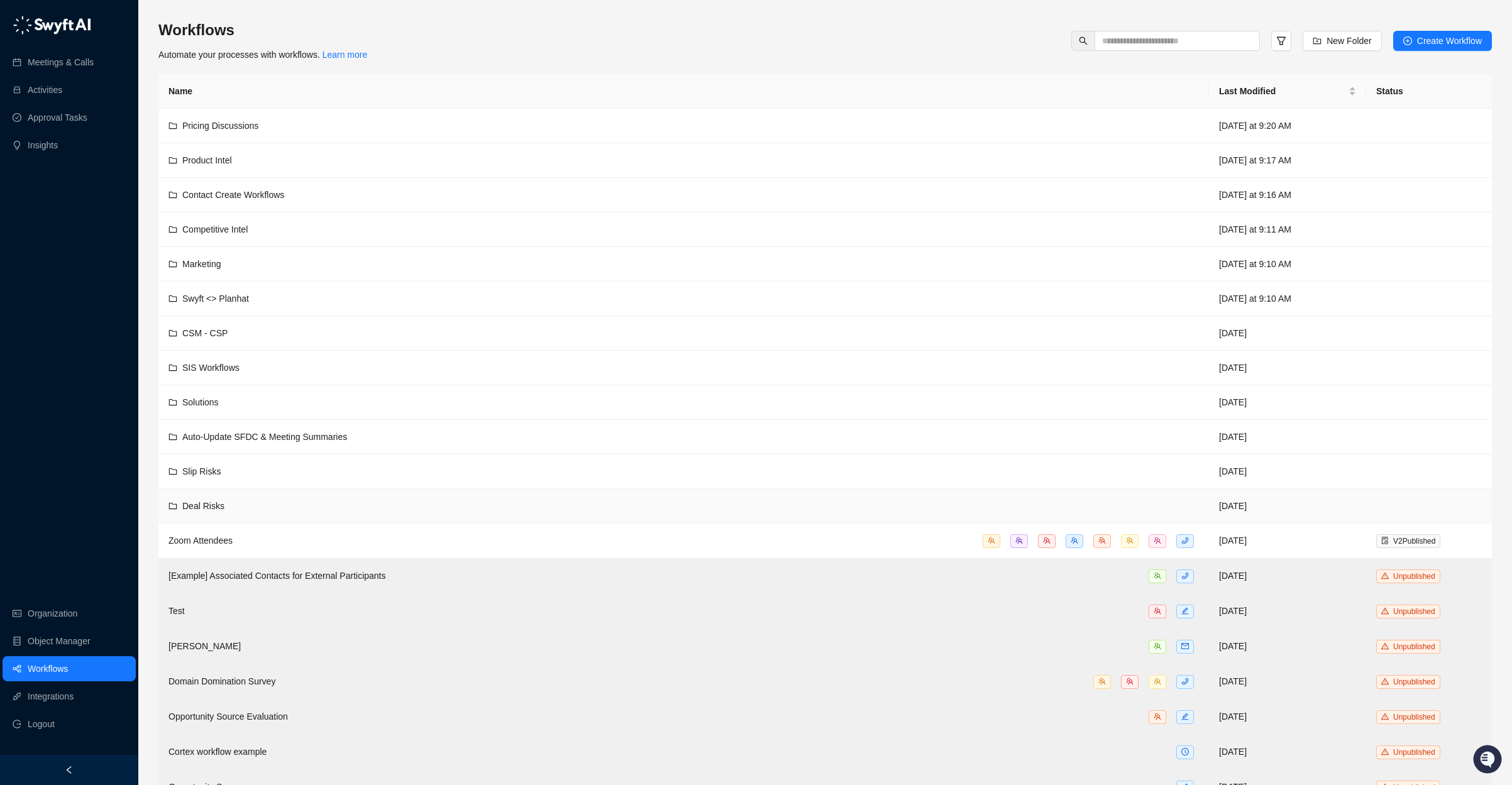
click at [368, 505] on div "Deal Risks" at bounding box center [683, 506] width 1031 height 14
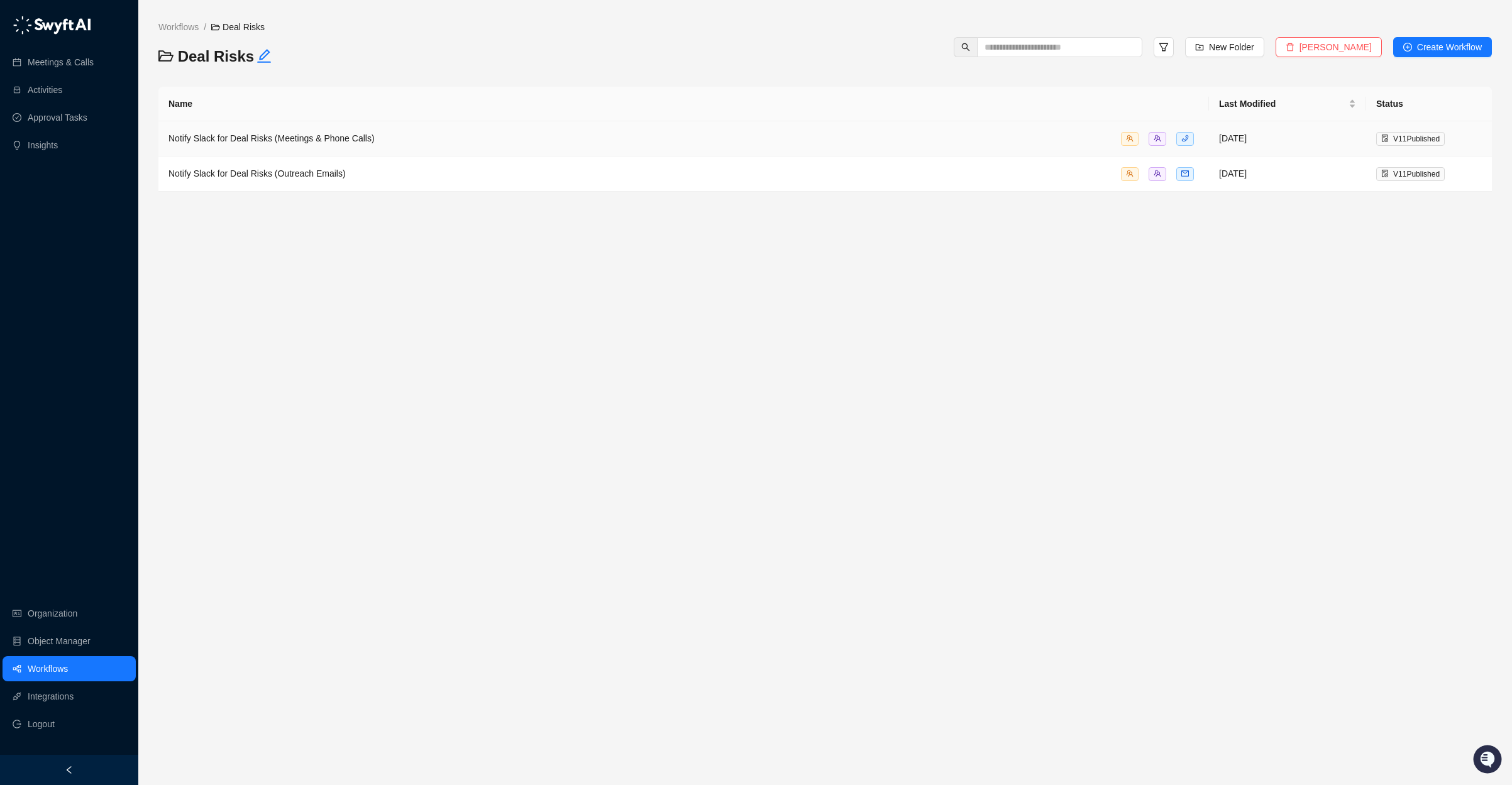
click at [471, 149] on td "Notify Slack for Deal Risks (Meetings & Phone Calls)" at bounding box center [683, 139] width 1051 height 35
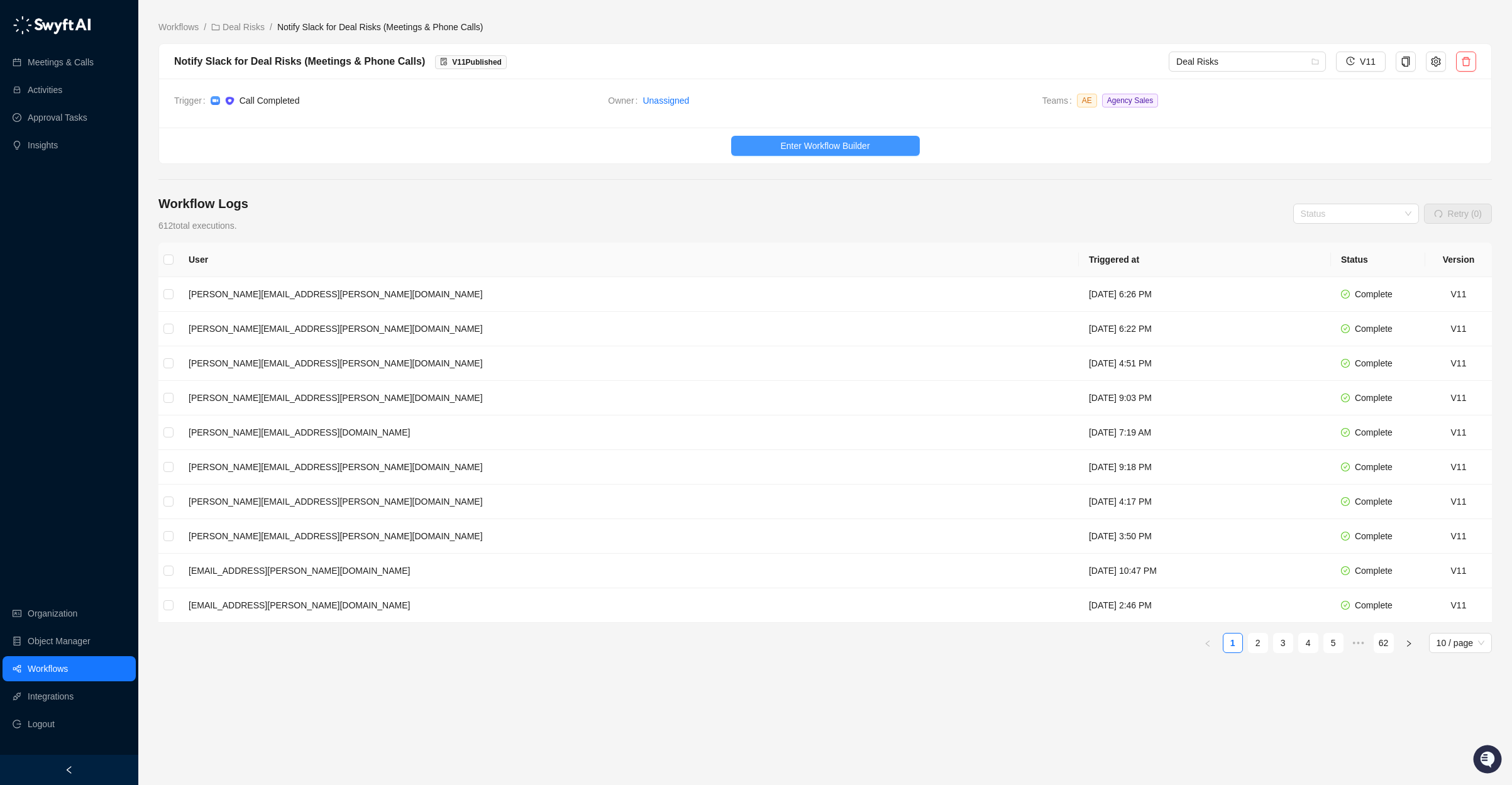
click at [819, 143] on span "Enter Workflow Builder" at bounding box center [825, 146] width 89 height 14
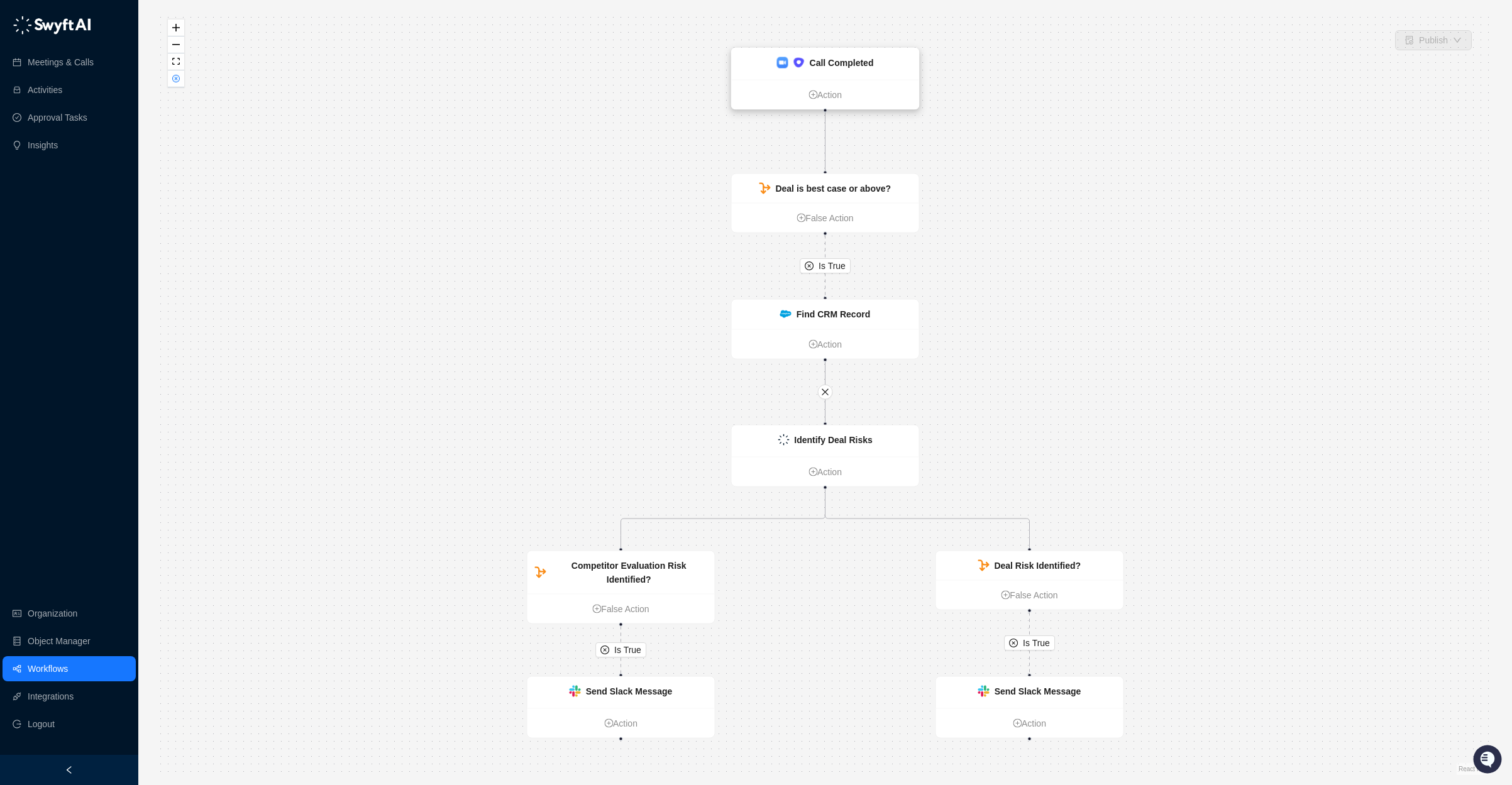
click at [849, 77] on div "Call Completed" at bounding box center [826, 64] width 188 height 32
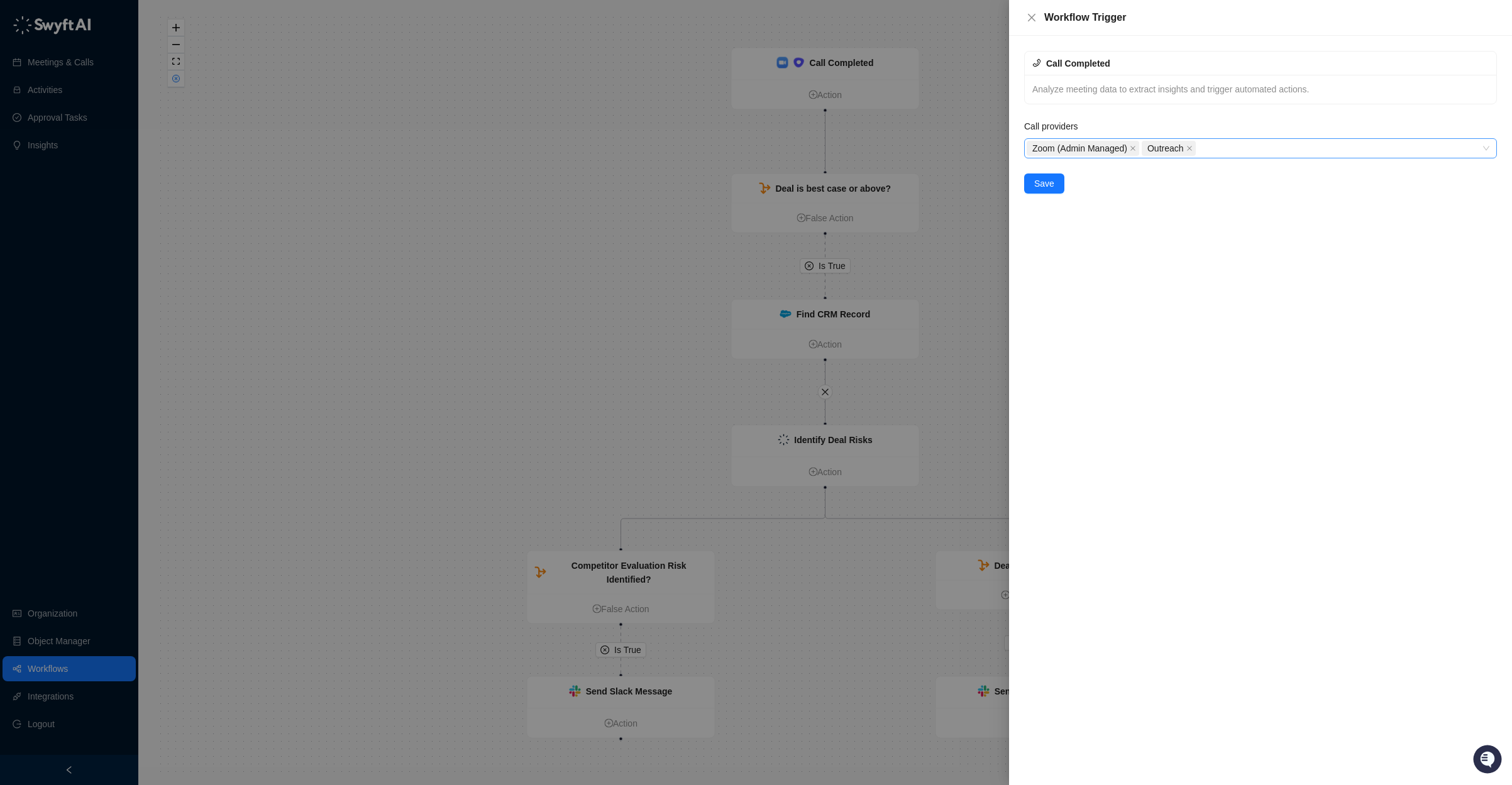
click at [1232, 148] on div "Zoom (Admin Managed) Outreach" at bounding box center [1254, 148] width 454 height 17
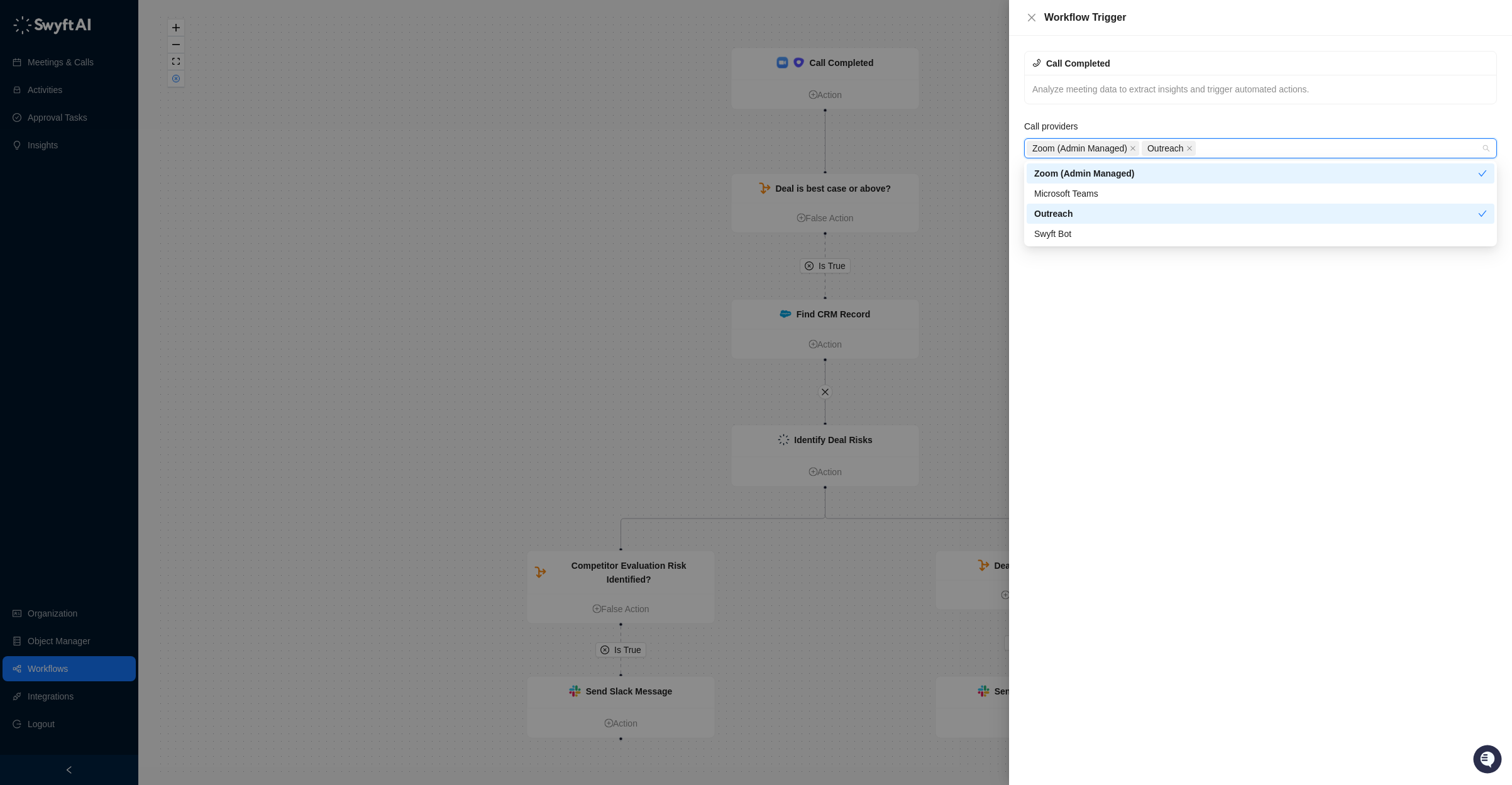
click at [1090, 232] on div "Swyft Bot" at bounding box center [1261, 234] width 452 height 14
click at [1152, 321] on div "Call Completed Analyze meeting data to extract insights and trigger automated a…" at bounding box center [1261, 410] width 503 height 749
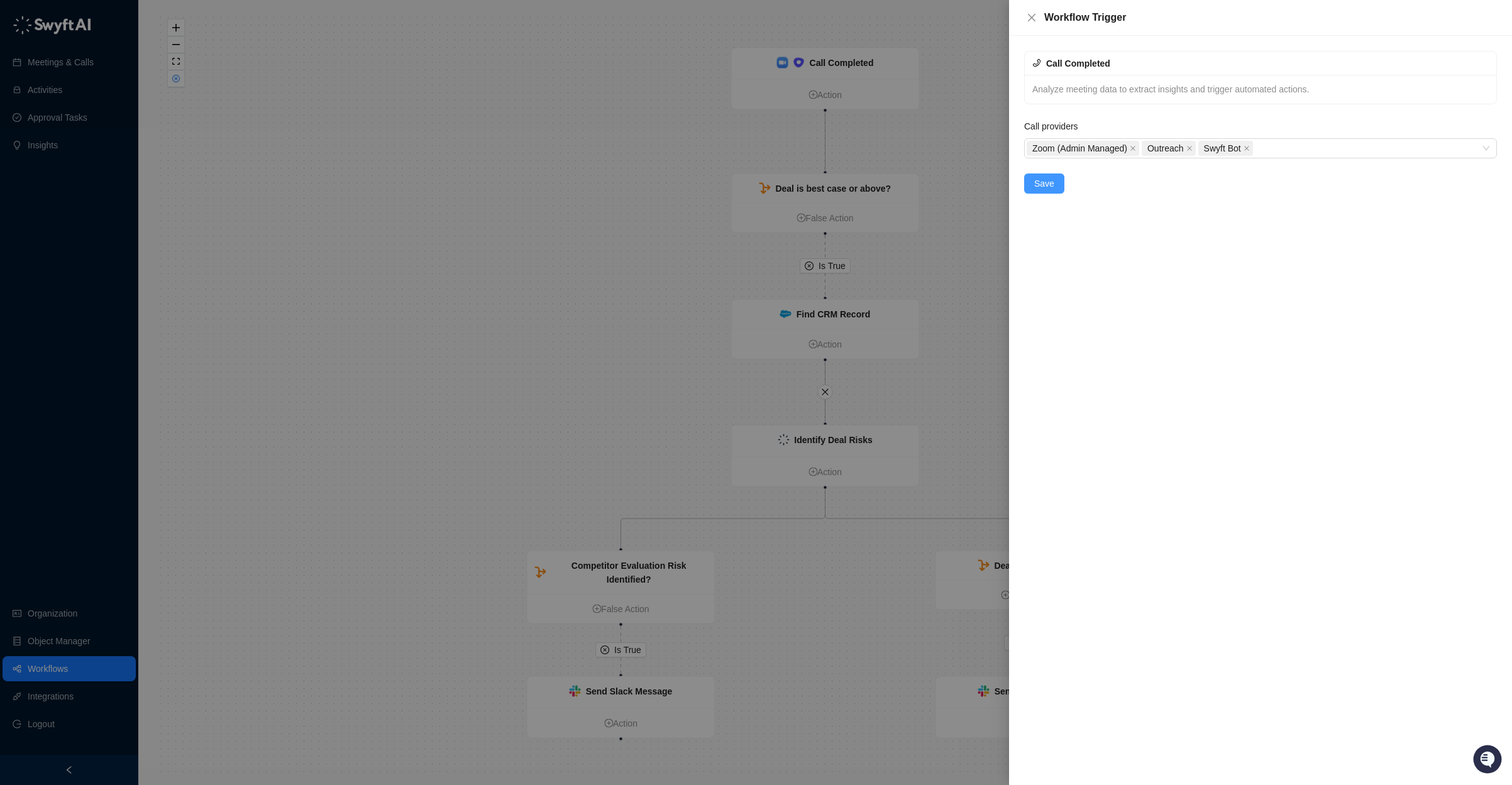
click at [1044, 192] on button "Save" at bounding box center [1045, 184] width 41 height 20
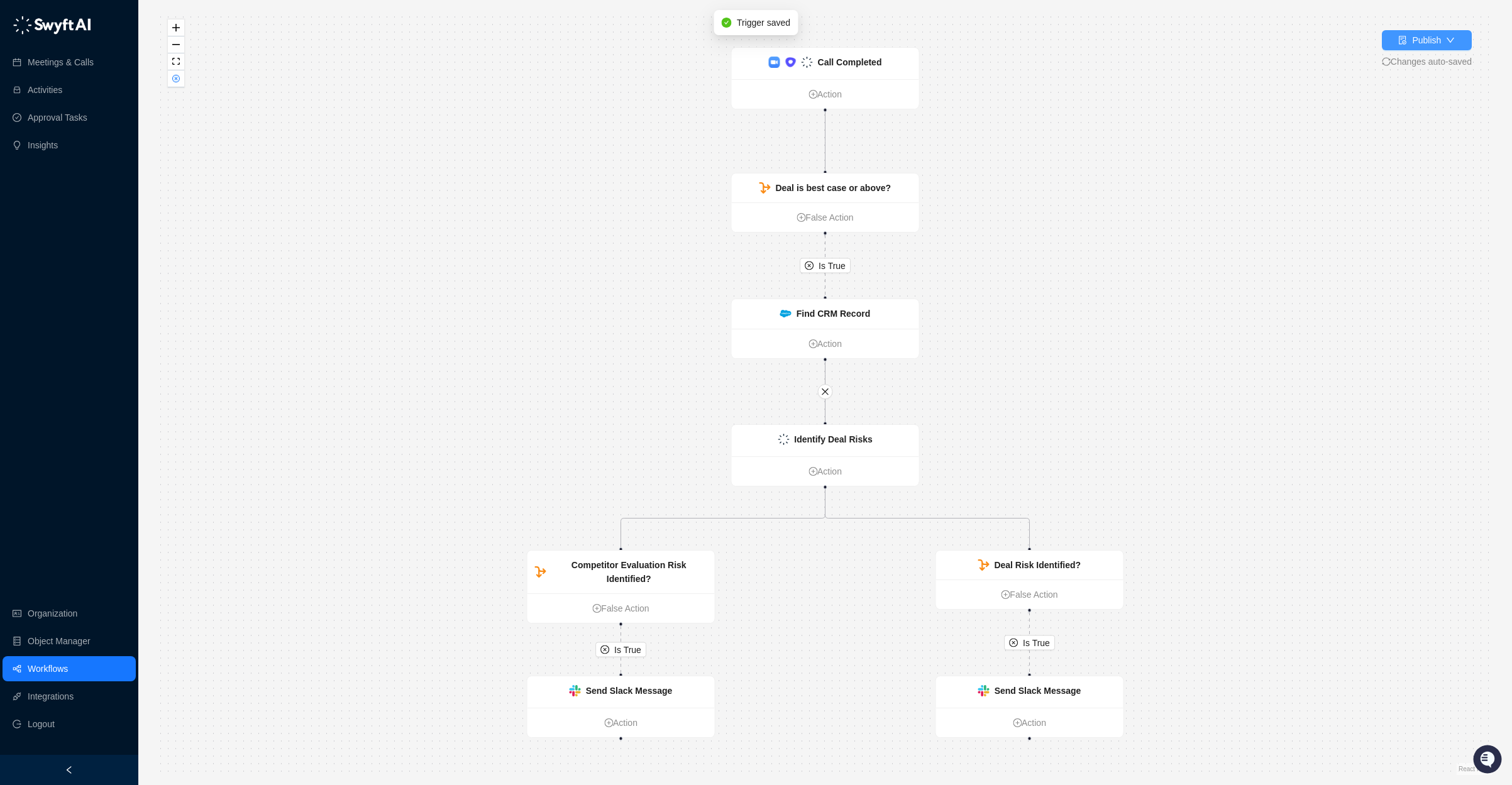
click at [1447, 43] on icon "down" at bounding box center [1450, 40] width 9 height 9
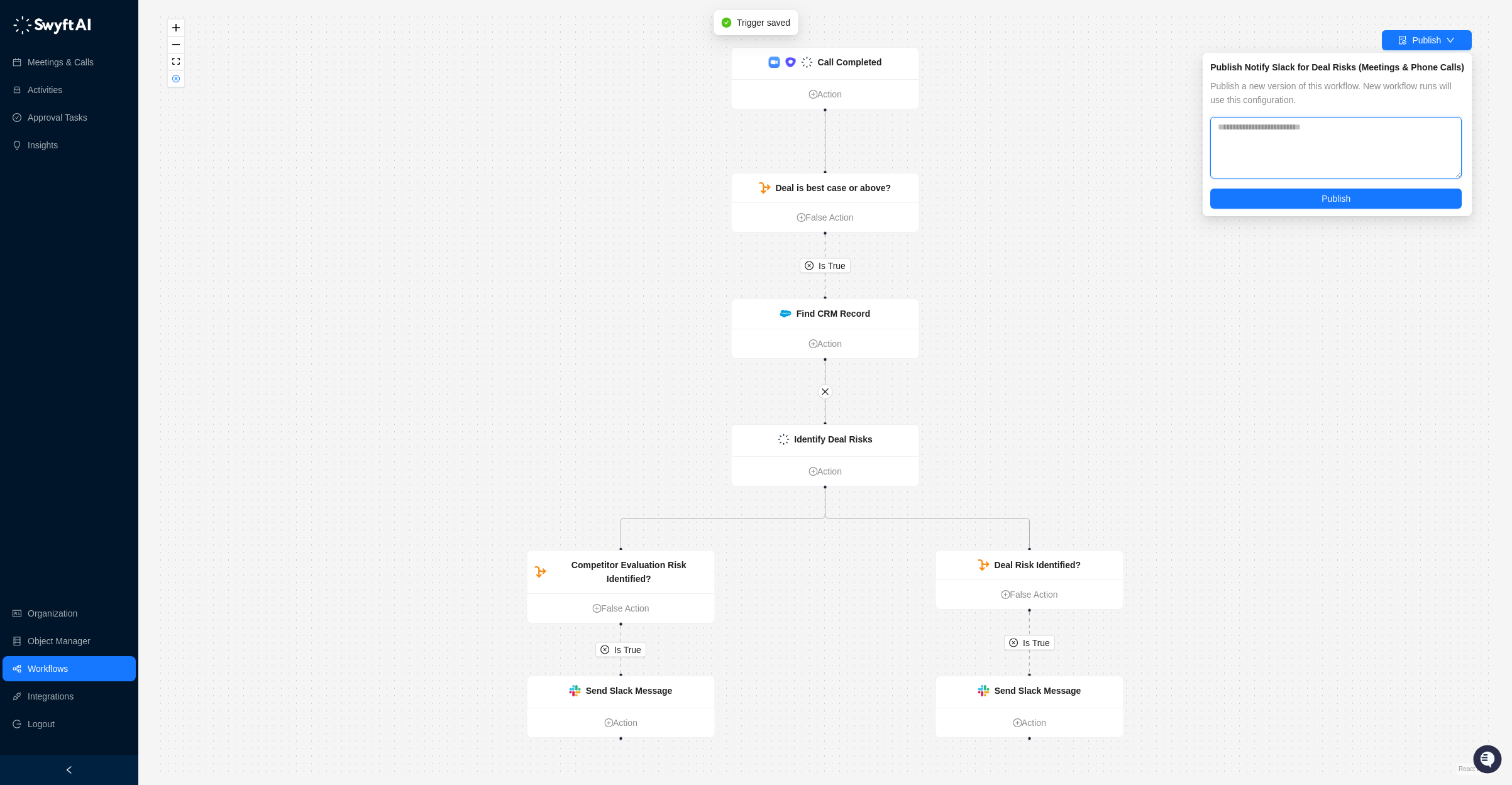
click at [1352, 139] on textarea at bounding box center [1336, 148] width 251 height 62
paste textarea "**********"
type textarea "**********"
click at [1303, 207] on button "Publish" at bounding box center [1336, 198] width 251 height 20
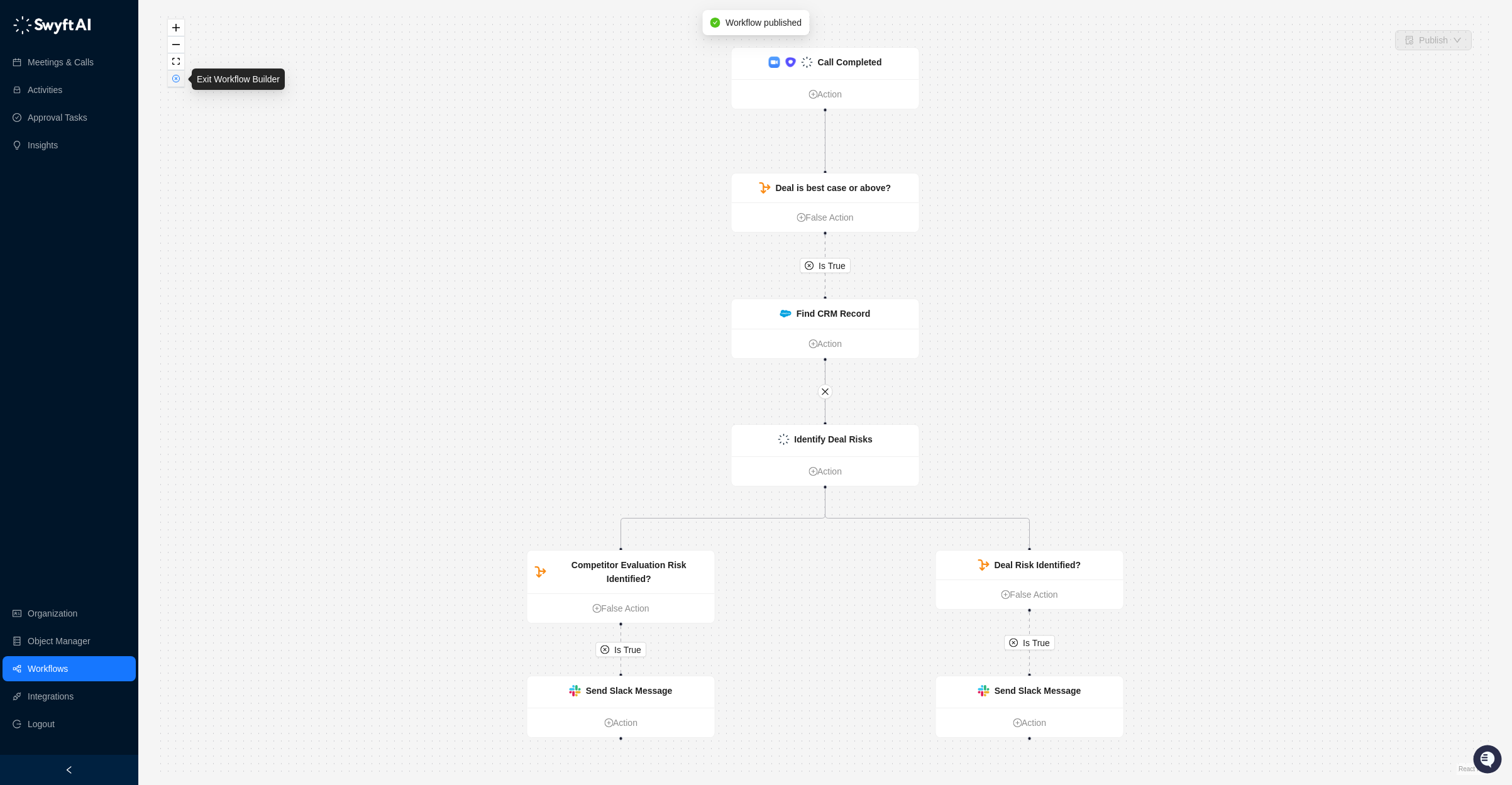
click at [177, 82] on icon "close-circle" at bounding box center [176, 78] width 8 height 8
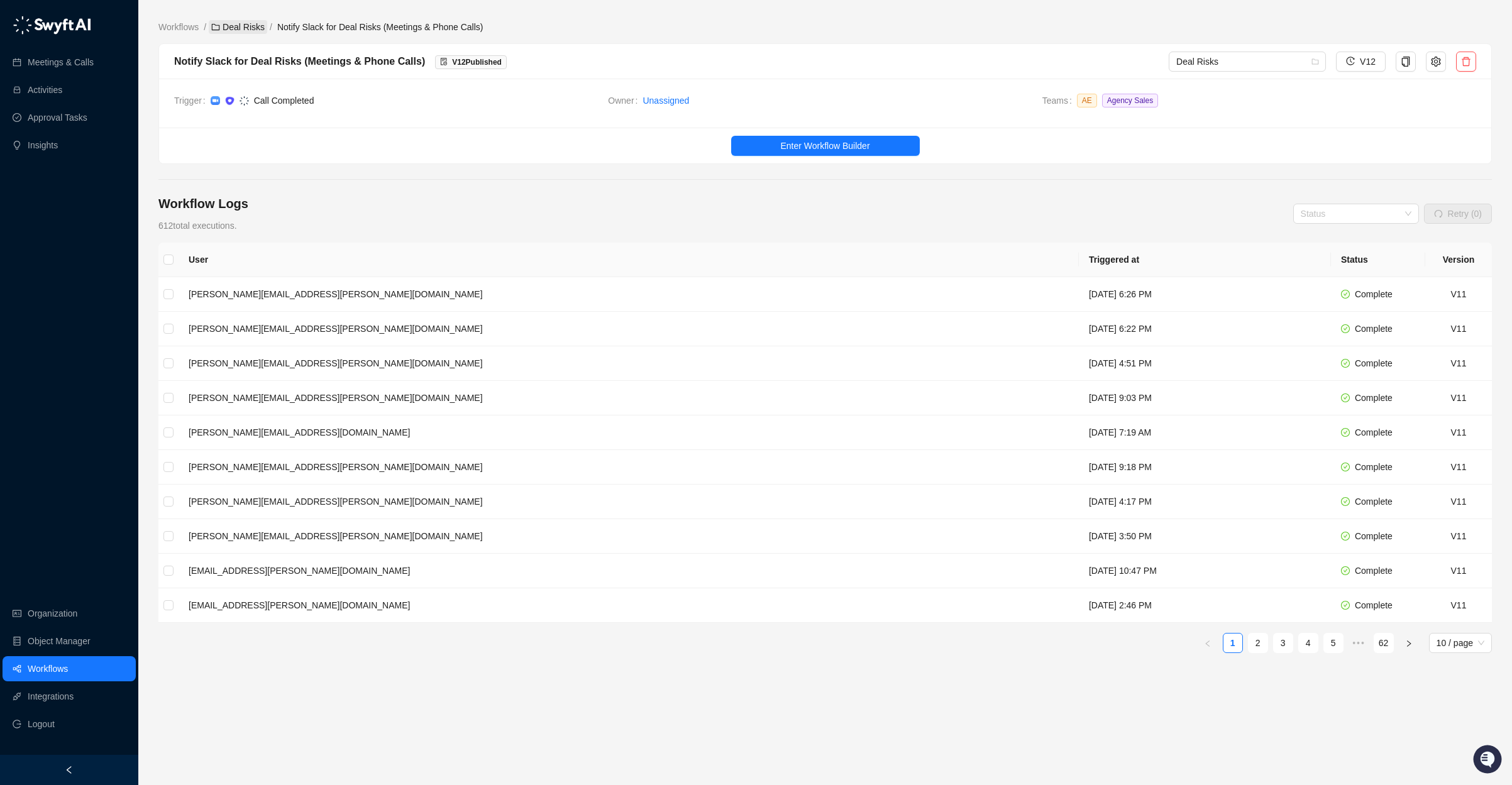
click at [244, 31] on link "Deal Risks" at bounding box center [238, 27] width 58 height 14
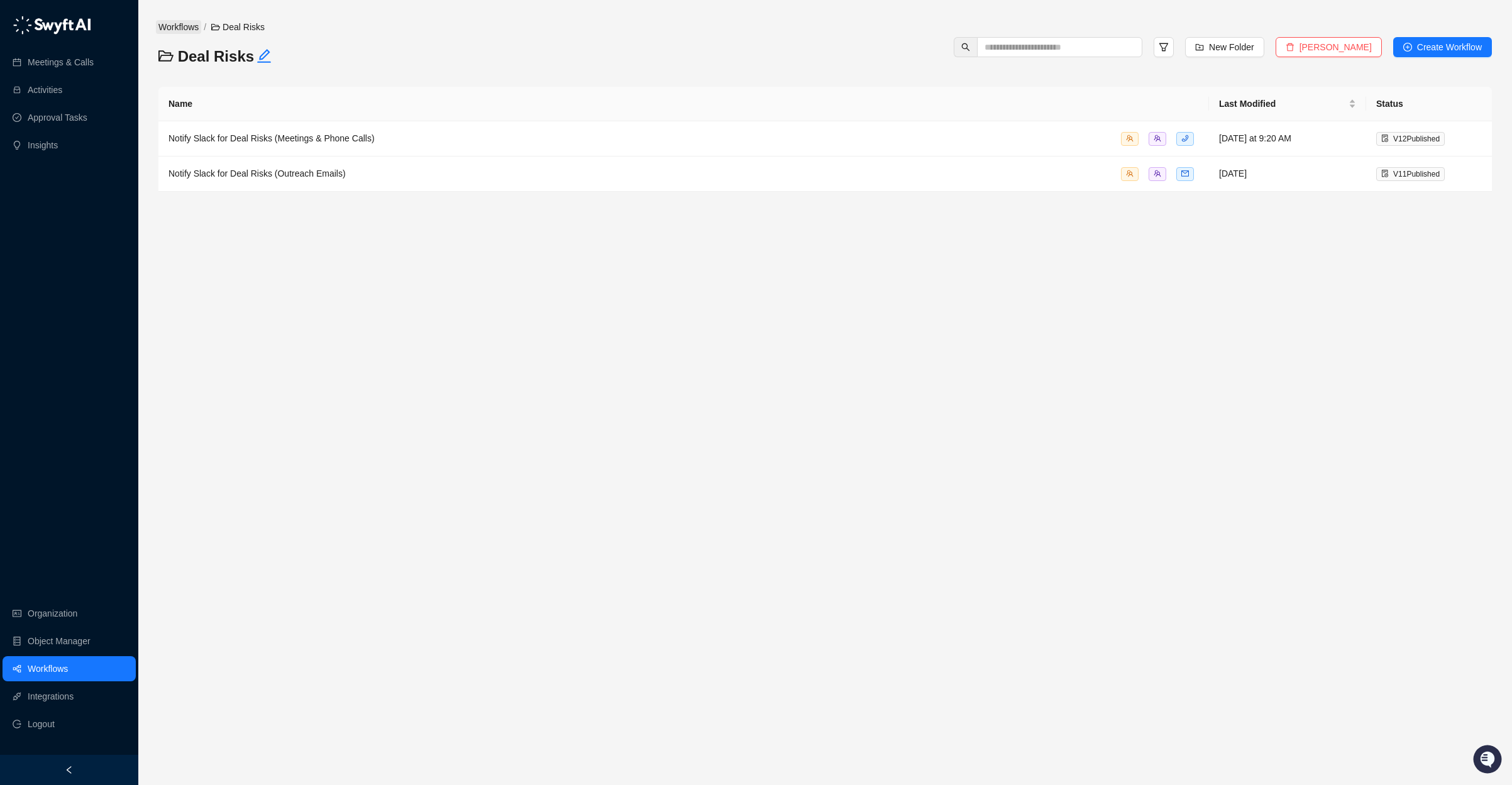
click at [172, 21] on link "Workflows" at bounding box center [178, 27] width 45 height 14
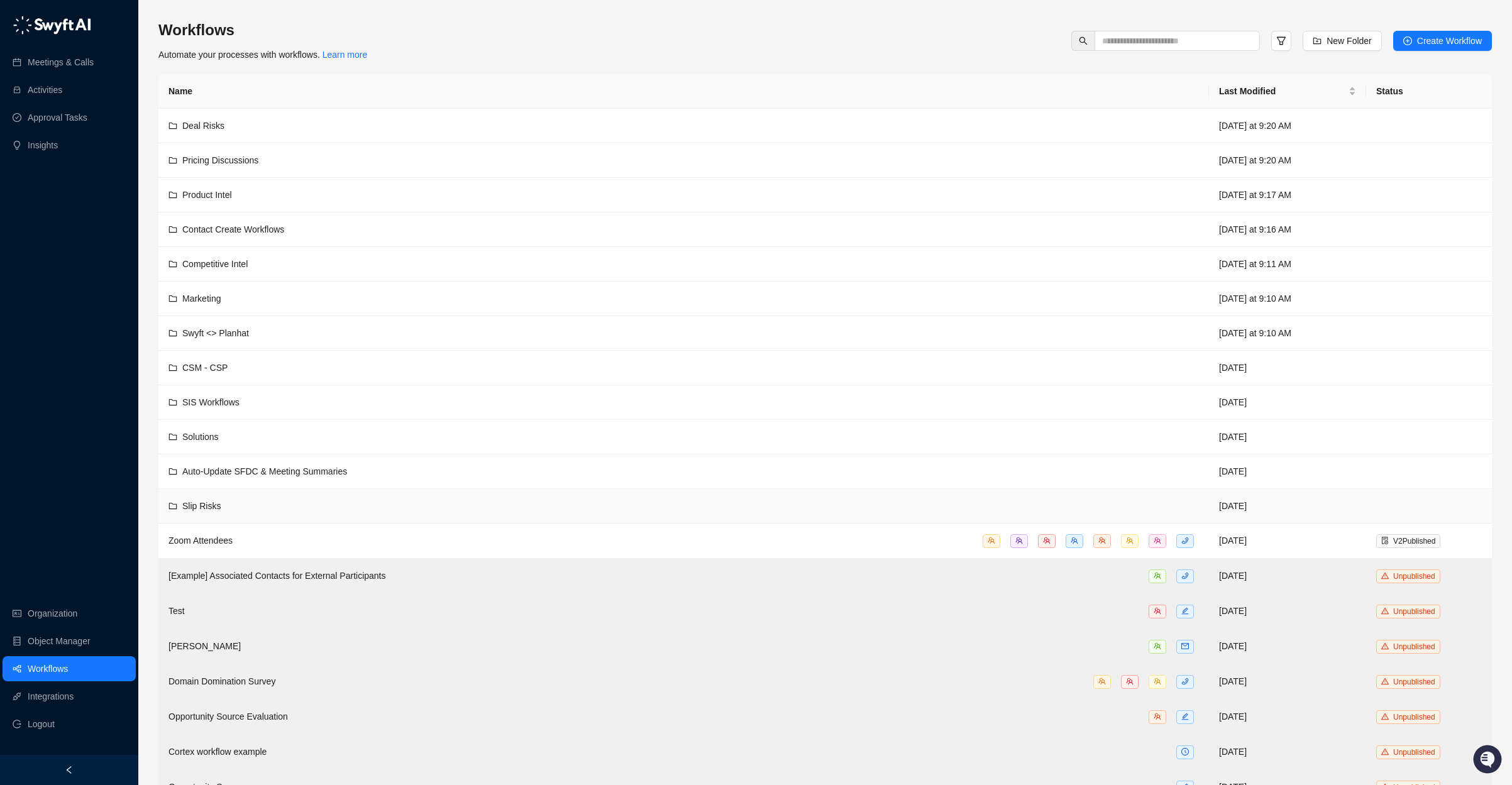
click at [359, 503] on div "Slip Risks" at bounding box center [683, 506] width 1031 height 14
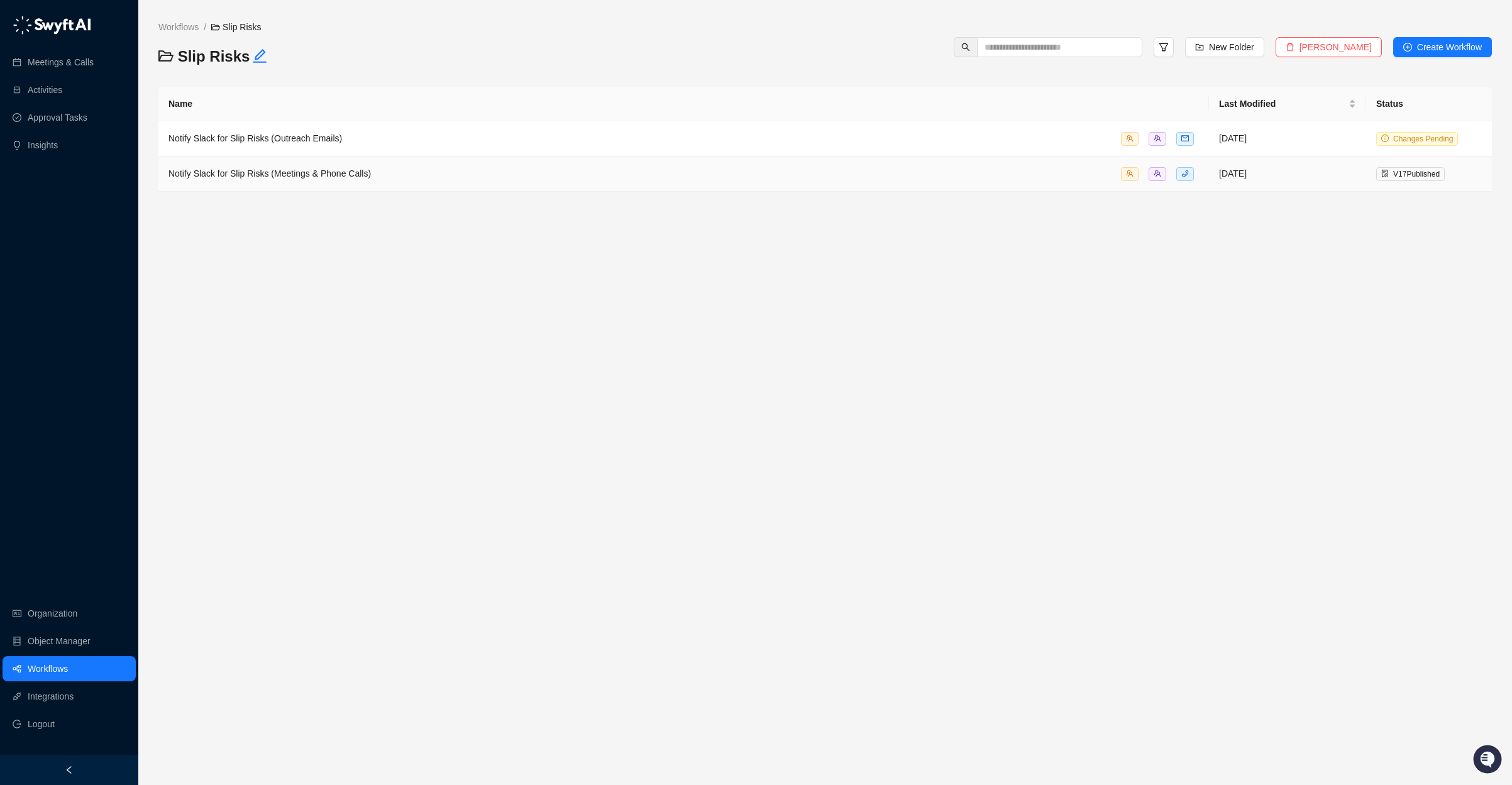
click at [413, 174] on div "Notify Slack for Slip Risks (Meetings & Phone Calls)" at bounding box center [683, 173] width 1031 height 15
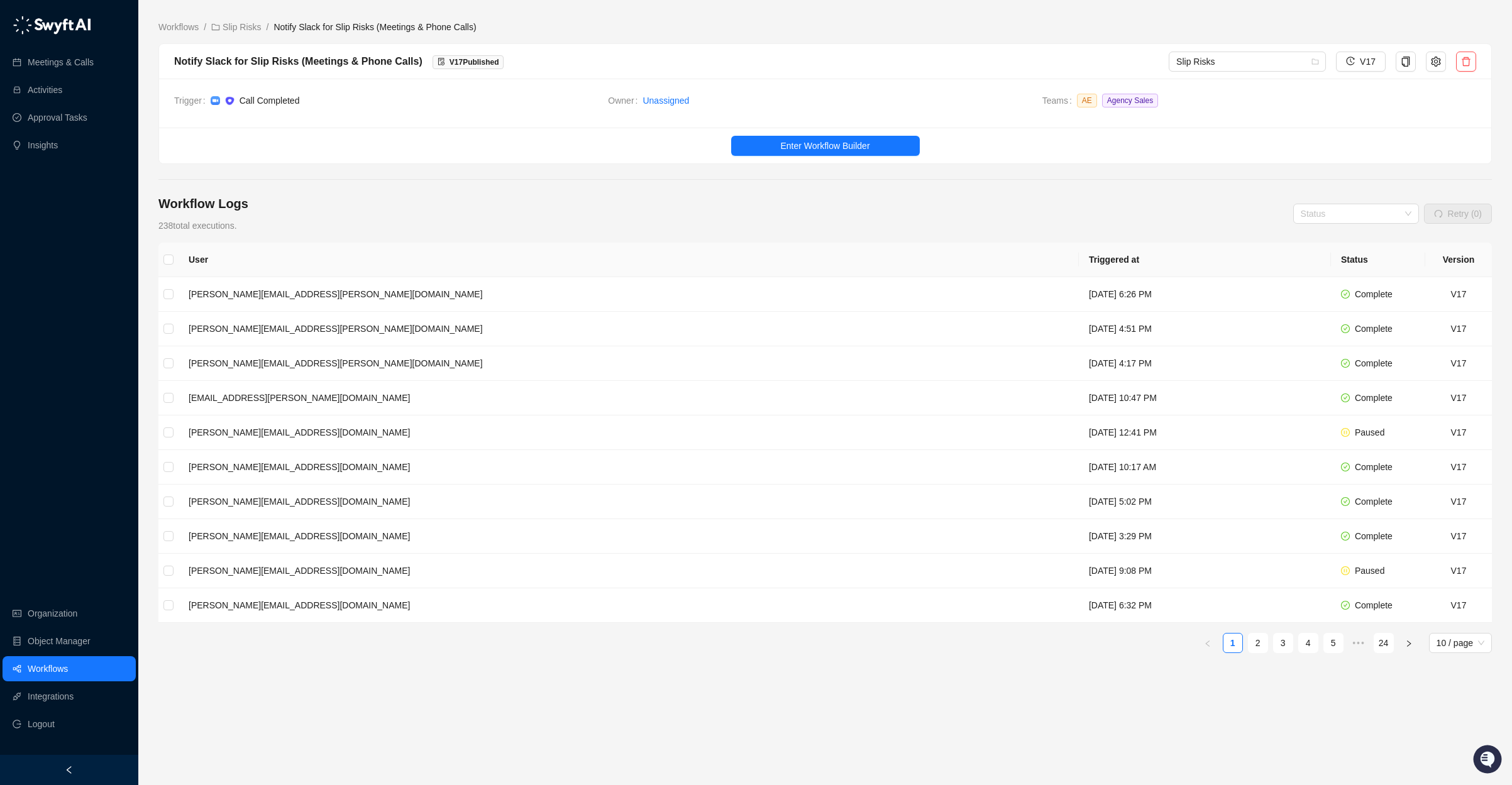
click at [799, 134] on ul "Enter Workflow Builder" at bounding box center [826, 145] width 1332 height 36
click at [800, 140] on span "Enter Workflow Builder" at bounding box center [825, 146] width 89 height 14
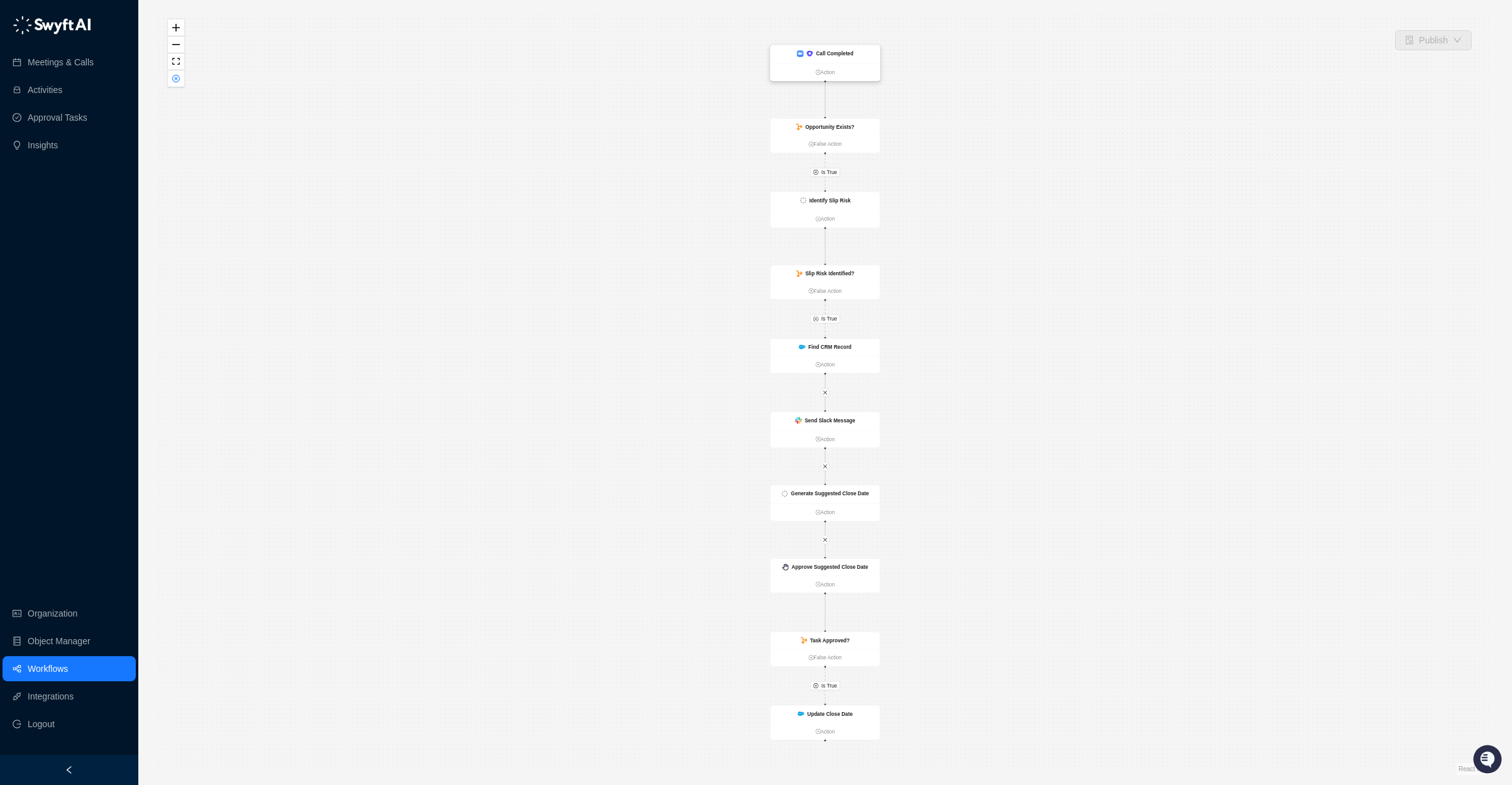
click at [814, 57] on div "Call Completed" at bounding box center [826, 53] width 57 height 8
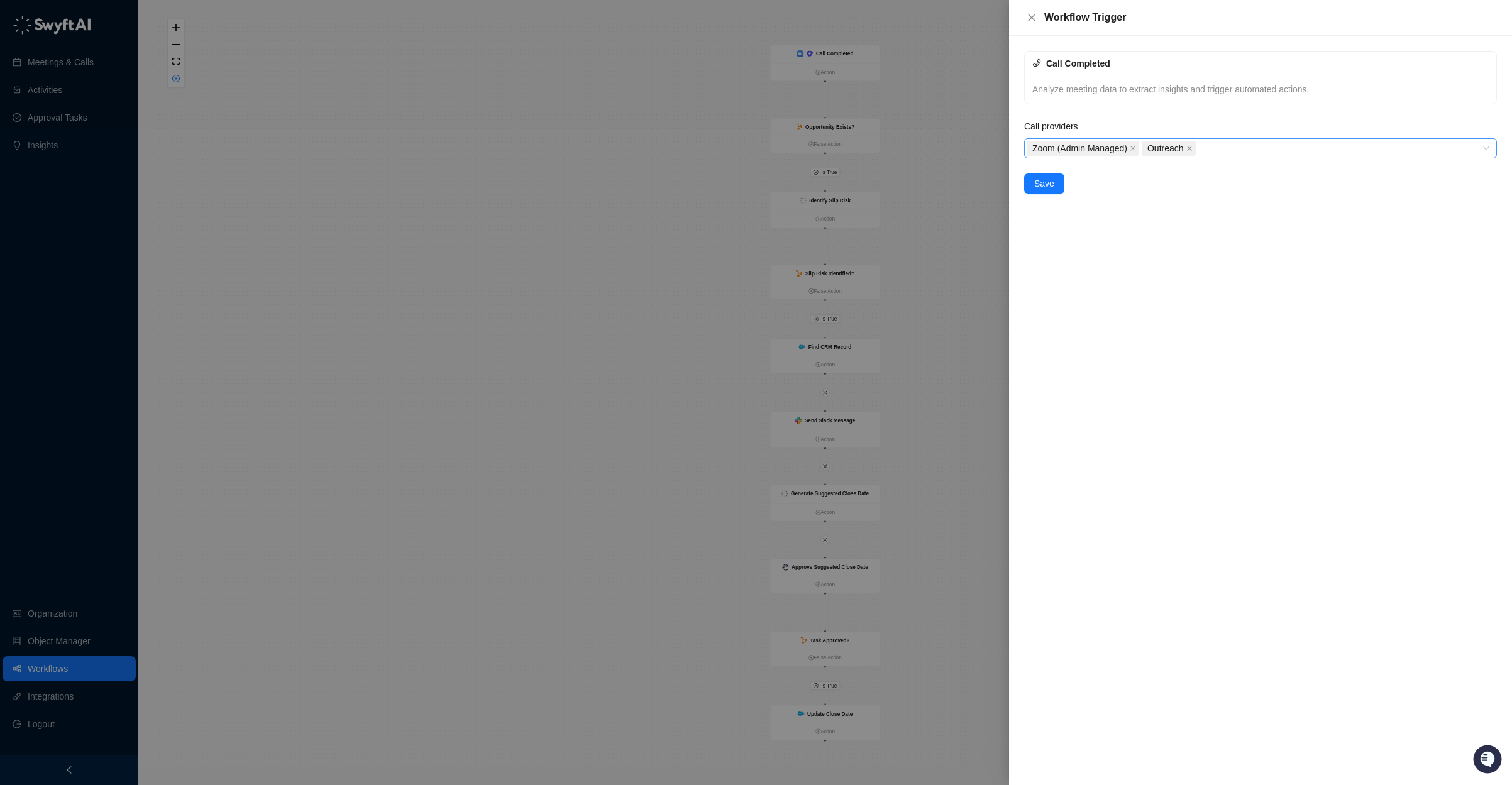
click at [1249, 153] on div "Zoom (Admin Managed) Outreach" at bounding box center [1254, 148] width 454 height 17
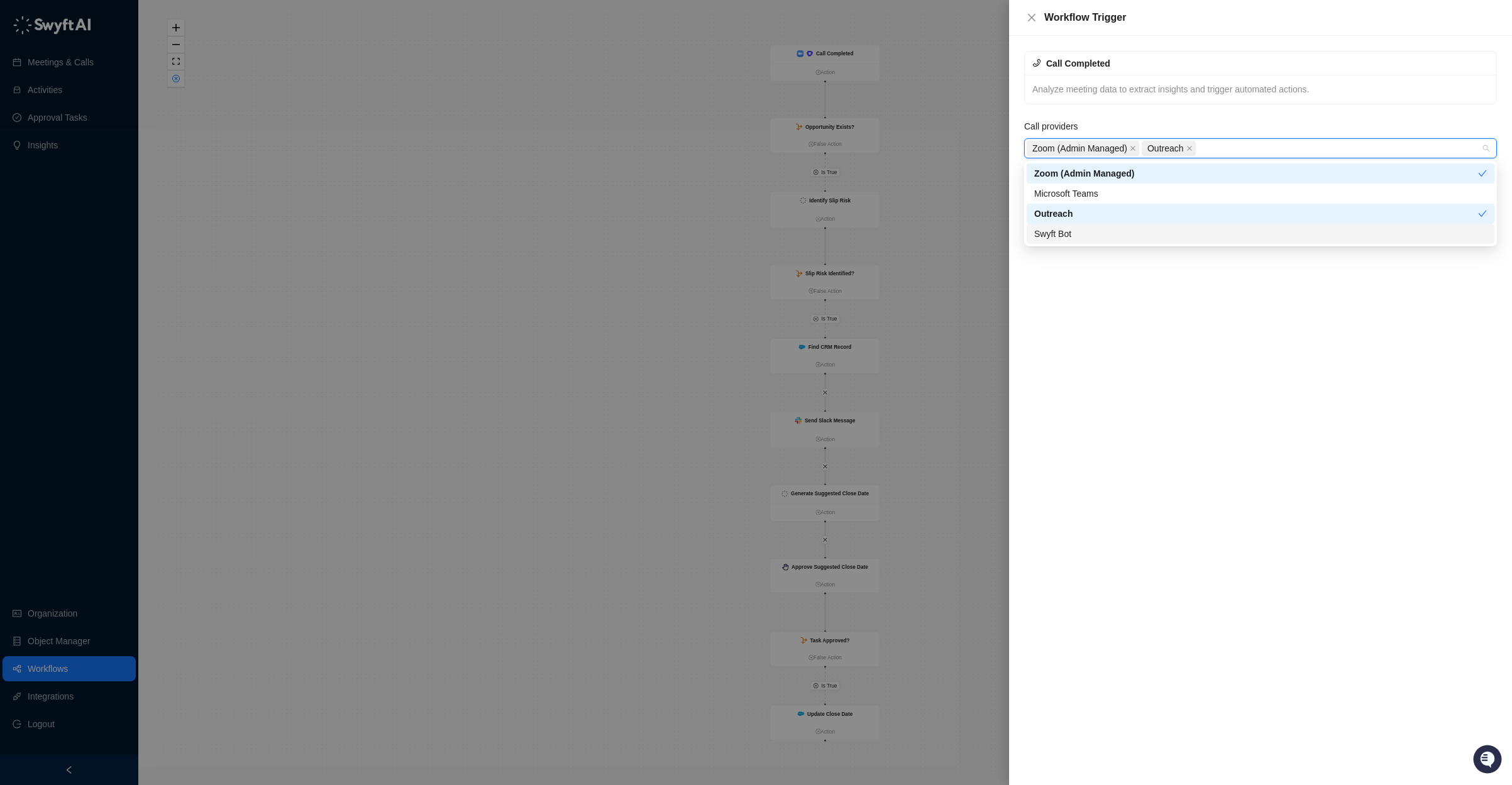
click at [1107, 238] on div "Swyft Bot" at bounding box center [1261, 234] width 452 height 14
click at [1148, 323] on div "Call Completed Analyze meeting data to extract insights and trigger automated a…" at bounding box center [1261, 410] width 503 height 749
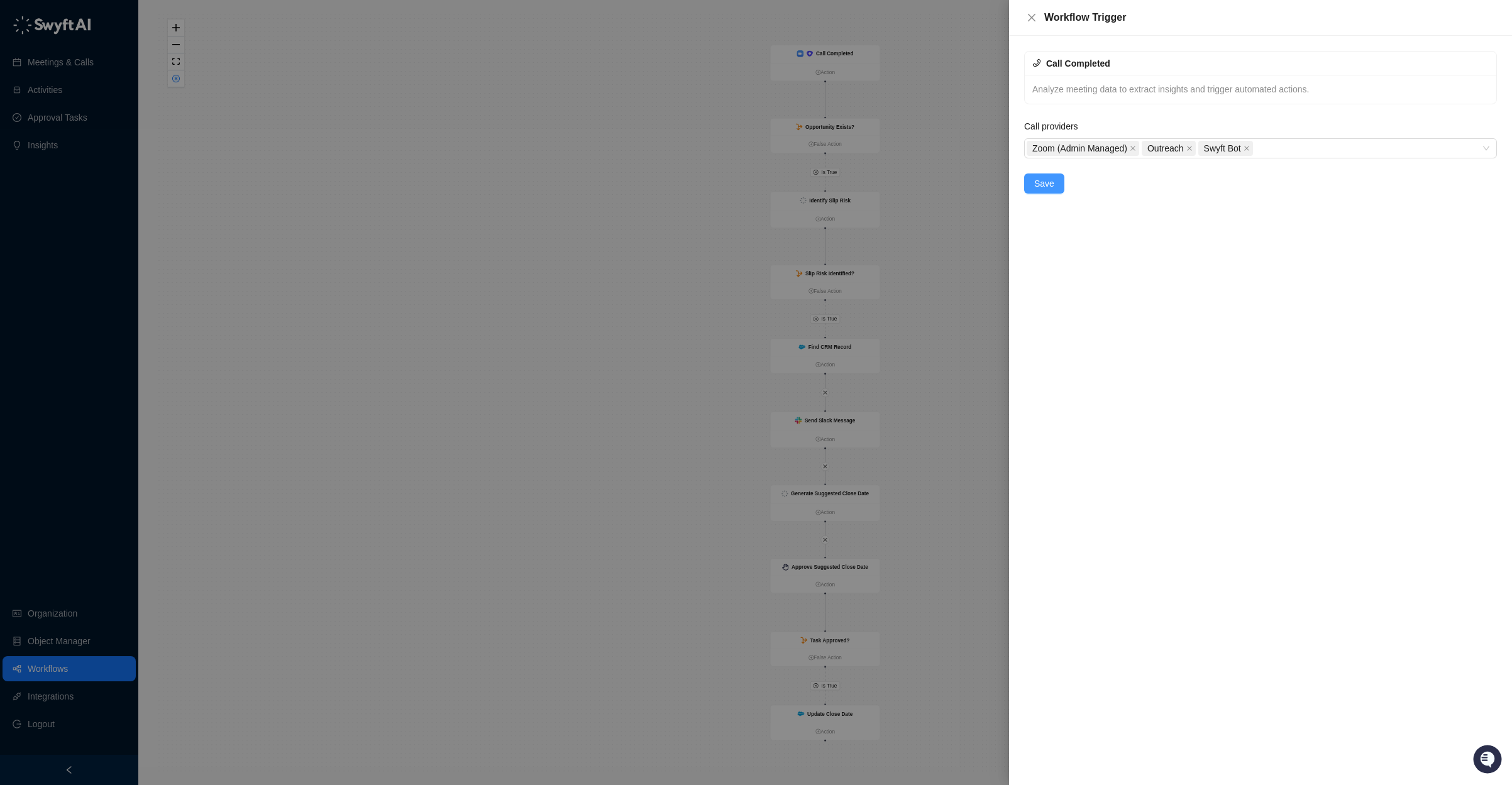
click at [1047, 186] on span "Save" at bounding box center [1044, 184] width 20 height 14
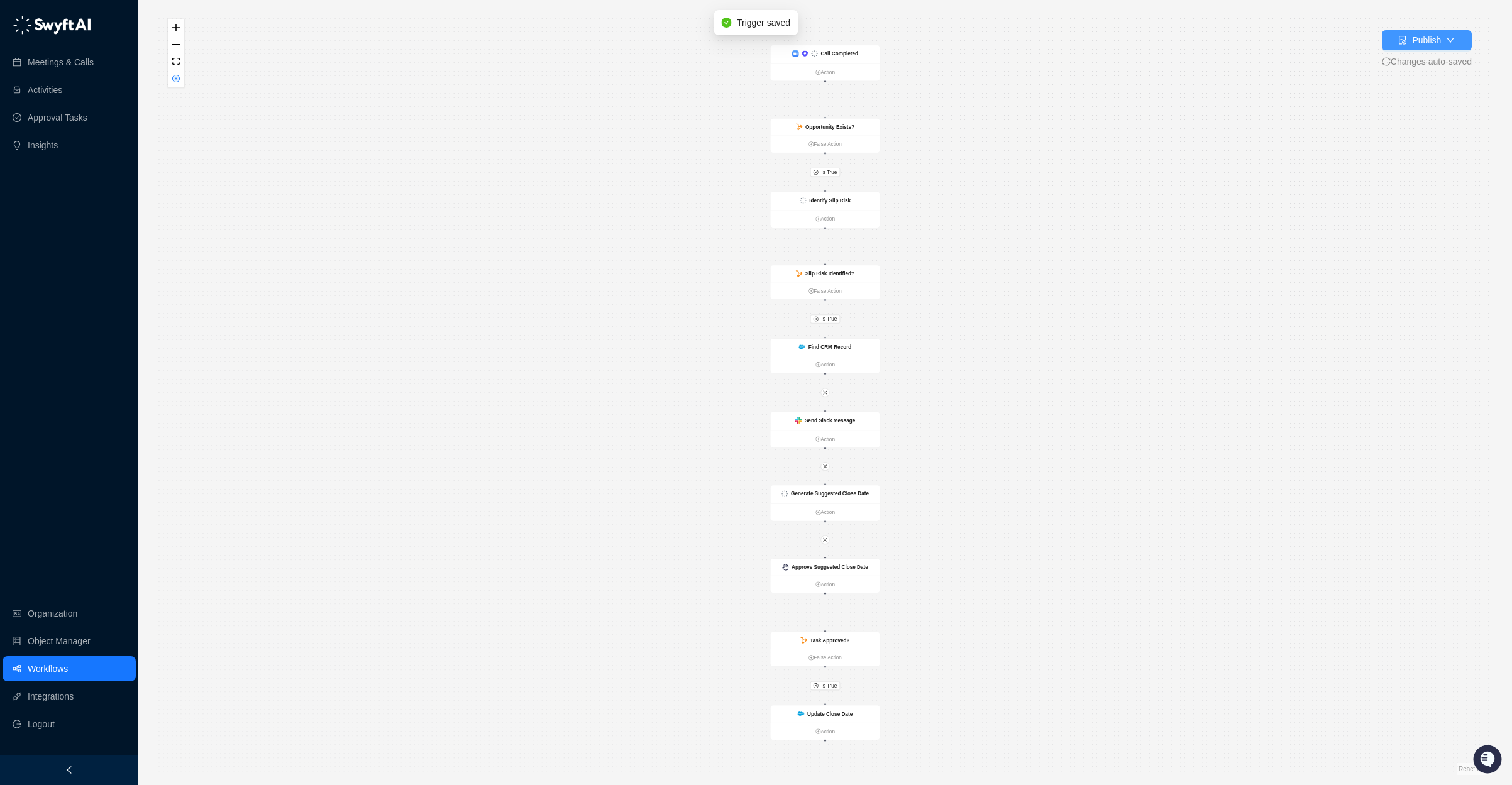
click at [1408, 43] on div "Publish" at bounding box center [1420, 40] width 43 height 14
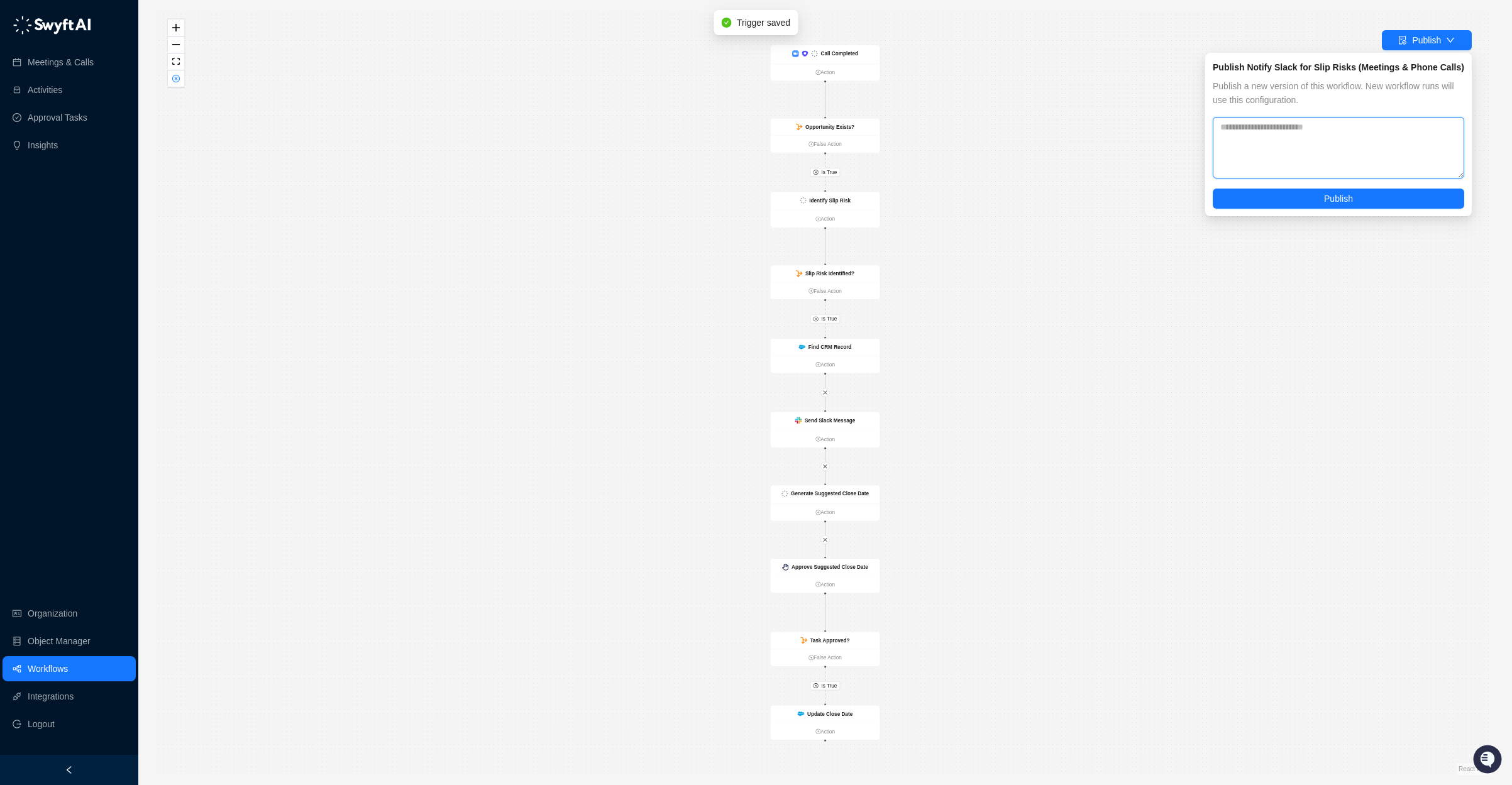
click at [1399, 163] on textarea at bounding box center [1339, 148] width 251 height 62
paste textarea "**********"
type textarea "**********"
click at [1343, 208] on button "Publish" at bounding box center [1339, 198] width 251 height 20
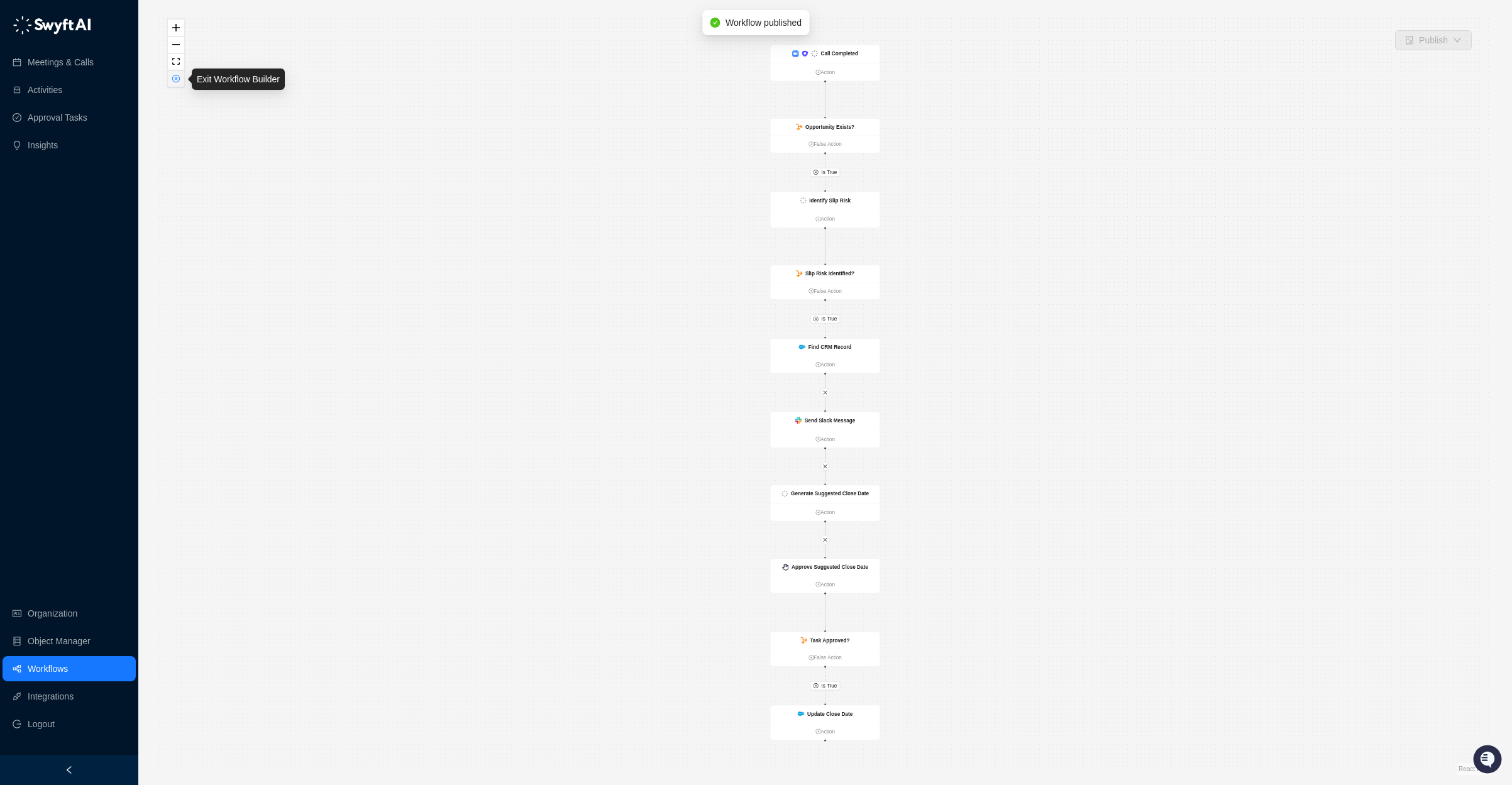
click at [174, 82] on button "button" at bounding box center [176, 79] width 16 height 17
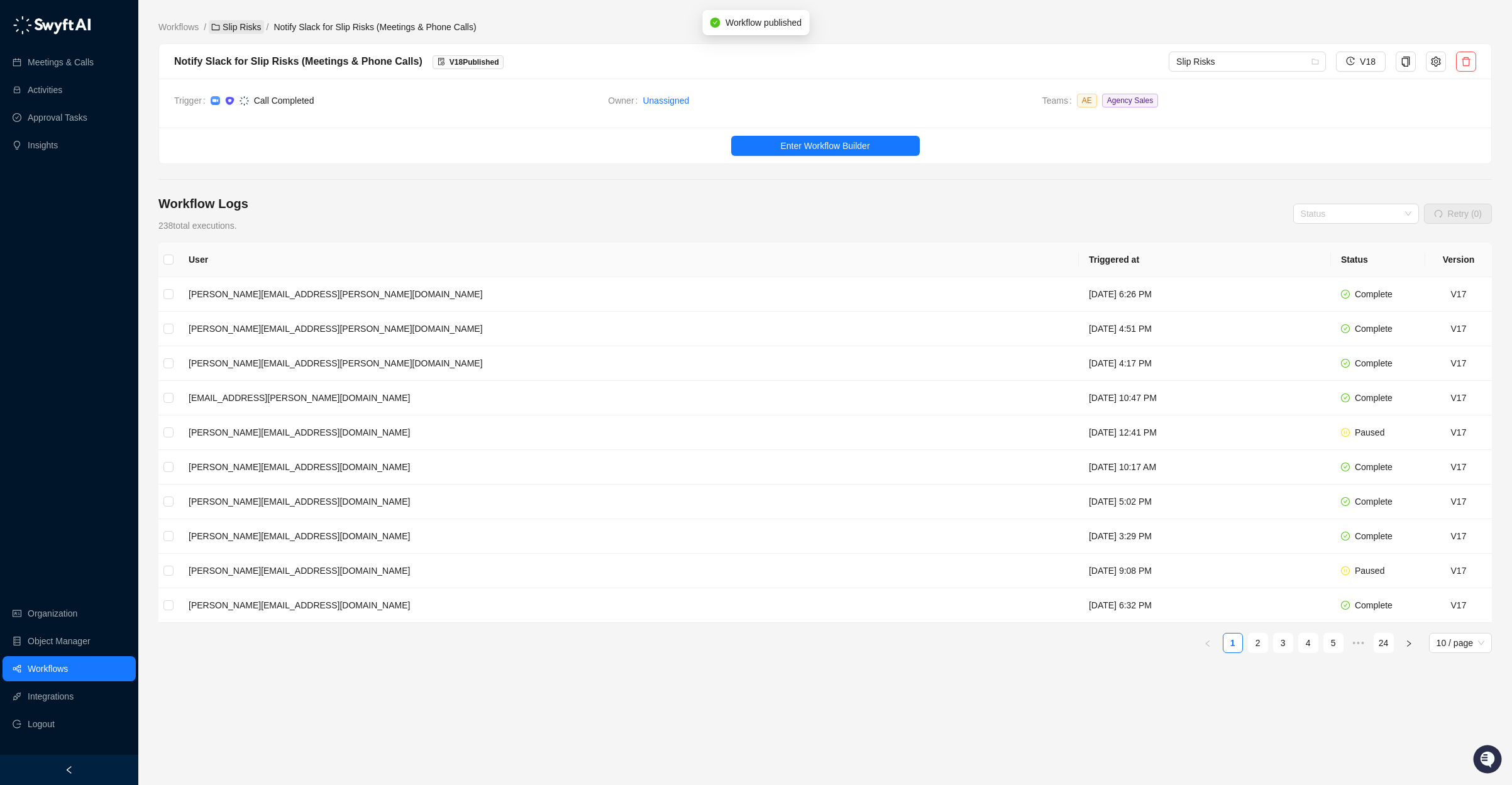
click at [248, 26] on link "Slip Risks" at bounding box center [236, 27] width 55 height 14
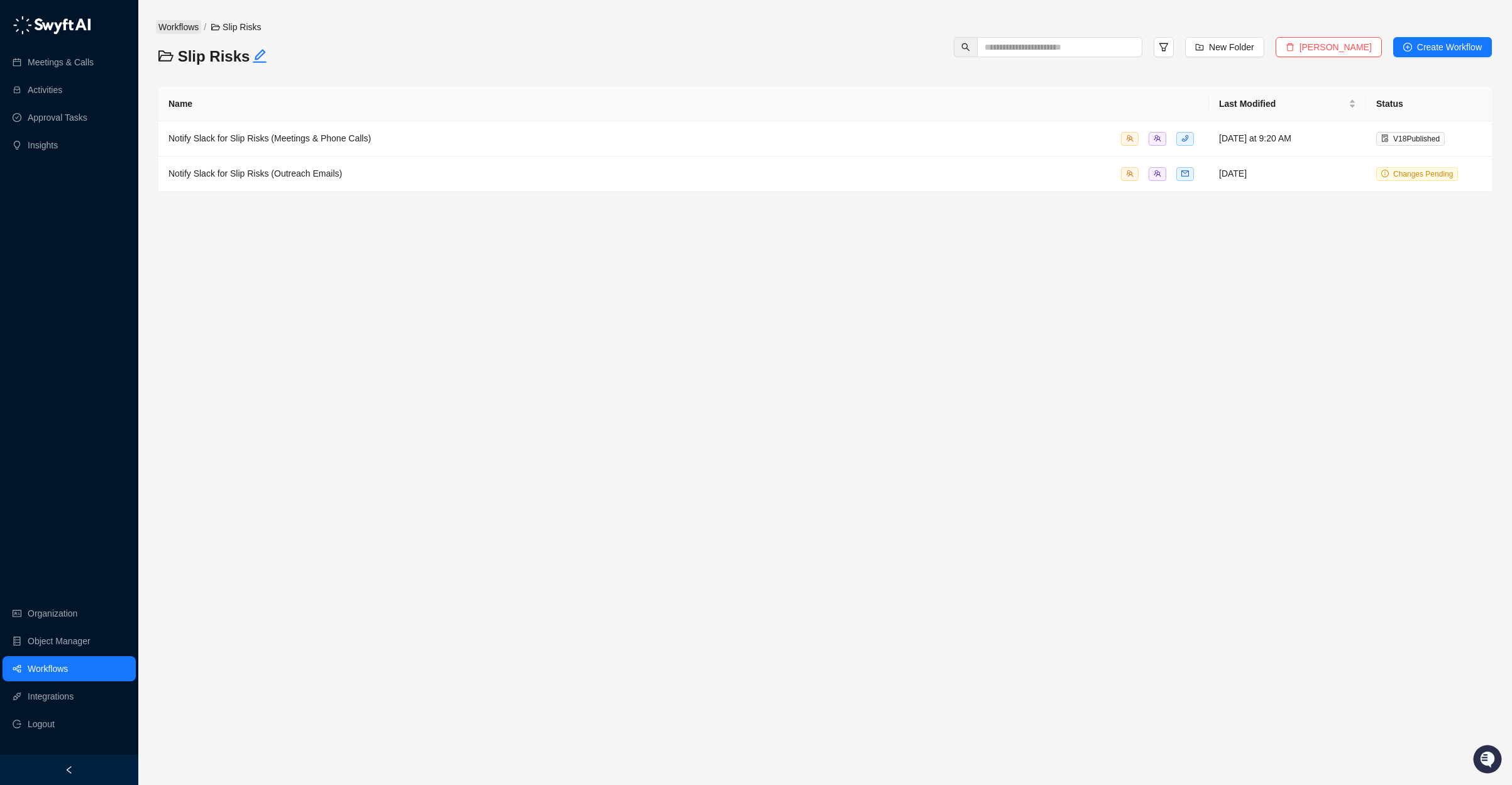
click at [184, 20] on link "Workflows" at bounding box center [178, 27] width 45 height 14
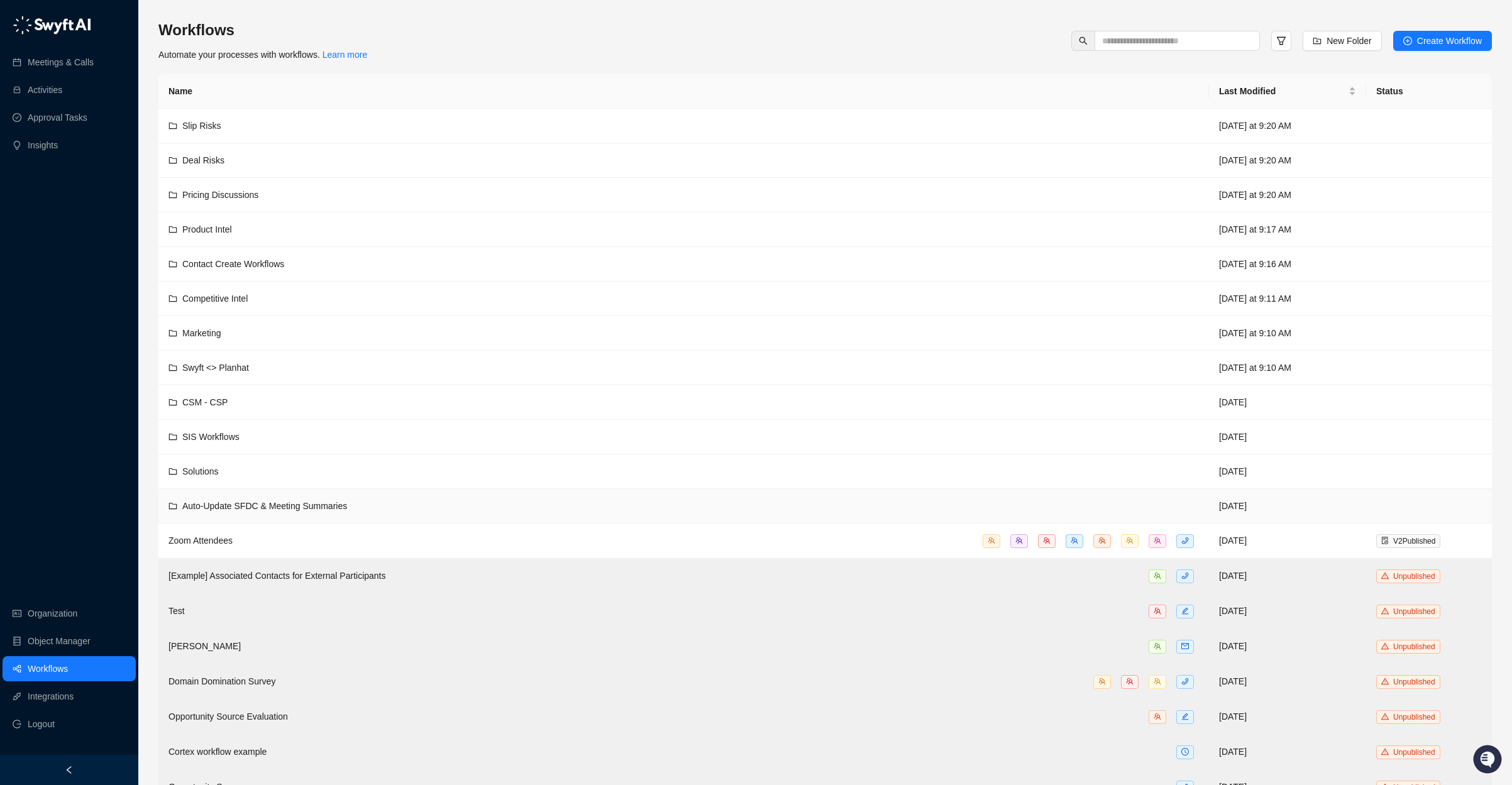
click at [355, 508] on div "Auto-Update SFDC & Meeting Summaries" at bounding box center [683, 506] width 1031 height 14
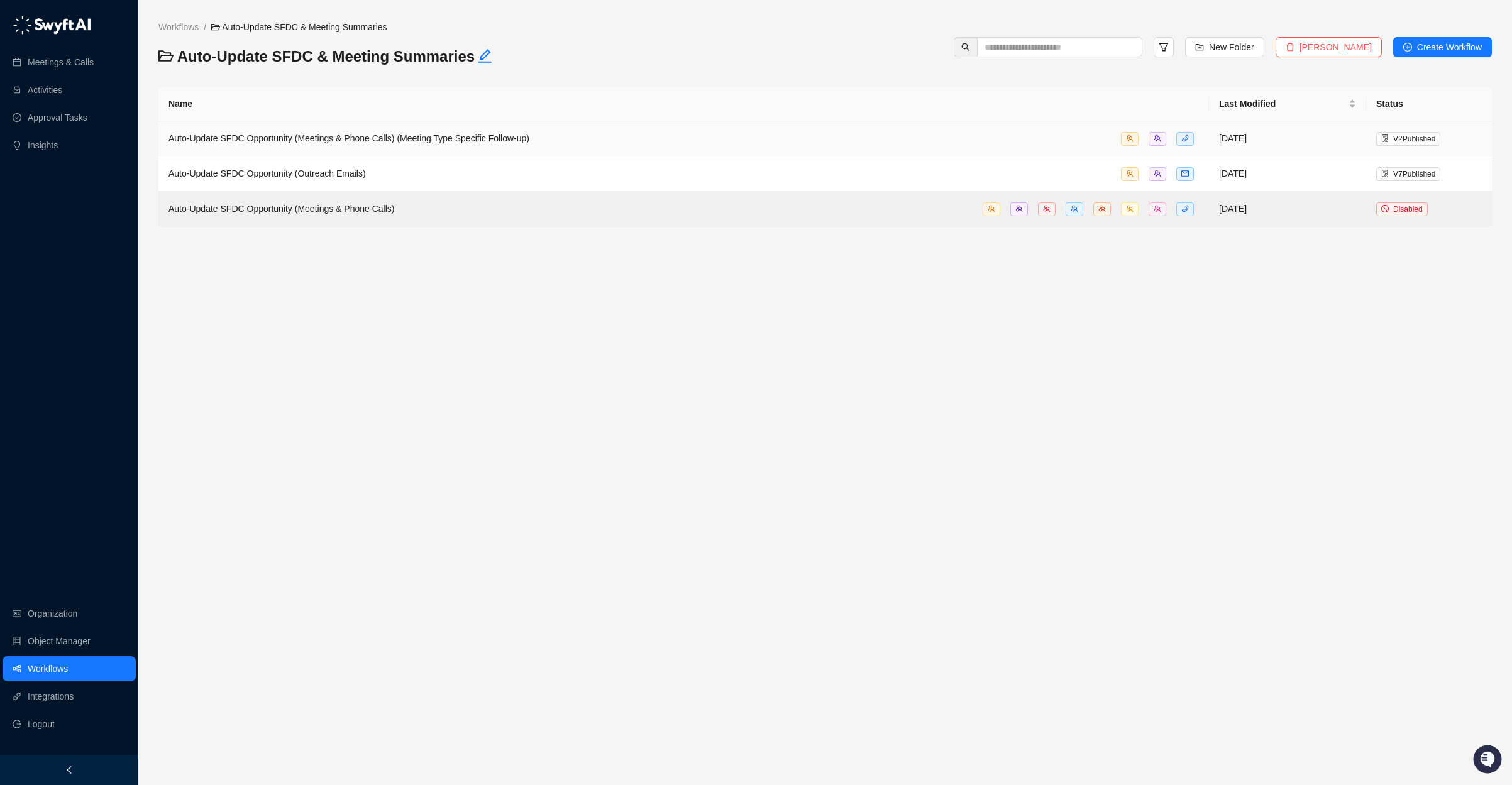
click at [414, 137] on span "Auto-Update SFDC Opportunity (Meetings & Phone Calls) (Meeting Type Specific Fo…" at bounding box center [348, 138] width 361 height 10
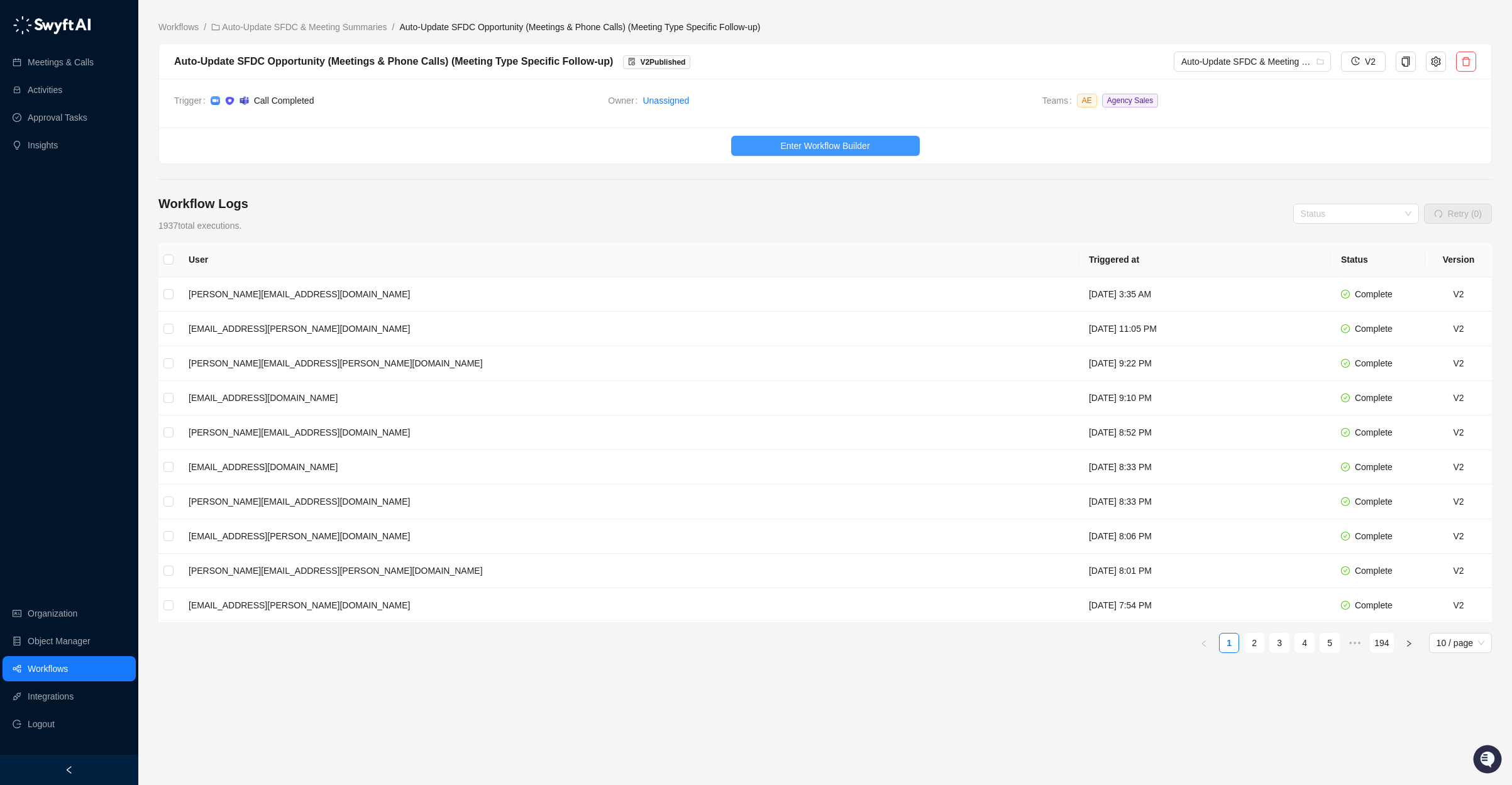
click at [775, 147] on button "Enter Workflow Builder" at bounding box center [825, 145] width 189 height 20
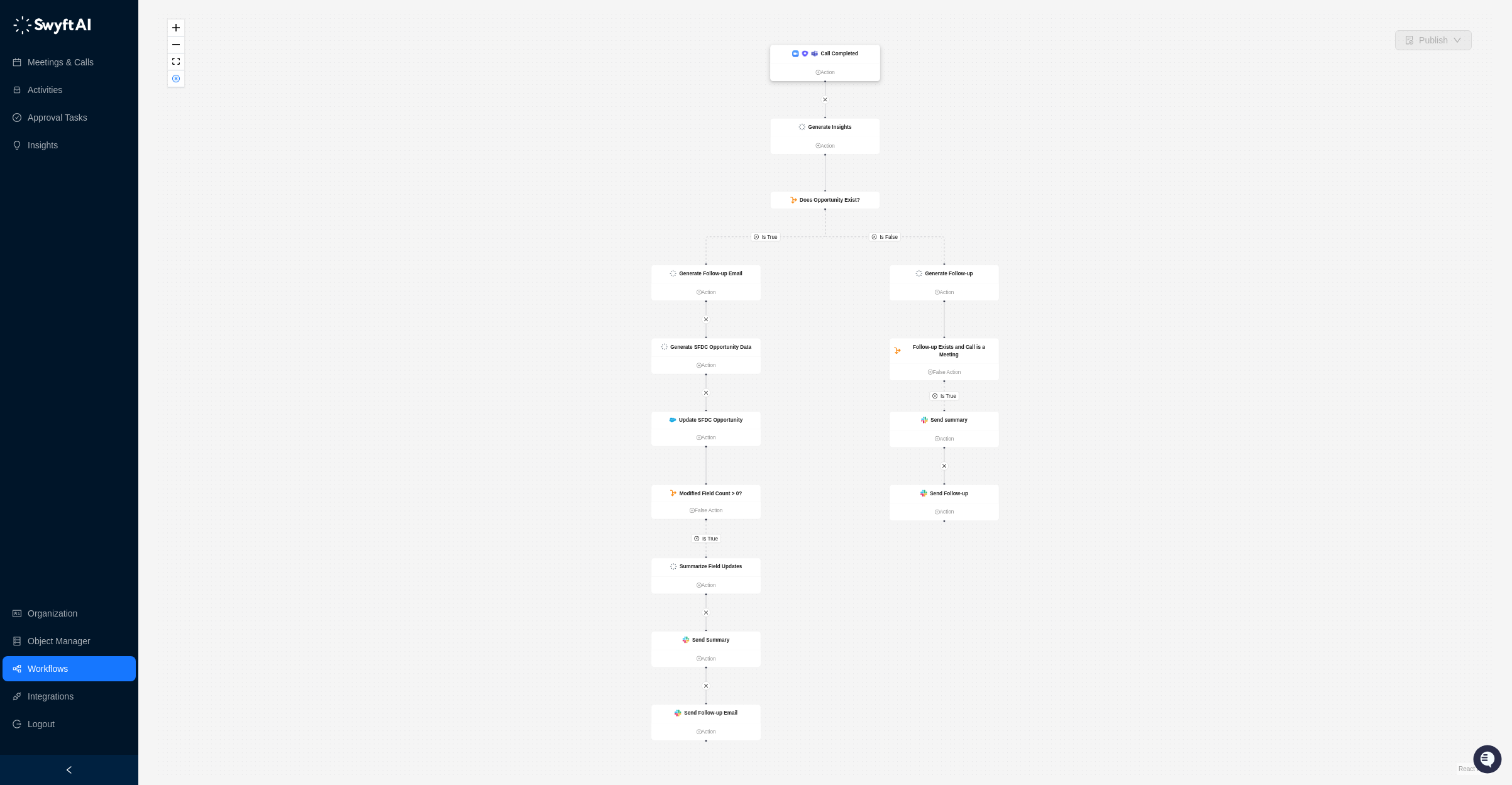
click at [801, 51] on img at bounding box center [804, 53] width 7 height 7
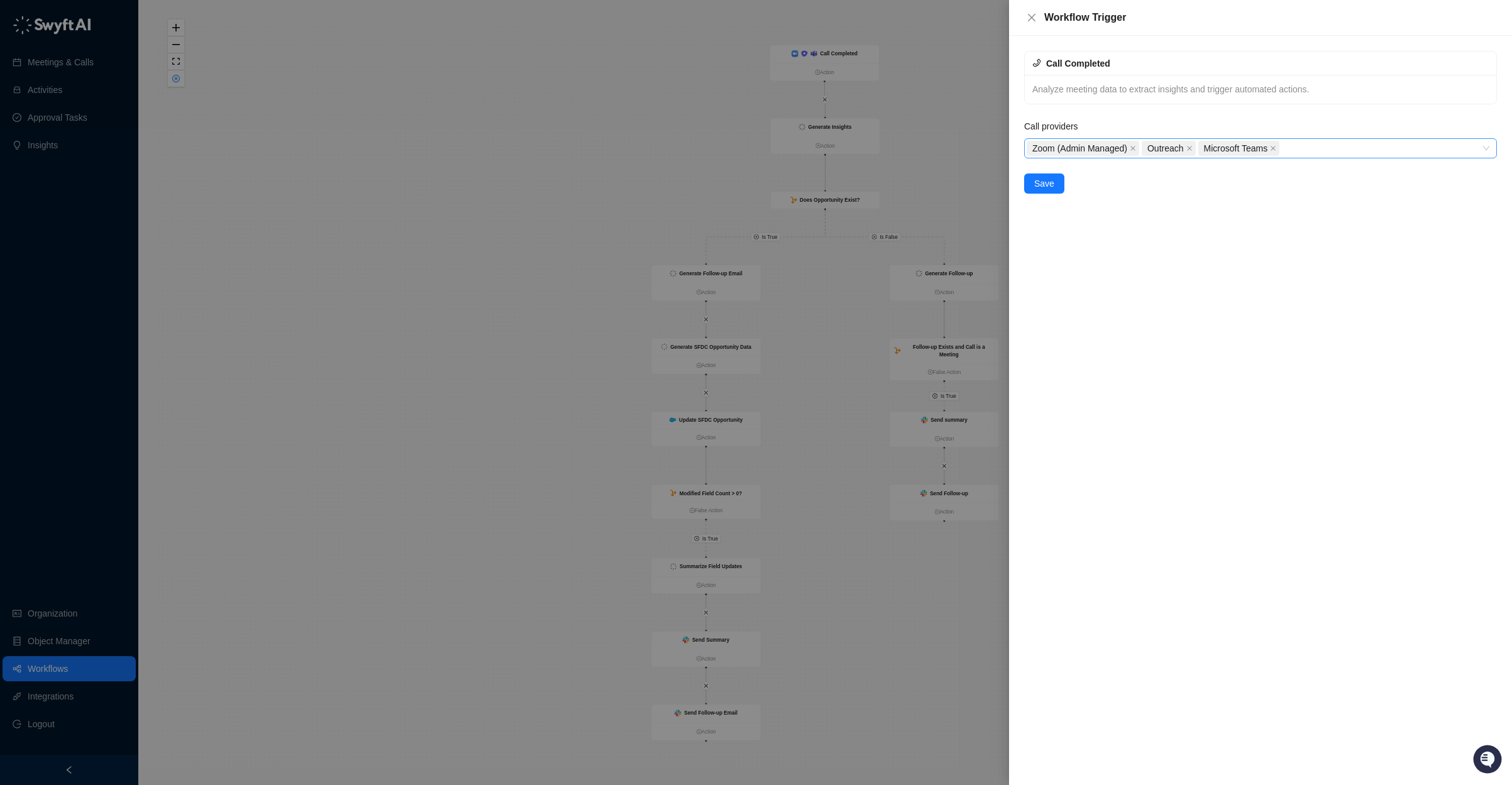
click at [1340, 147] on div "Zoom (Admin Managed) Outreach Microsoft Teams" at bounding box center [1254, 148] width 454 height 17
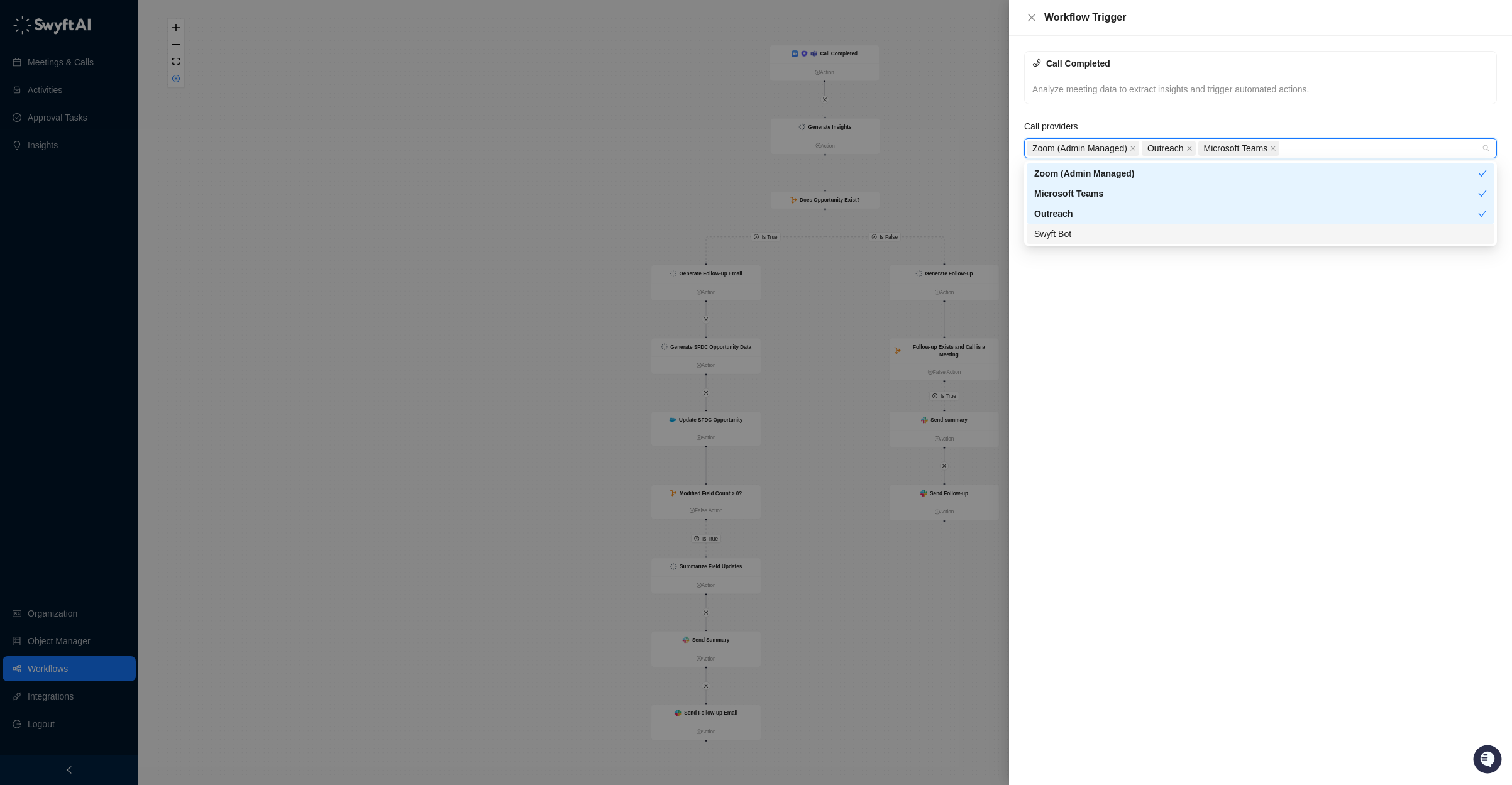
click at [1127, 240] on div "Swyft Bot" at bounding box center [1261, 234] width 452 height 14
click at [1276, 147] on icon "close" at bounding box center [1273, 148] width 7 height 7
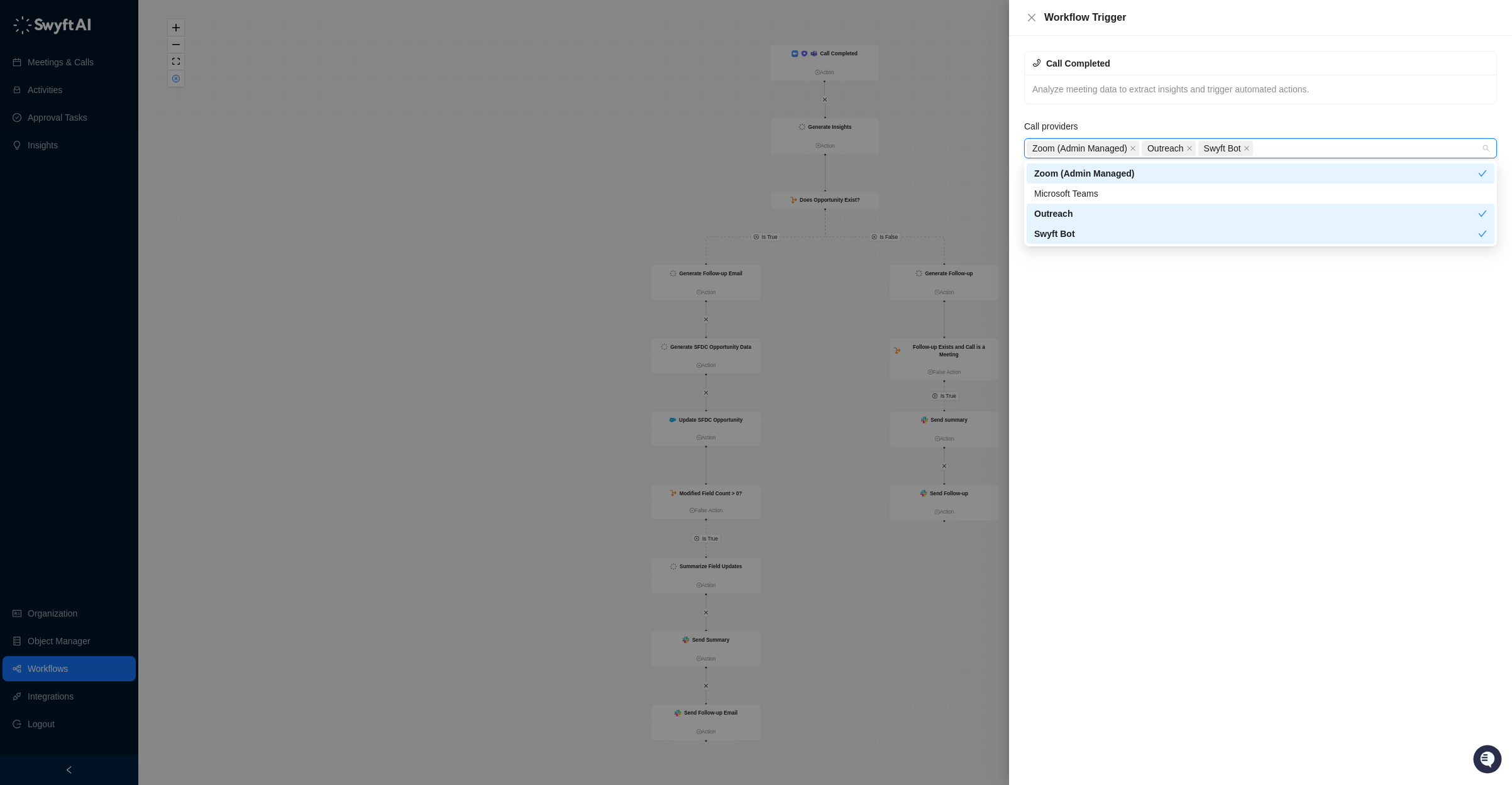
click at [1211, 317] on div "Call Completed Analyze meeting data to extract insights and trigger automated a…" at bounding box center [1261, 410] width 503 height 749
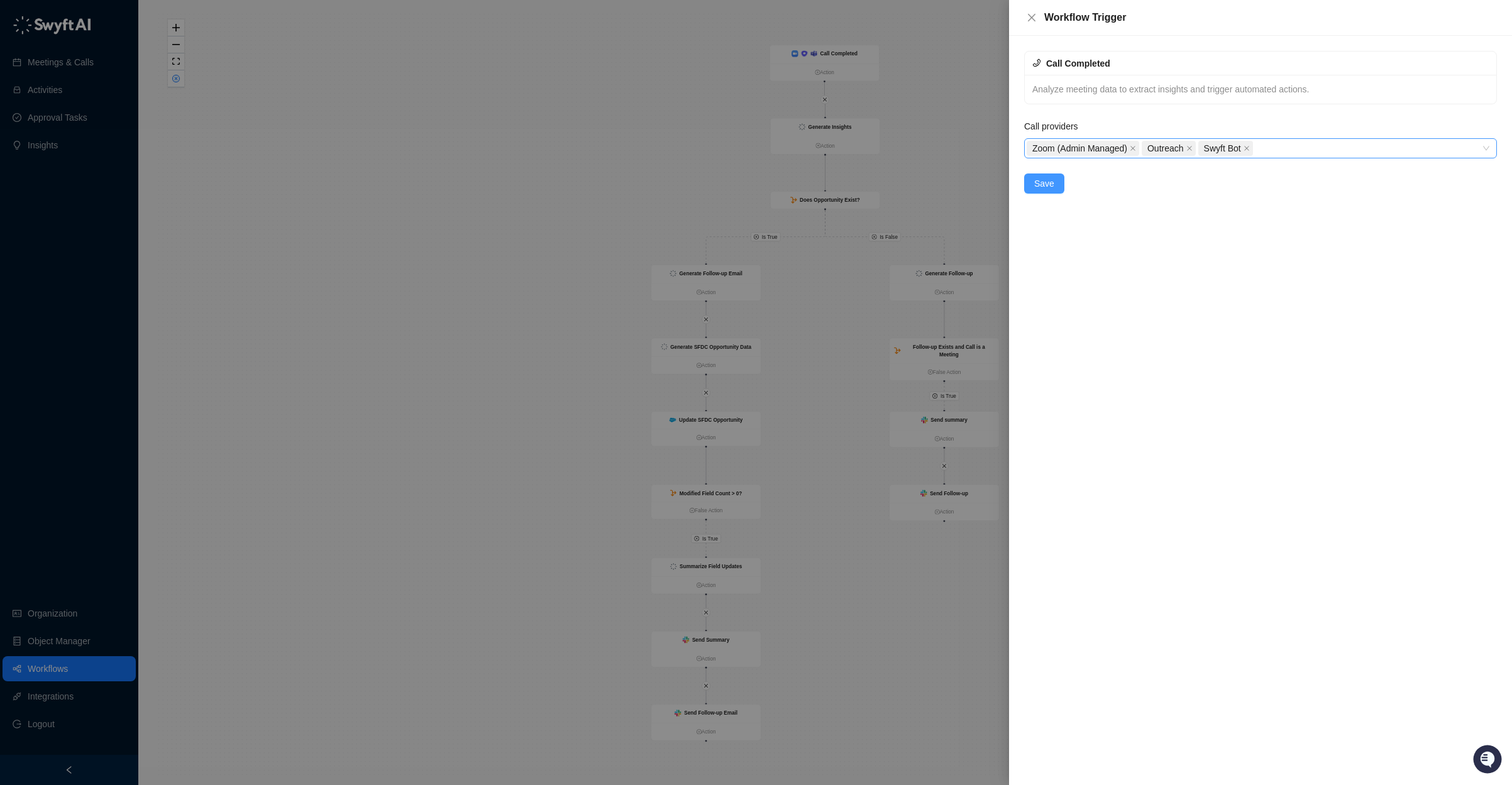
click at [1054, 183] on button "Save" at bounding box center [1045, 184] width 41 height 20
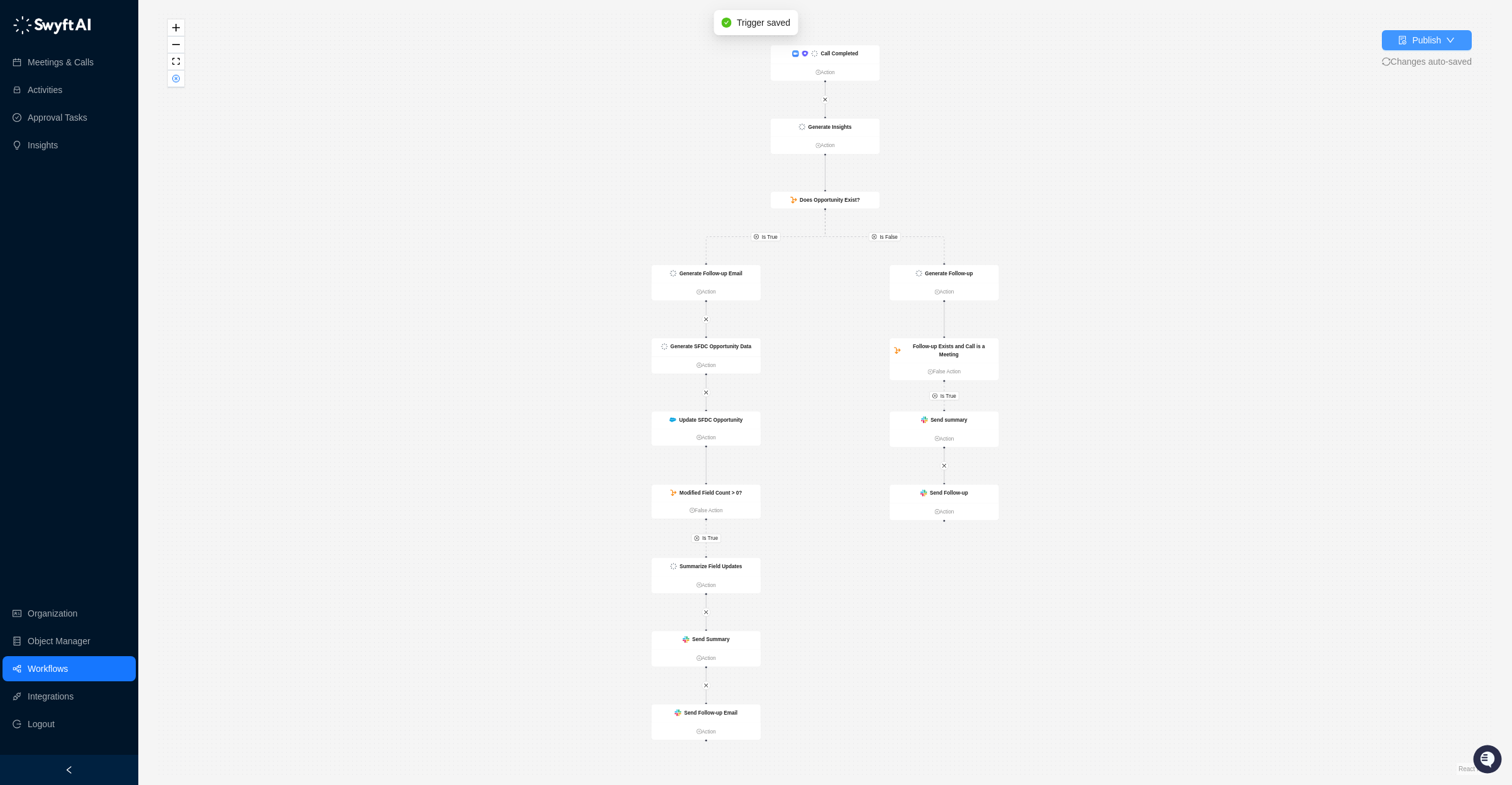
click at [1463, 46] on button "Publish" at bounding box center [1427, 40] width 90 height 20
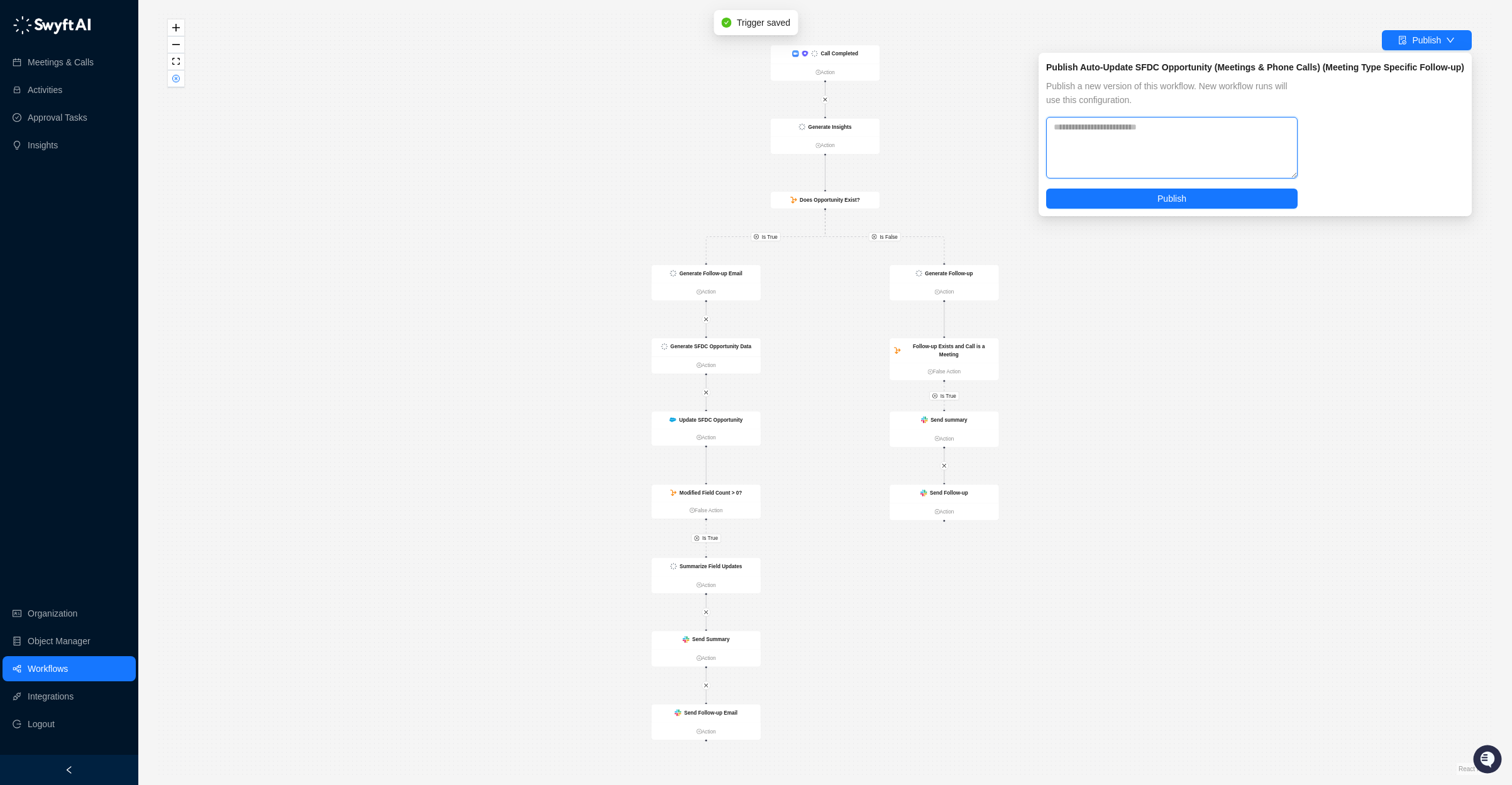
click at [1212, 133] on textarea at bounding box center [1172, 148] width 251 height 62
paste textarea "**********"
type textarea "**********"
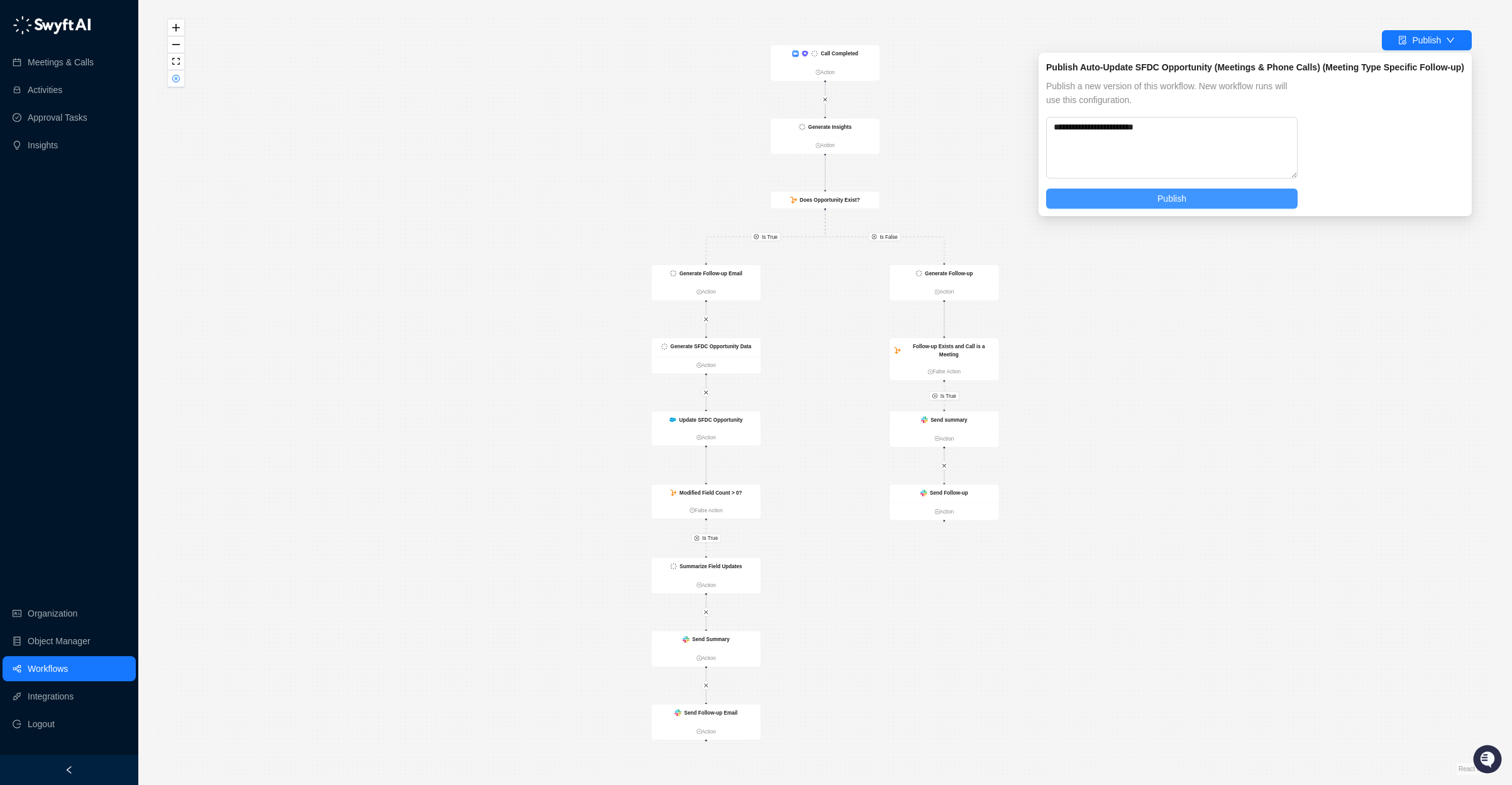
click at [1168, 196] on span "Publish" at bounding box center [1172, 198] width 29 height 14
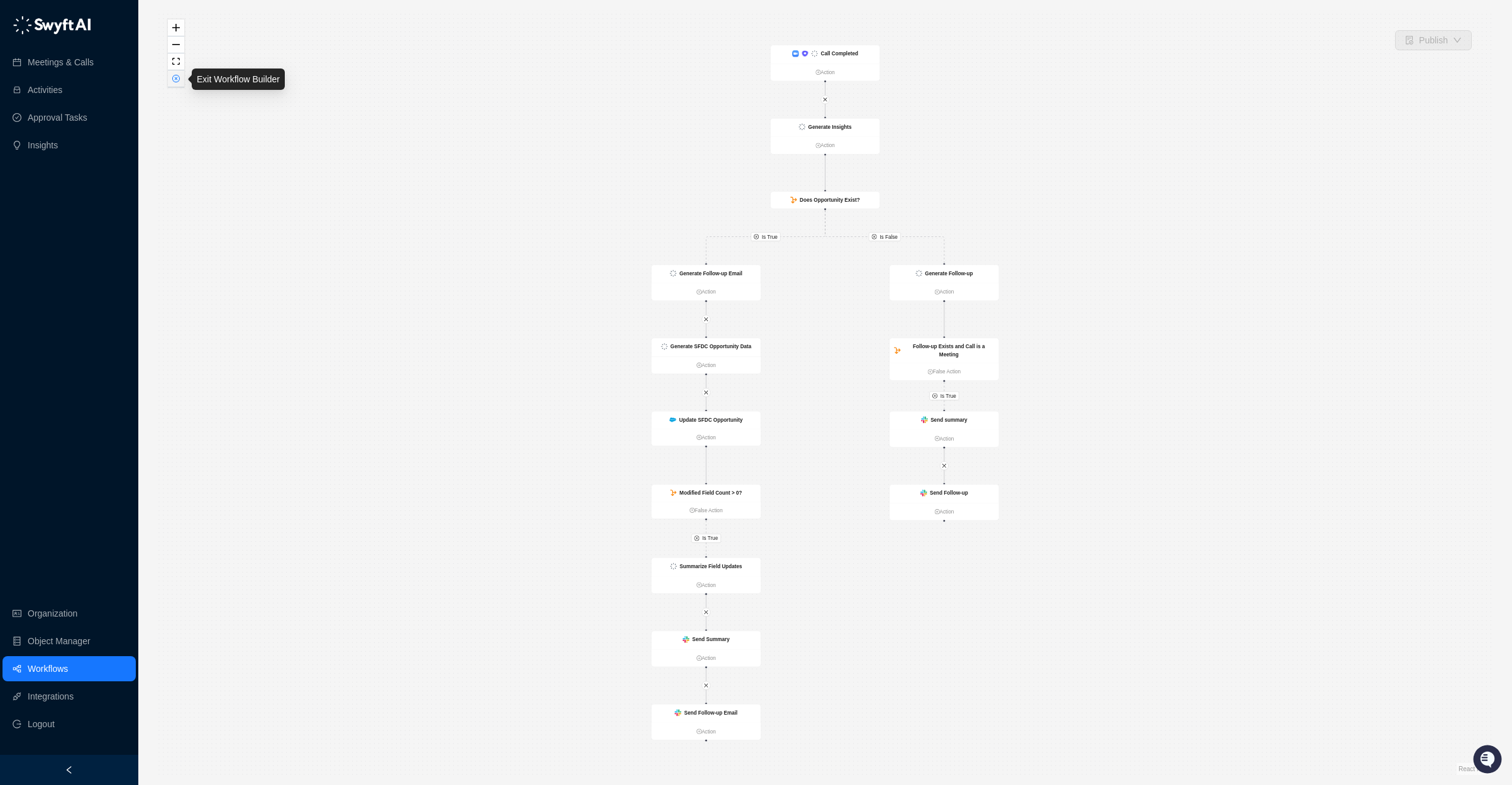
click at [177, 76] on icon "close-circle" at bounding box center [176, 78] width 7 height 7
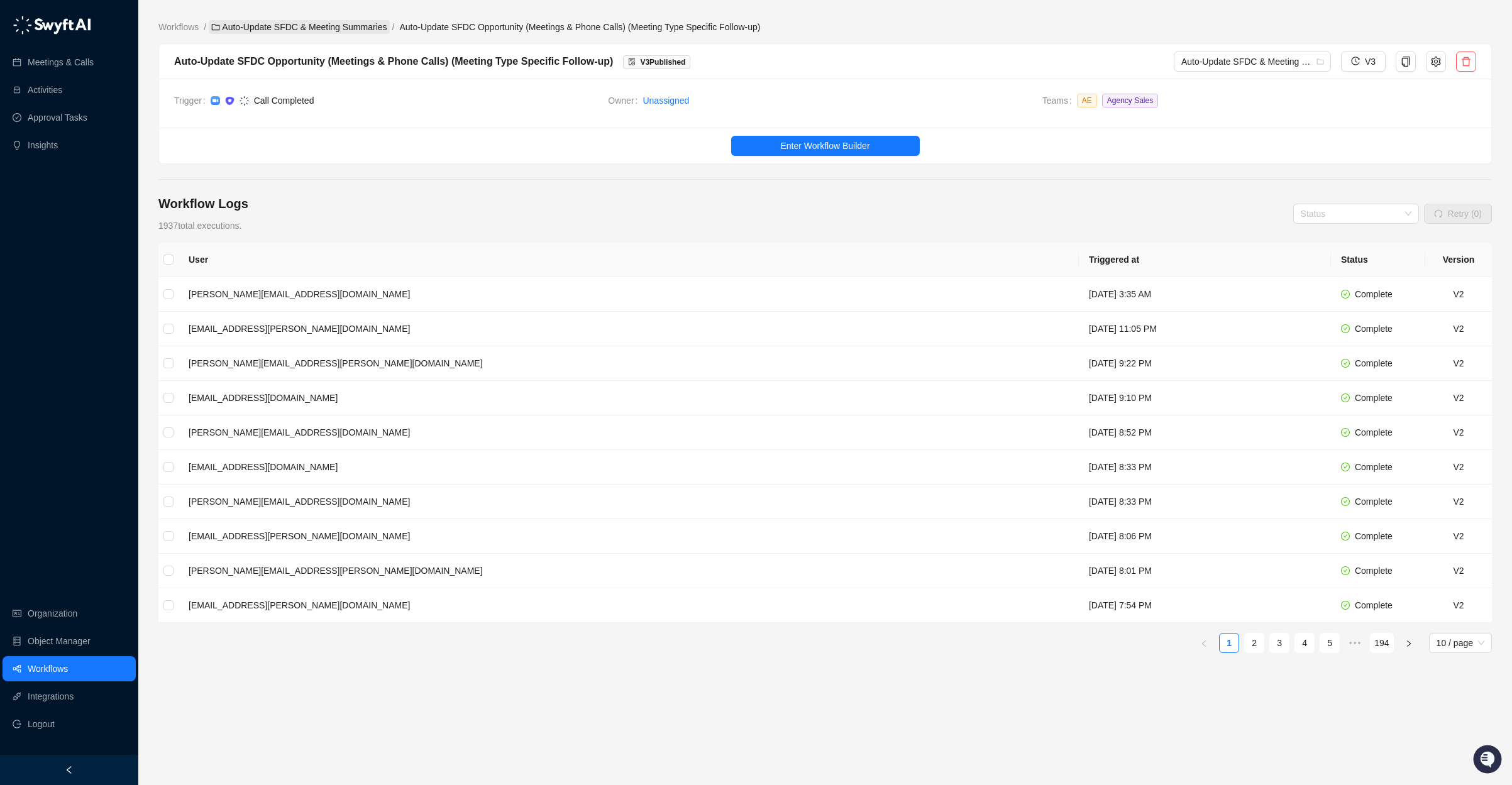
click at [272, 26] on link "Auto-Update SFDC & Meeting Summaries" at bounding box center [299, 27] width 181 height 14
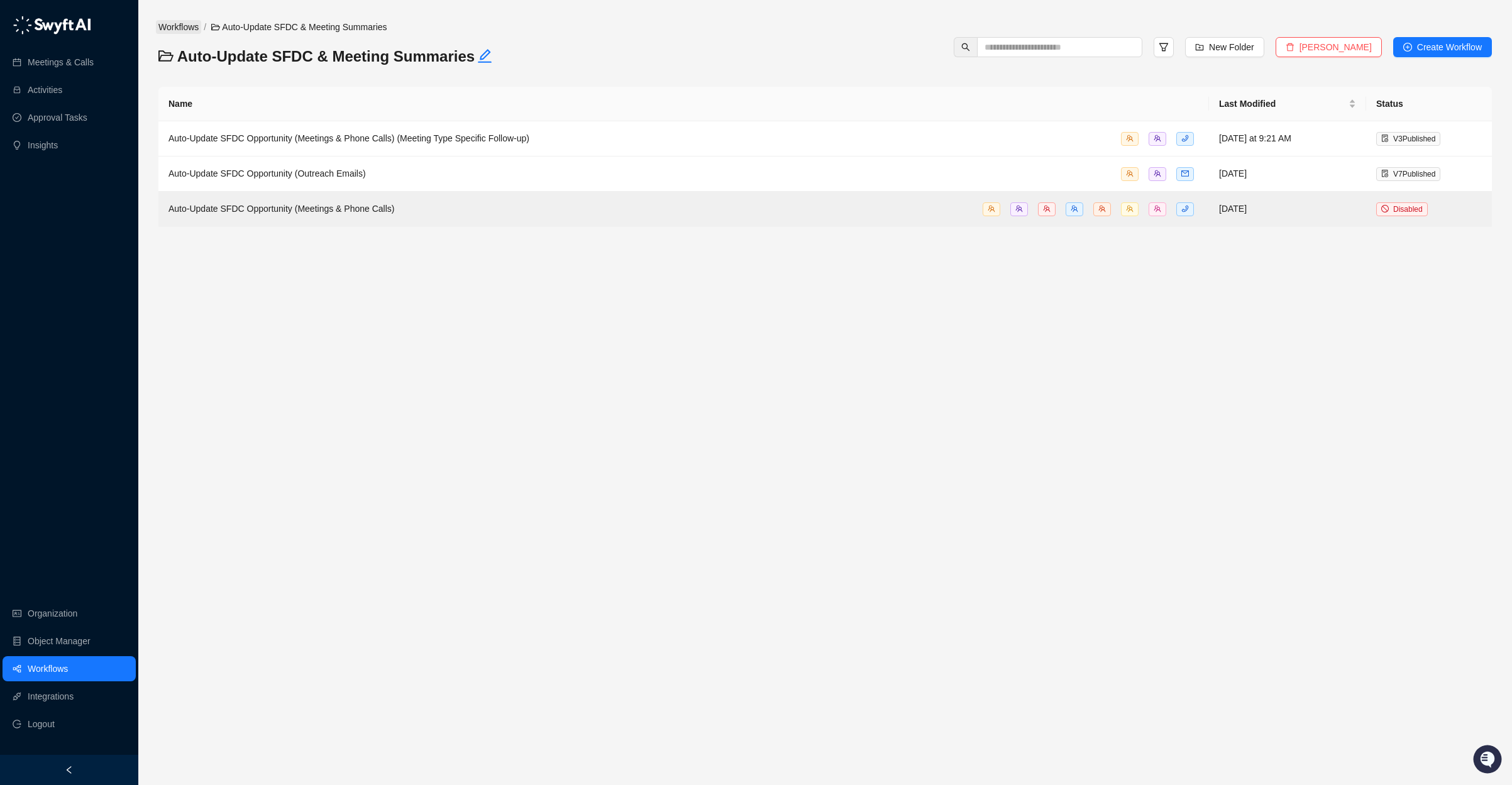
click at [188, 26] on link "Workflows" at bounding box center [178, 27] width 45 height 14
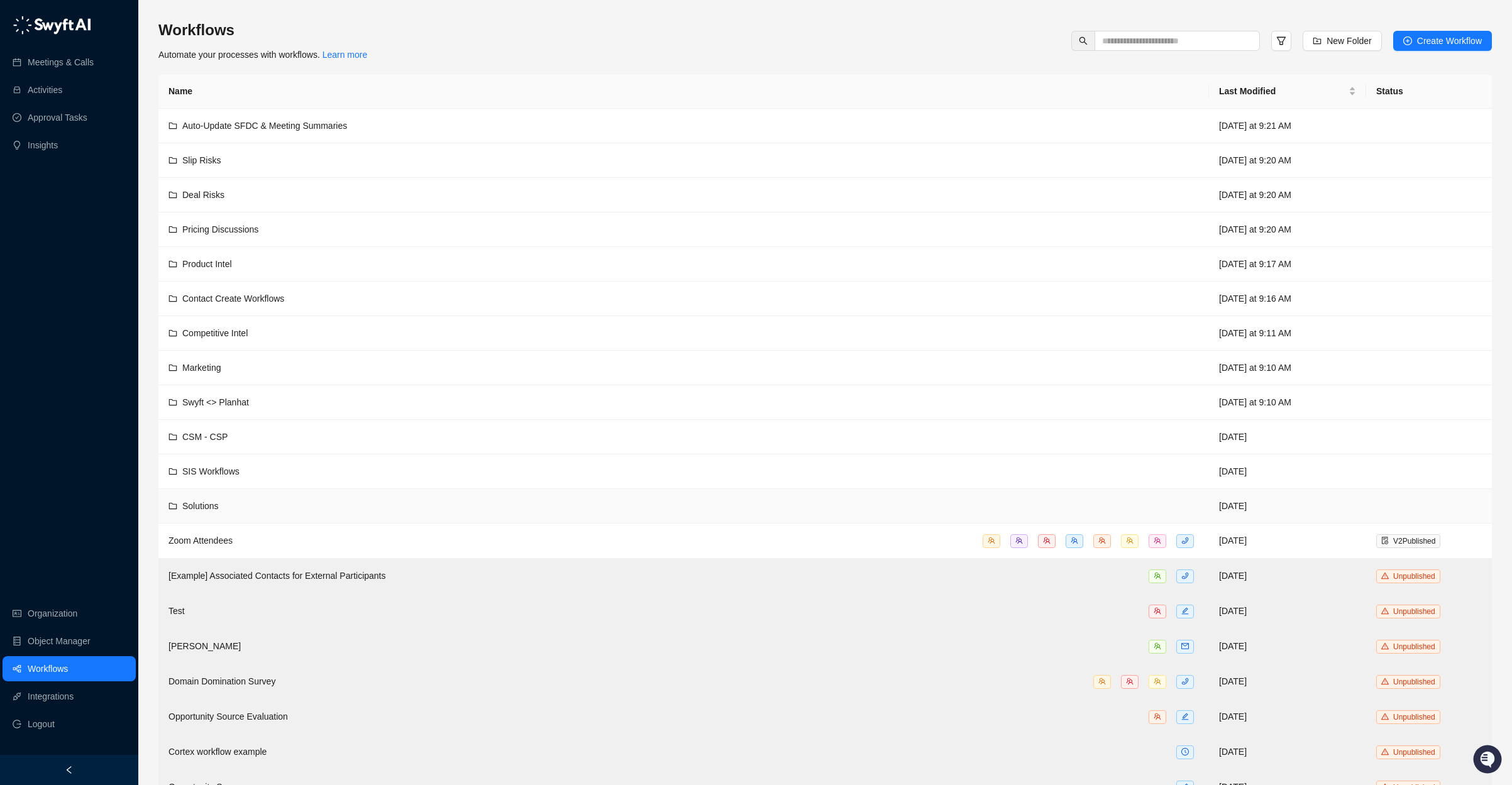
click at [276, 499] on div "Solutions" at bounding box center [683, 506] width 1031 height 14
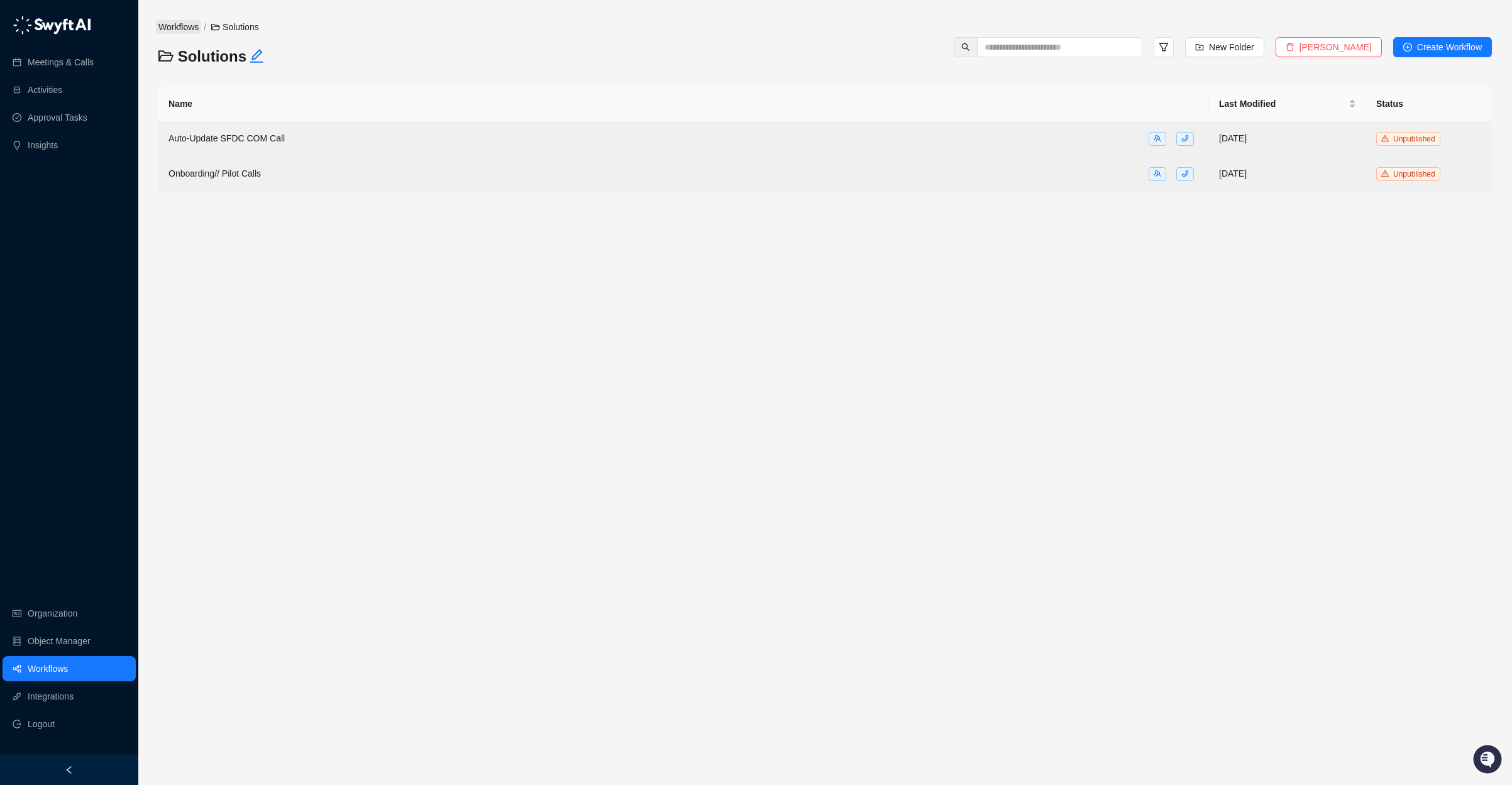
click at [185, 30] on link "Workflows" at bounding box center [178, 27] width 45 height 14
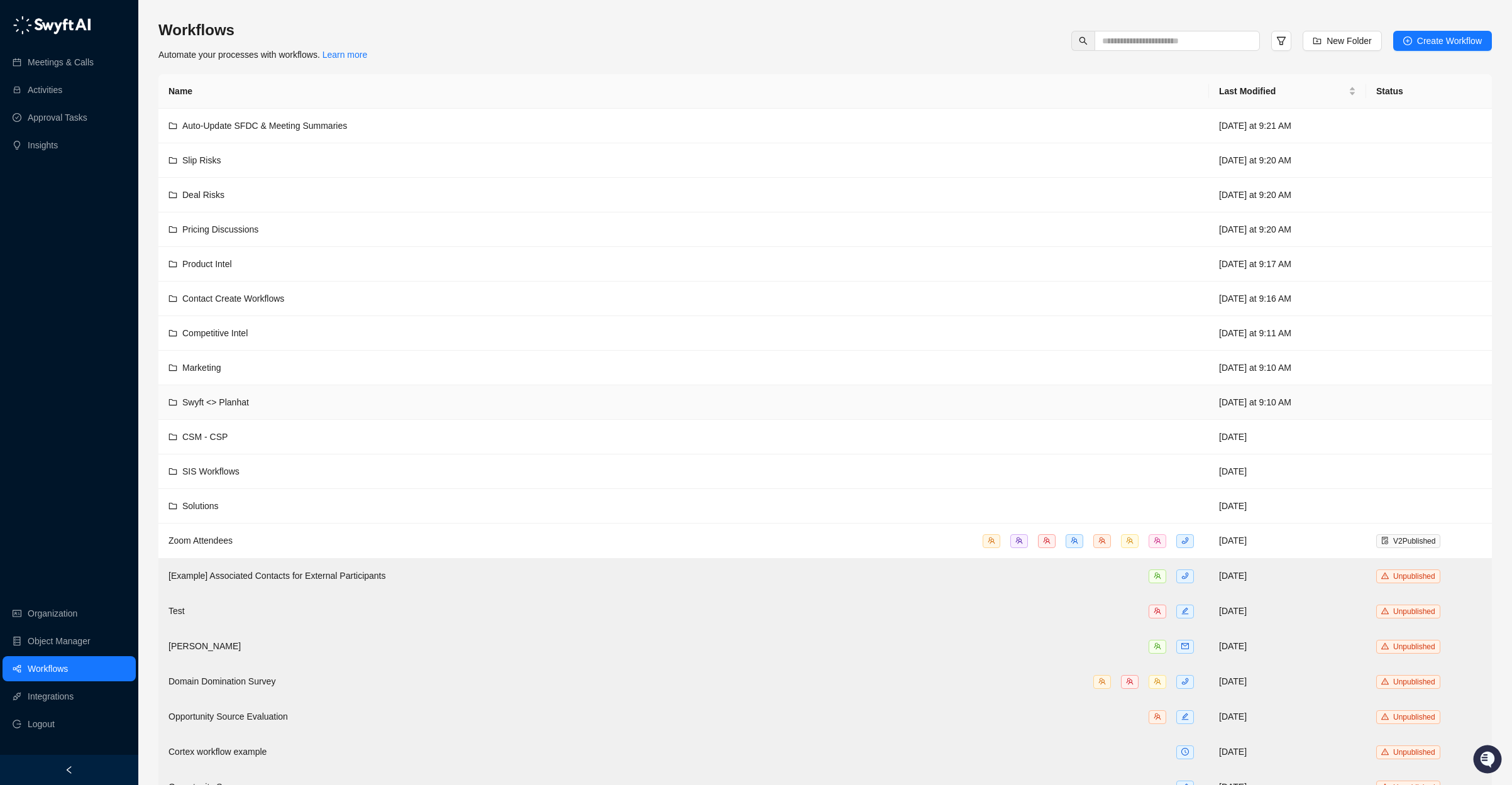
click at [316, 393] on td "Swyft <> Planhat" at bounding box center [683, 403] width 1051 height 35
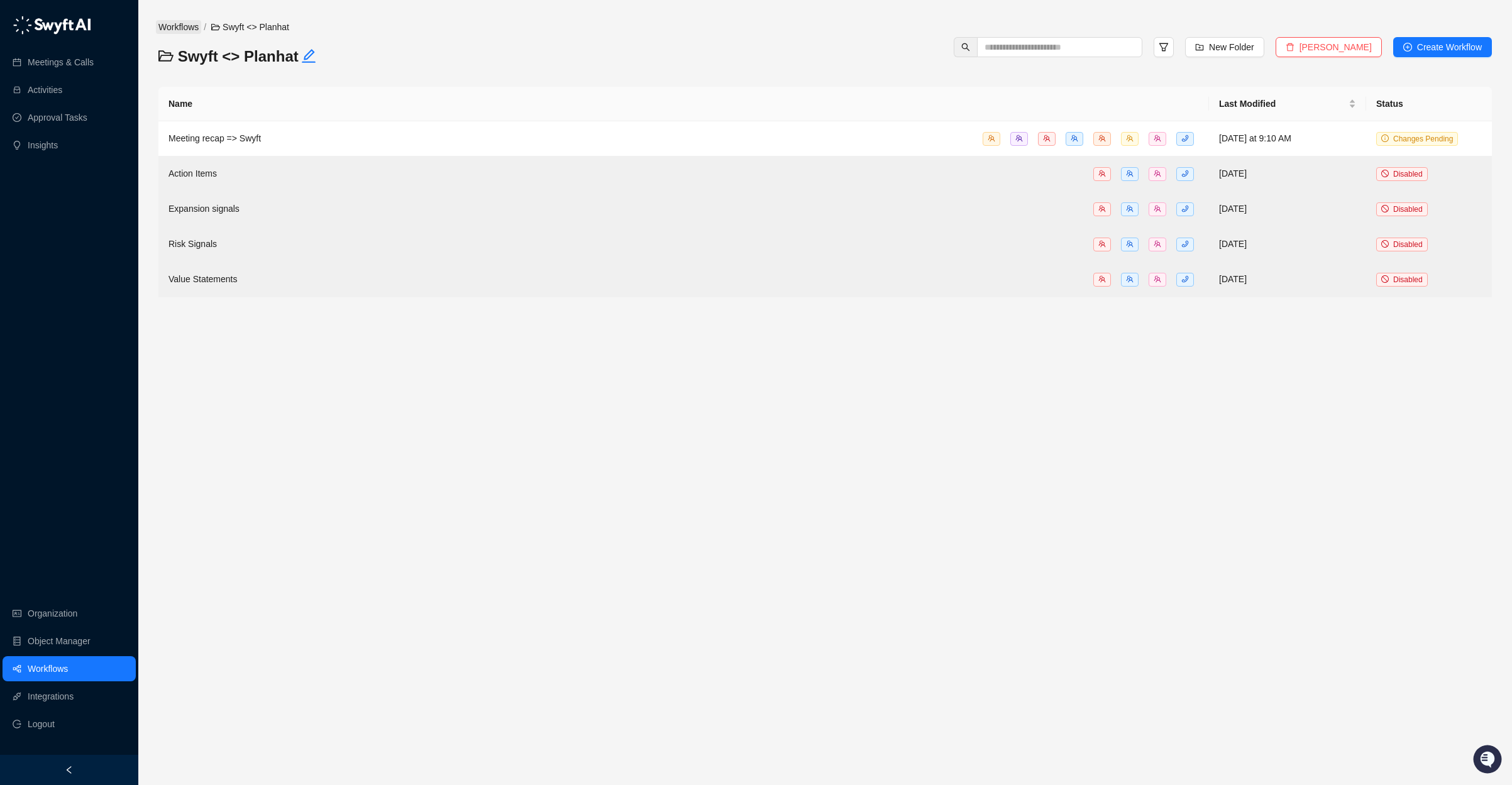
click at [183, 27] on link "Workflows" at bounding box center [178, 27] width 45 height 14
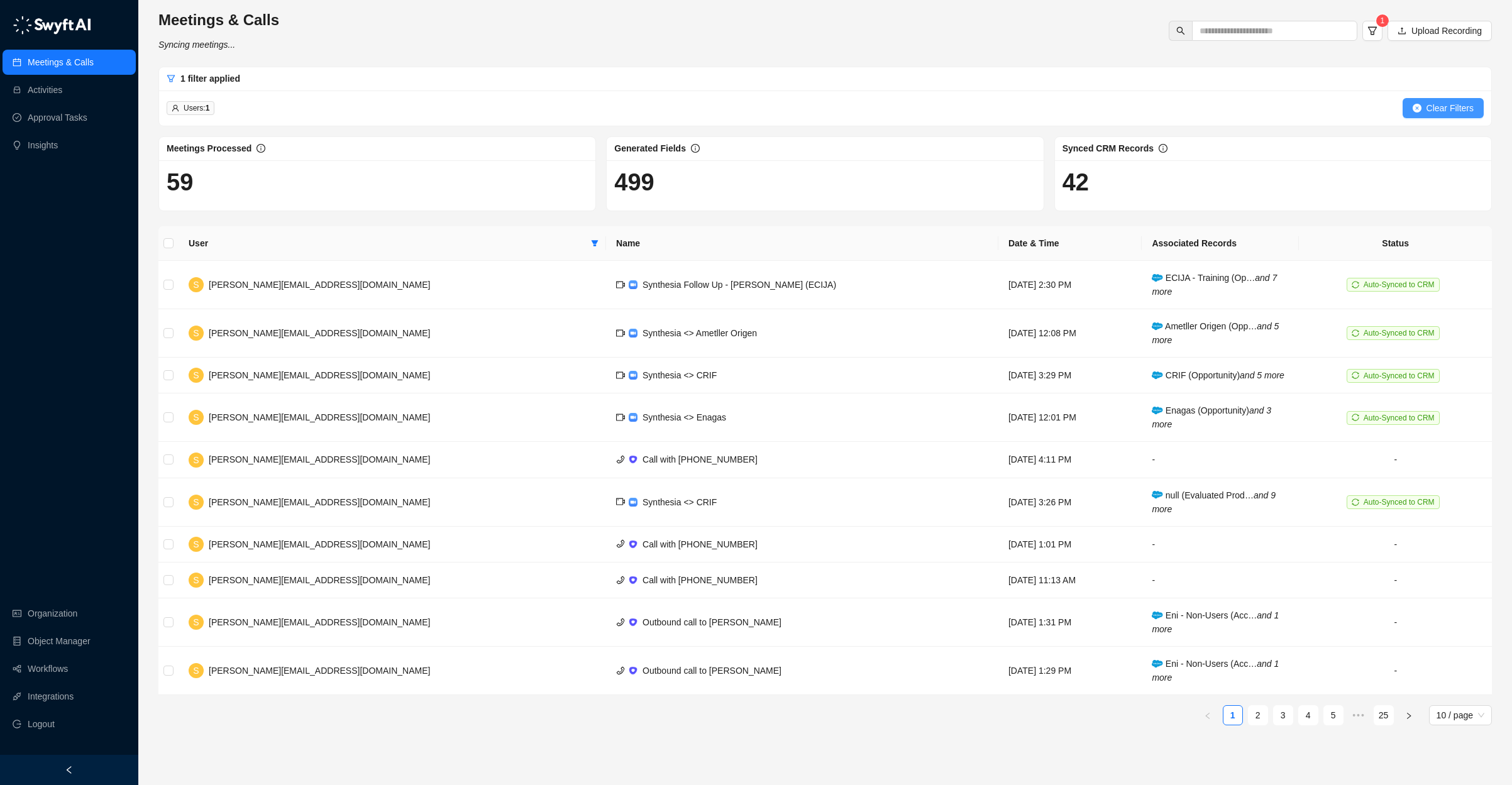
click at [1413, 108] on icon "close-circle" at bounding box center [1417, 107] width 9 height 9
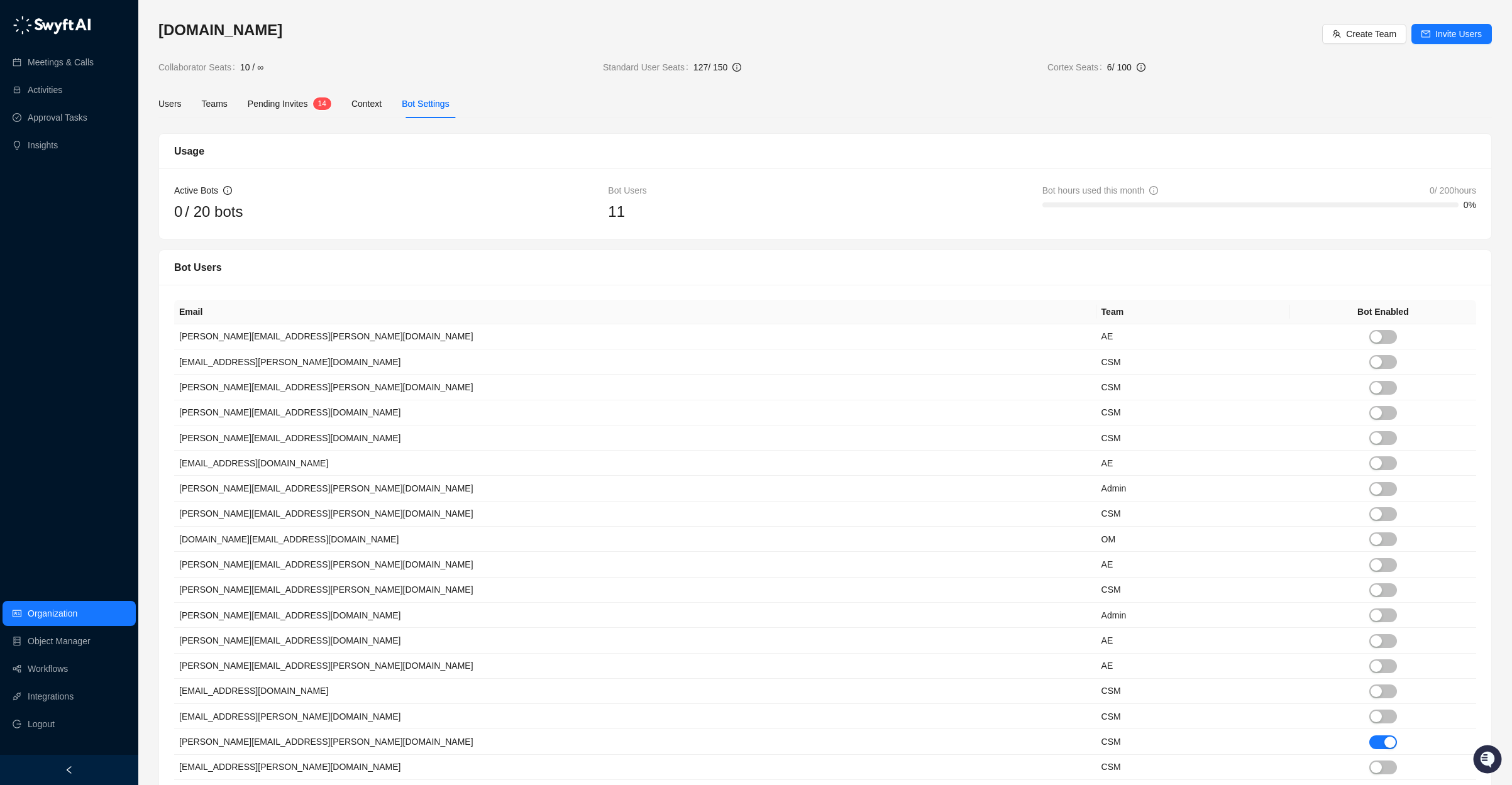
click at [1292, 165] on div "Usage" at bounding box center [826, 152] width 1332 height 35
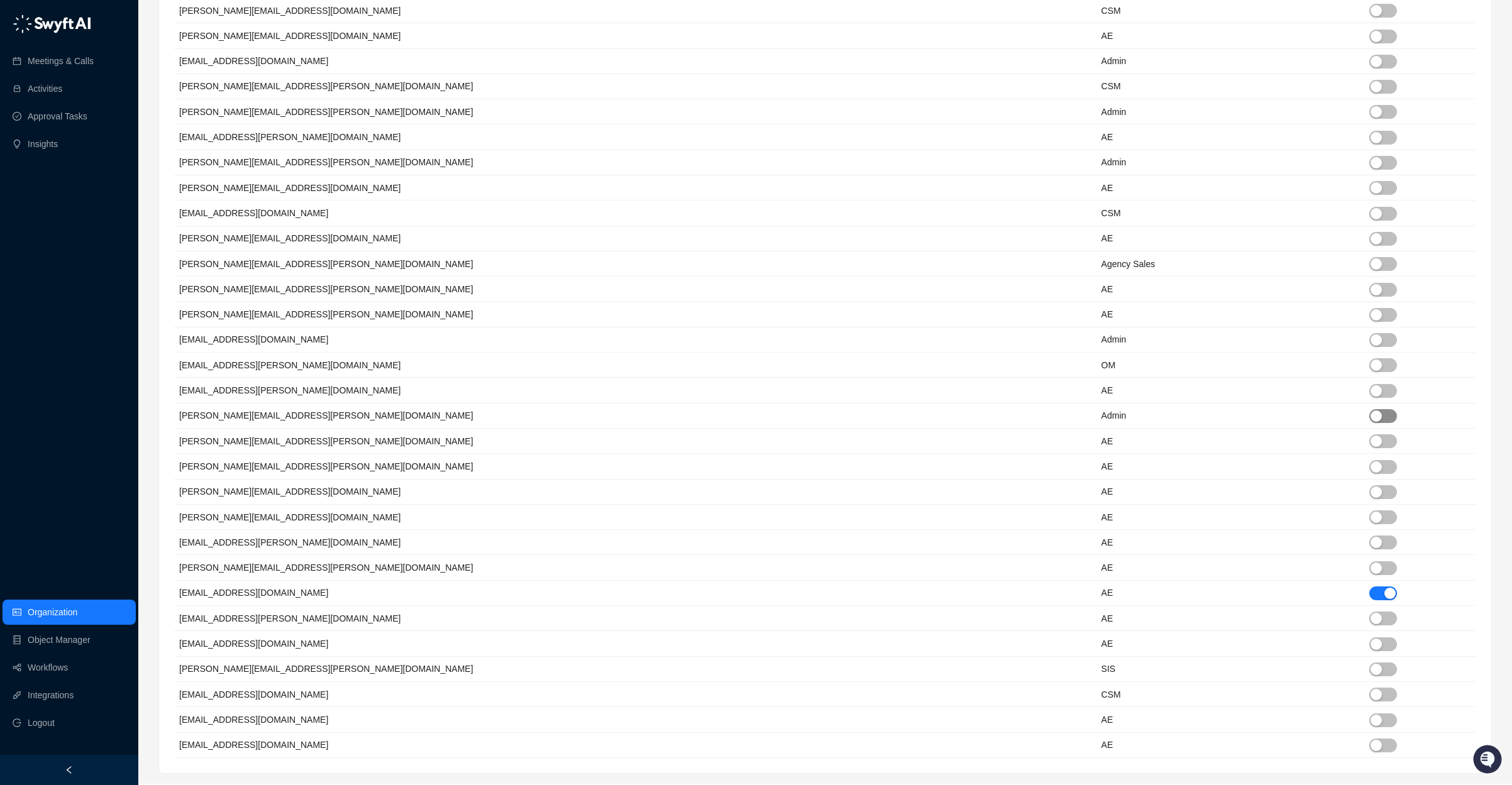
click at [1371, 419] on div "button" at bounding box center [1377, 417] width 12 height 12
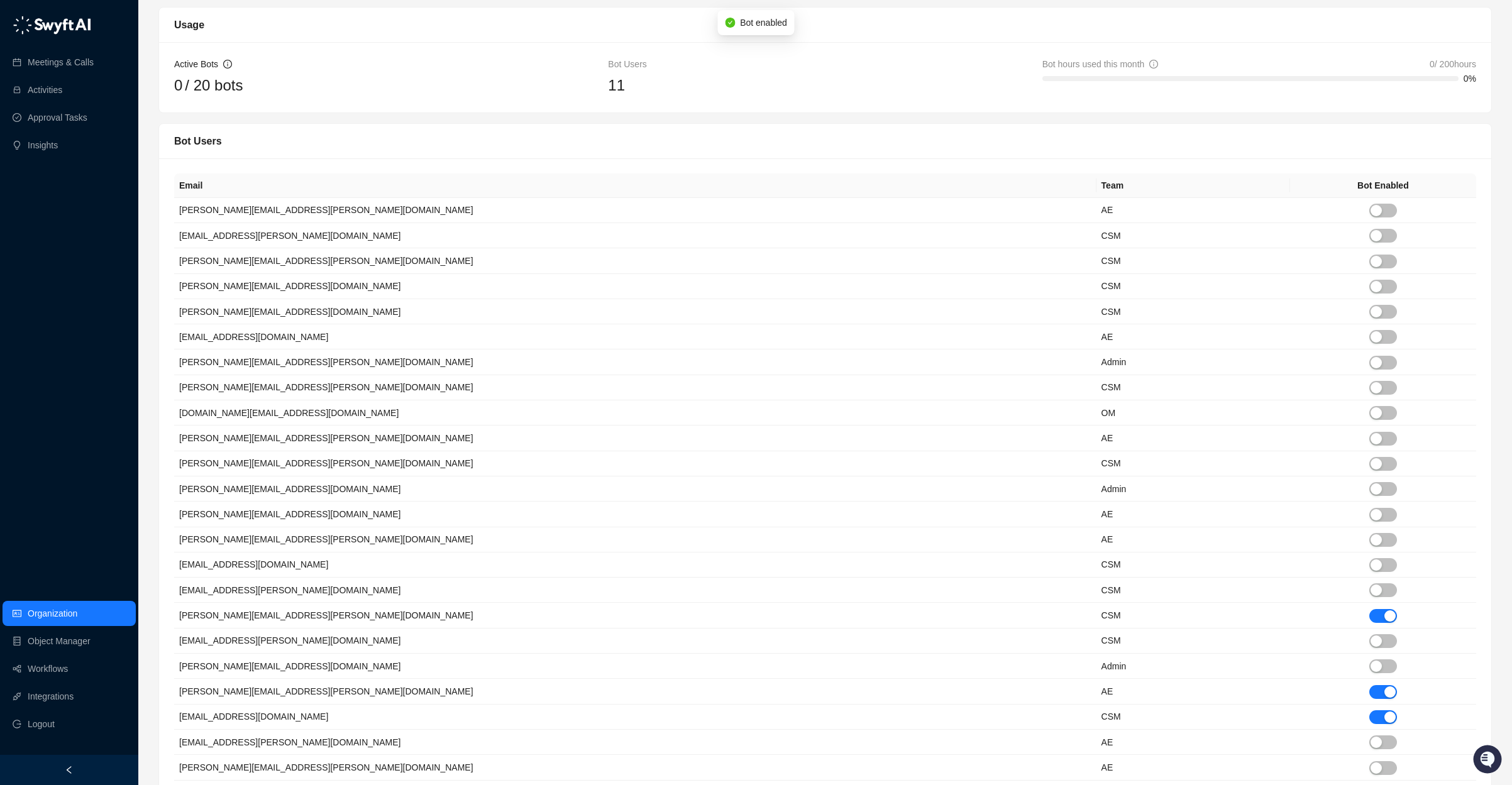
scroll to position [0, 0]
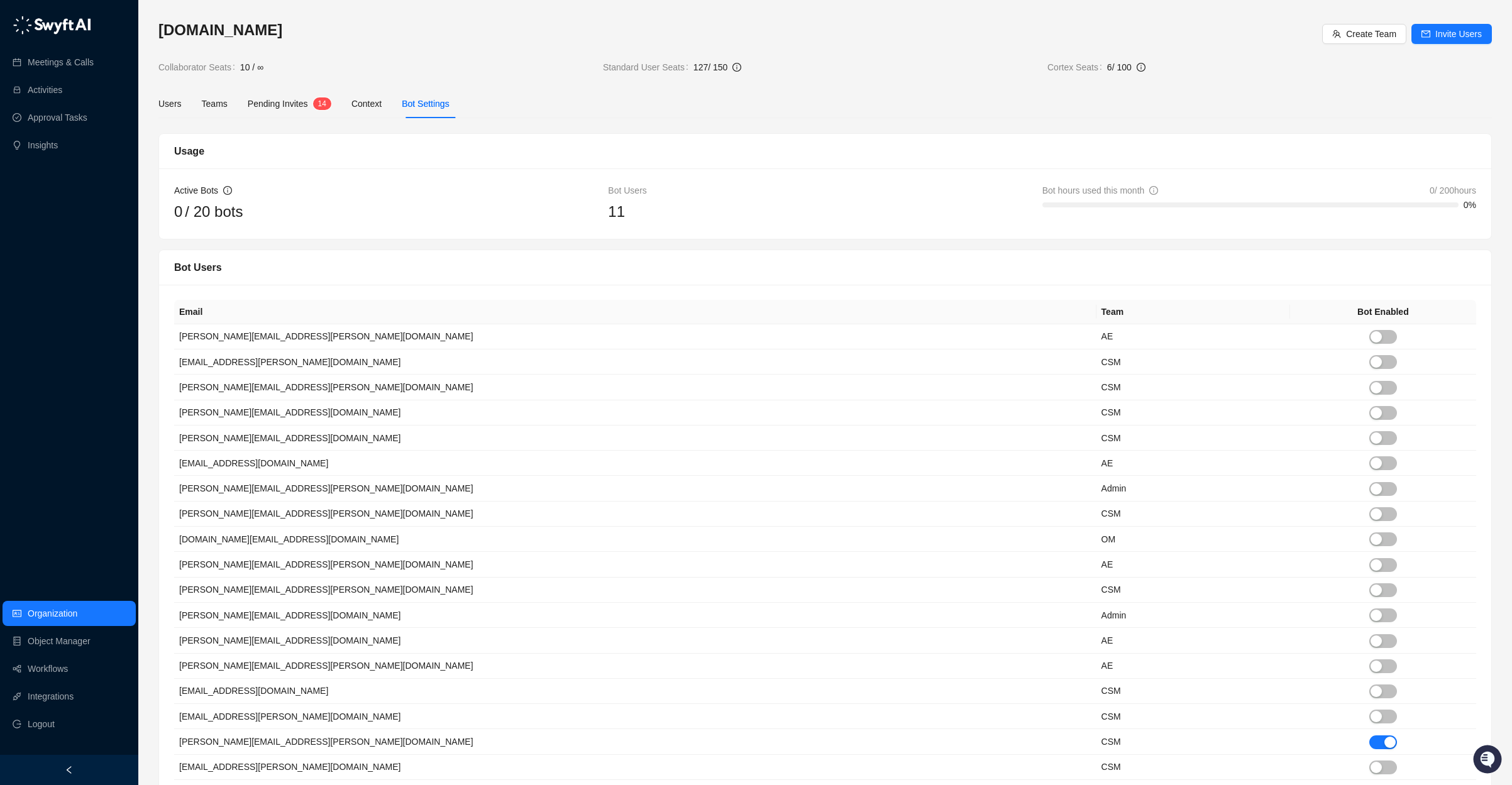
click at [1036, 151] on div "Usage" at bounding box center [825, 151] width 1302 height 15
click at [292, 104] on span "Pending Invites" at bounding box center [277, 103] width 60 height 10
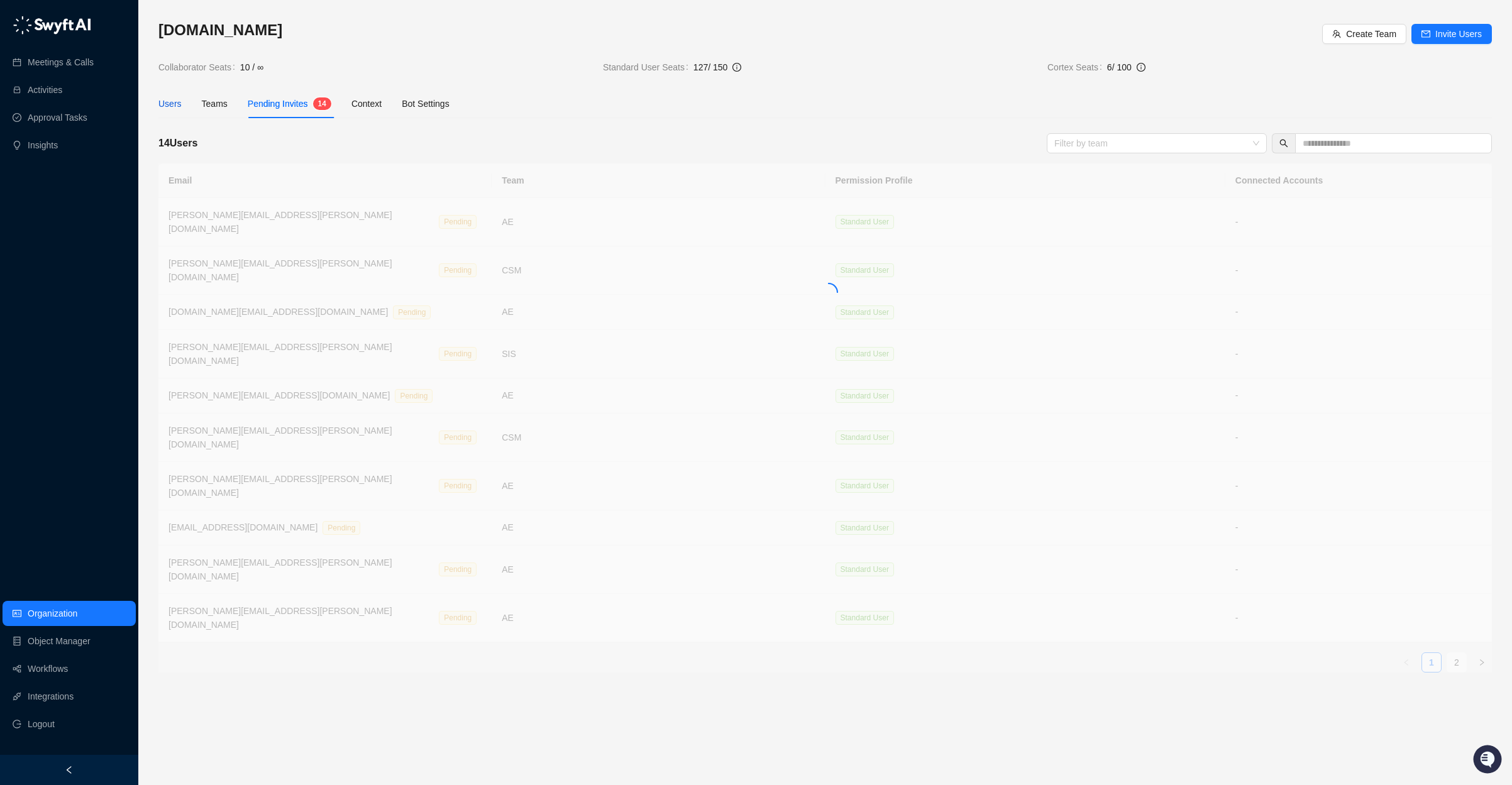
click at [168, 102] on div "Users" at bounding box center [170, 103] width 23 height 14
click at [82, 64] on link "Meetings & Calls" at bounding box center [61, 62] width 66 height 25
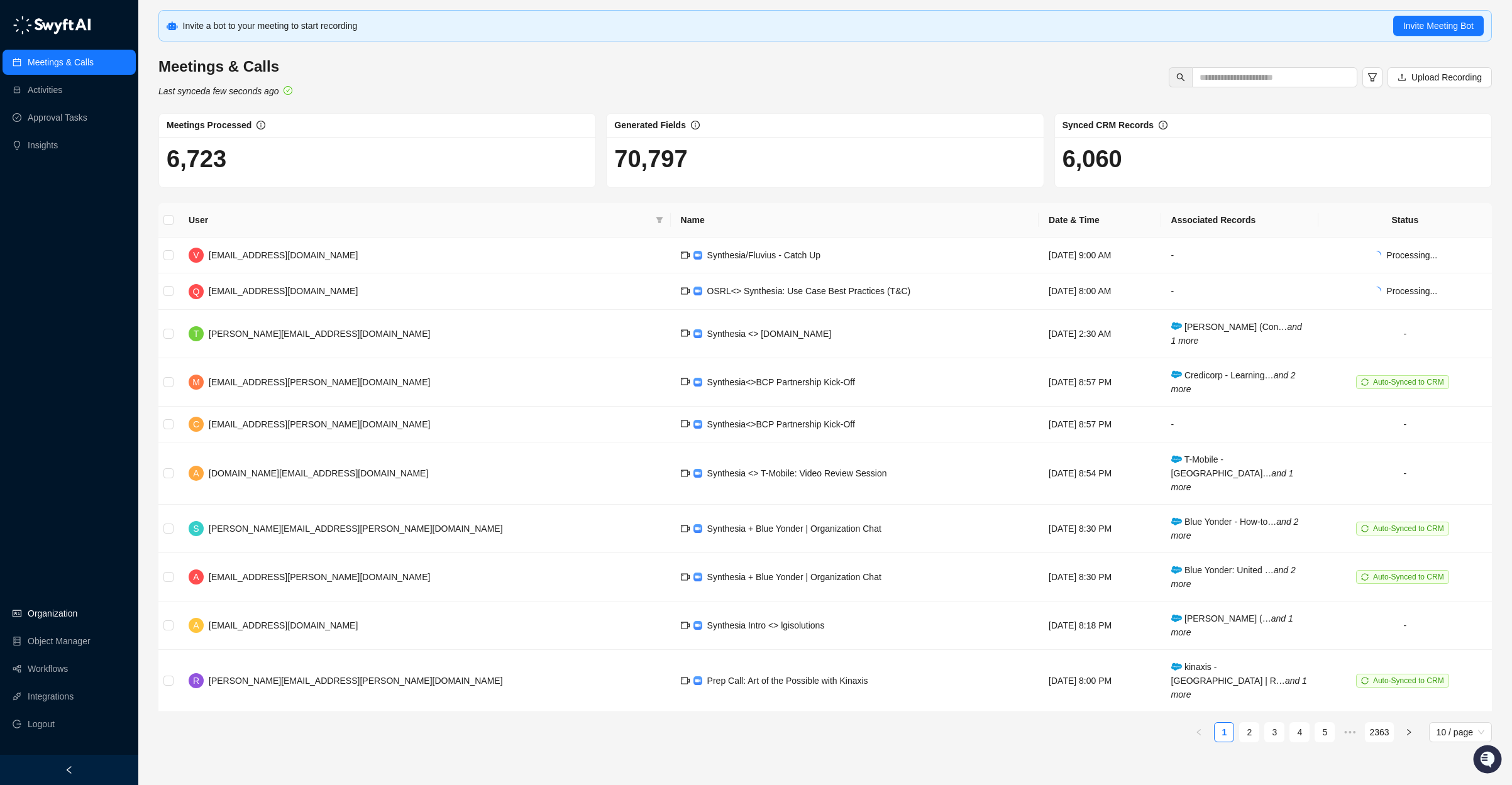
click at [64, 611] on link "Organization" at bounding box center [52, 614] width 49 height 25
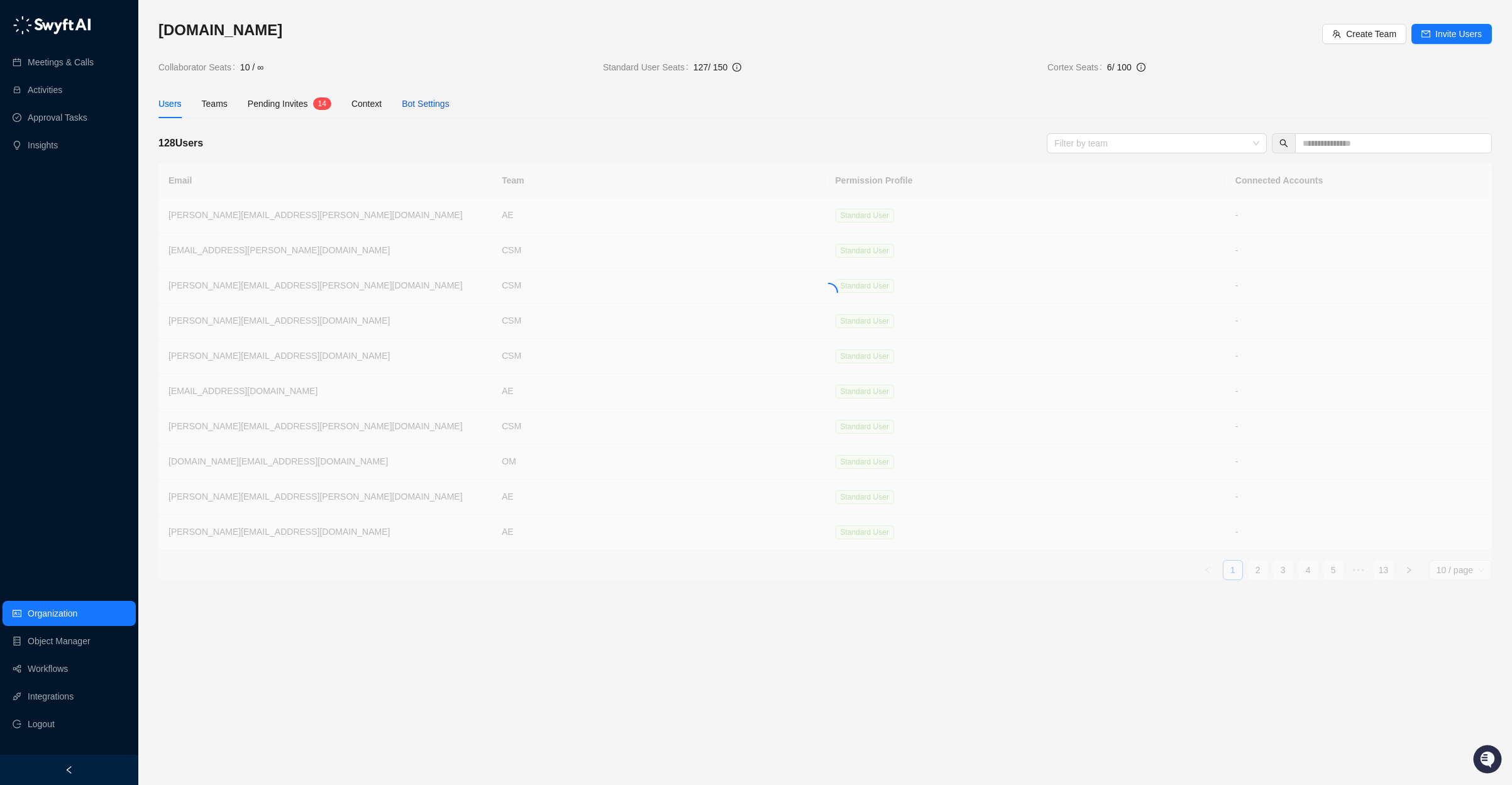
click at [422, 97] on div "Bot Settings" at bounding box center [425, 103] width 47 height 14
